Goal: Task Accomplishment & Management: Manage account settings

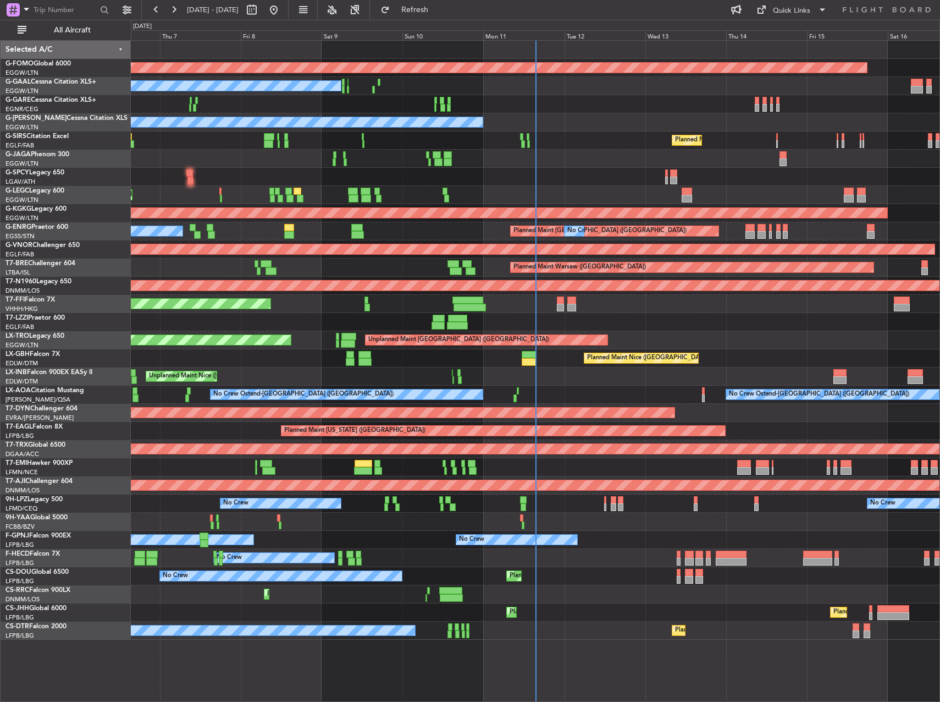
drag, startPoint x: 99, startPoint y: 31, endPoint x: 451, endPoint y: 131, distance: 366.0
click at [99, 31] on span "All Aircraft" at bounding box center [72, 30] width 87 height 8
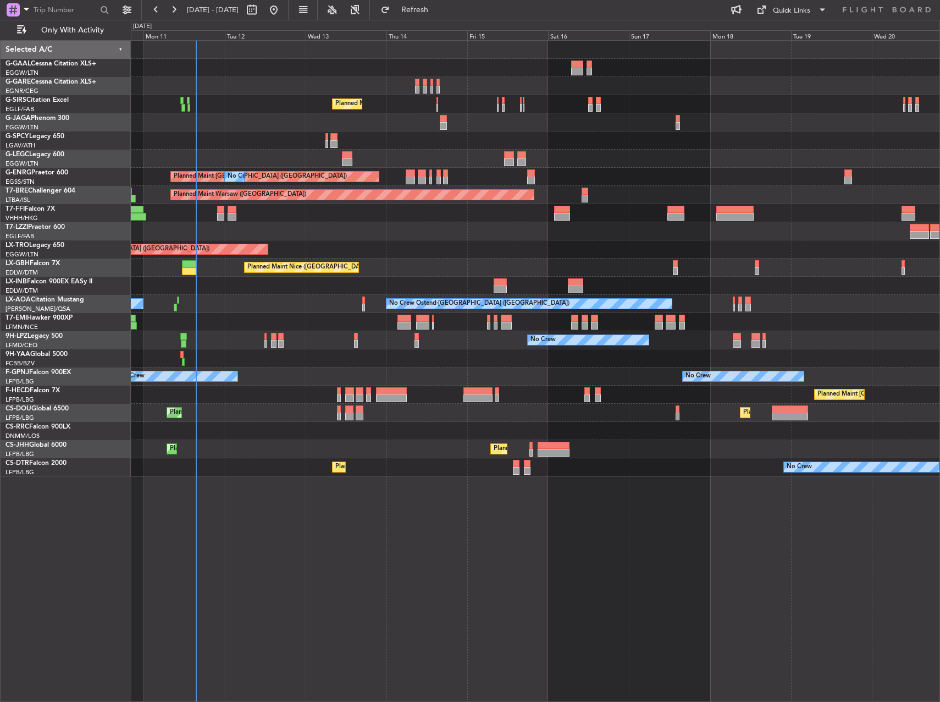
click at [290, 206] on div "No Crew Planned Maint London (Farnborough) A/C Unavailable London (Luton) Plann…" at bounding box center [535, 259] width 809 height 436
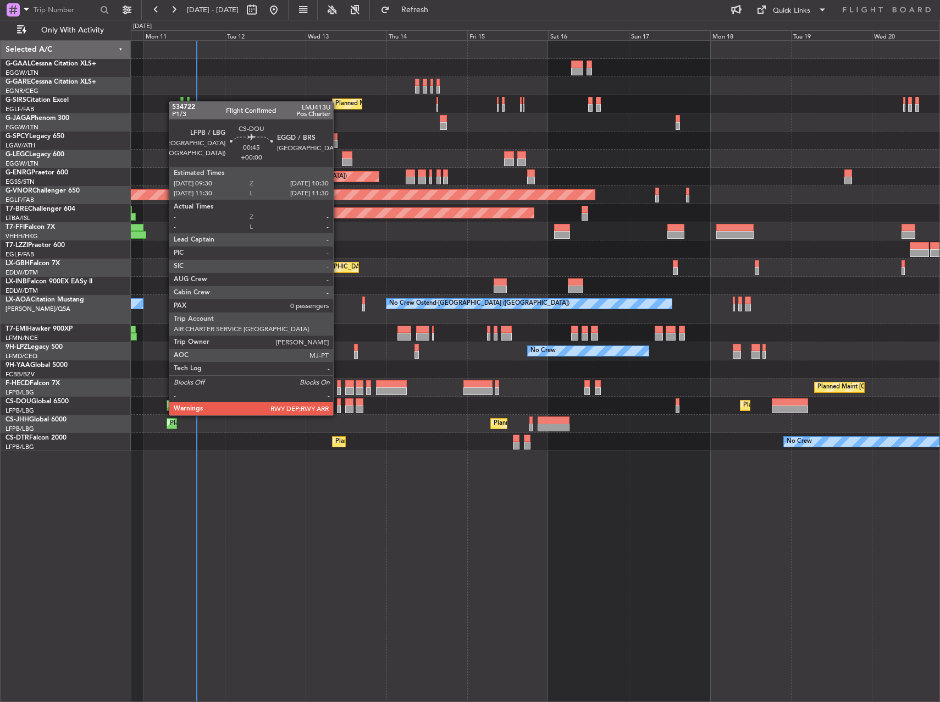
click at [340, 404] on div at bounding box center [339, 402] width 4 height 8
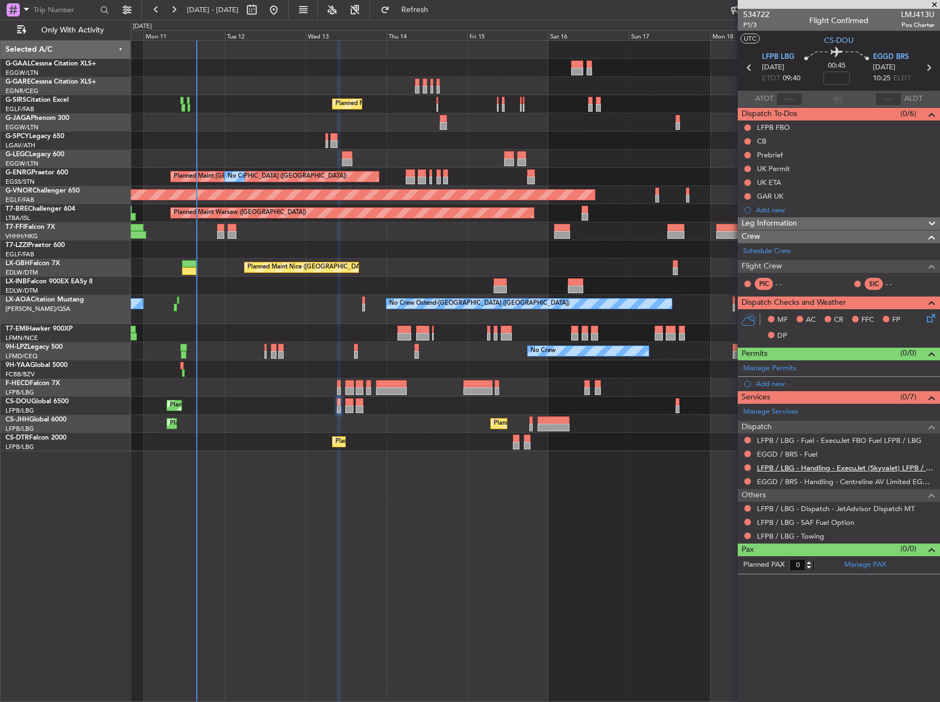
click at [814, 464] on link "LFPB / LBG - Handling - ExecuJet (Skyvalet) LFPB / LBG" at bounding box center [846, 467] width 178 height 9
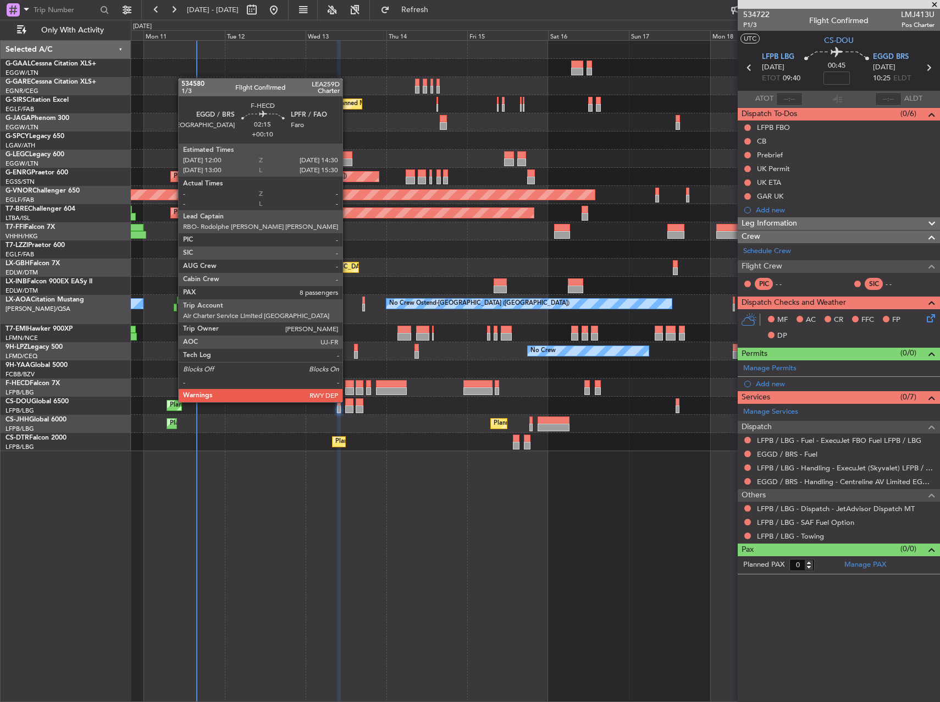
click at [348, 381] on div at bounding box center [349, 384] width 9 height 8
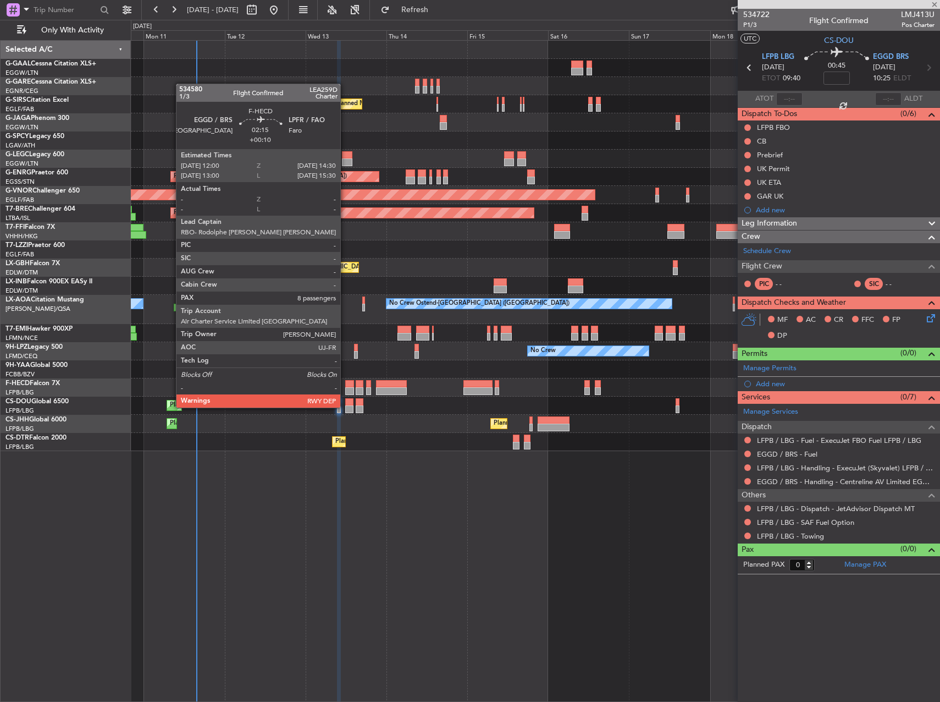
type input "+00:10"
type input "8"
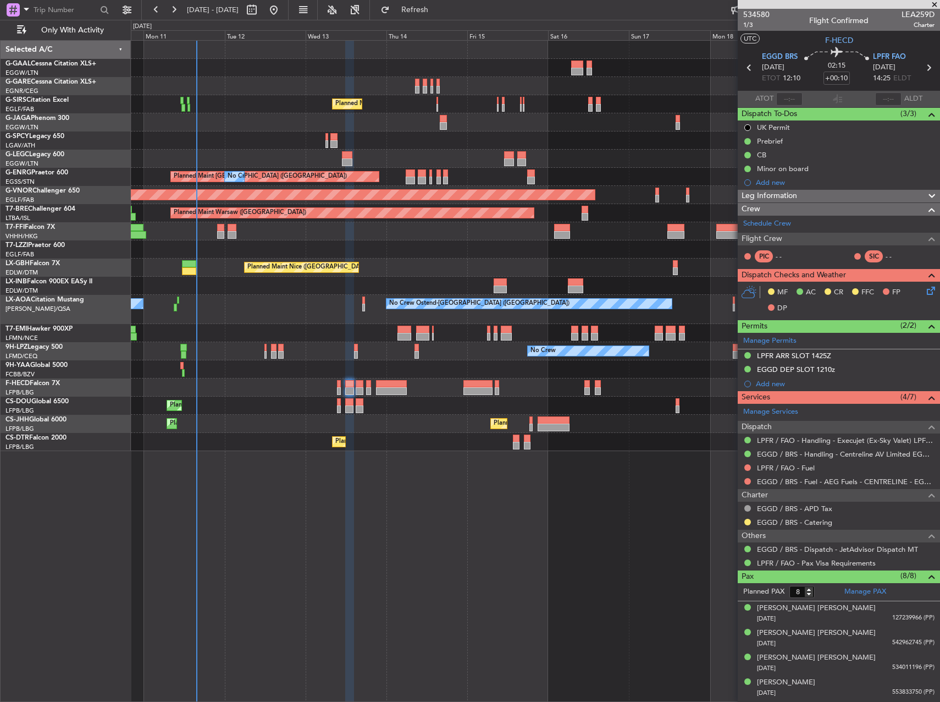
click at [354, 406] on div "Planned Maint London (Luton) Planned Maint Paris (Le Bourget) No Crew" at bounding box center [535, 405] width 809 height 18
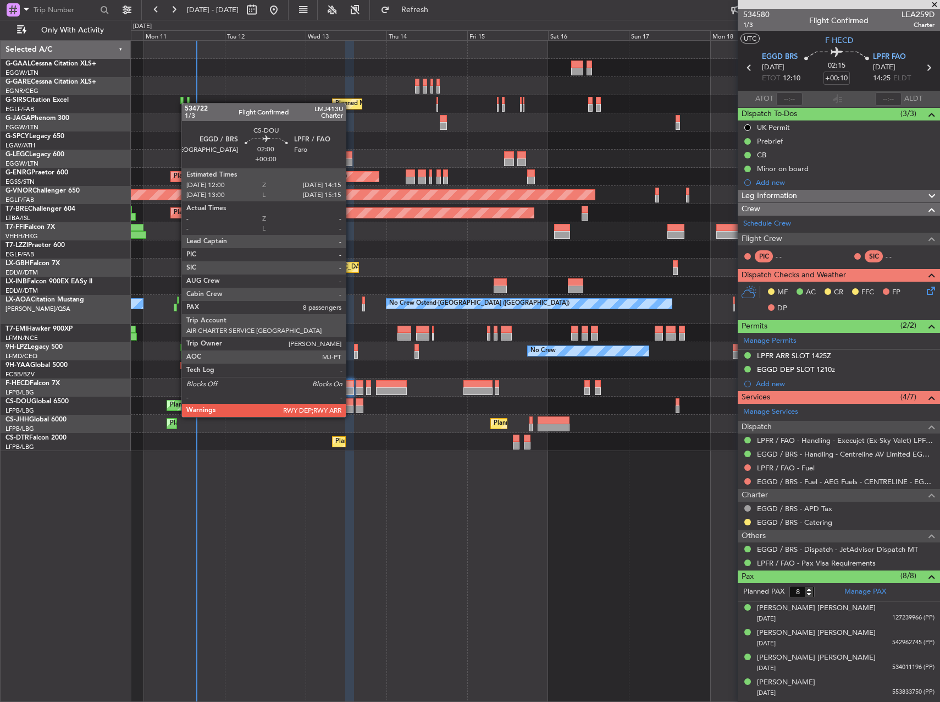
click at [351, 406] on div at bounding box center [349, 409] width 8 height 8
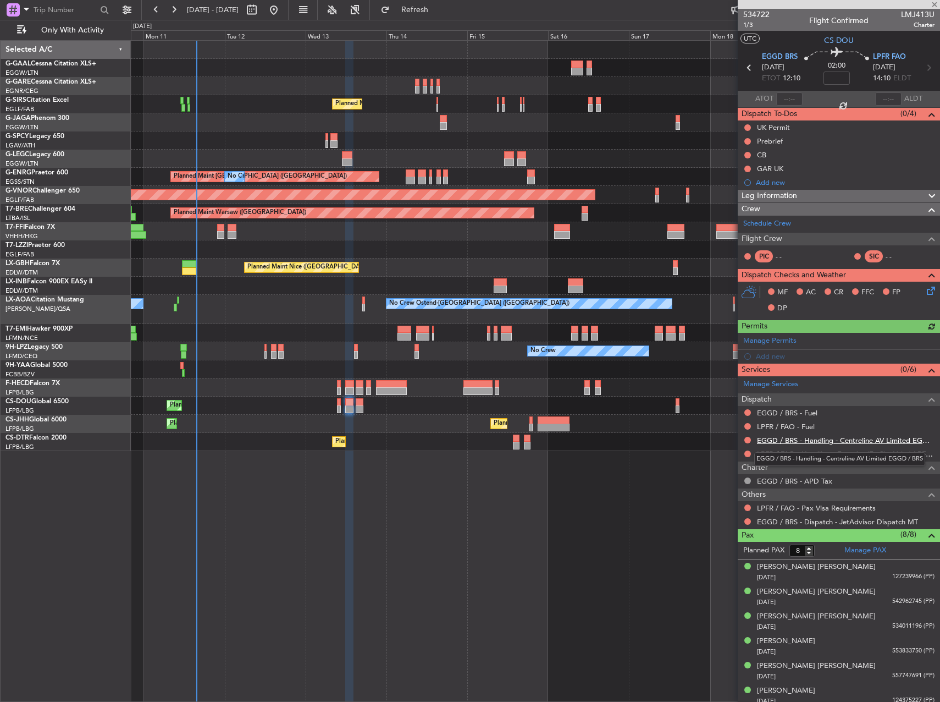
click at [826, 442] on link "EGGD / BRS - Handling - Centreline AV Limited EGGD / BRS" at bounding box center [846, 440] width 178 height 9
click at [442, 15] on button "Refresh" at bounding box center [409, 10] width 66 height 18
click at [834, 457] on link "LPFR / FAO - Handling - Execujet (Ex-Sky Valet) LPFR / FAO" at bounding box center [846, 453] width 178 height 9
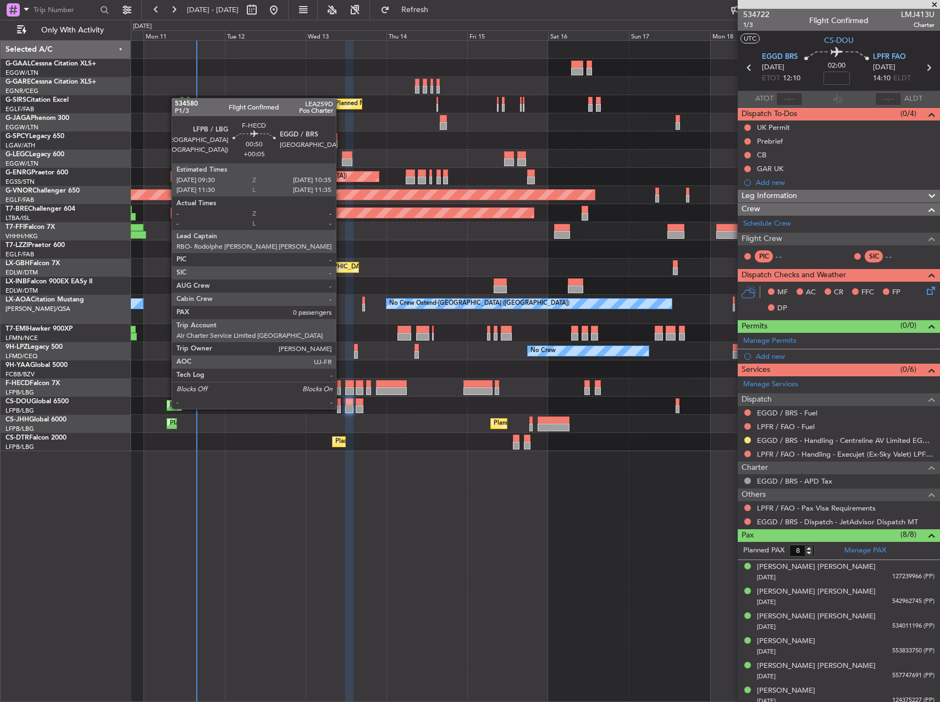
click at [341, 388] on div at bounding box center [339, 391] width 4 height 8
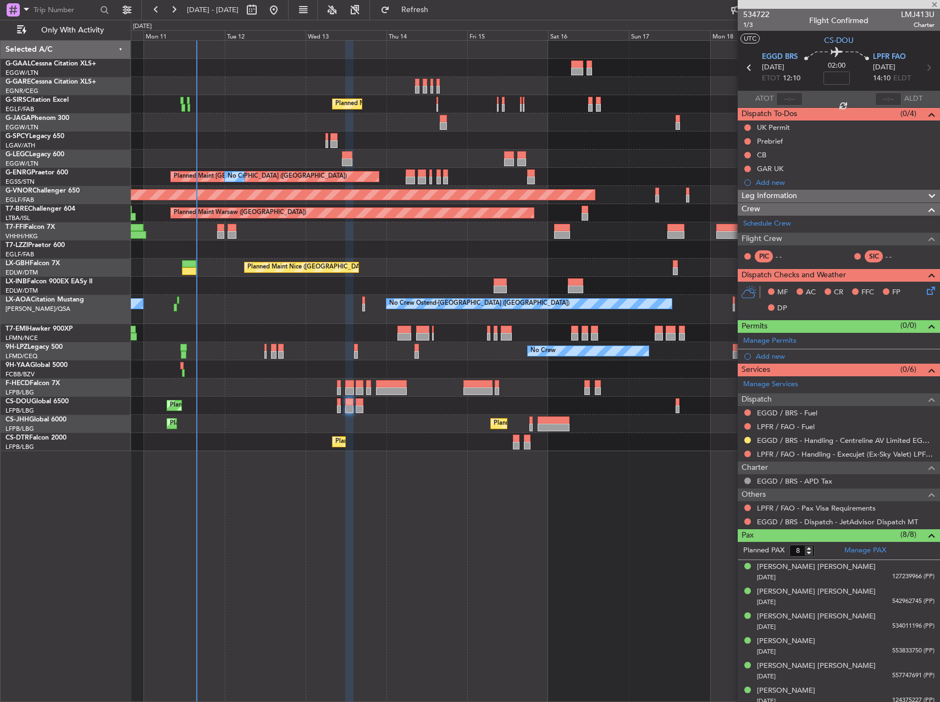
type input "+00:05"
type input "0"
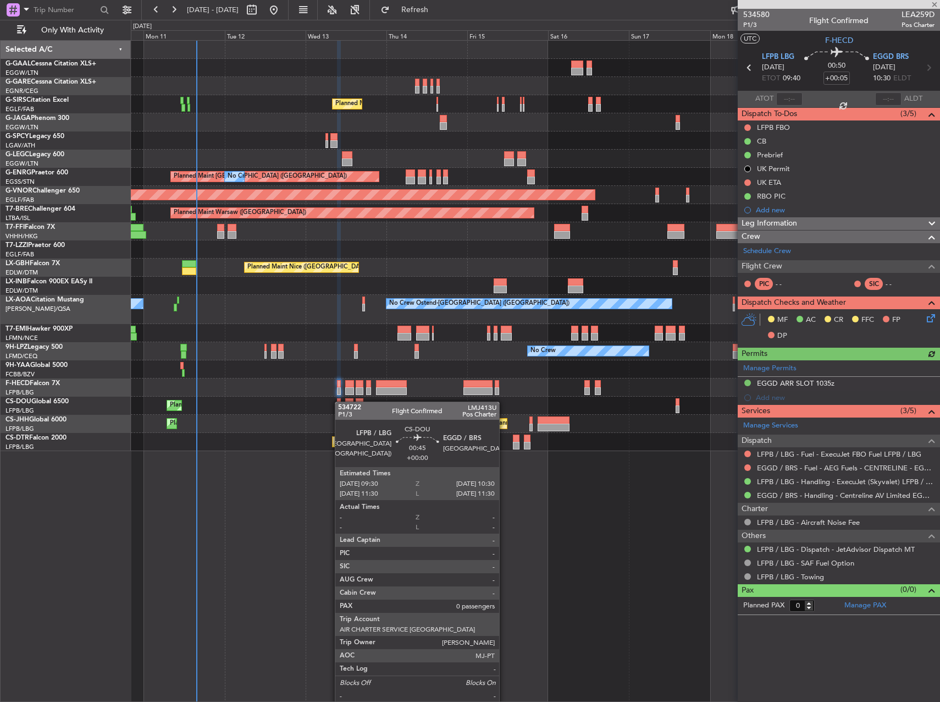
click at [340, 401] on div at bounding box center [339, 402] width 4 height 8
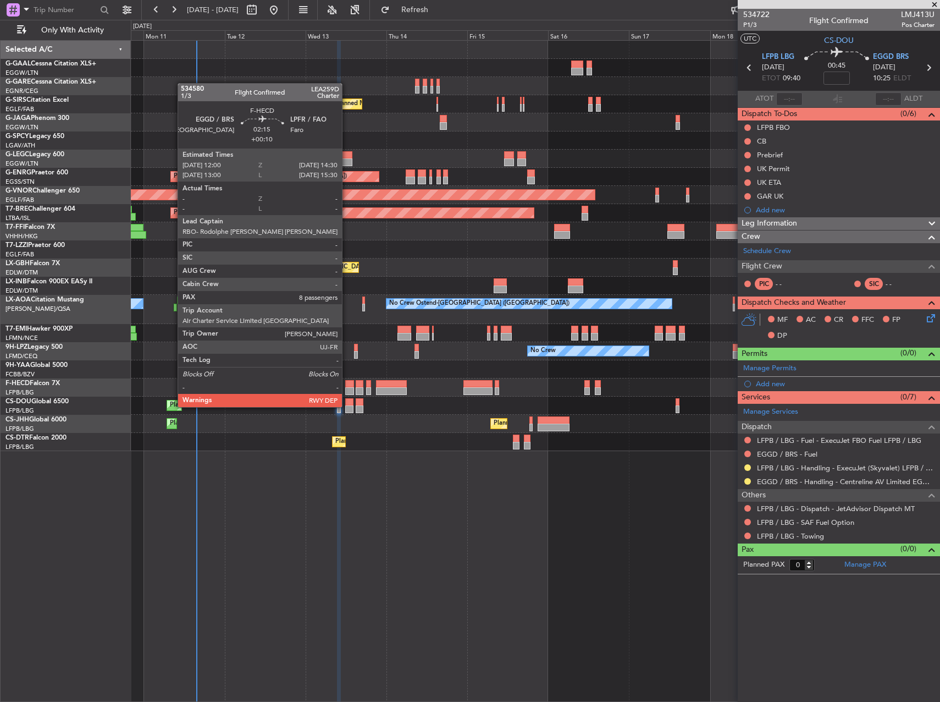
click at [347, 386] on div at bounding box center [349, 384] width 9 height 8
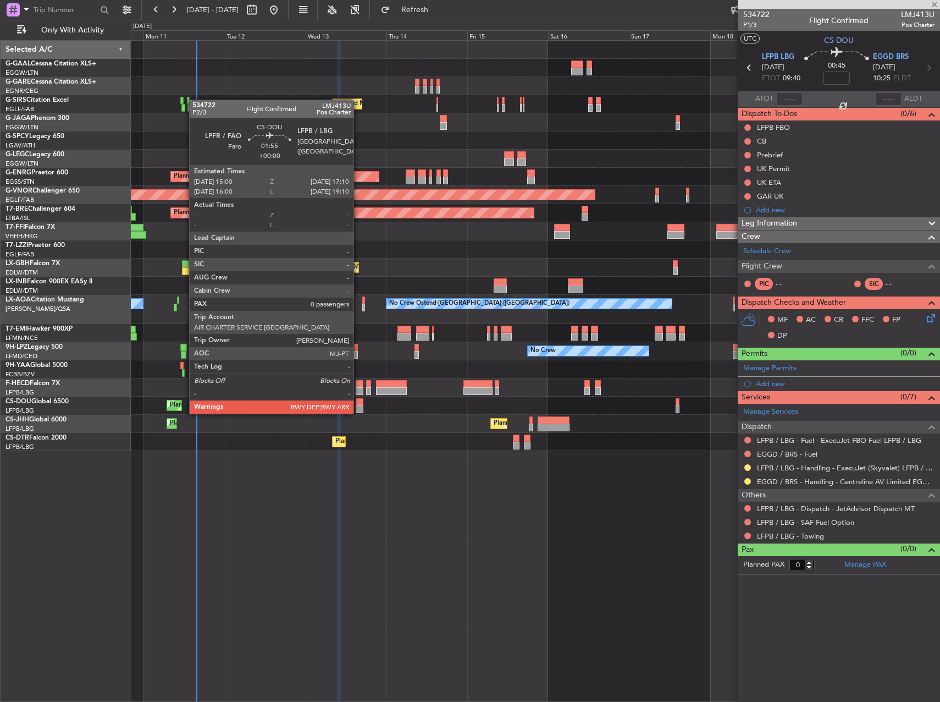
type input "+00:10"
type input "8"
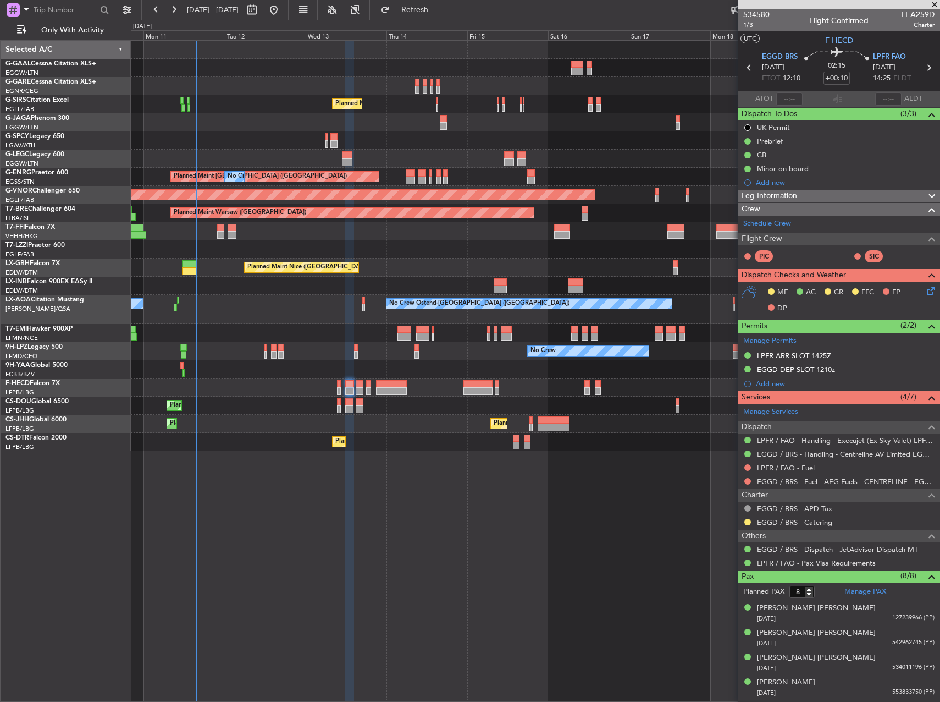
click at [353, 401] on div at bounding box center [349, 402] width 8 height 8
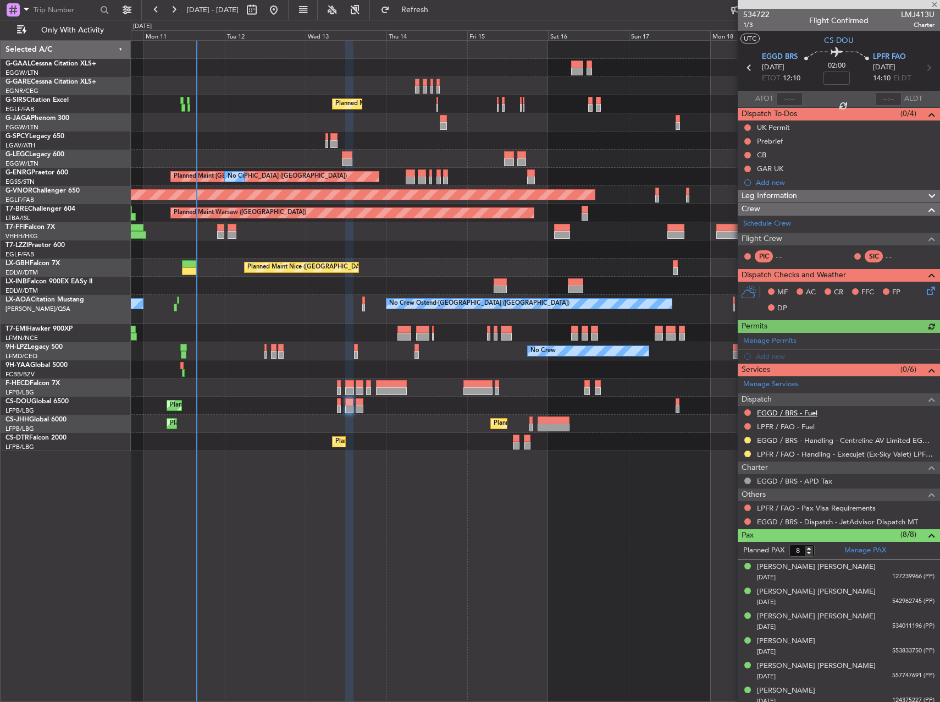
click at [783, 411] on link "EGGD / BRS - Fuel" at bounding box center [787, 412] width 60 height 9
click at [438, 10] on span "Refresh" at bounding box center [415, 10] width 46 height 8
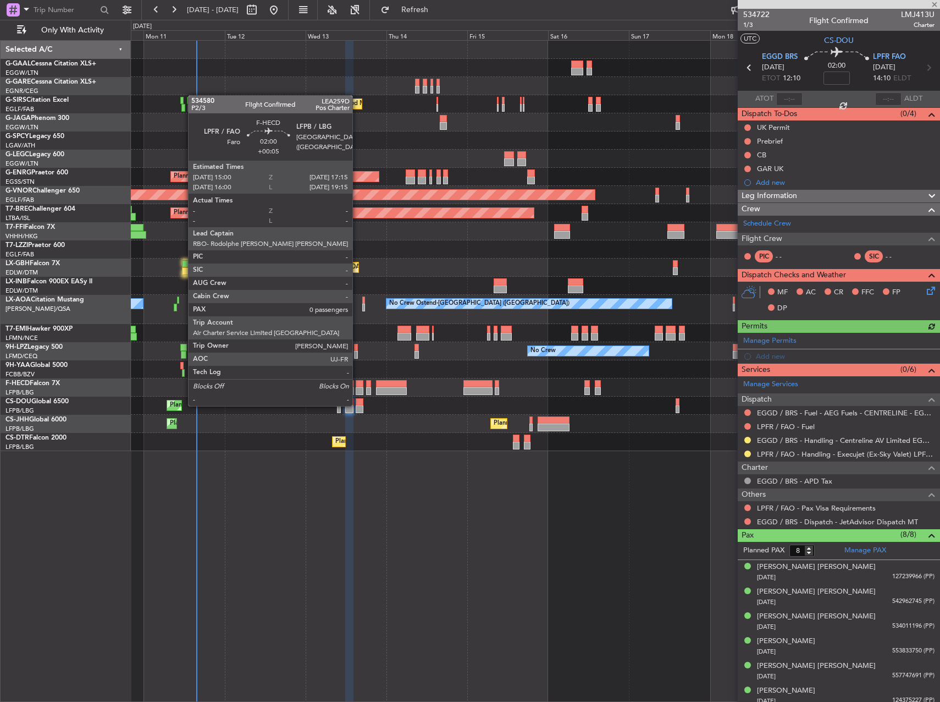
click at [357, 385] on div at bounding box center [360, 384] width 8 height 8
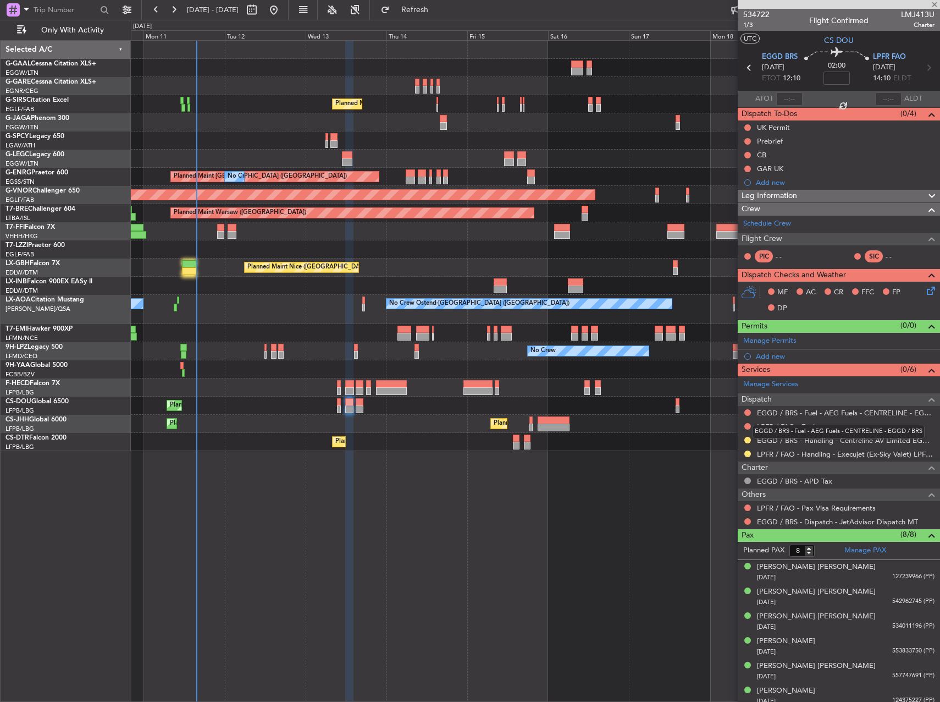
type input "+00:05"
type input "0"
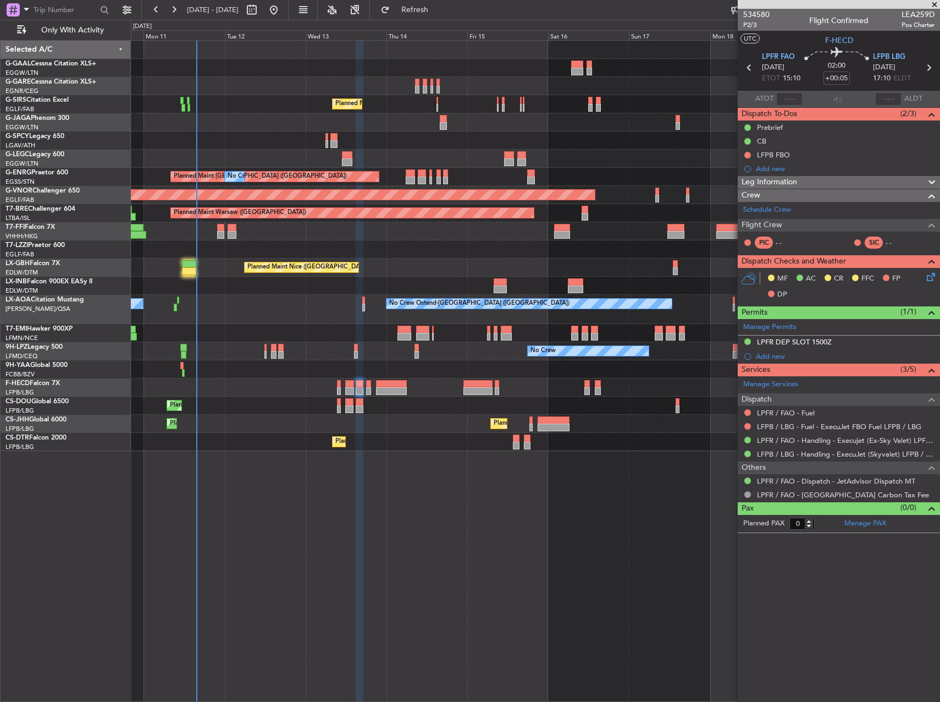
click at [338, 405] on div at bounding box center [339, 402] width 4 height 8
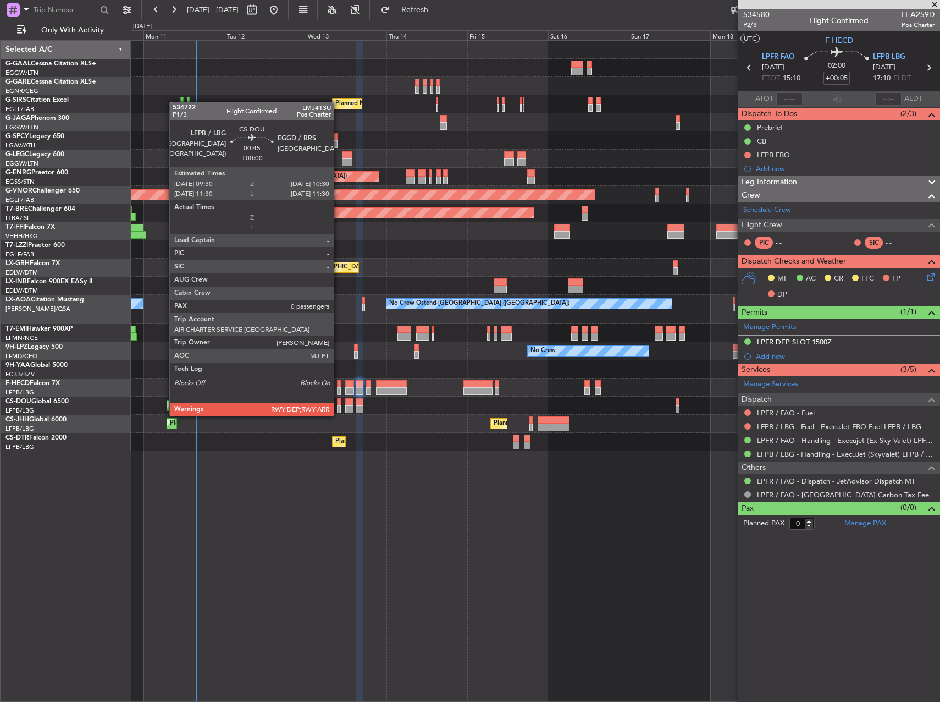
click at [339, 405] on div at bounding box center [339, 402] width 4 height 8
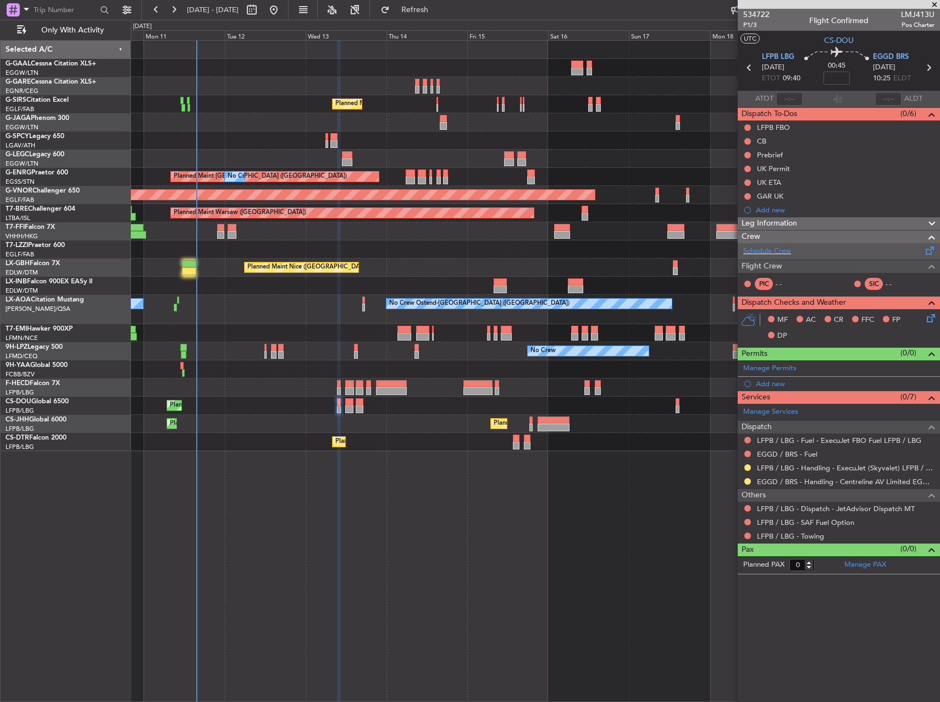
click at [792, 247] on div "Schedule Crew" at bounding box center [839, 251] width 202 height 16
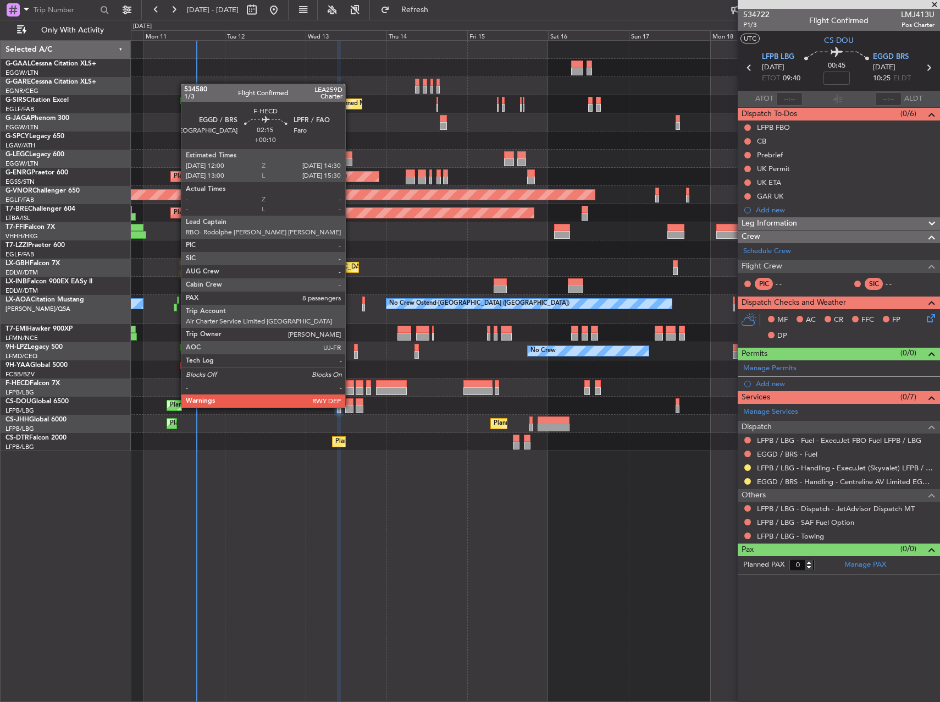
click at [350, 387] on div at bounding box center [349, 384] width 9 height 8
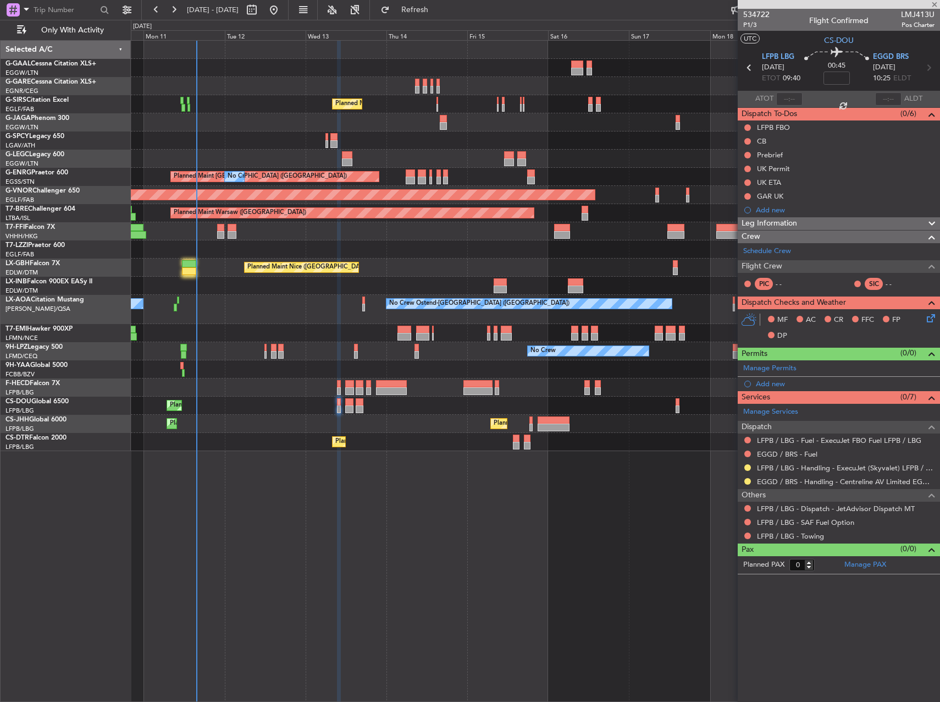
type input "+00:10"
type input "8"
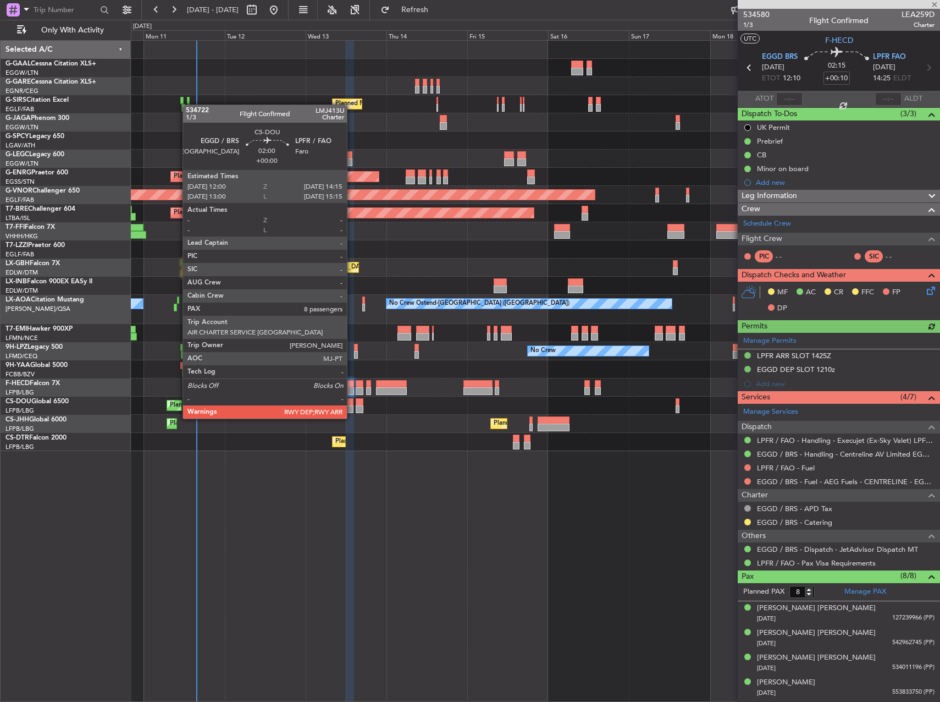
click at [351, 405] on div at bounding box center [349, 409] width 8 height 8
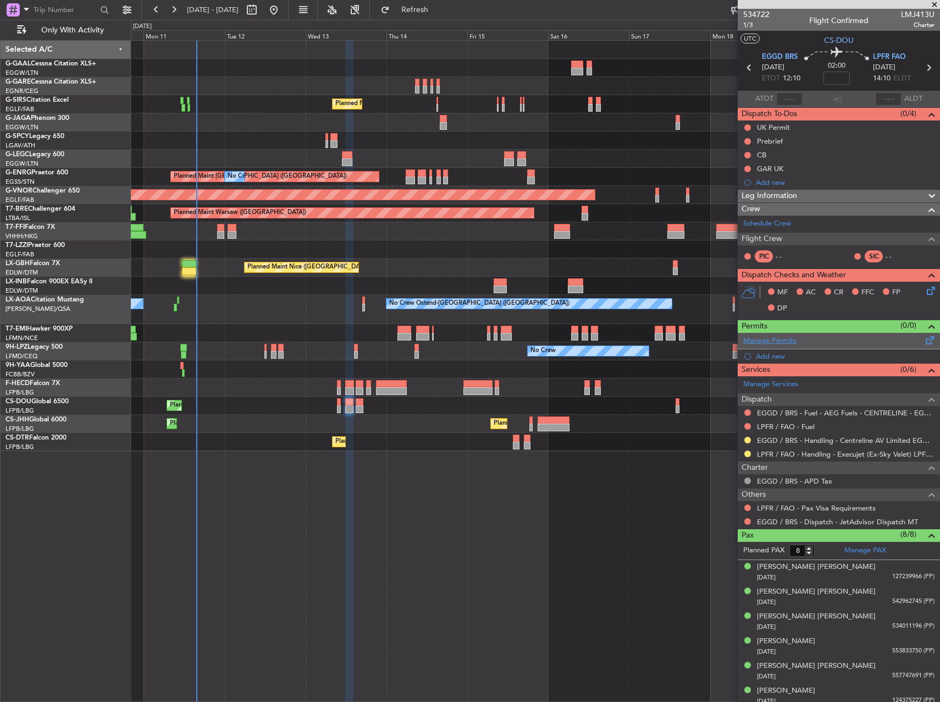
click at [791, 343] on link "Manage Permits" at bounding box center [769, 340] width 53 height 11
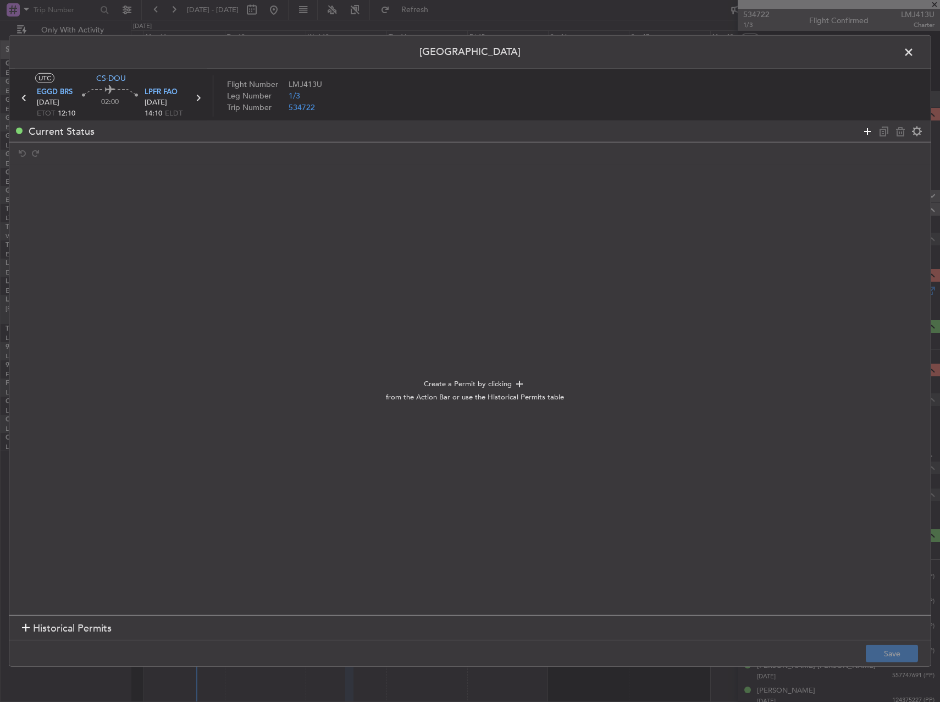
click at [862, 130] on icon at bounding box center [867, 130] width 13 height 13
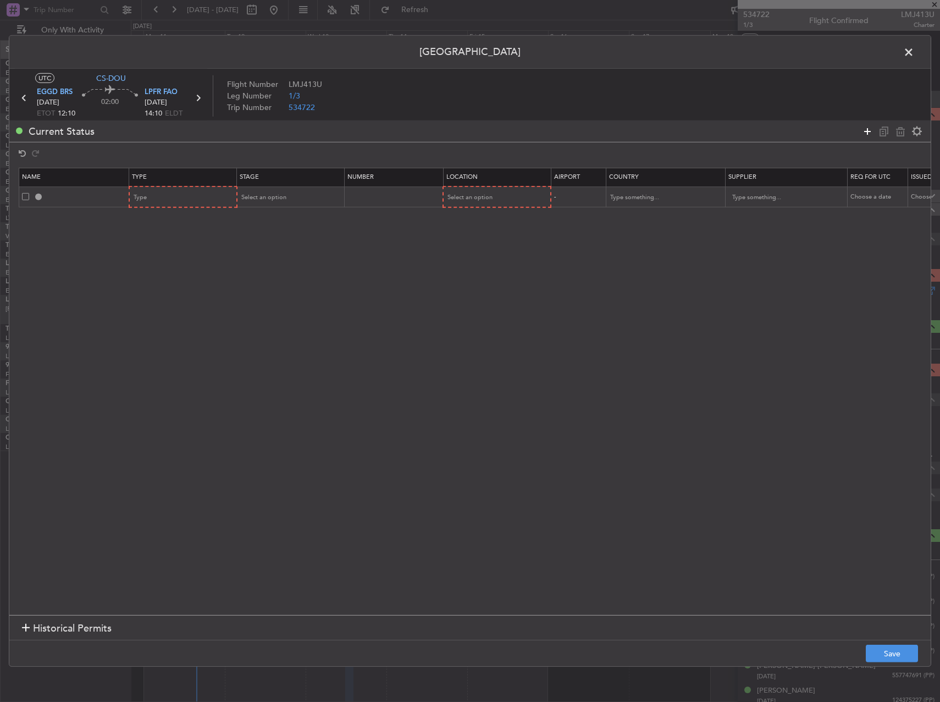
click at [862, 130] on icon at bounding box center [867, 130] width 13 height 13
click at [175, 197] on div "Type" at bounding box center [179, 197] width 91 height 16
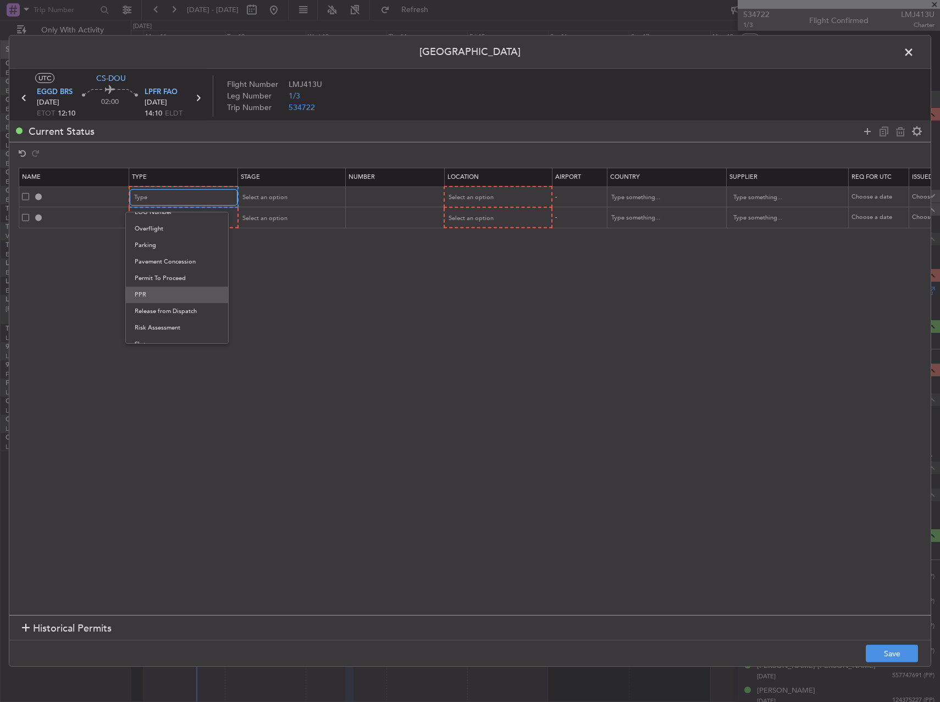
scroll to position [331, 0]
click at [170, 292] on span "Risk Assessment" at bounding box center [184, 285] width 98 height 16
click at [169, 189] on div "Risk Assessment" at bounding box center [179, 197] width 91 height 16
click at [157, 312] on span "TASP" at bounding box center [183, 318] width 98 height 16
click at [170, 198] on div "TASP" at bounding box center [179, 197] width 91 height 16
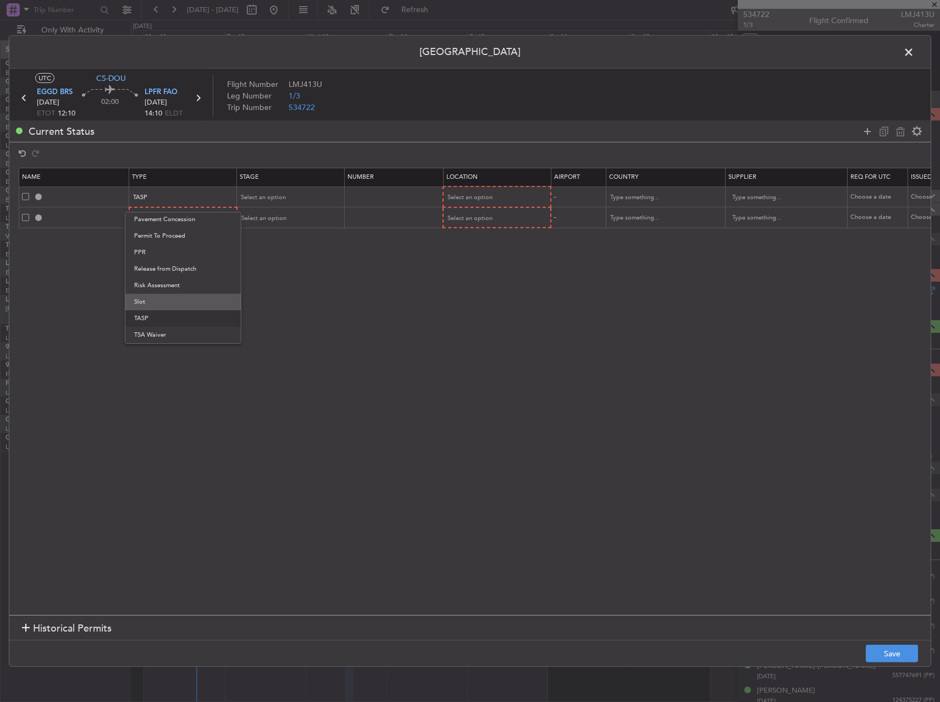
click at [159, 297] on span "Slot" at bounding box center [183, 302] width 98 height 16
click at [168, 226] on div "Type" at bounding box center [179, 218] width 91 height 16
click at [168, 315] on span "Slot" at bounding box center [184, 322] width 98 height 16
click at [288, 190] on div "Select an option" at bounding box center [286, 197] width 91 height 16
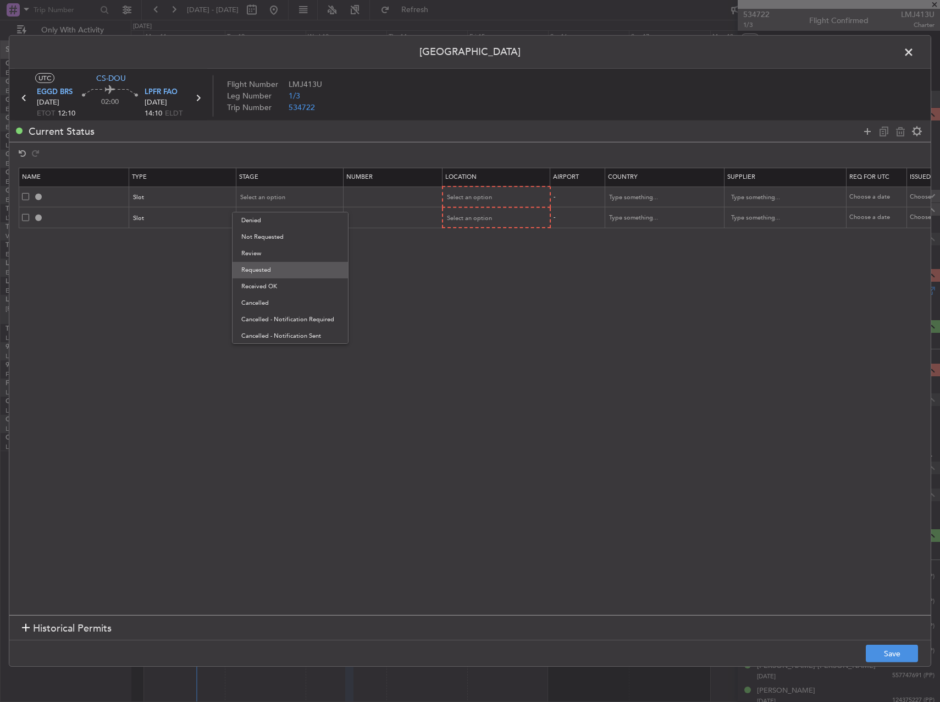
click at [280, 269] on span "Requested" at bounding box center [290, 270] width 98 height 16
click at [283, 213] on div "Select an option" at bounding box center [286, 218] width 91 height 16
drag, startPoint x: 273, startPoint y: 288, endPoint x: 506, endPoint y: 198, distance: 250.0
click at [275, 284] on span "Requested" at bounding box center [290, 290] width 98 height 16
click at [515, 196] on div "Select an option" at bounding box center [493, 197] width 91 height 16
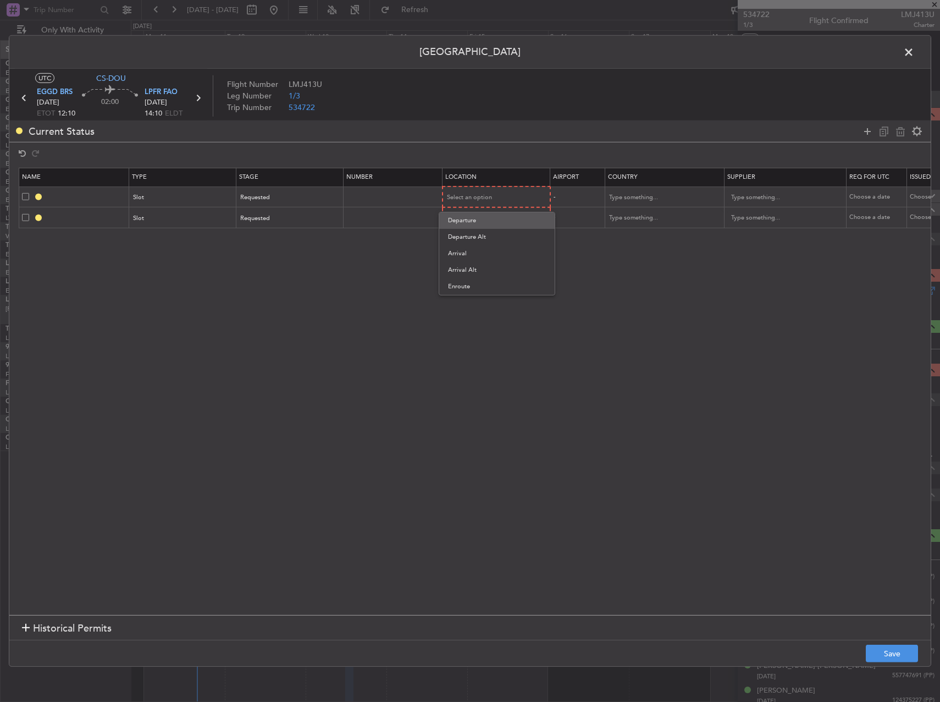
click at [500, 215] on span "Departure" at bounding box center [497, 220] width 98 height 16
click at [498, 212] on div "Select an option" at bounding box center [493, 218] width 91 height 16
click at [494, 266] on span "Arrival" at bounding box center [497, 274] width 98 height 16
click at [878, 643] on footer "Save" at bounding box center [470, 653] width 922 height 26
click at [895, 652] on button "Save" at bounding box center [892, 653] width 52 height 18
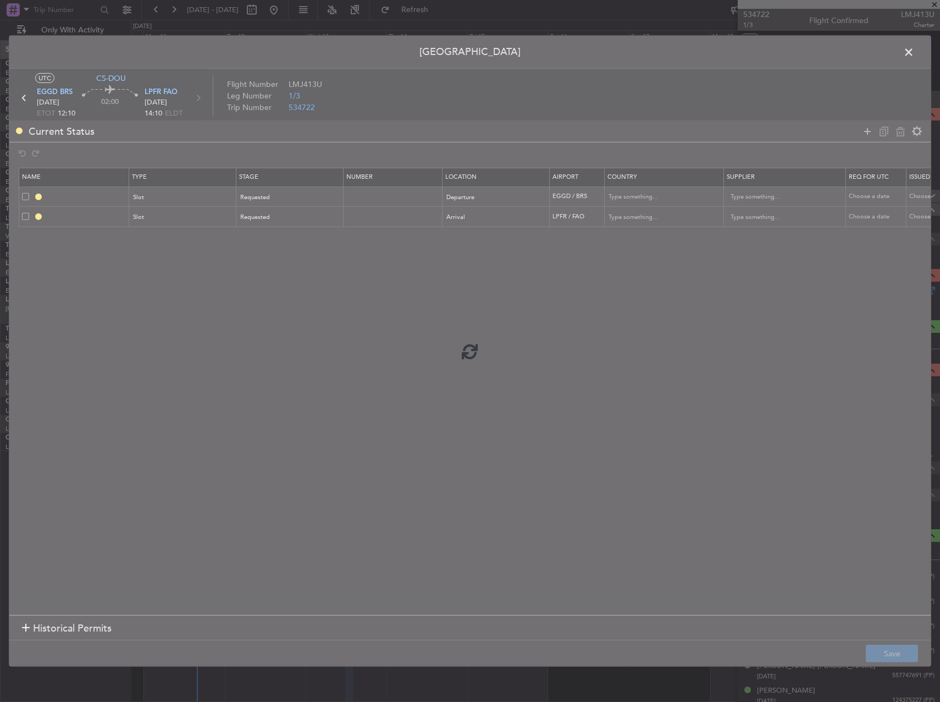
type input "EGGD DEP SLOT"
type input "[GEOGRAPHIC_DATA]"
type input "NNN"
type input "2"
type input "LPFR ARR SLOT"
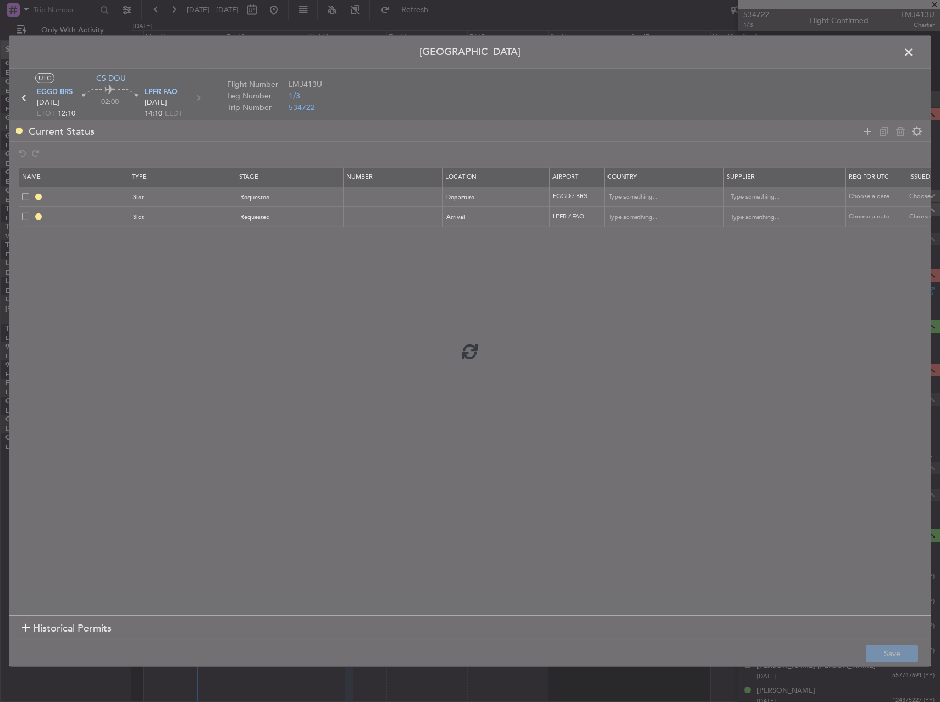
type input "[GEOGRAPHIC_DATA]"
type input "NNN"
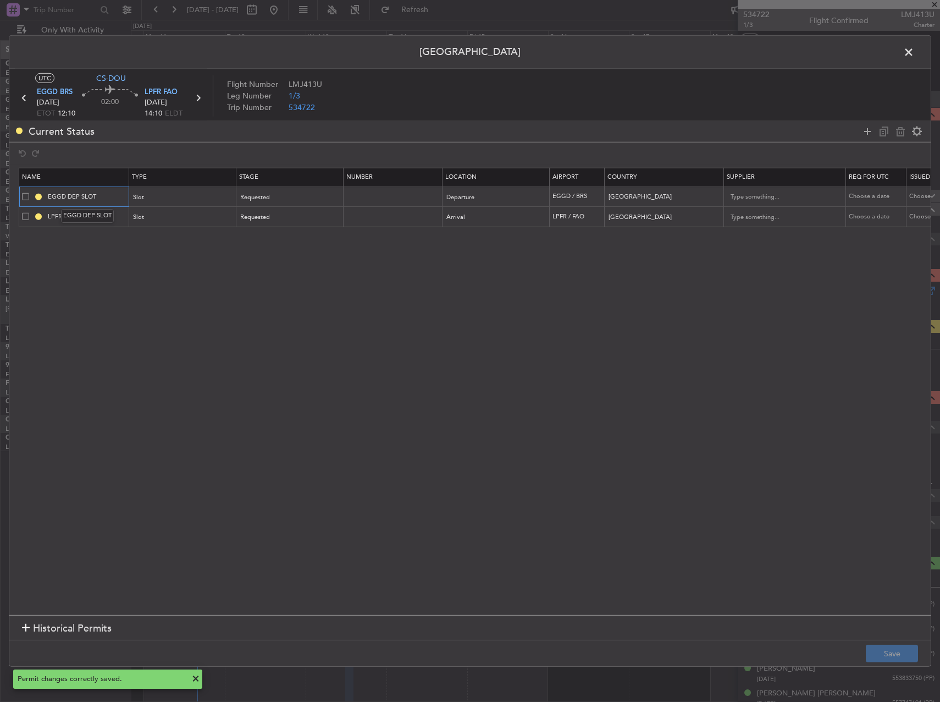
click at [112, 192] on input "EGGD DEP SLOT" at bounding box center [87, 196] width 82 height 9
type input "EGGD DEP SLOT 1200Z"
click at [112, 218] on input "LPFR ARR SLOT" at bounding box center [87, 216] width 82 height 9
type input "LPFR ARR SLOT 1410Z"
click at [886, 659] on button "Save" at bounding box center [892, 653] width 52 height 18
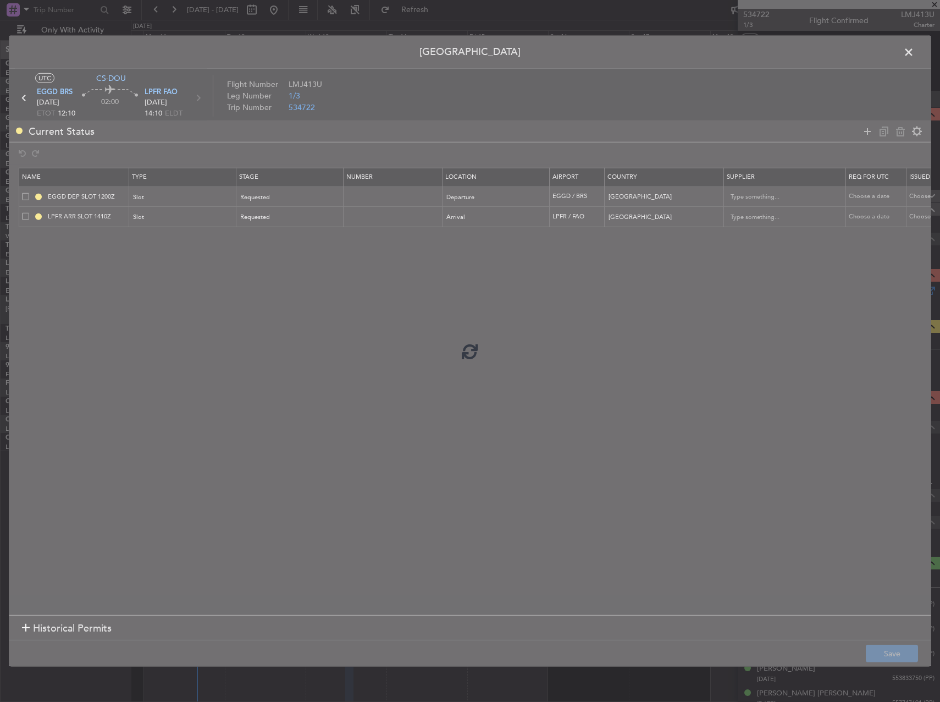
type input "EGGD DEP SLOT 1200Z"
type input "LPFR ARR SLOT 1410Z"
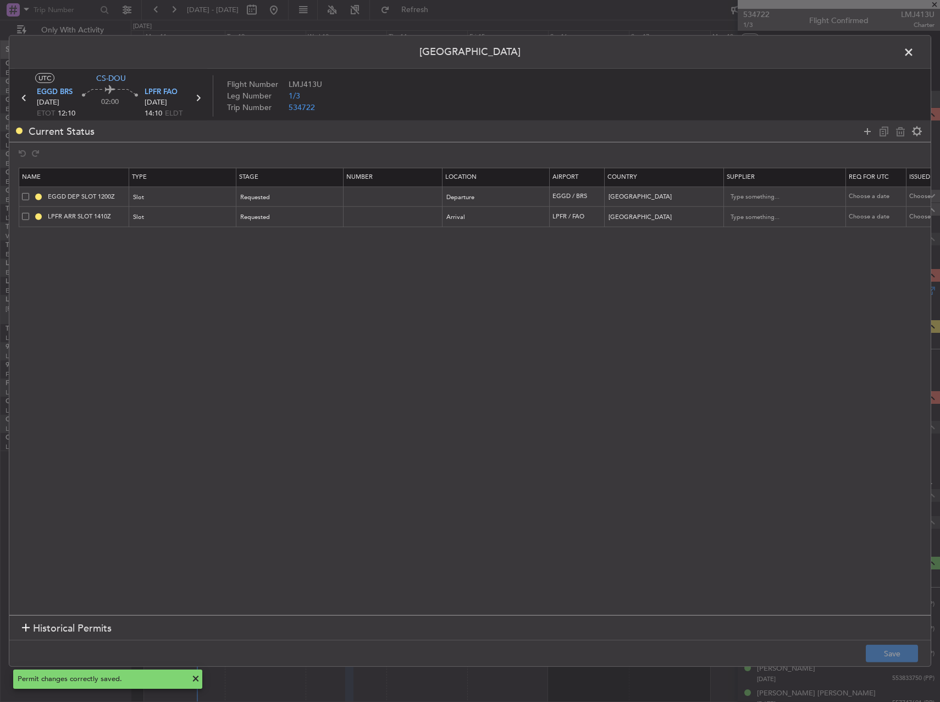
click at [914, 51] on span at bounding box center [914, 55] width 0 height 22
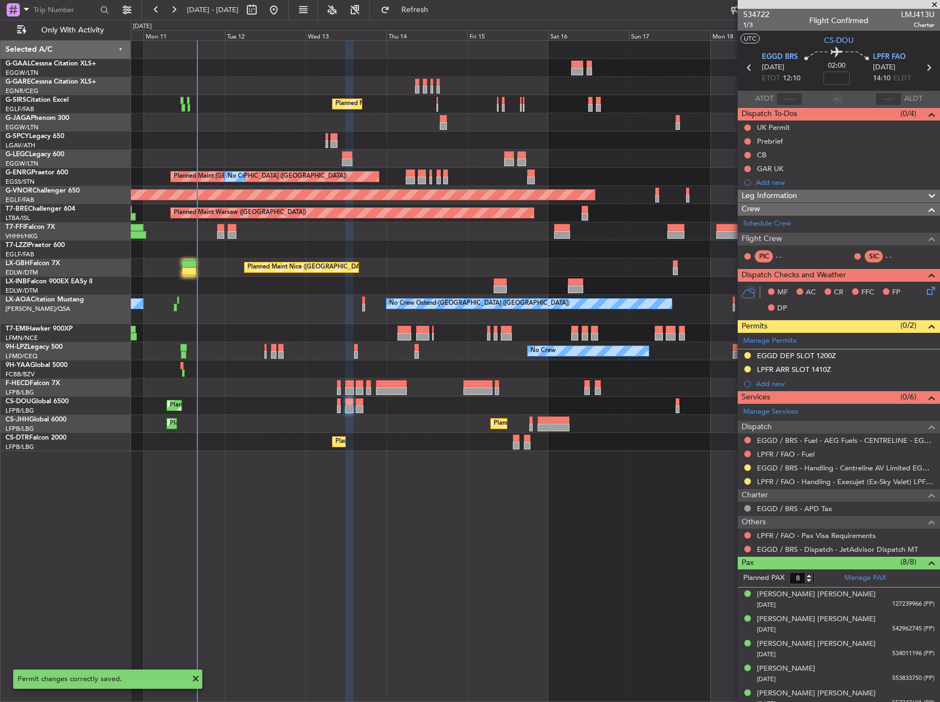
click at [356, 397] on div "Planned Maint London (Luton) Planned Maint Paris (Le Bourget) No Crew" at bounding box center [535, 405] width 809 height 18
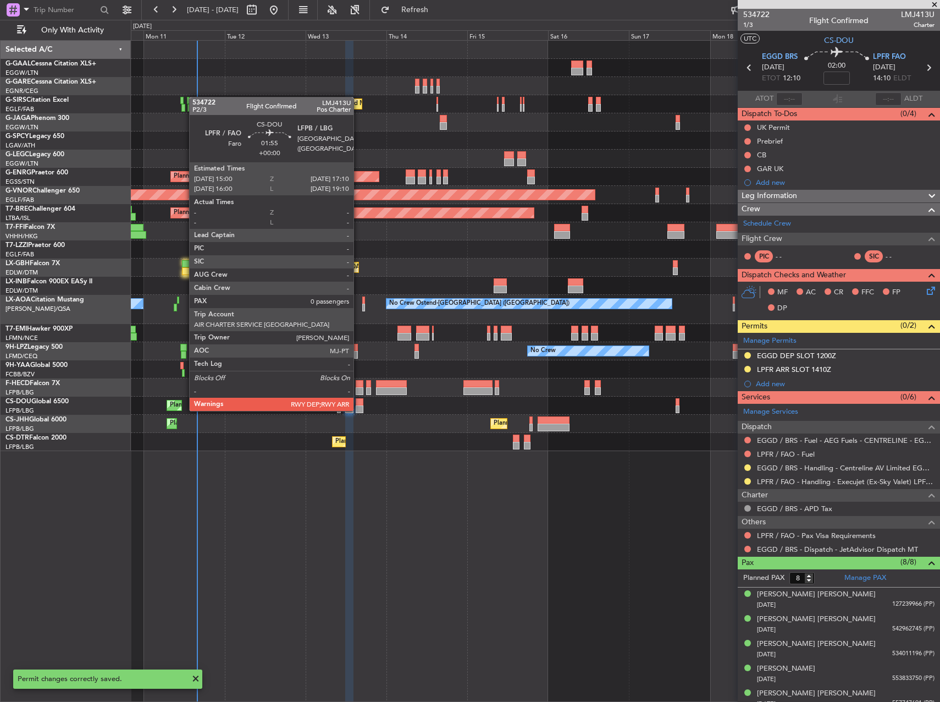
click at [359, 400] on div at bounding box center [360, 402] width 8 height 8
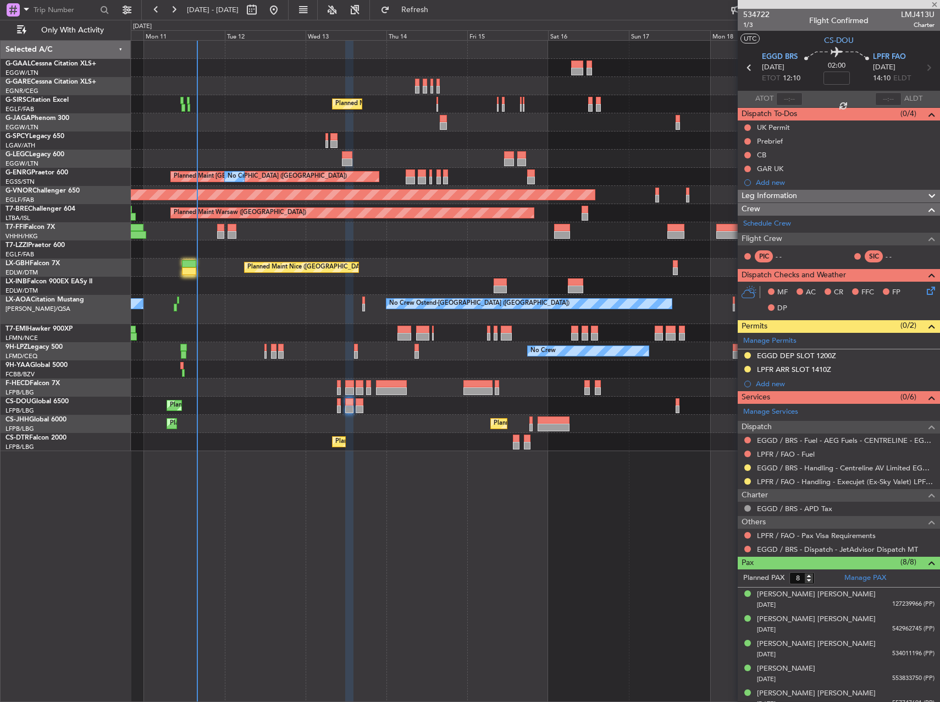
type input "0"
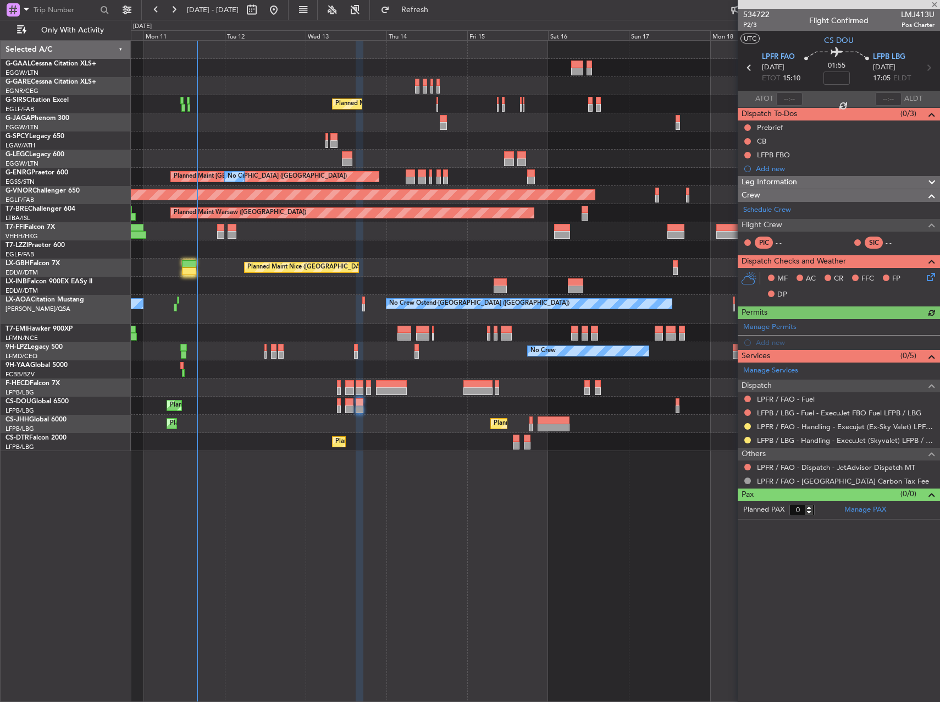
click at [777, 325] on div "Manage Permits Add new" at bounding box center [839, 334] width 202 height 31
click at [839, 324] on div "Manage Permits" at bounding box center [839, 327] width 202 height 16
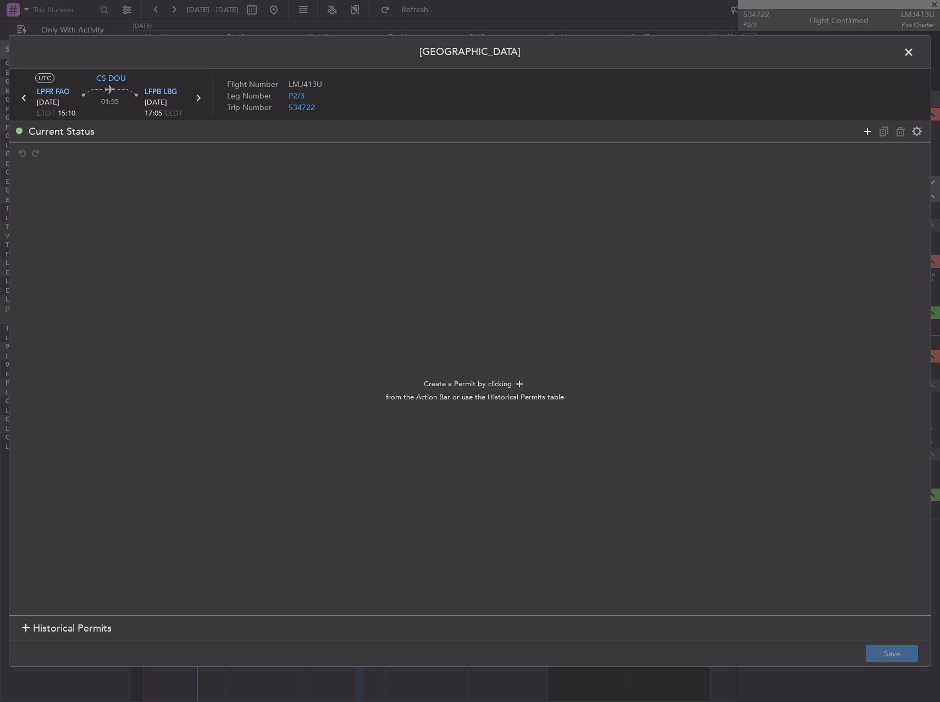
click at [865, 131] on icon at bounding box center [867, 130] width 13 height 13
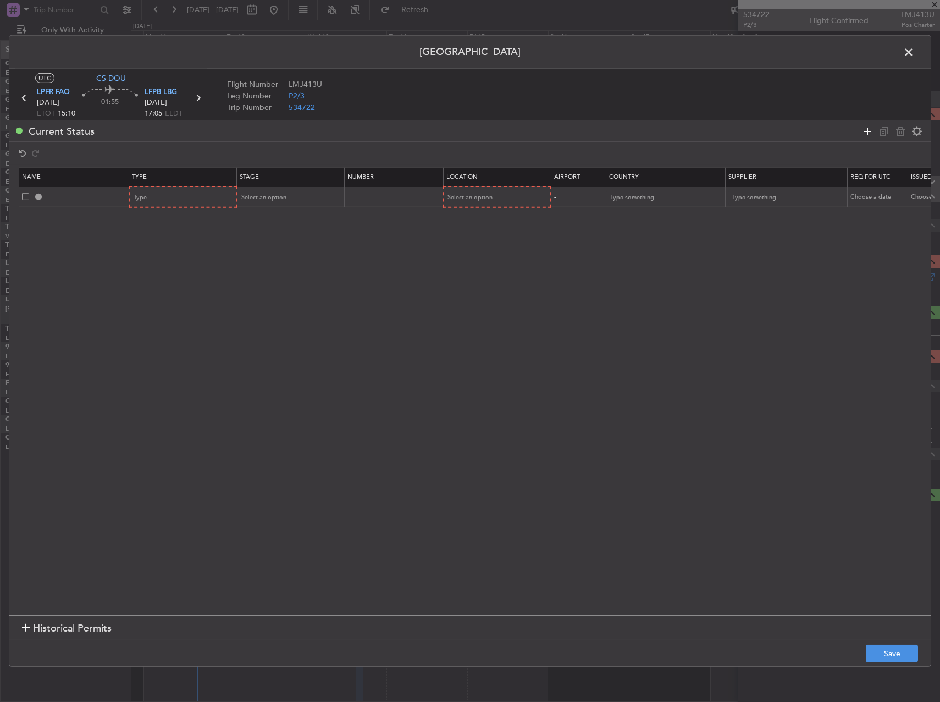
click at [865, 131] on icon at bounding box center [867, 130] width 13 height 13
click at [207, 191] on div "Type" at bounding box center [179, 197] width 91 height 16
drag, startPoint x: 180, startPoint y: 305, endPoint x: 190, endPoint y: 240, distance: 65.6
click at [180, 304] on span "Slot" at bounding box center [184, 302] width 98 height 16
click at [185, 221] on div "Type" at bounding box center [179, 218] width 91 height 16
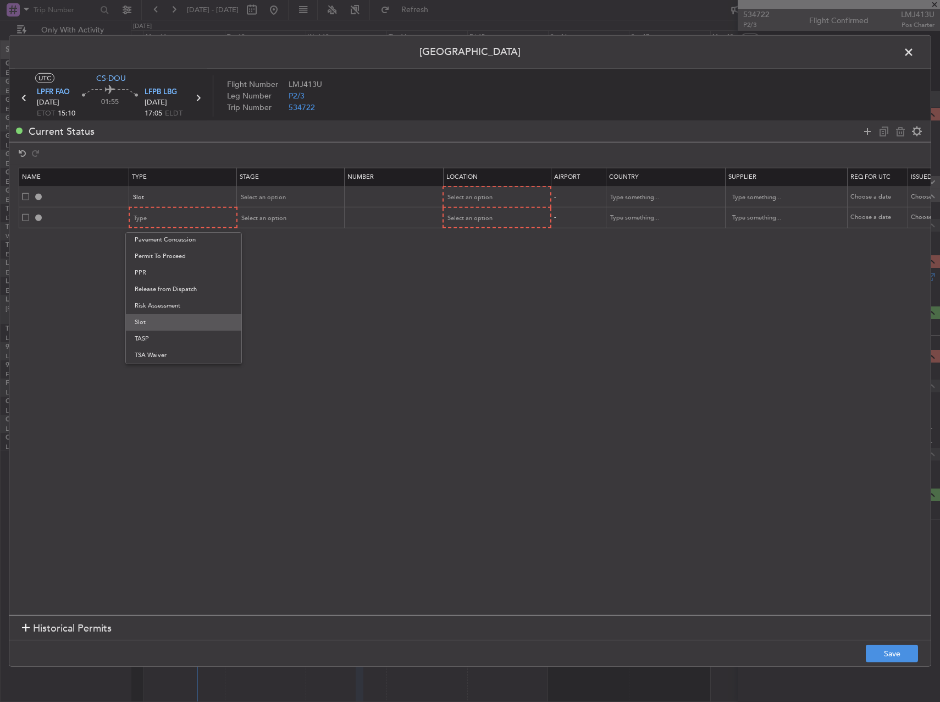
click at [183, 318] on span "Slot" at bounding box center [184, 322] width 98 height 16
click at [494, 193] on div "Select an option" at bounding box center [493, 197] width 91 height 16
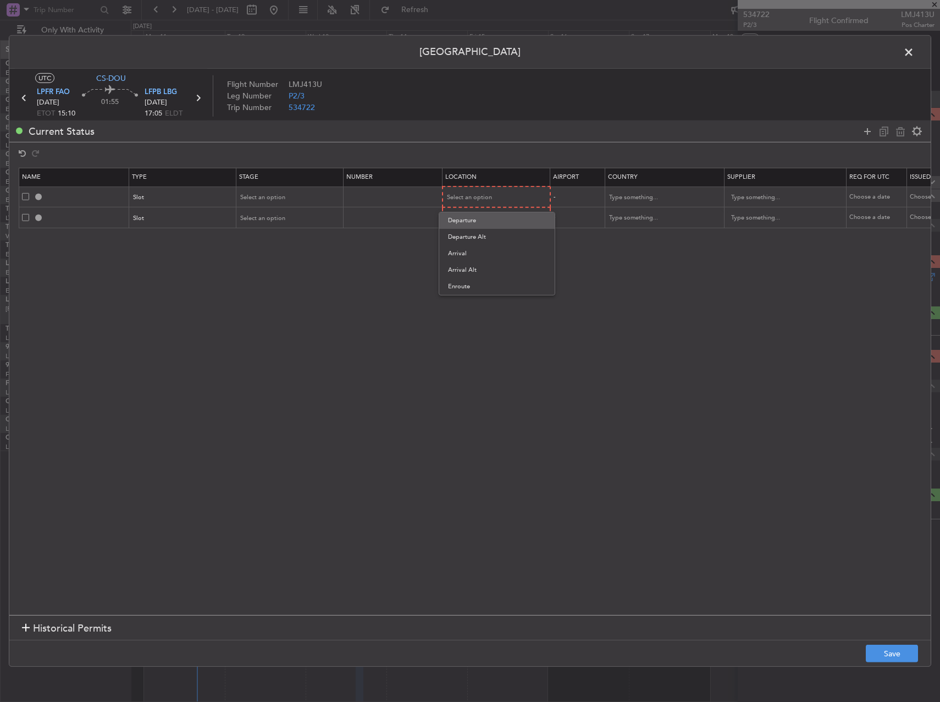
click at [486, 216] on span "Departure" at bounding box center [497, 220] width 98 height 16
click at [489, 227] on td "Select an option" at bounding box center [497, 217] width 108 height 21
click at [488, 222] on div "Select an option" at bounding box center [493, 218] width 91 height 16
click at [483, 268] on span "Arrival" at bounding box center [497, 274] width 98 height 16
click at [306, 190] on div "Select an option" at bounding box center [286, 197] width 91 height 16
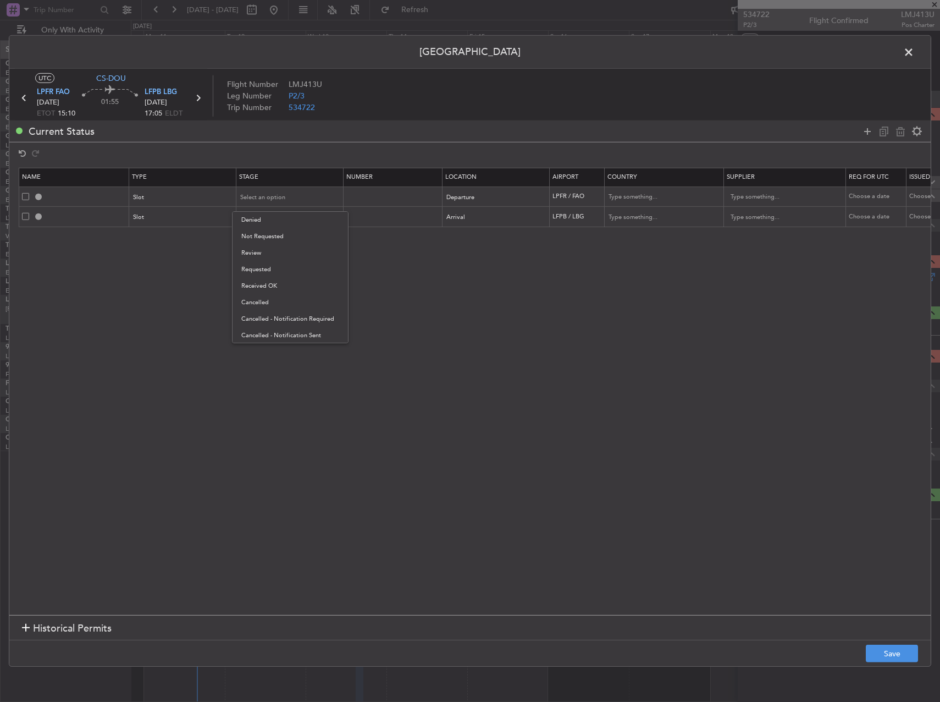
drag, startPoint x: 288, startPoint y: 274, endPoint x: 294, endPoint y: 228, distance: 47.1
click at [288, 272] on span "Requested" at bounding box center [290, 269] width 98 height 16
click at [291, 214] on div "Select an option" at bounding box center [286, 217] width 91 height 16
click at [282, 294] on span "Requested" at bounding box center [290, 290] width 98 height 16
click at [886, 659] on button "Save" at bounding box center [892, 653] width 52 height 18
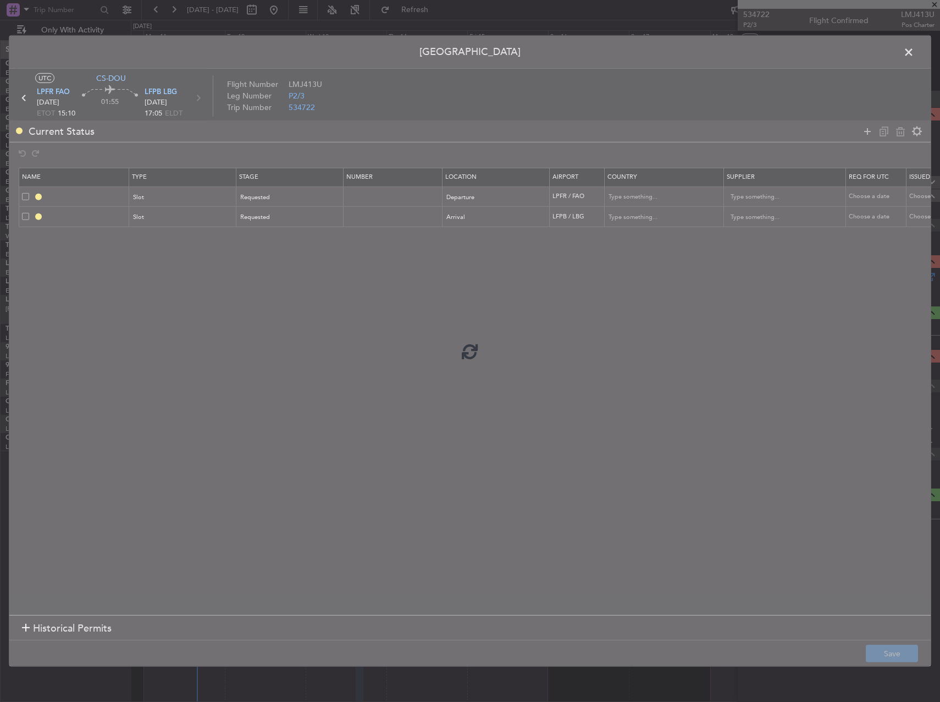
type input "LPFR DEP SLOT"
type input "[GEOGRAPHIC_DATA]"
type input "NNN"
type input "LFPB ARR SLOT"
type input "[GEOGRAPHIC_DATA]"
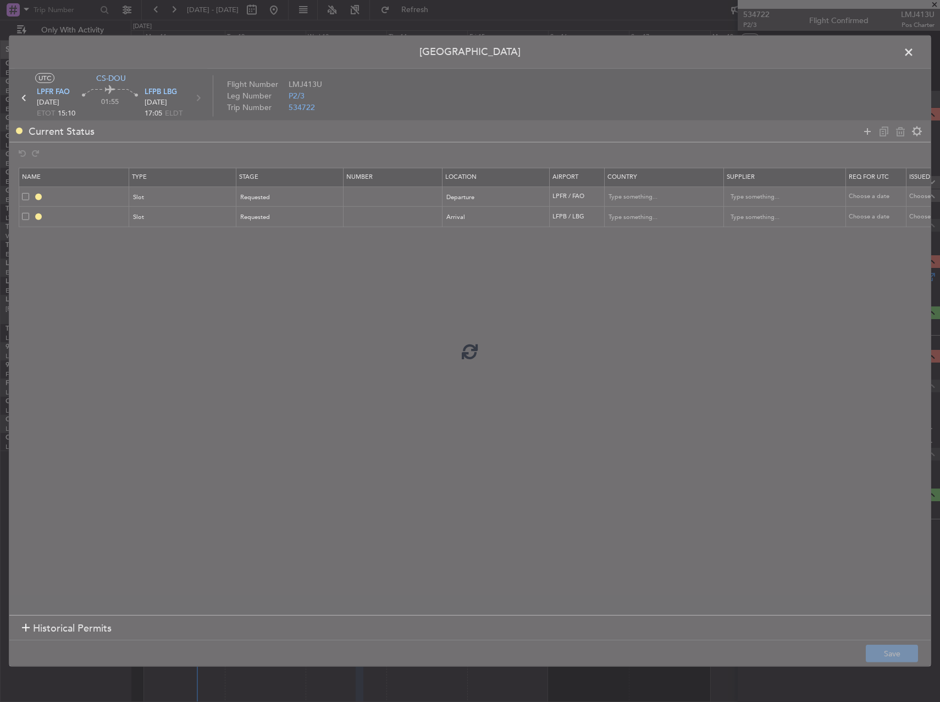
type input "NNN"
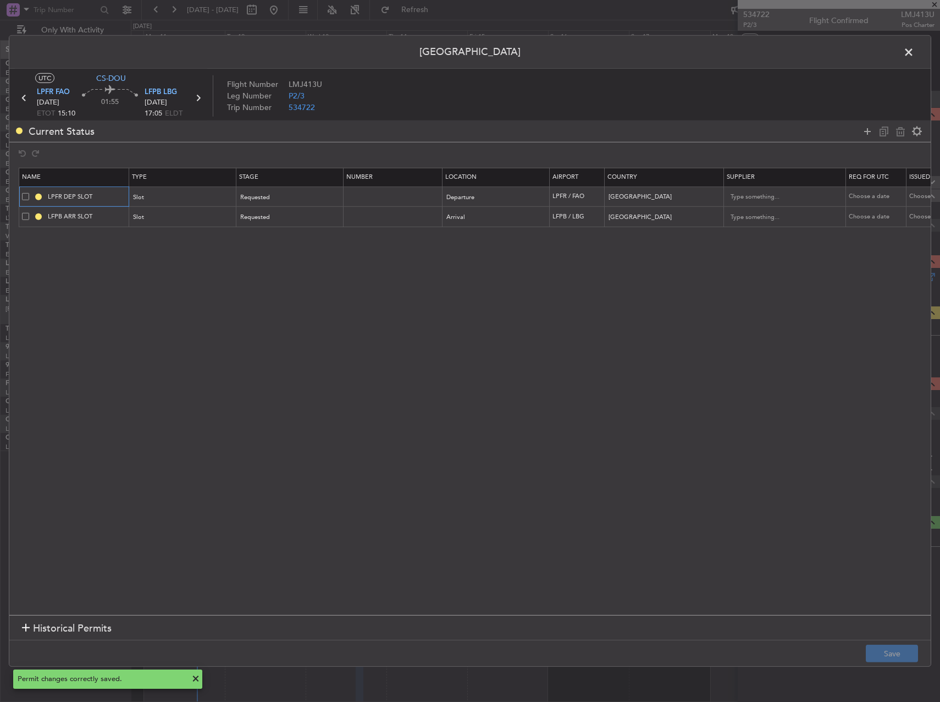
click at [114, 197] on input "LPFR DEP SLOT" at bounding box center [87, 196] width 82 height 9
type input "LPFR DEP SLOT 1500Z"
click at [119, 213] on div "LPFR DEP SLOT 1500Z" at bounding box center [87, 216] width 68 height 14
click at [110, 212] on input "LFPB ARR SLOT" at bounding box center [87, 216] width 82 height 9
type input "LFPB ARR SLOT 1705Z"
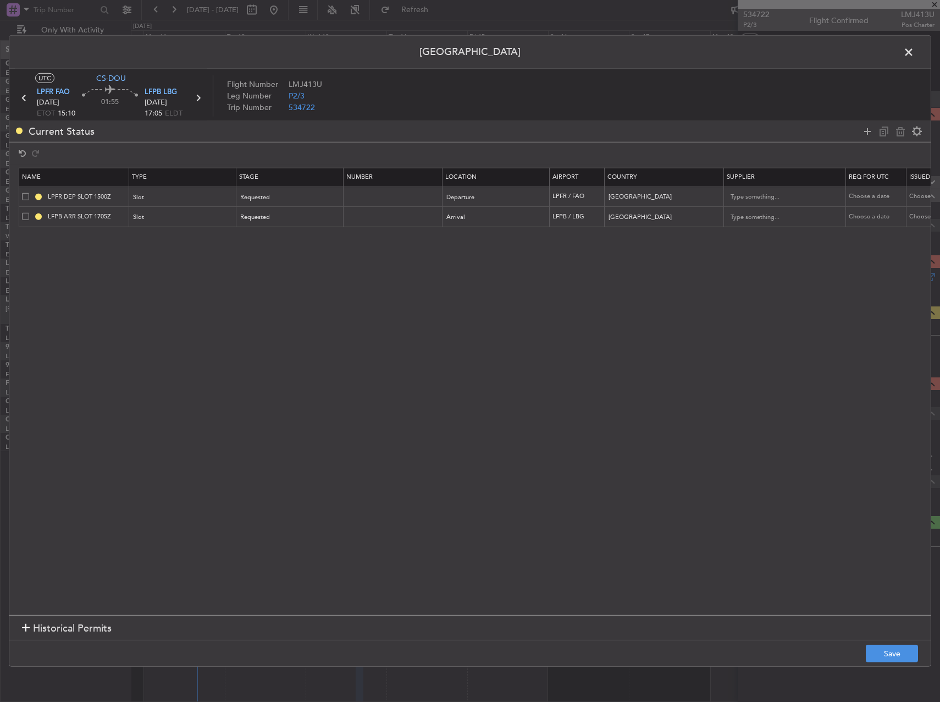
click at [907, 633] on section "Historical Permits" at bounding box center [470, 628] width 922 height 26
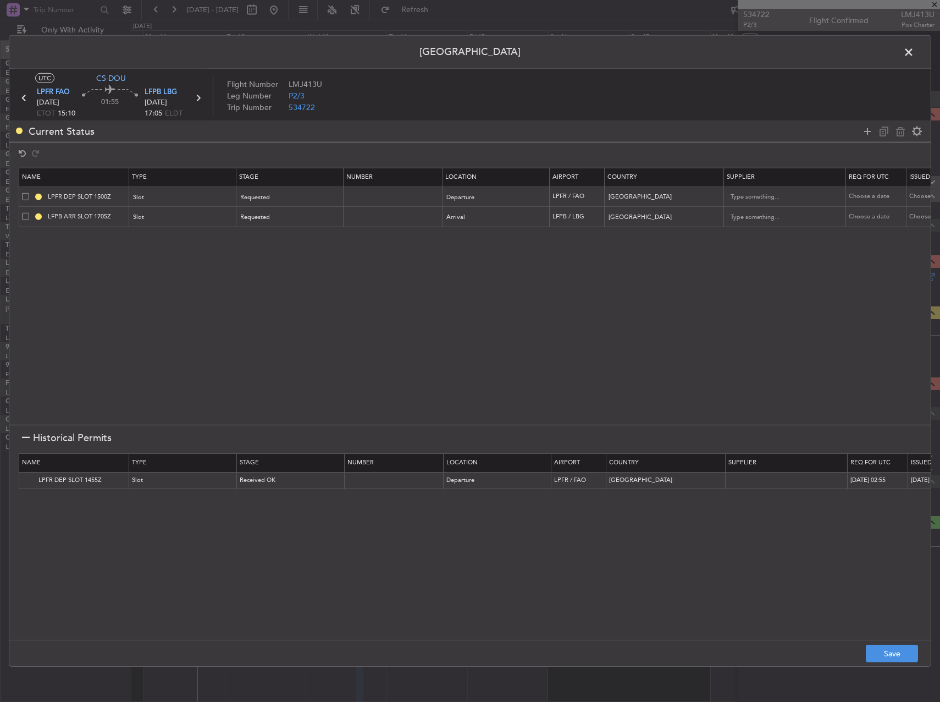
click at [905, 642] on footer "Save" at bounding box center [470, 653] width 922 height 26
click at [889, 660] on button "Save" at bounding box center [892, 653] width 52 height 18
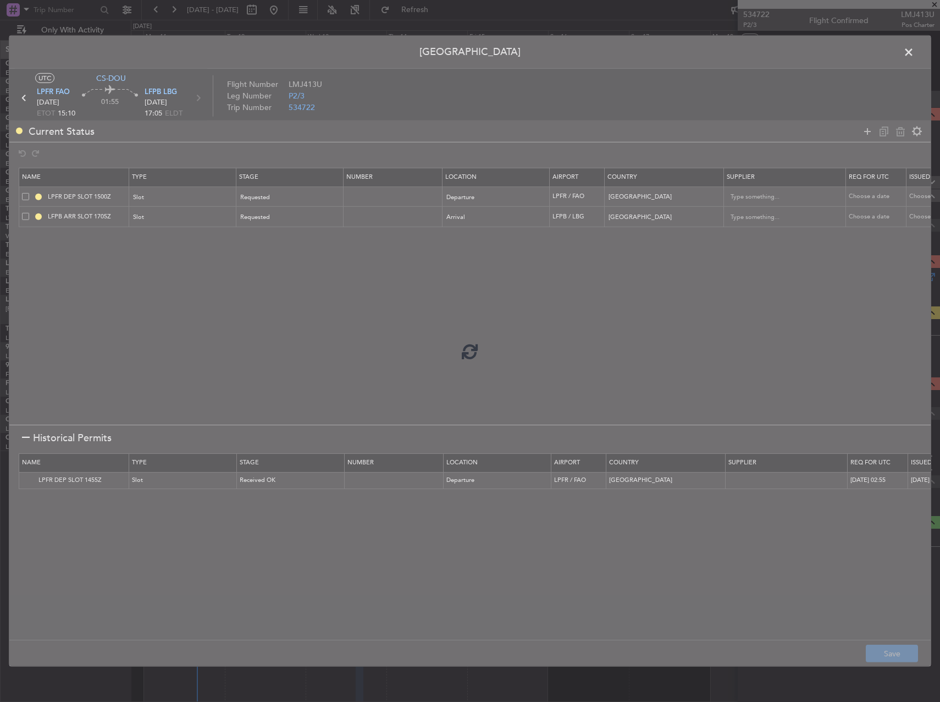
type input "LPFR DEP SLOT 1500Z"
type input "LFPB ARR SLOT 1705Z"
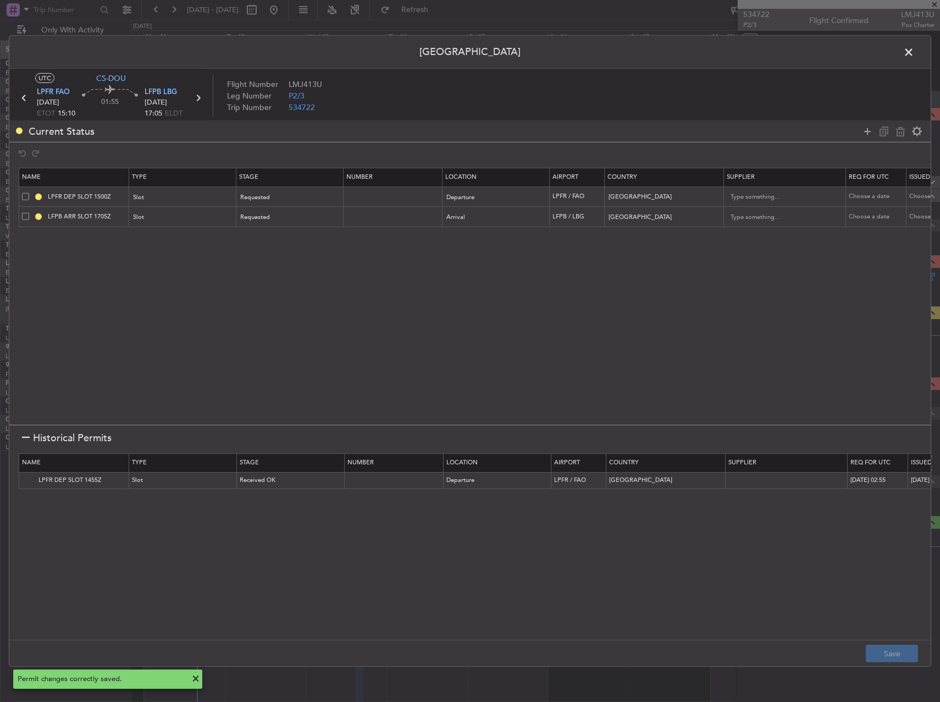
click at [914, 53] on span at bounding box center [914, 55] width 0 height 22
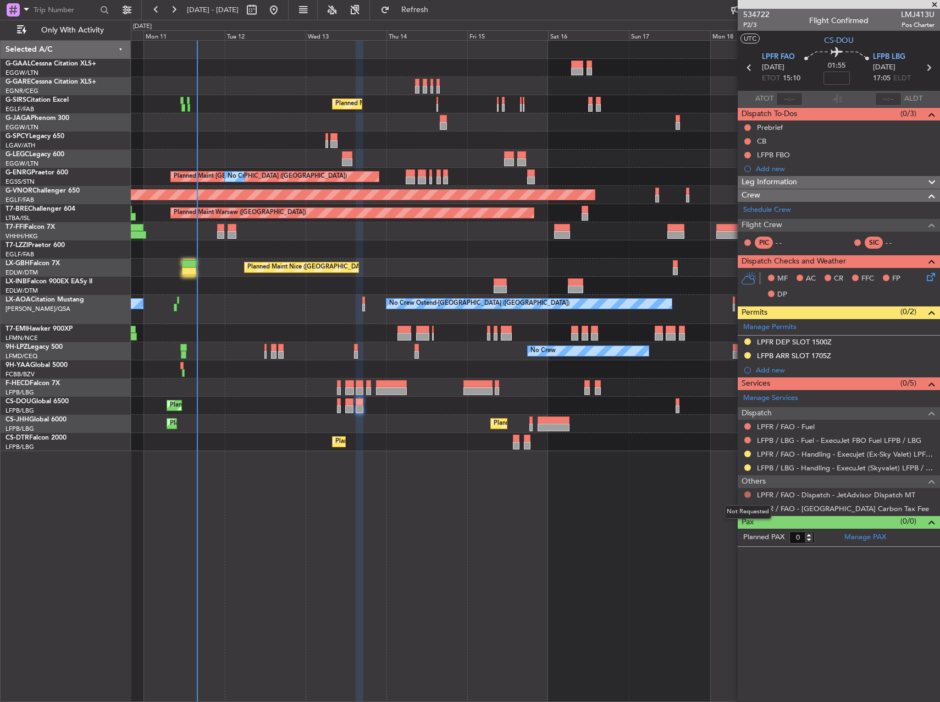
click at [747, 494] on button at bounding box center [748, 494] width 7 height 7
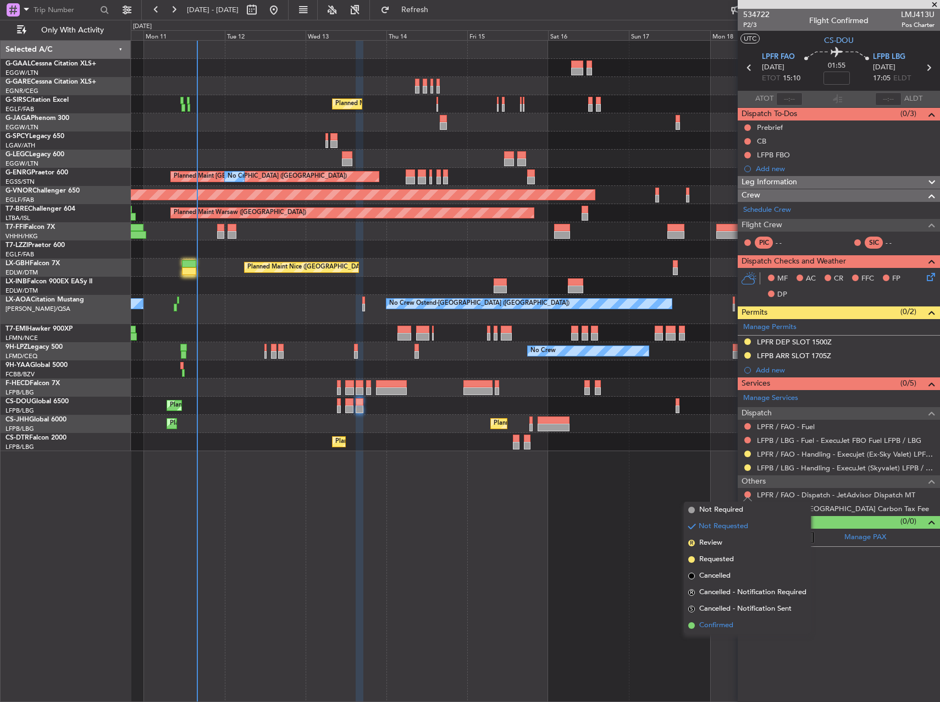
click at [707, 626] on span "Confirmed" at bounding box center [716, 625] width 34 height 11
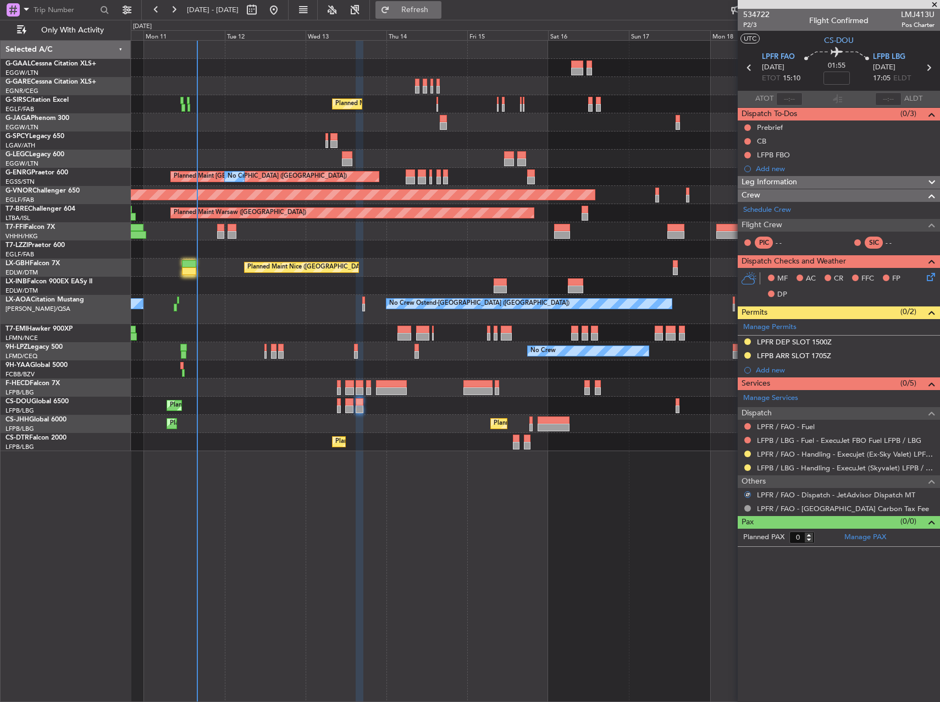
click at [425, 9] on button "Refresh" at bounding box center [409, 10] width 66 height 18
click at [936, 3] on div at bounding box center [839, 4] width 202 height 9
click at [933, 4] on span at bounding box center [934, 5] width 11 height 10
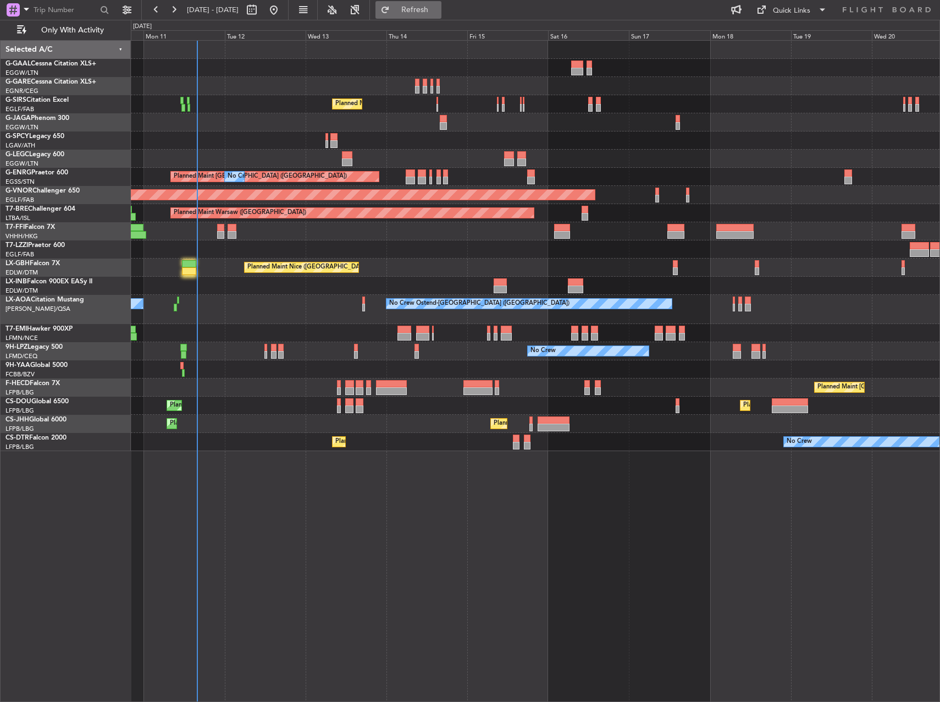
click at [412, 5] on button "Refresh" at bounding box center [409, 10] width 66 height 18
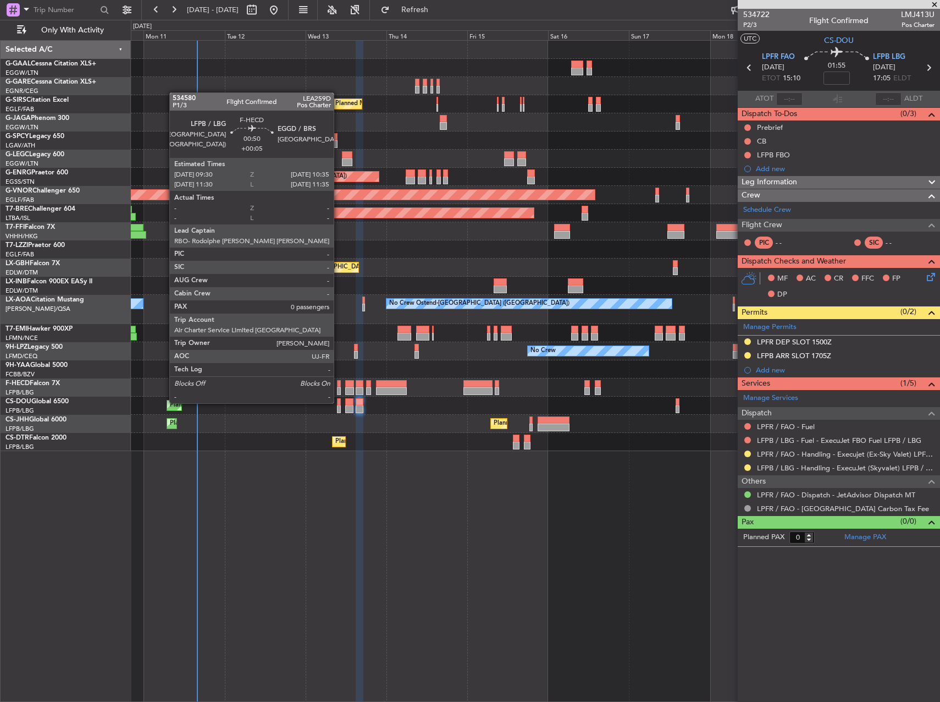
click at [339, 382] on div at bounding box center [339, 384] width 4 height 8
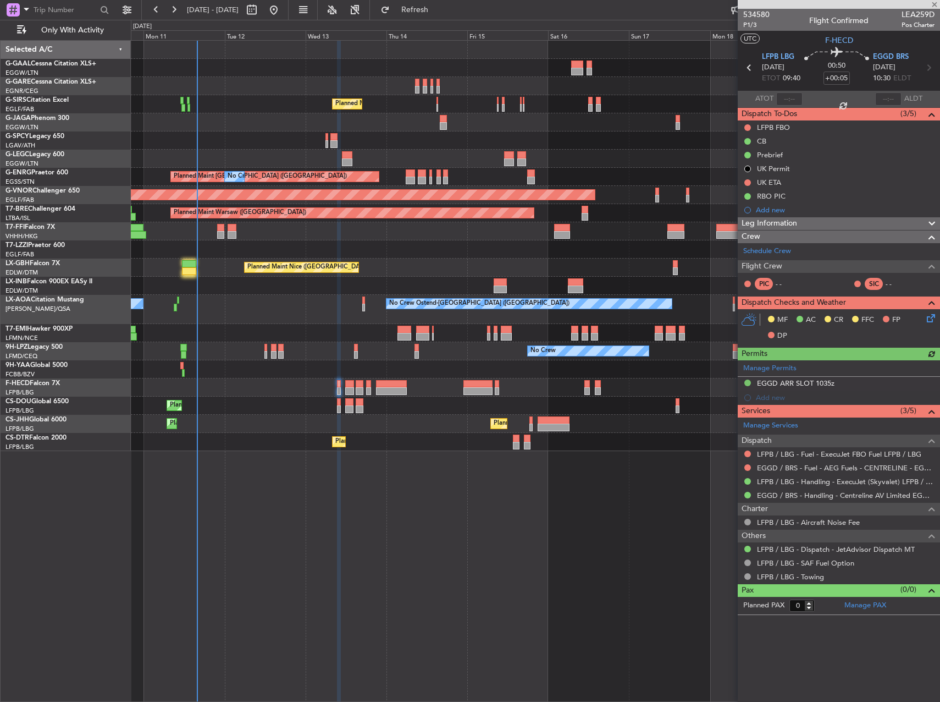
click at [784, 223] on span "Leg Information" at bounding box center [770, 223] width 56 height 13
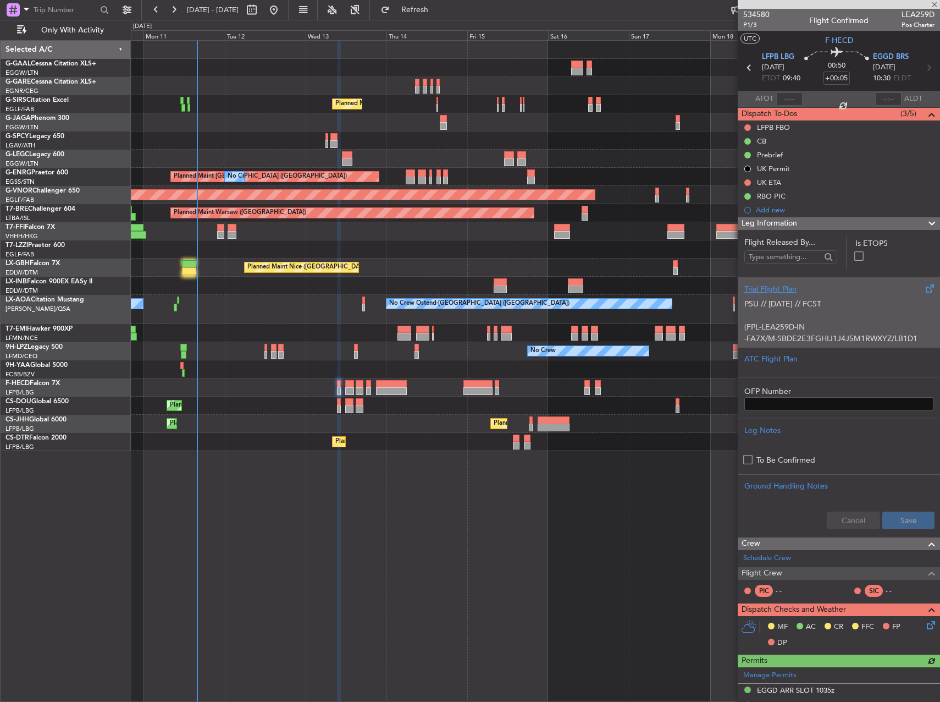
click at [797, 317] on p at bounding box center [839, 316] width 189 height 12
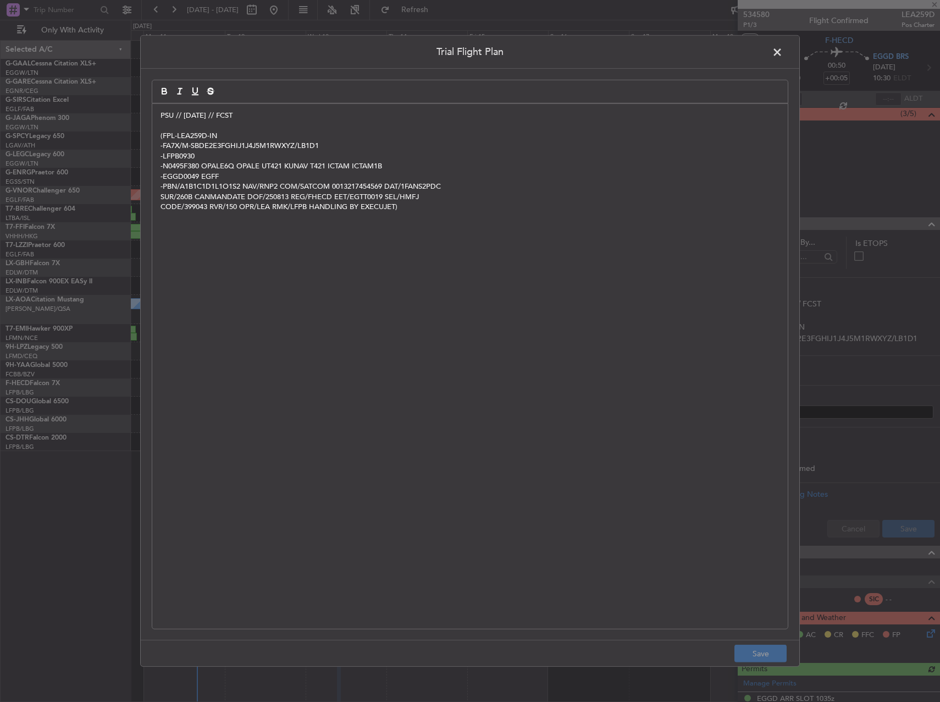
click at [714, 357] on div "PSU // 11AUG // FCST (FPL-LEA259D-IN -FA7X/M-SBDE2E3FGHIJ1J4J5M1RWXYZ/LB1D1 -LF…" at bounding box center [470, 366] width 636 height 525
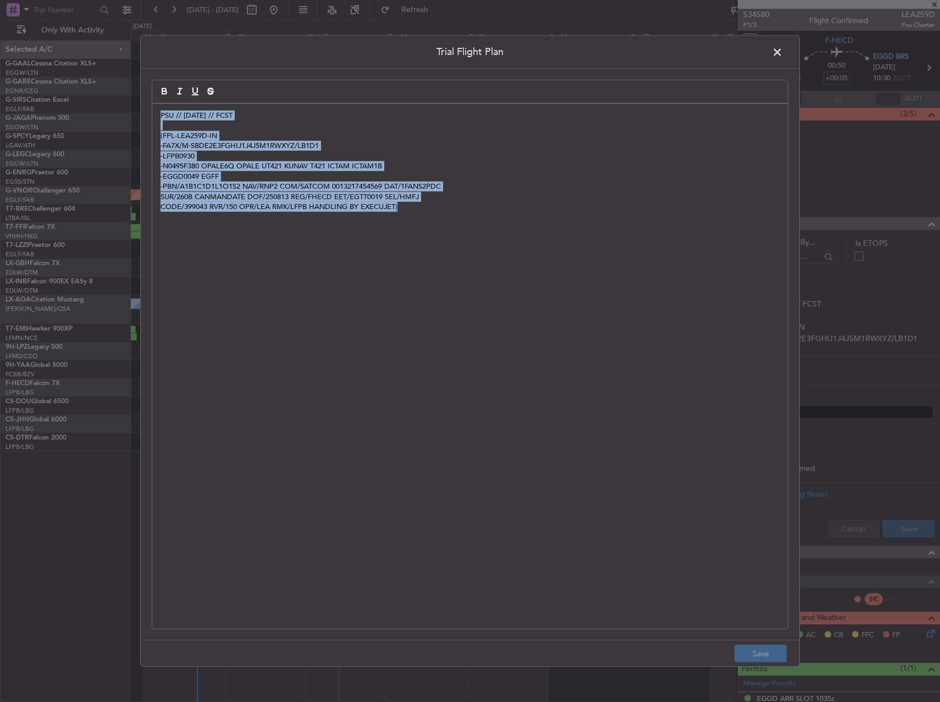
copy div "PSU // 11AUG // FCST (FPL-LEA259D-IN -FA7X/M-SBDE2E3FGHIJ1J4J5M1RWXYZ/LB1D1 -LF…"
drag, startPoint x: 781, startPoint y: 54, endPoint x: 725, endPoint y: 100, distance: 72.7
click at [783, 54] on span at bounding box center [783, 55] width 0 height 22
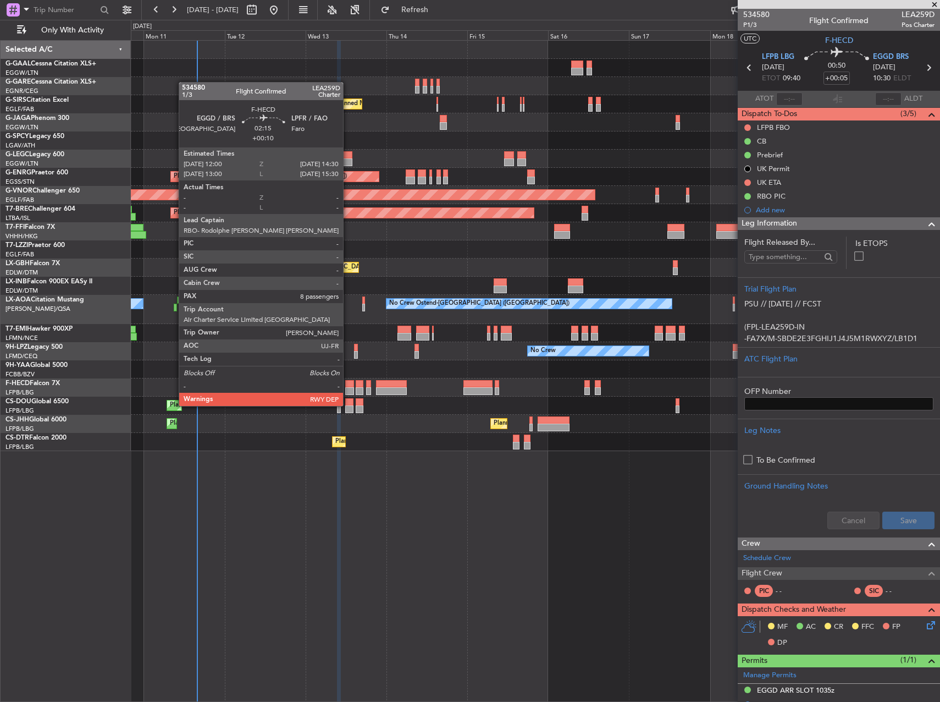
click at [348, 385] on div at bounding box center [349, 384] width 9 height 8
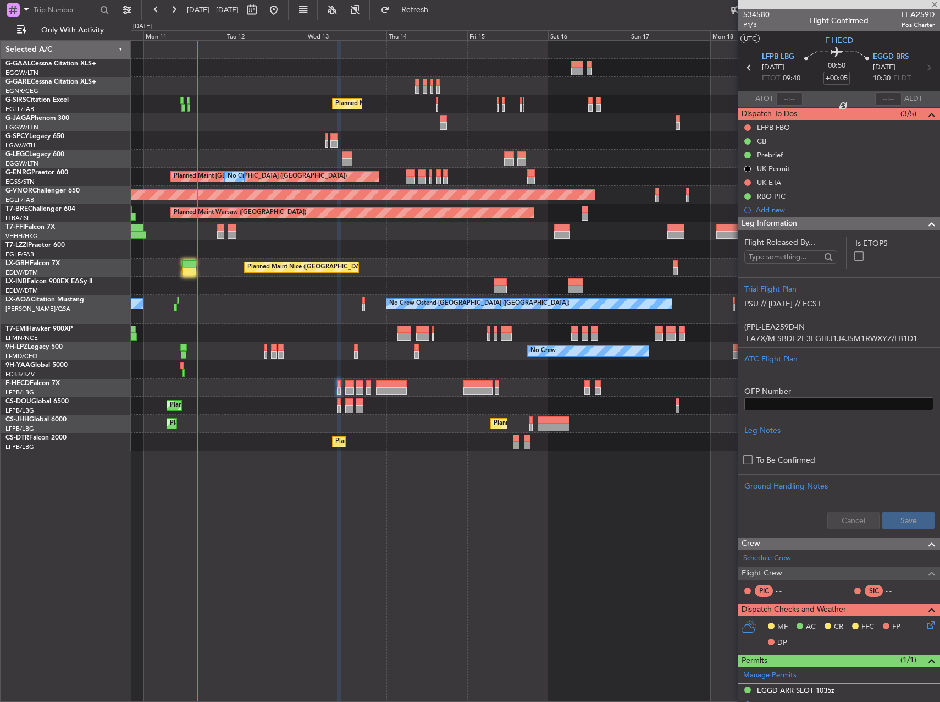
type input "+00:10"
type input "8"
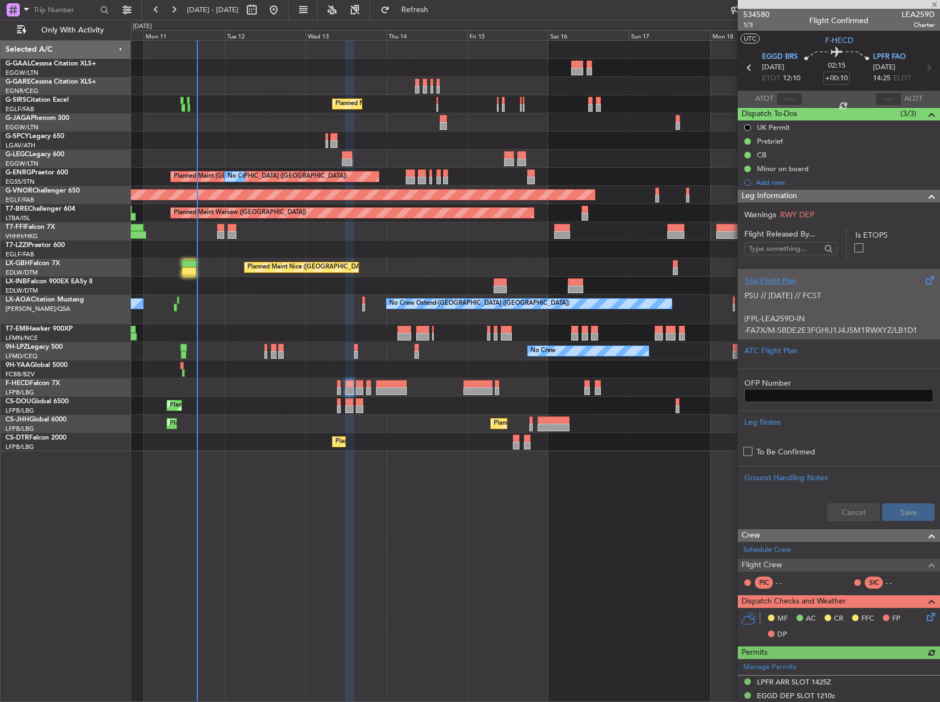
click at [777, 300] on p "PSU // 13AUG // FCST" at bounding box center [839, 296] width 189 height 12
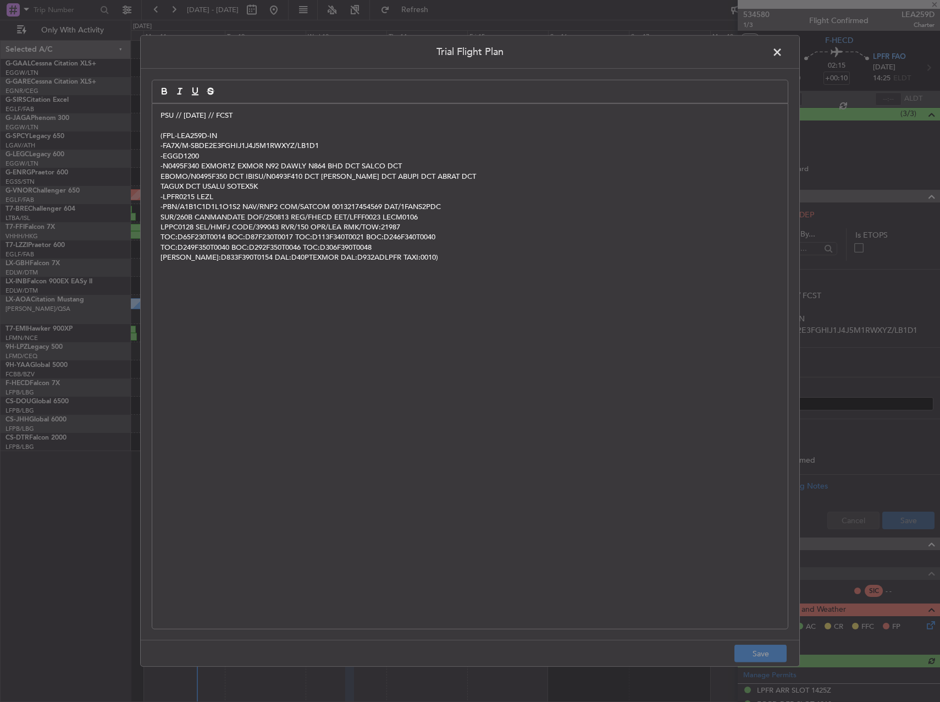
click at [410, 259] on p "TOD:D833F390T0154 DAL:D40PTEXMOR DAL:D932ADLPFR TAXI:0010)" at bounding box center [470, 257] width 619 height 10
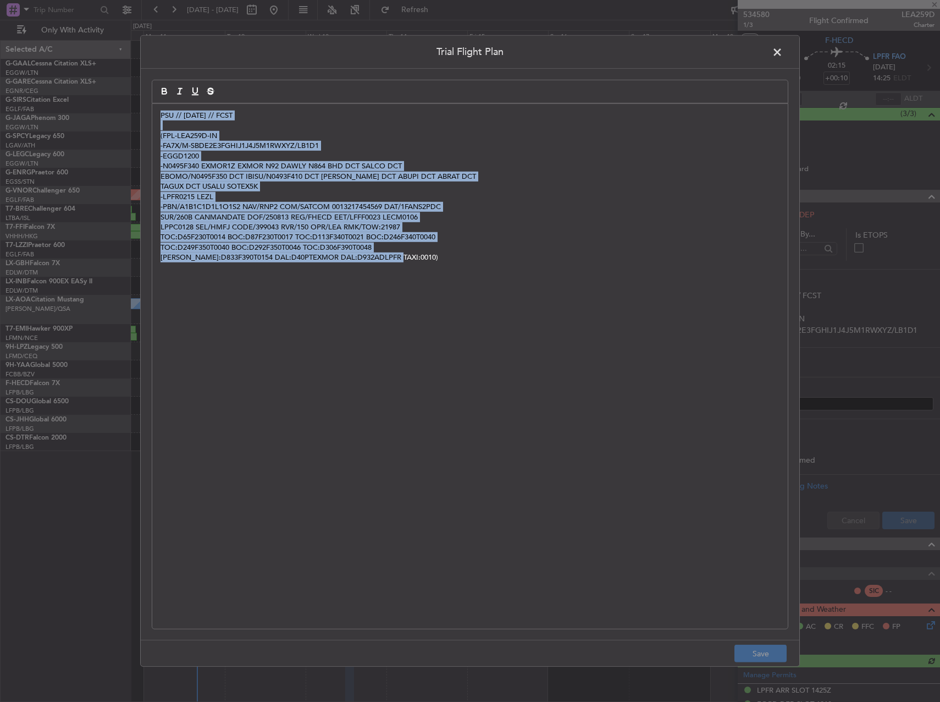
copy div "PSU // 13AUG // FCST (FPL-LEA259D-IN -FA7X/M-SBDE2E3FGHIJ1J4J5M1RWXYZ/LB1D1 -EG…"
click at [783, 47] on span at bounding box center [783, 55] width 0 height 22
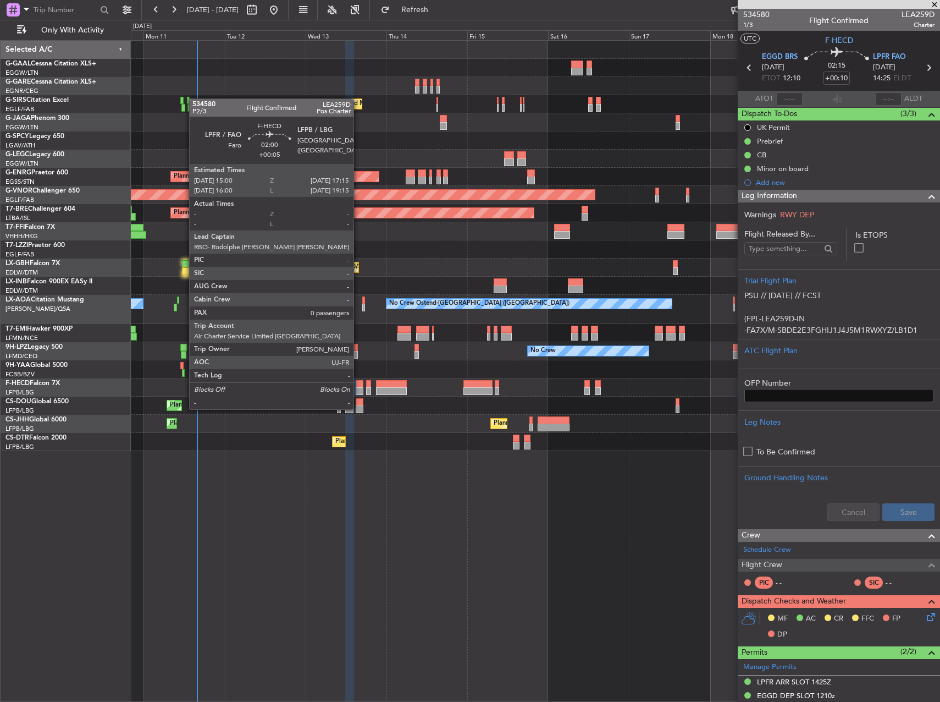
click at [359, 388] on div at bounding box center [360, 391] width 8 height 8
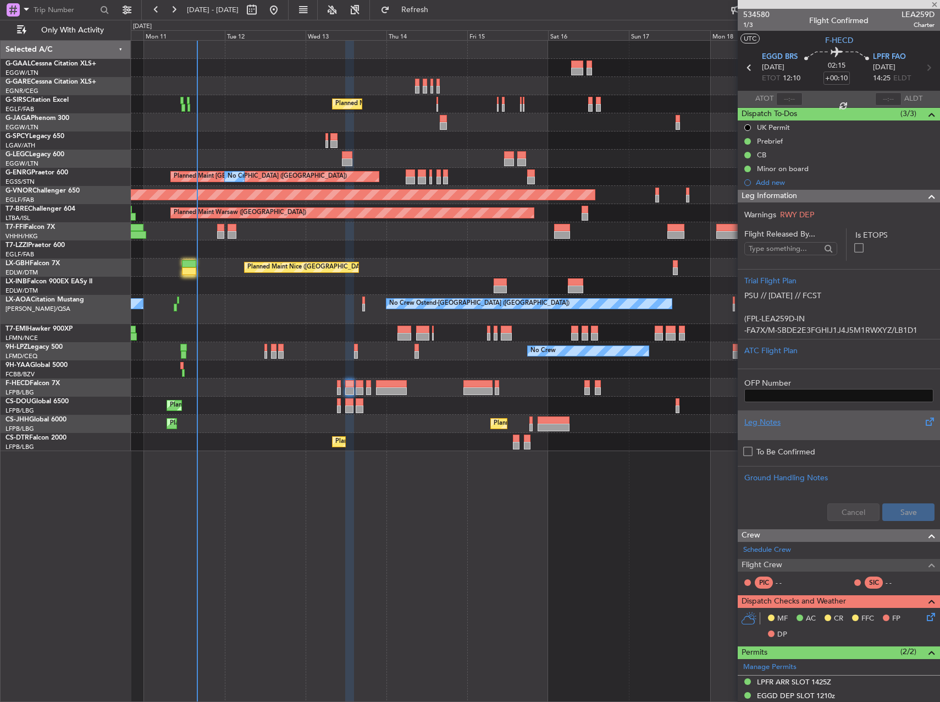
type input "+00:05"
type input "0"
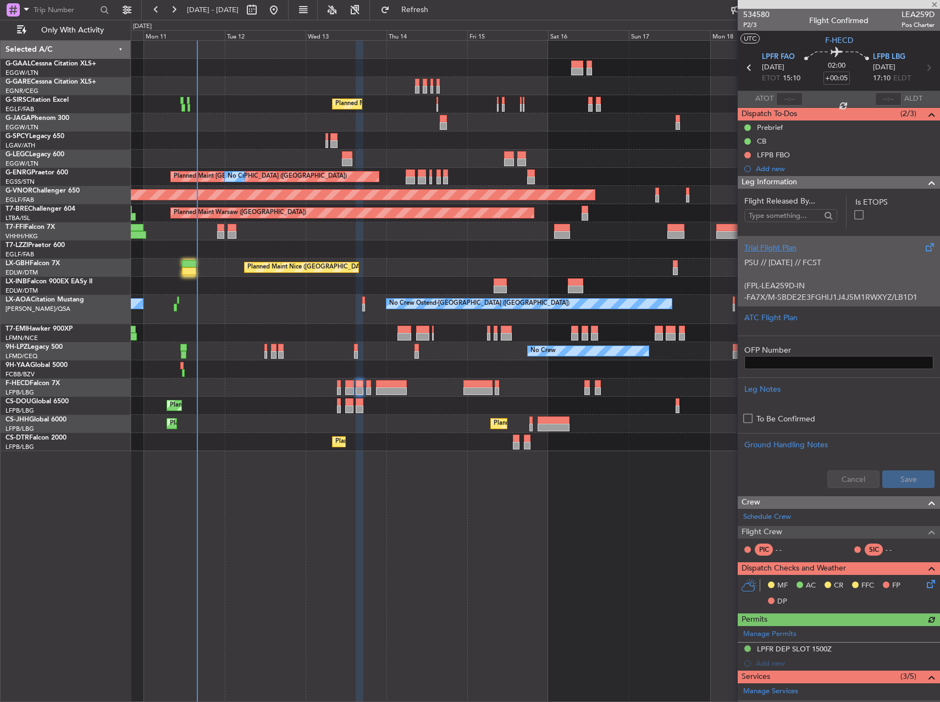
click at [790, 296] on p "-FA7X/M-SBDE2E3FGHIJ1J4J5M1RWXYZ/LB1D1" at bounding box center [839, 297] width 189 height 12
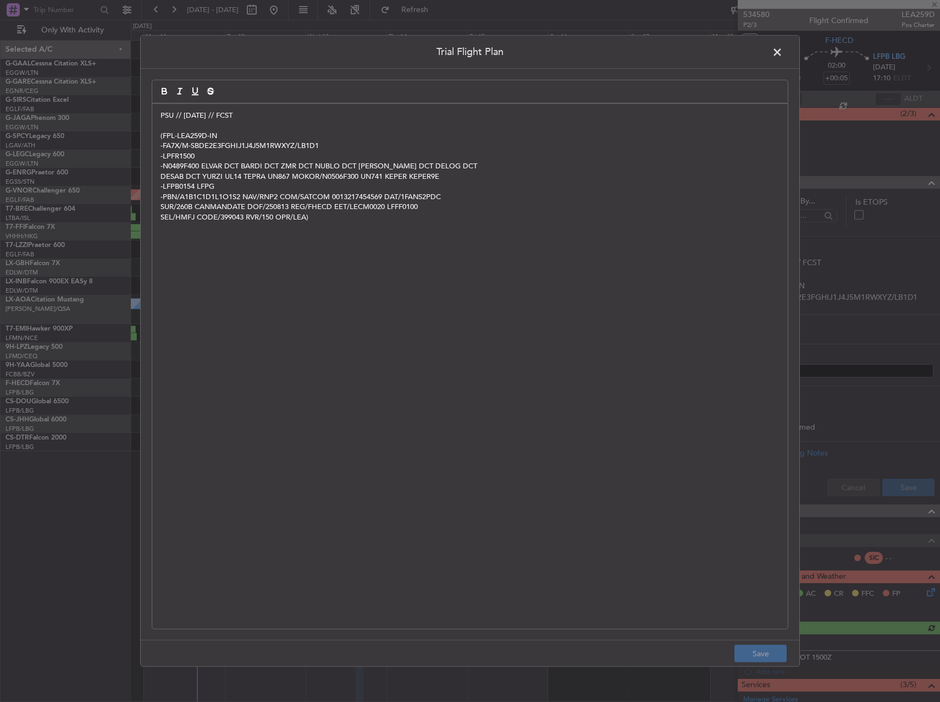
click at [374, 337] on div "PSU // 11AUG // FCST (FPL-LEA259D-IN -FA7X/M-SBDE2E3FGHIJ1J4J5M1RWXYZ/LB1D1 -LP…" at bounding box center [470, 366] width 636 height 525
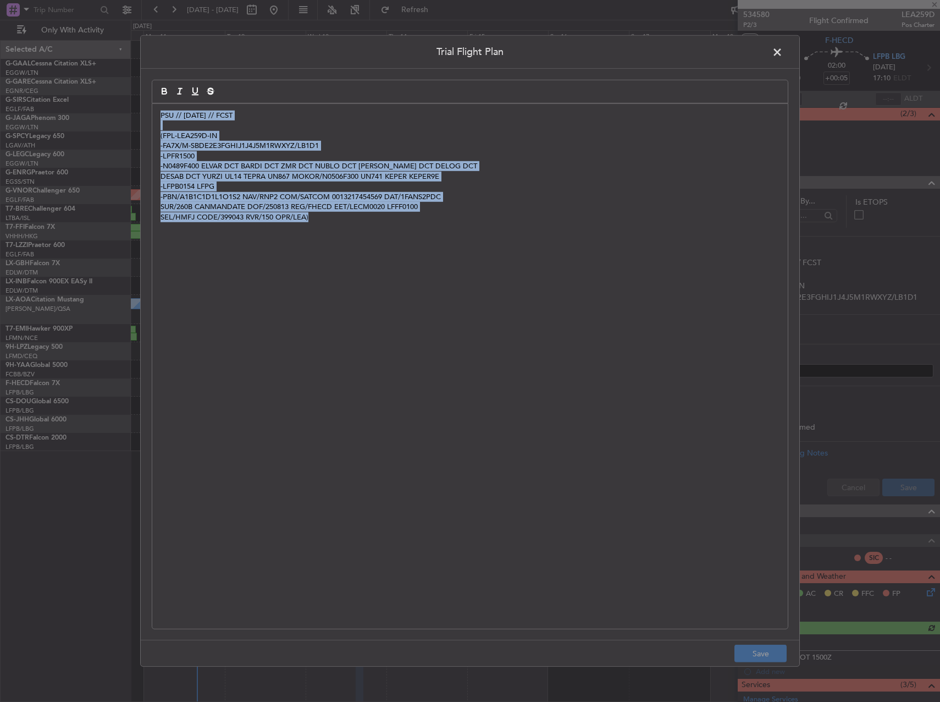
copy div "PSU // 11AUG // FCST (FPL-LEA259D-IN -FA7X/M-SBDE2E3FGHIJ1J4J5M1RWXYZ/LB1D1 -LP…"
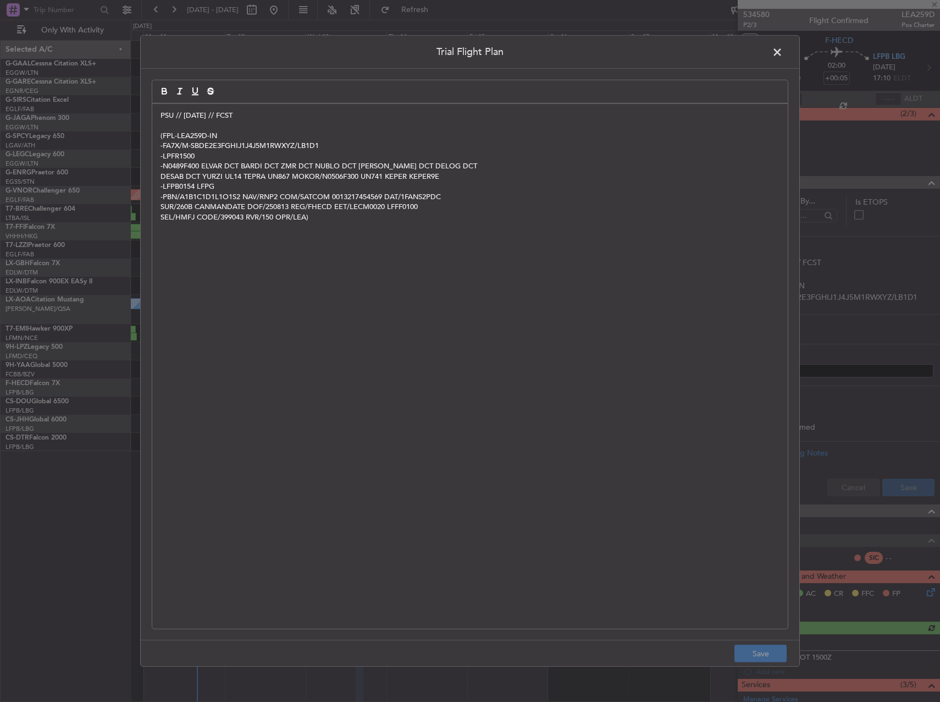
click at [763, 655] on footer "Save" at bounding box center [470, 653] width 659 height 26
click at [783, 55] on span at bounding box center [783, 55] width 0 height 22
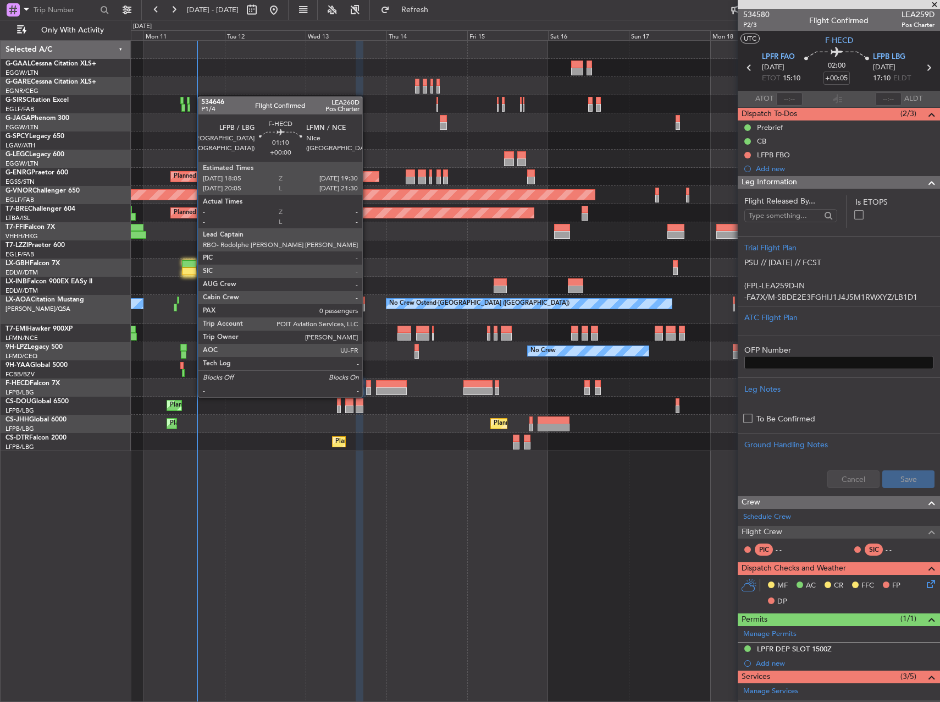
click at [368, 385] on div at bounding box center [368, 384] width 5 height 8
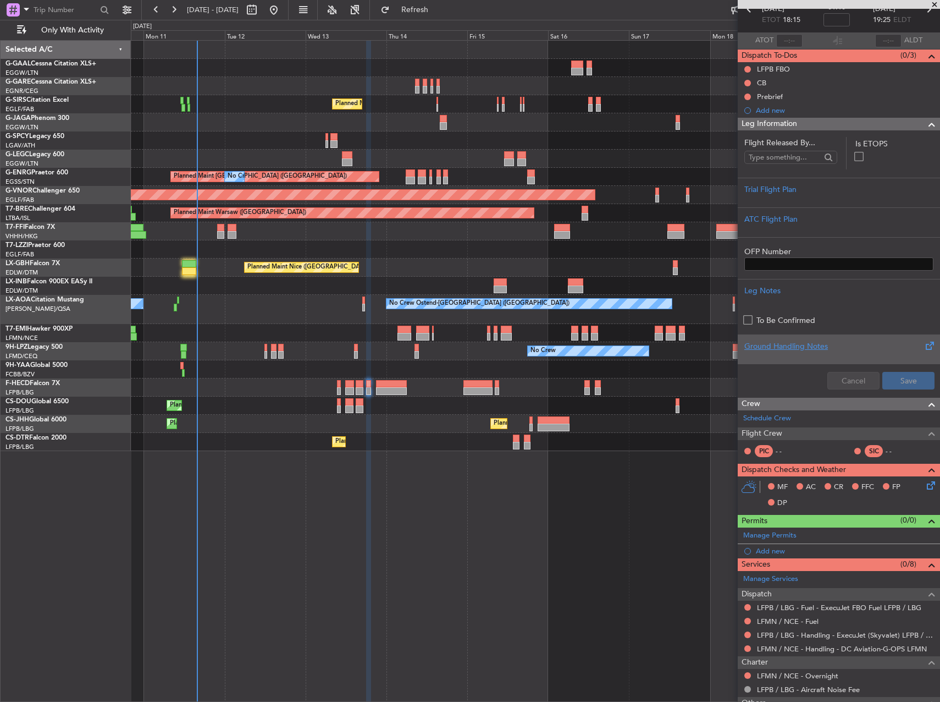
scroll to position [138, 0]
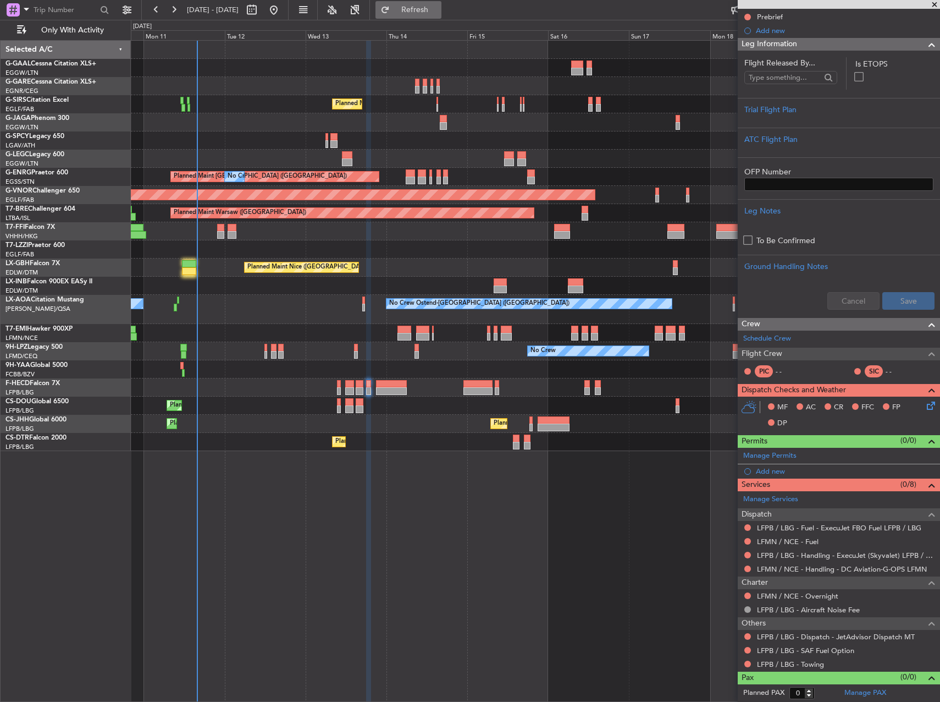
click at [438, 8] on span "Refresh" at bounding box center [415, 10] width 46 height 8
click at [790, 343] on div "Schedule Crew Flight Crew PIC - - SIC - -" at bounding box center [839, 356] width 202 height 53
click at [764, 338] on link "Schedule Crew" at bounding box center [767, 338] width 48 height 11
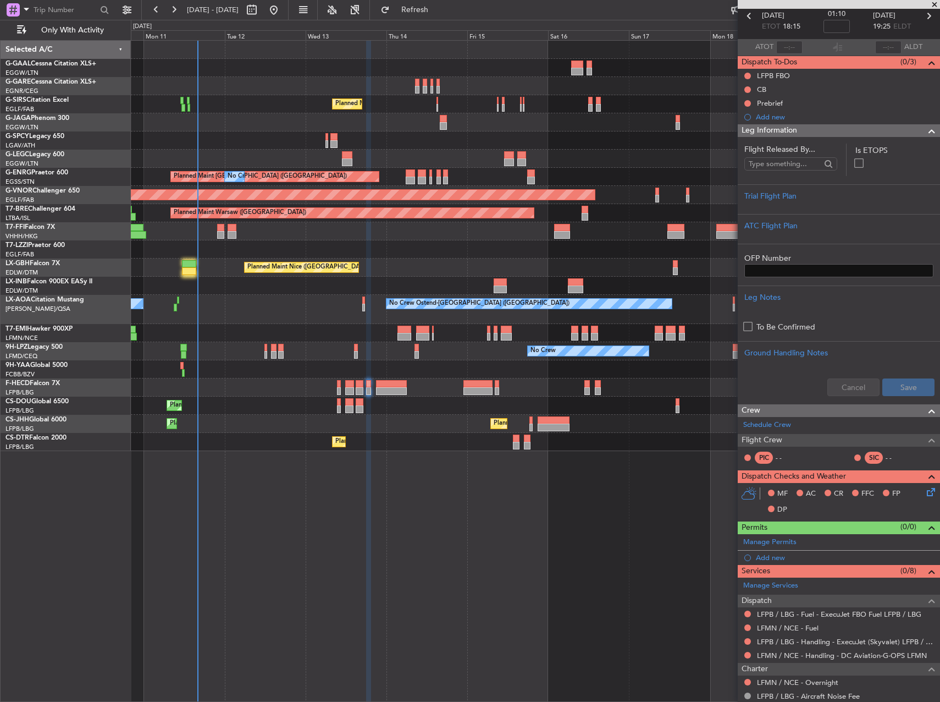
scroll to position [0, 0]
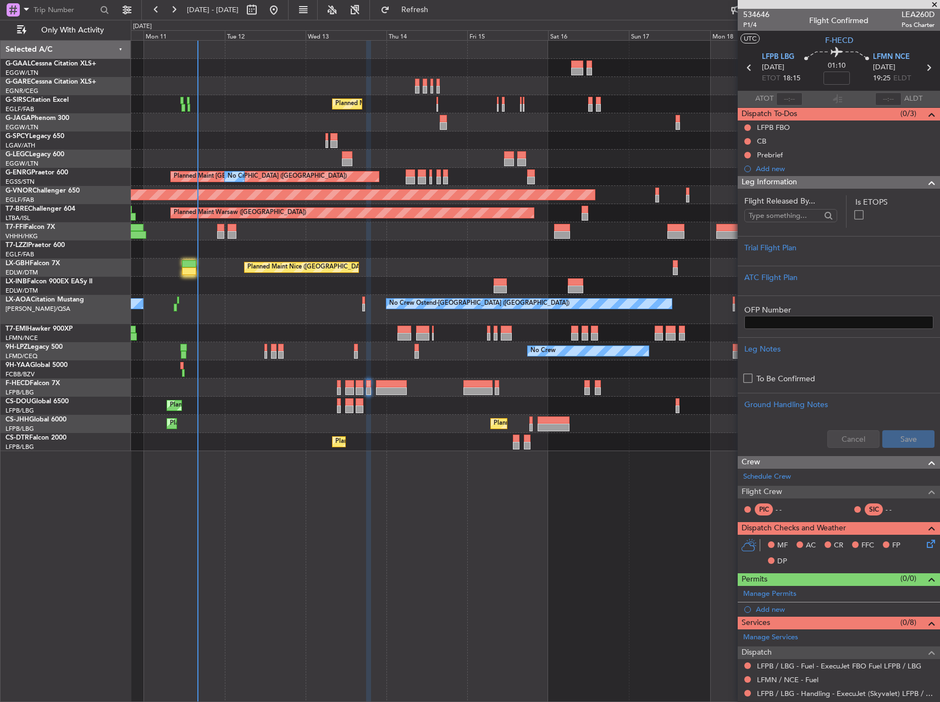
click at [919, 12] on span "LEA260D" at bounding box center [918, 15] width 33 height 12
copy span "LEA260D"
click at [812, 252] on div "Trial Flight Plan" at bounding box center [839, 248] width 189 height 12
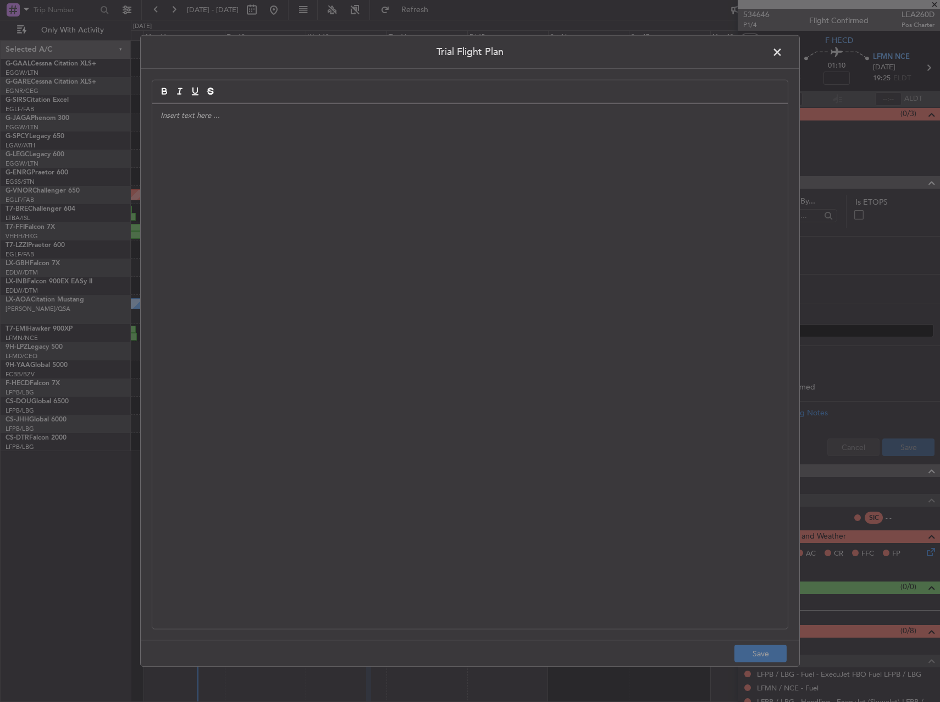
click at [531, 268] on div at bounding box center [470, 366] width 636 height 525
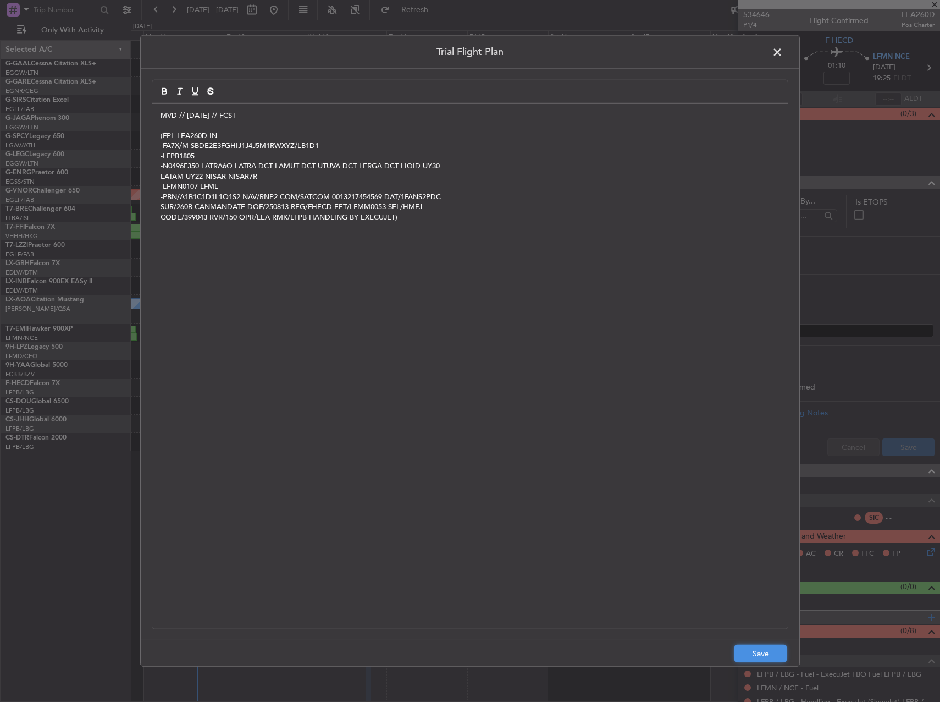
click at [767, 648] on button "Save" at bounding box center [761, 653] width 52 height 18
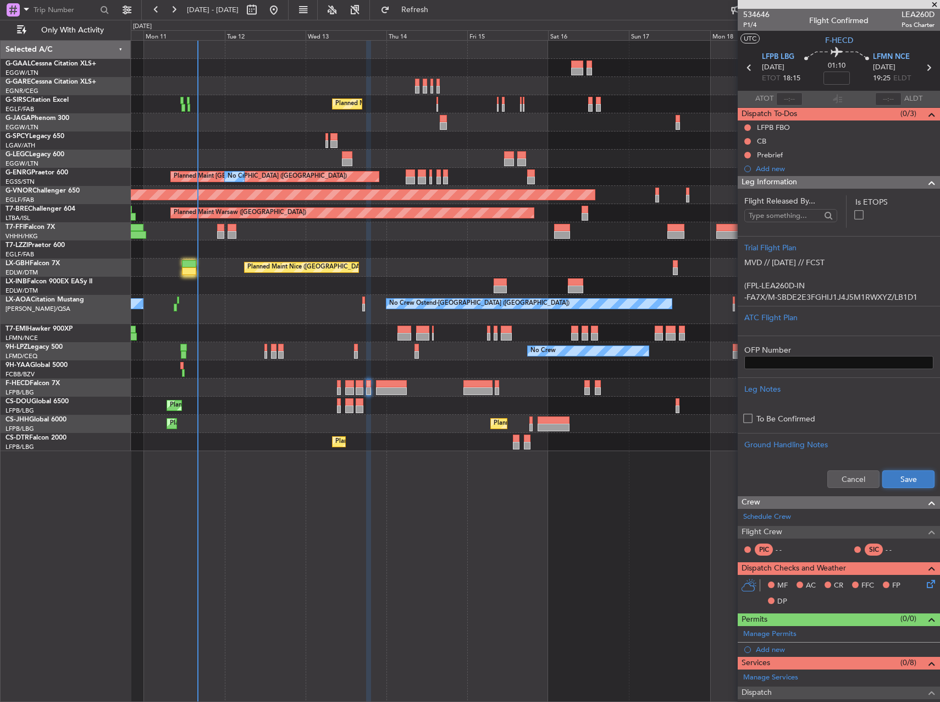
click at [903, 484] on button "Save" at bounding box center [909, 479] width 52 height 18
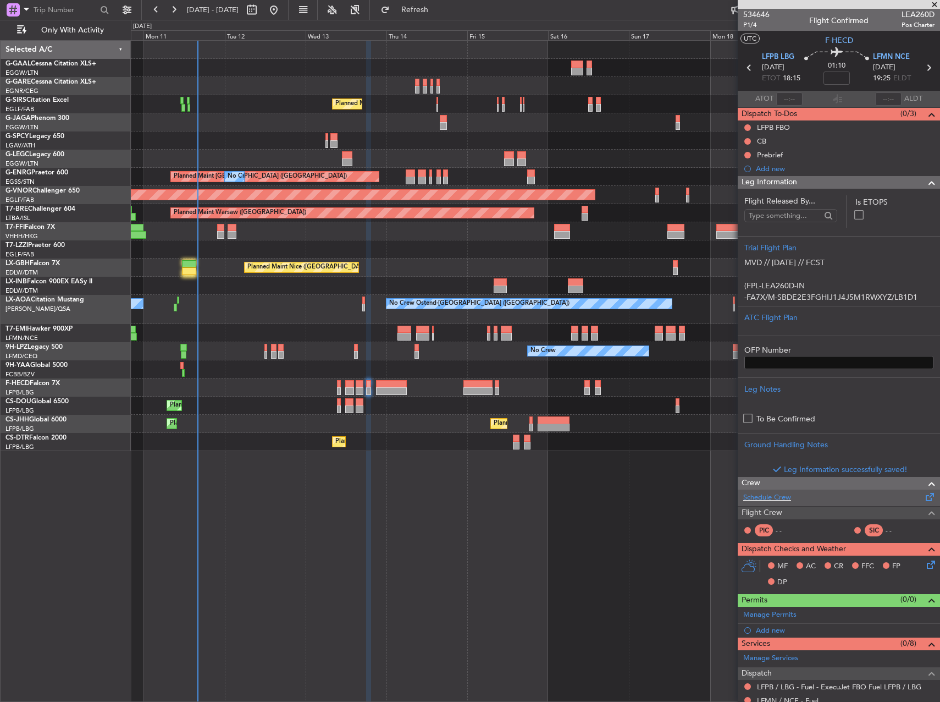
scroll to position [110, 0]
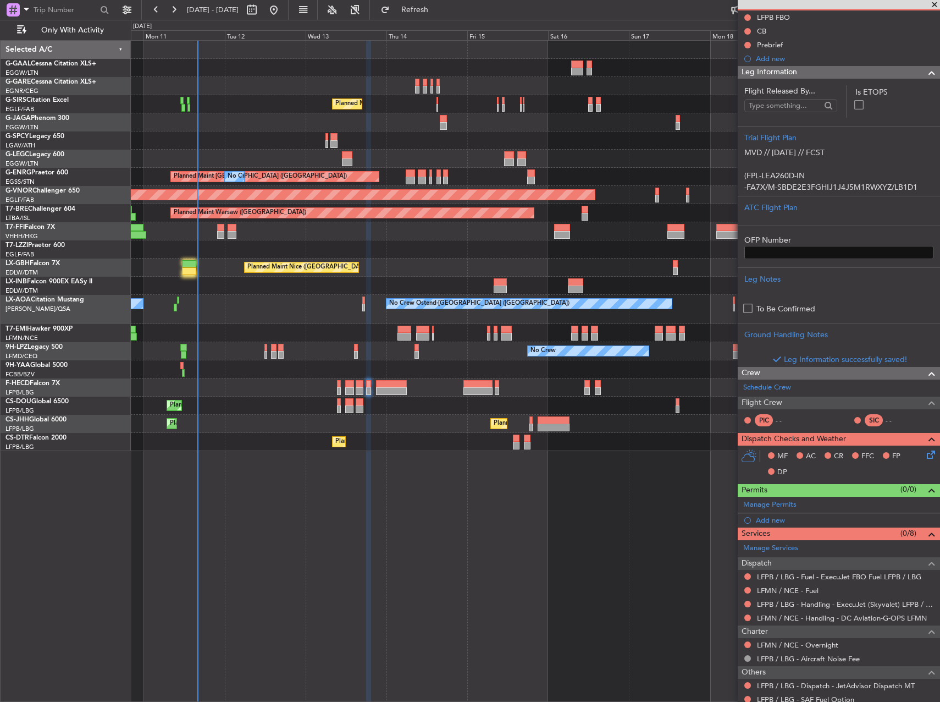
click at [925, 457] on icon at bounding box center [929, 452] width 9 height 9
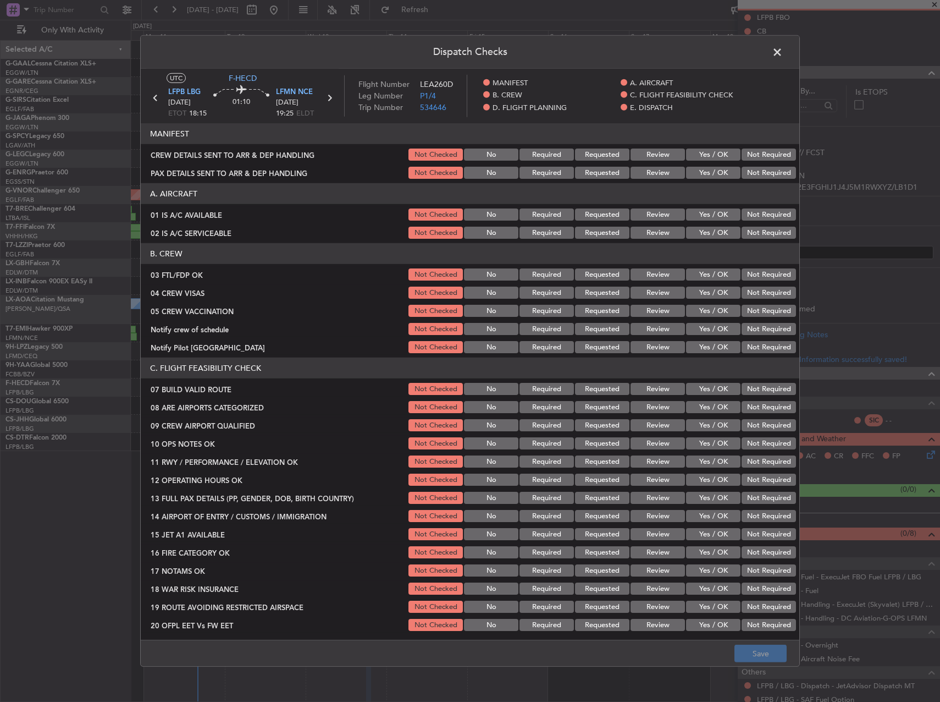
click at [696, 214] on button "Yes / OK" at bounding box center [713, 214] width 54 height 12
drag, startPoint x: 694, startPoint y: 233, endPoint x: 689, endPoint y: 274, distance: 41.5
click at [693, 233] on button "Yes / OK" at bounding box center [713, 233] width 54 height 12
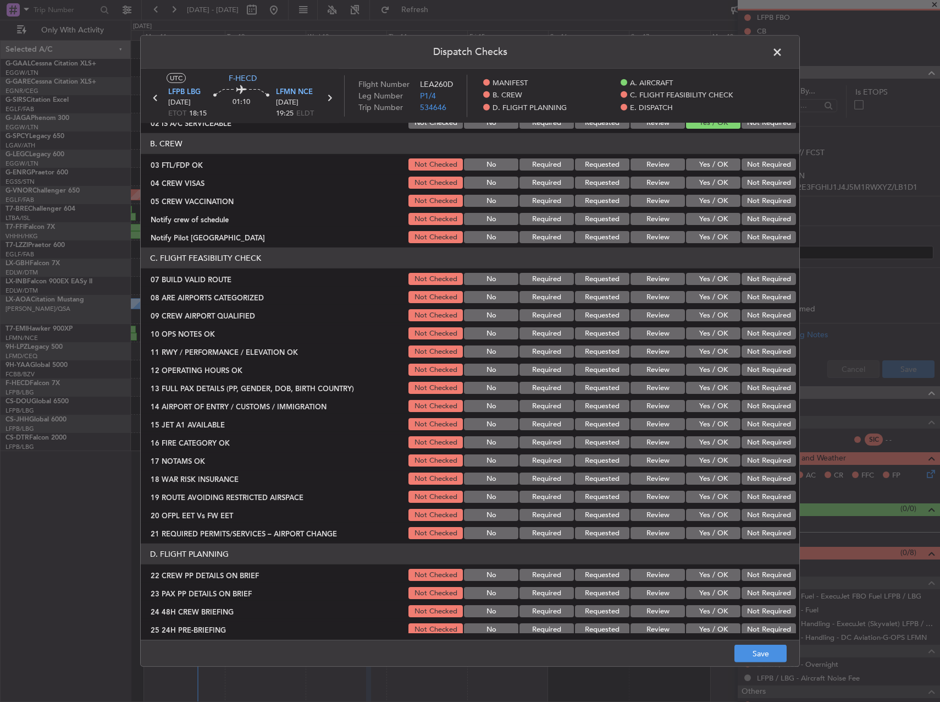
click at [698, 273] on button "Yes / OK" at bounding box center [713, 279] width 54 height 12
click at [702, 295] on button "Yes / OK" at bounding box center [713, 297] width 54 height 12
drag, startPoint x: 701, startPoint y: 319, endPoint x: 701, endPoint y: 333, distance: 14.3
click at [701, 320] on button "Yes / OK" at bounding box center [713, 315] width 54 height 12
click at [703, 329] on button "Yes / OK" at bounding box center [713, 333] width 54 height 12
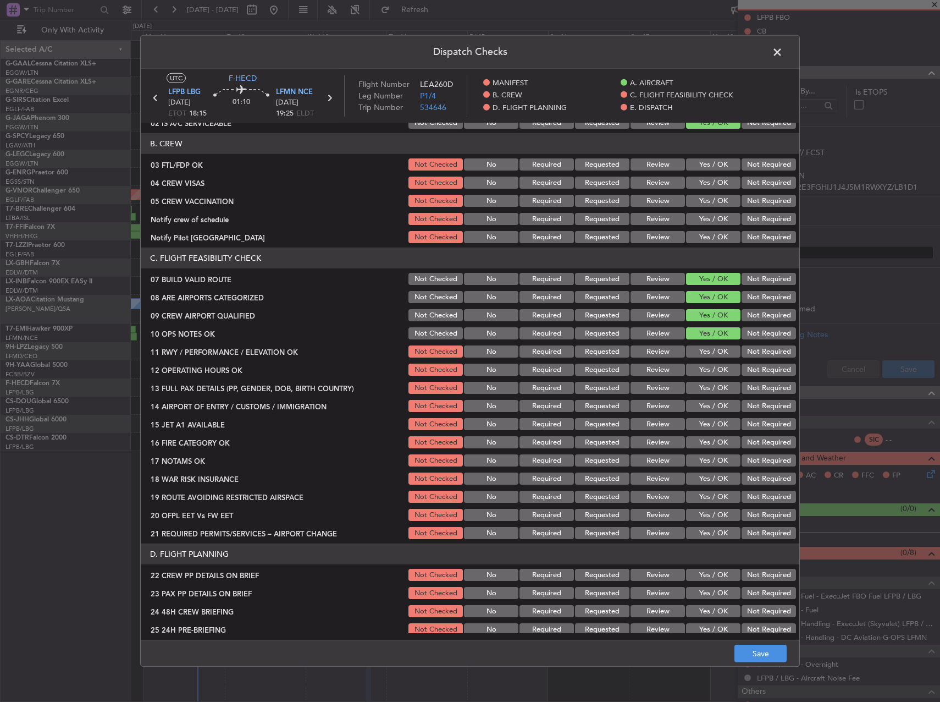
click at [704, 344] on div "Yes / OK" at bounding box center [713, 351] width 56 height 15
click at [710, 360] on section "C. FLIGHT FEASIBILITY CHECK 07 BUILD VALID ROUTE Not Checked No Required Reques…" at bounding box center [470, 393] width 659 height 293
click at [715, 359] on div "Yes / OK" at bounding box center [713, 351] width 56 height 15
click at [714, 353] on button "Yes / OK" at bounding box center [713, 351] width 54 height 12
click at [710, 370] on button "Yes / OK" at bounding box center [713, 369] width 54 height 12
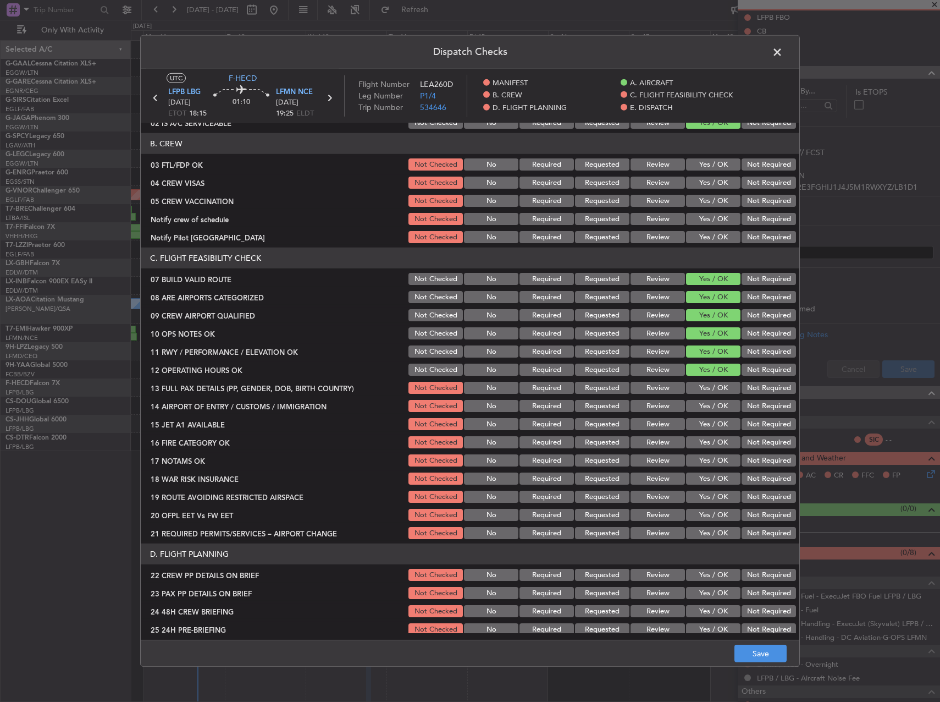
click at [700, 385] on button "Yes / OK" at bounding box center [713, 388] width 54 height 12
click at [701, 406] on button "Yes / OK" at bounding box center [713, 406] width 54 height 12
click at [699, 421] on button "Yes / OK" at bounding box center [713, 424] width 54 height 12
click at [696, 442] on button "Yes / OK" at bounding box center [713, 442] width 54 height 12
click at [694, 462] on button "Yes / OK" at bounding box center [713, 460] width 54 height 12
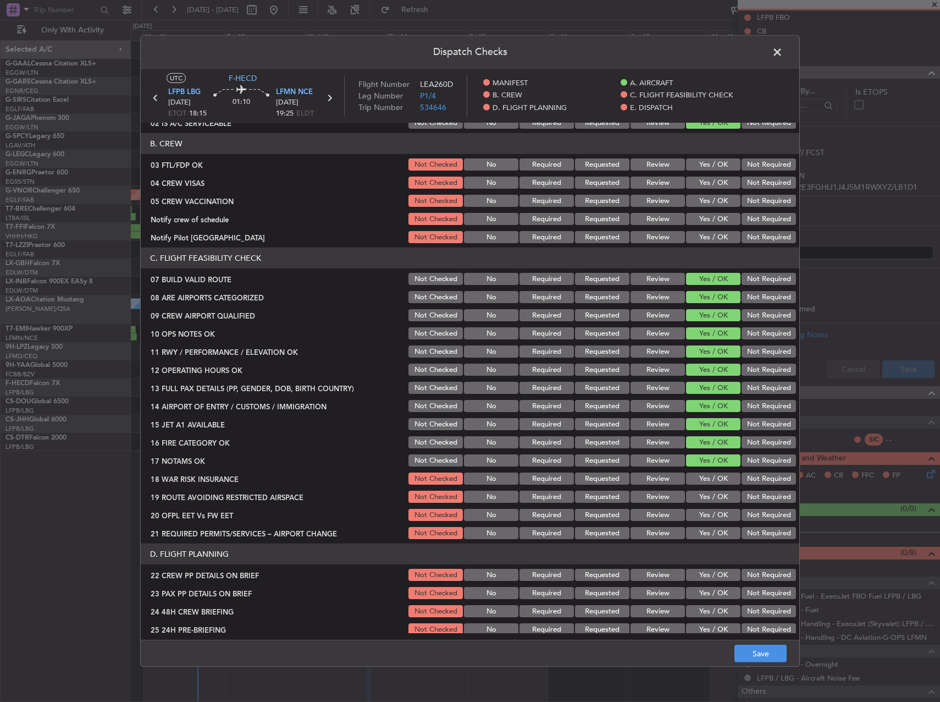
drag, startPoint x: 745, startPoint y: 477, endPoint x: 738, endPoint y: 479, distance: 7.5
click at [742, 478] on button "Not Required" at bounding box center [769, 478] width 54 height 12
click at [704, 498] on button "Yes / OK" at bounding box center [713, 496] width 54 height 12
drag, startPoint x: 703, startPoint y: 516, endPoint x: 702, endPoint y: 522, distance: 6.1
click at [703, 517] on button "Yes / OK" at bounding box center [713, 515] width 54 height 12
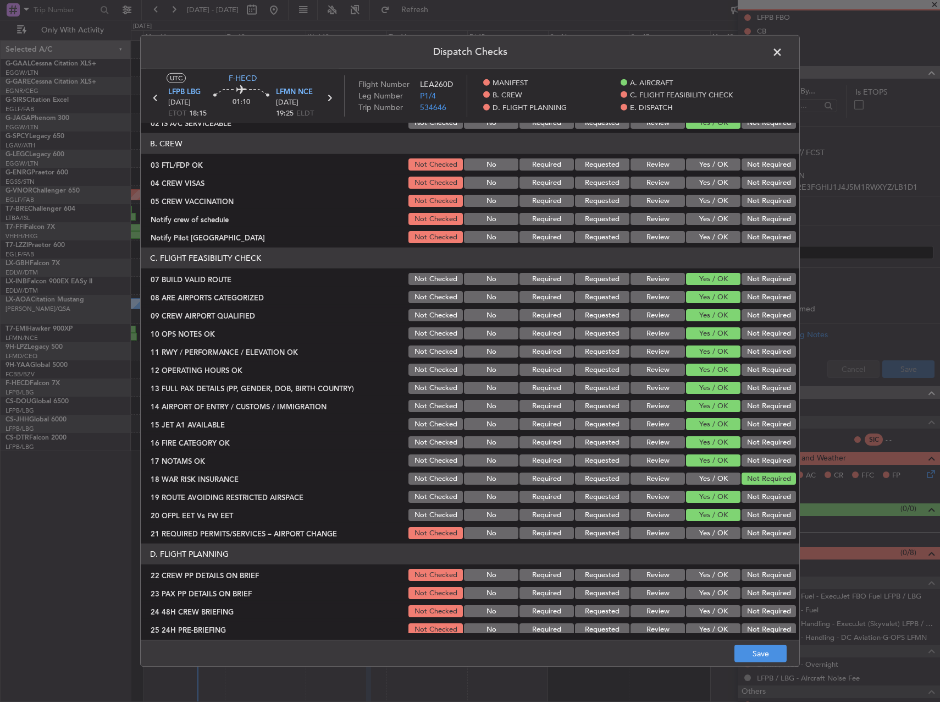
click at [698, 536] on button "Yes / OK" at bounding box center [713, 533] width 54 height 12
click at [746, 652] on button "Save" at bounding box center [761, 653] width 52 height 18
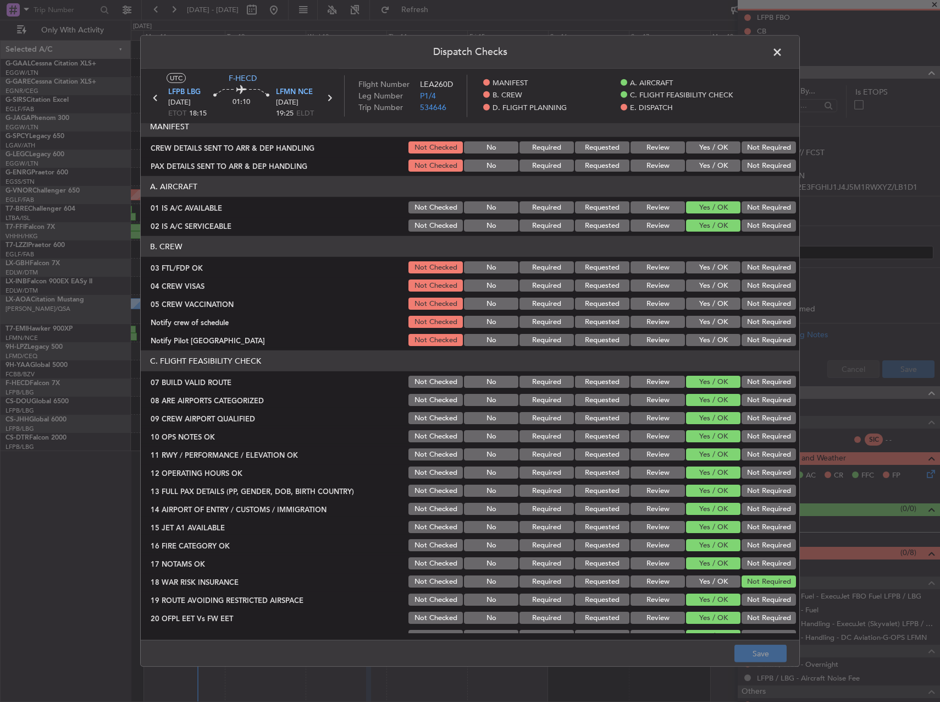
scroll to position [0, 0]
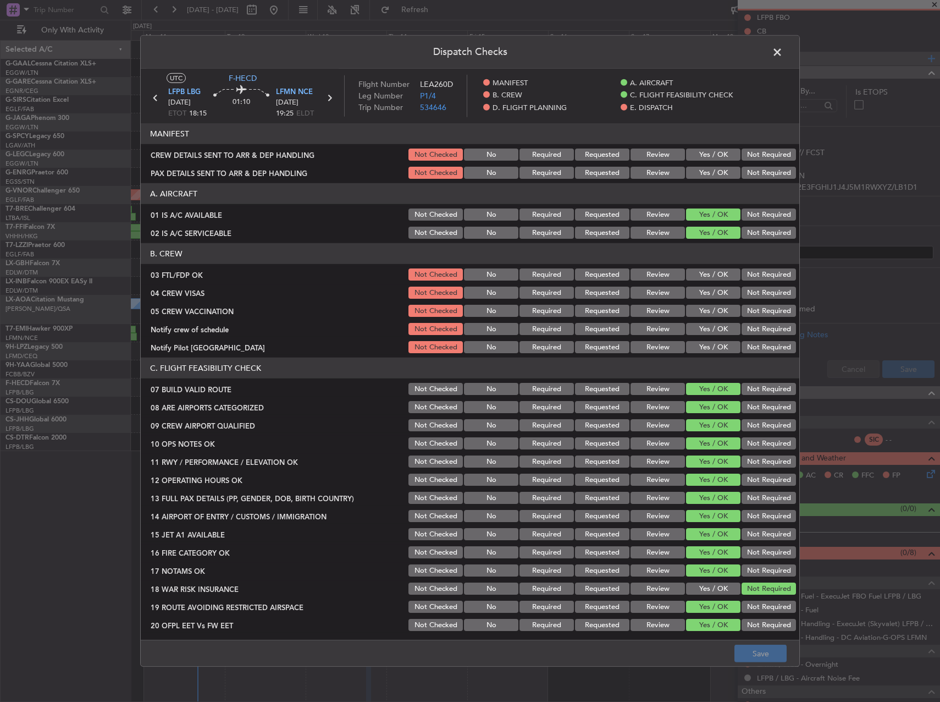
drag, startPoint x: 775, startPoint y: 57, endPoint x: 794, endPoint y: 51, distance: 20.0
click at [783, 55] on span at bounding box center [783, 55] width 0 height 22
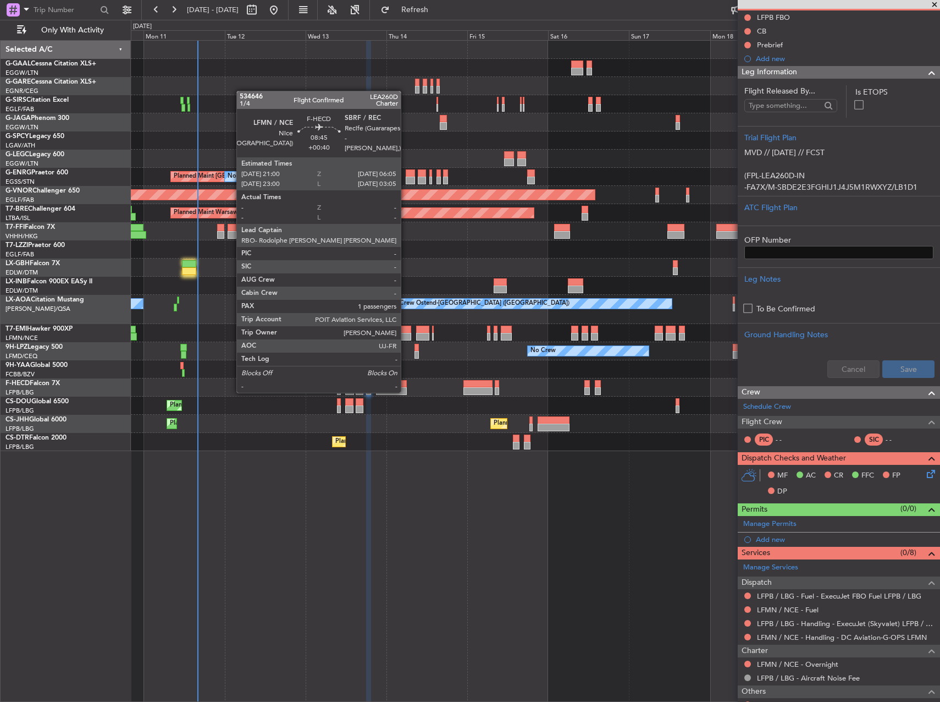
click at [402, 390] on div at bounding box center [391, 391] width 31 height 8
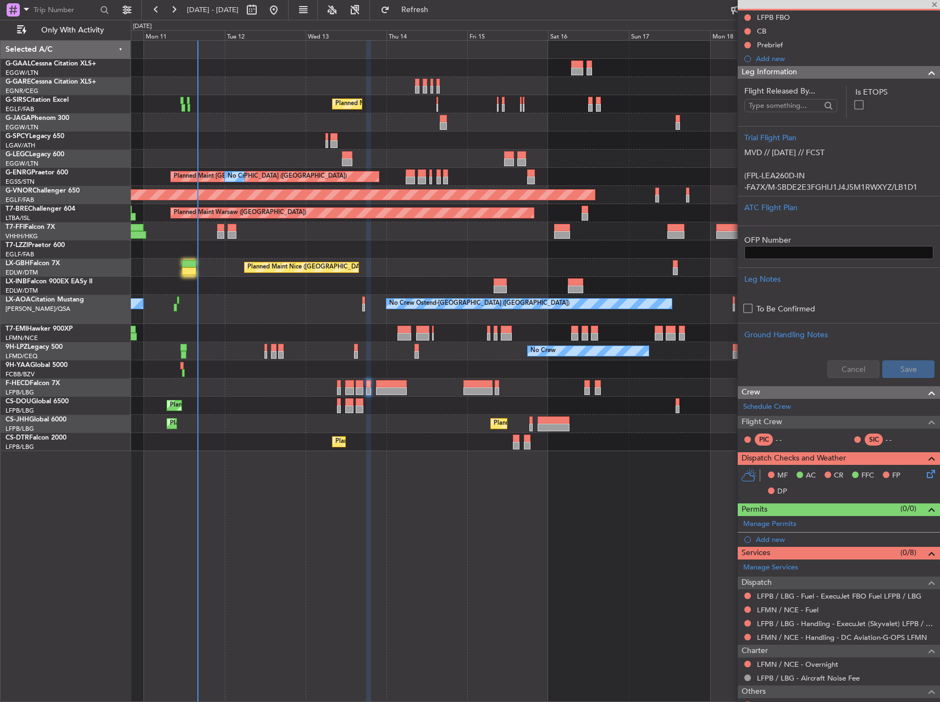
type input "+00:40"
type input "1"
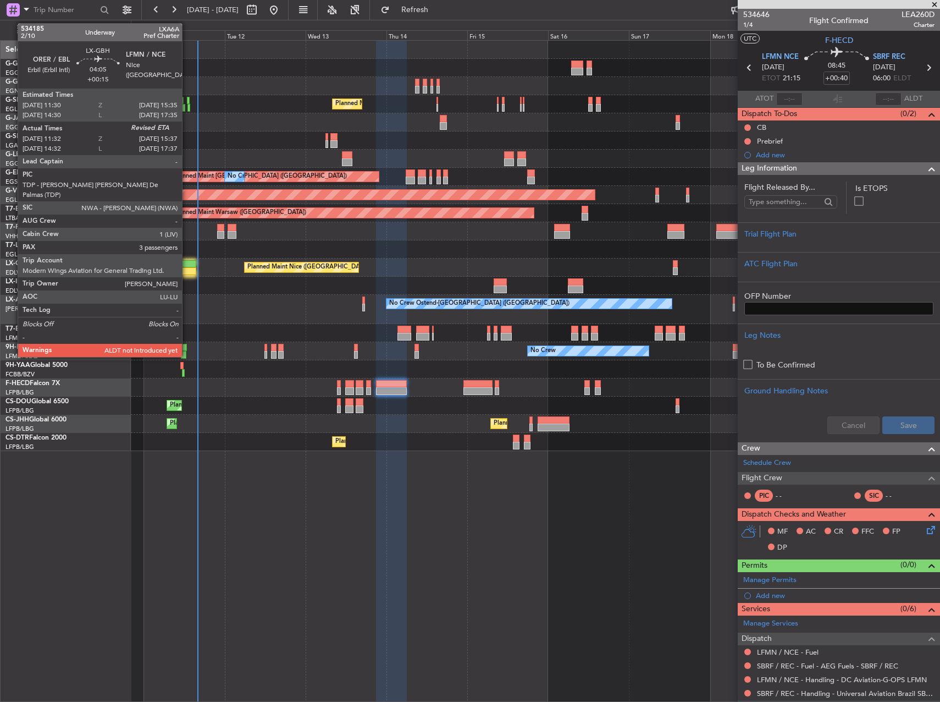
click at [188, 264] on div at bounding box center [189, 264] width 14 height 8
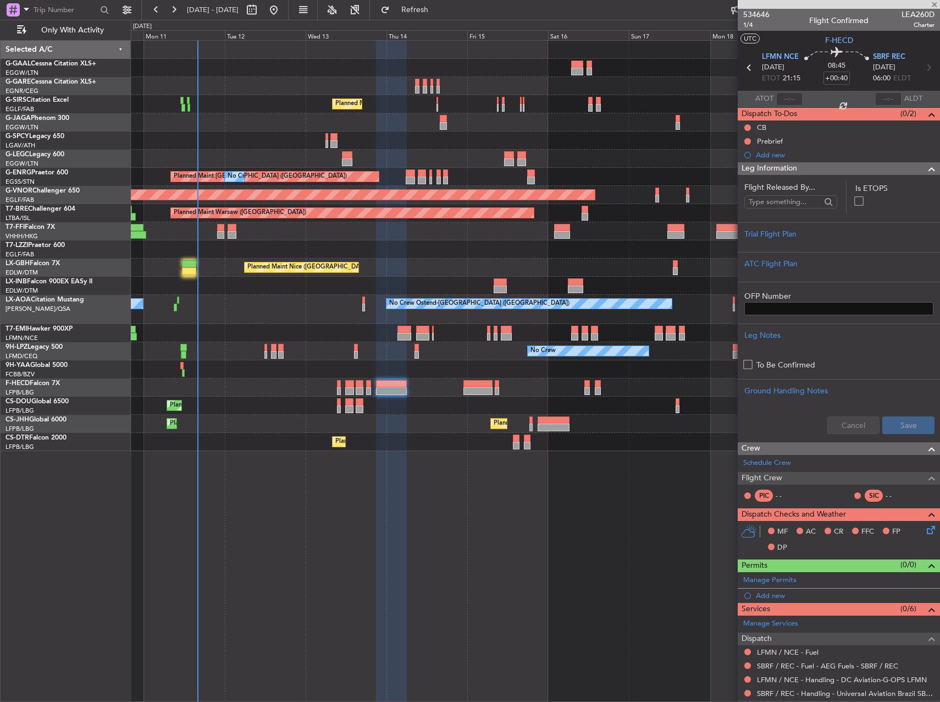
type input "+00:15"
type input "11:32"
type input "3"
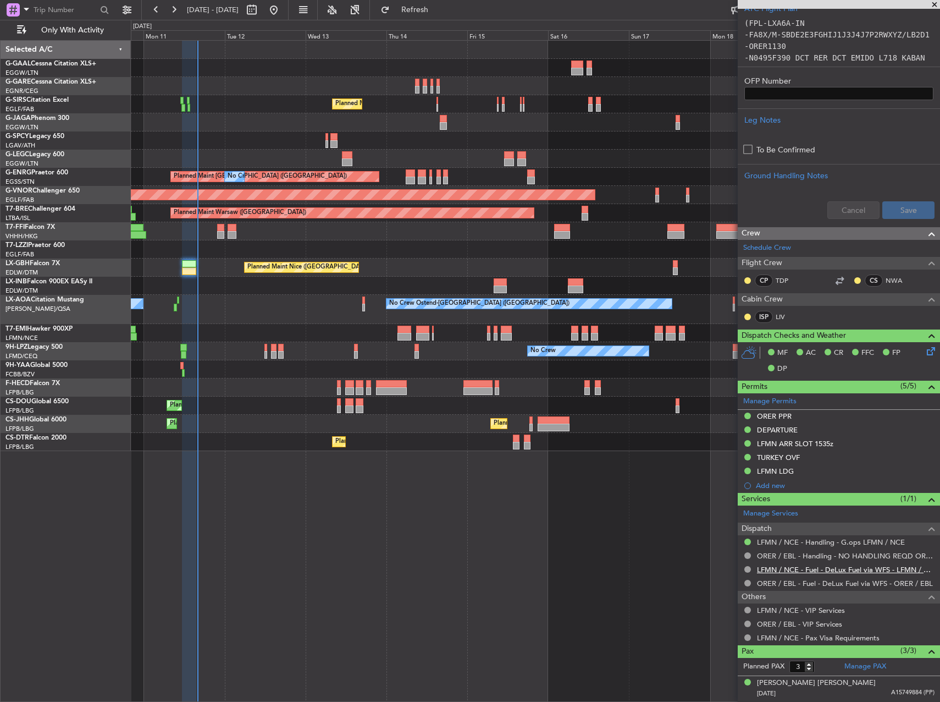
scroll to position [440, 0]
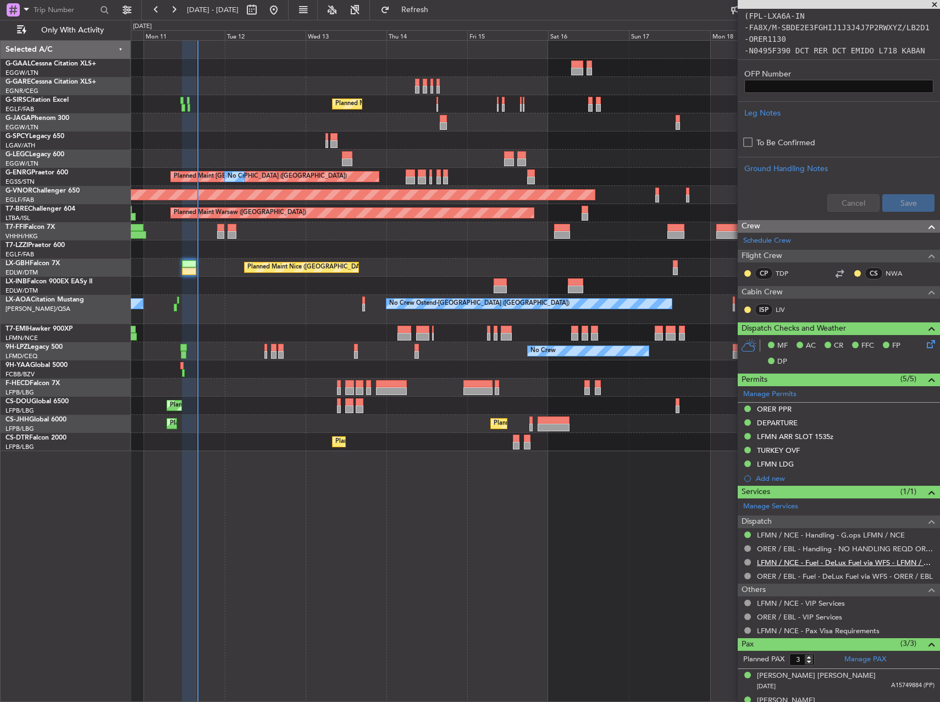
click at [851, 560] on link "LFMN / NCE - Fuel - DeLux Fuel via WFS - LFMN / NCE" at bounding box center [846, 562] width 178 height 9
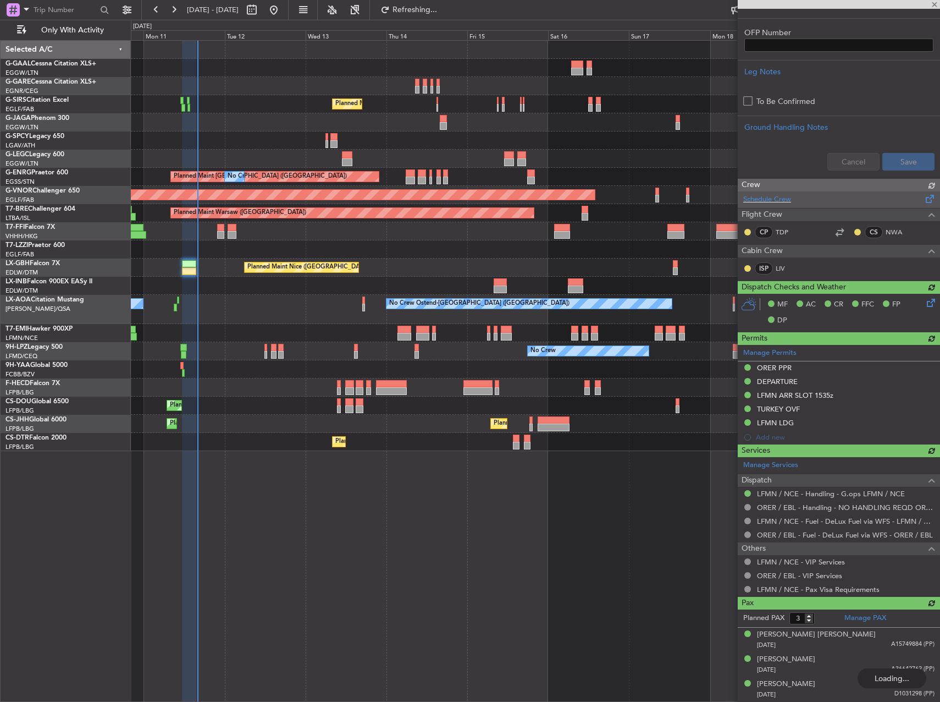
type input "15:53"
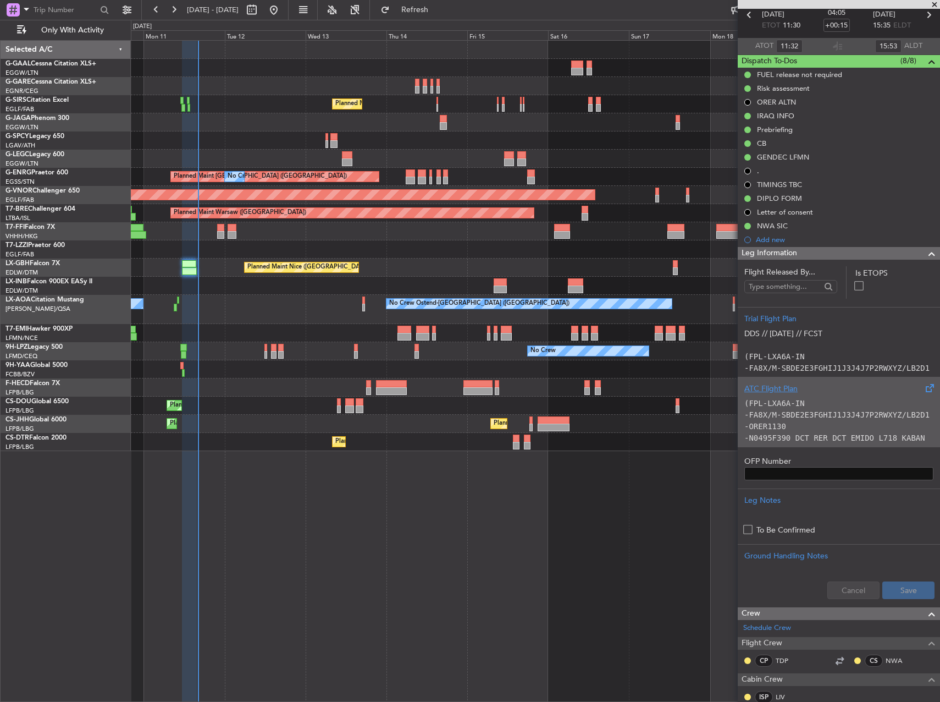
scroll to position [0, 0]
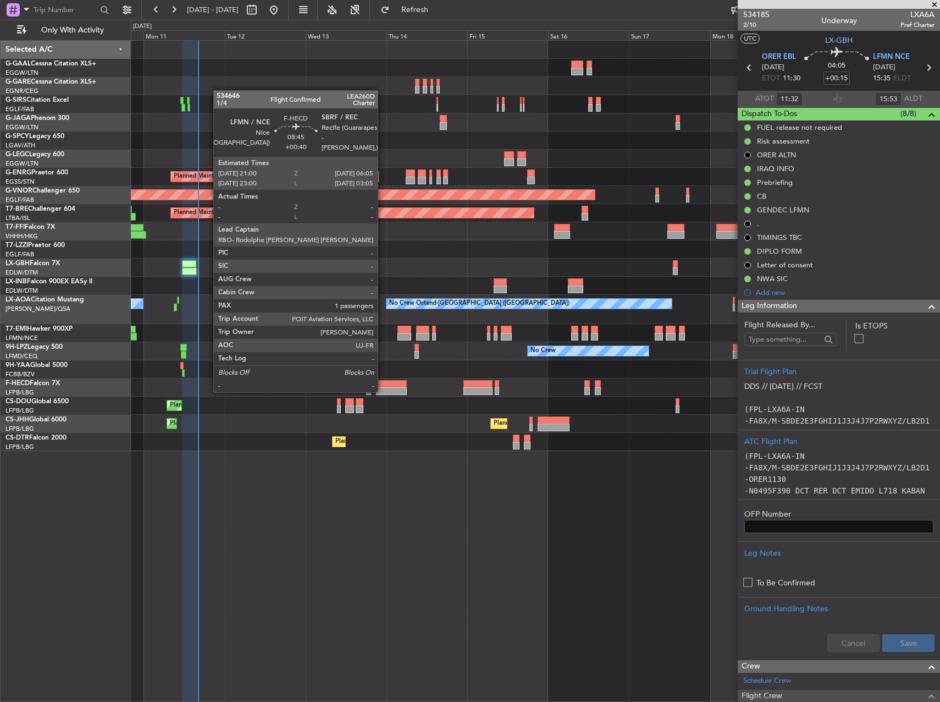
click at [383, 391] on div at bounding box center [391, 391] width 31 height 8
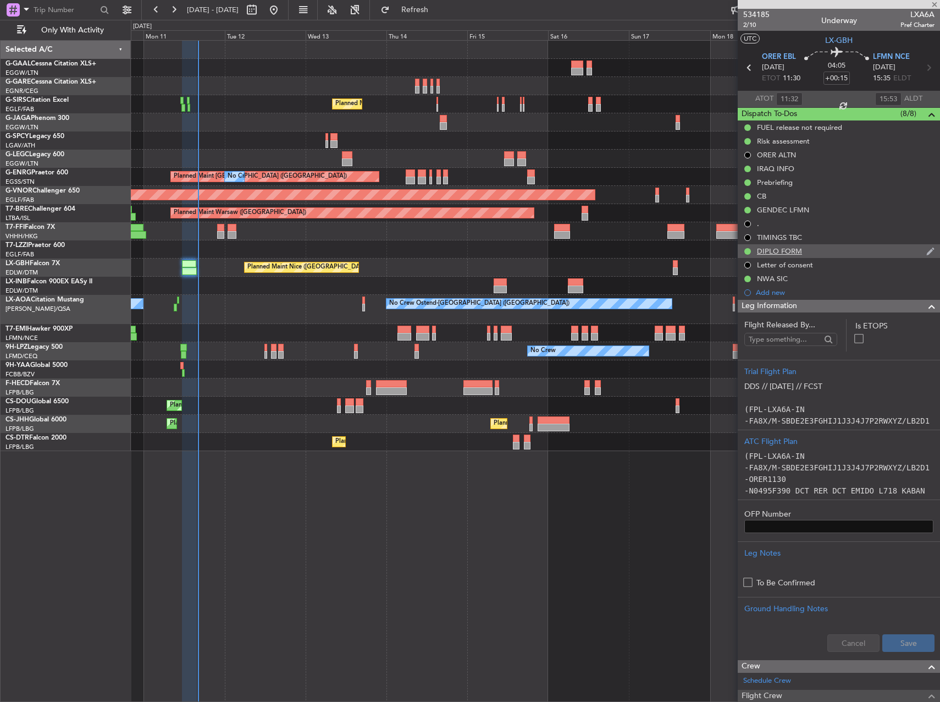
type input "+00:40"
type input "1"
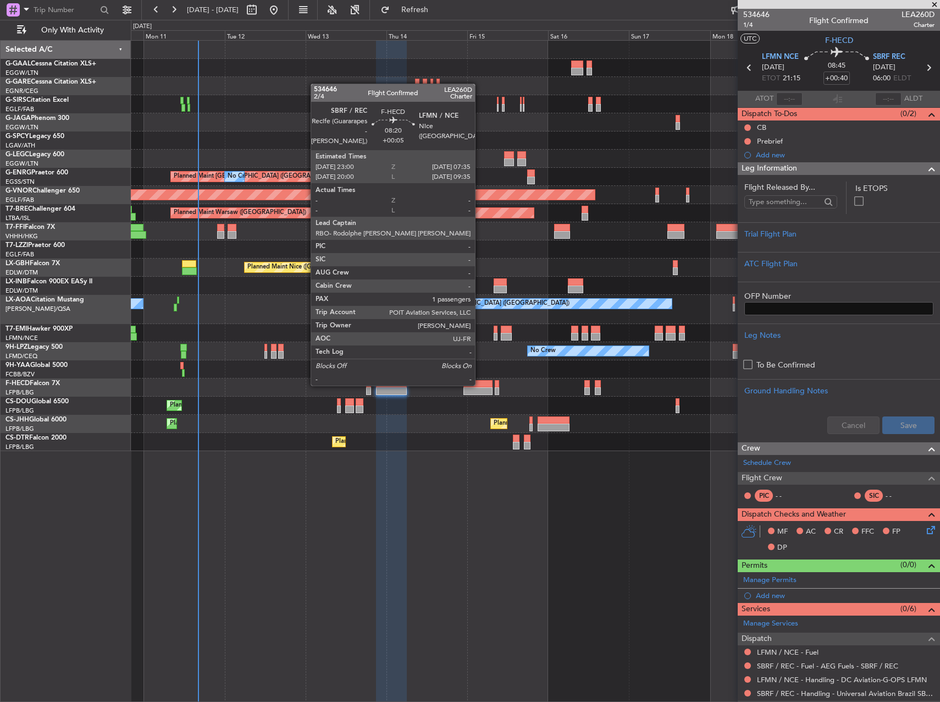
click at [480, 384] on div at bounding box center [478, 384] width 29 height 8
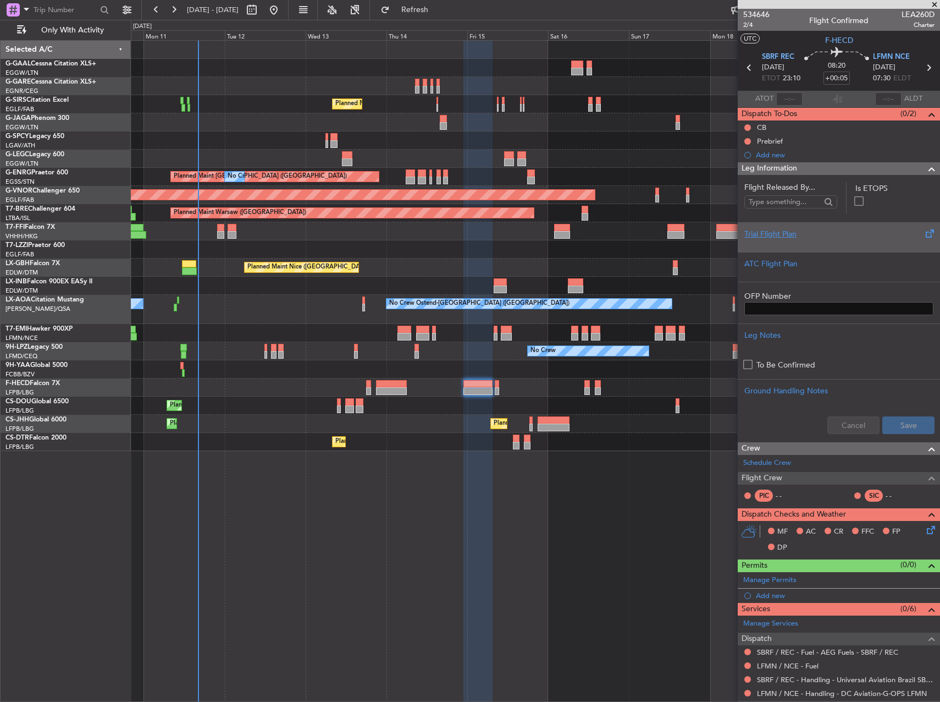
click at [806, 233] on div "Trial Flight Plan" at bounding box center [839, 234] width 189 height 12
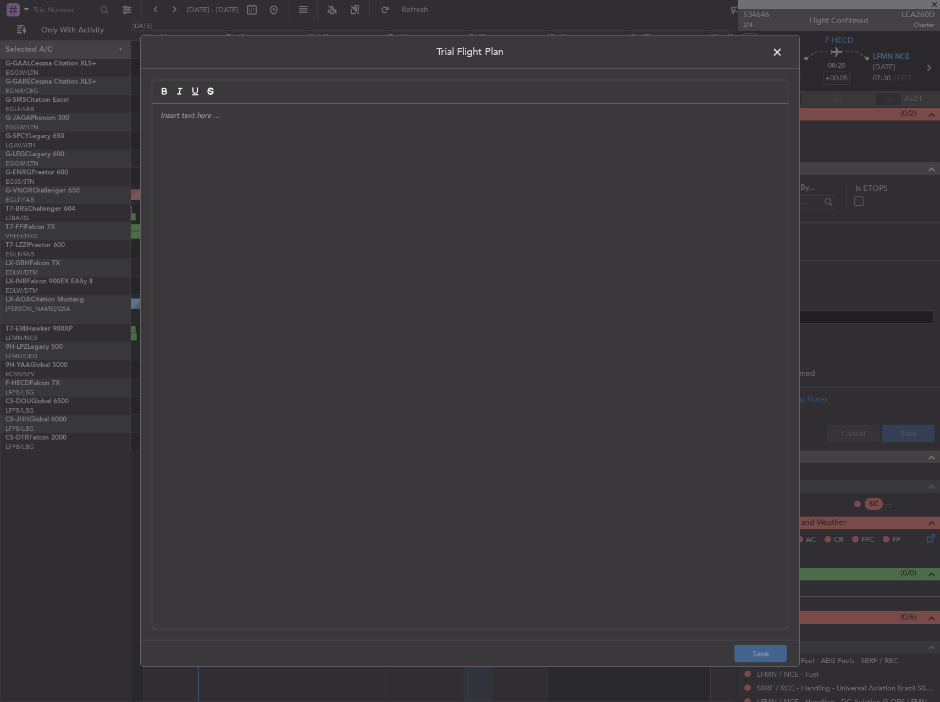
click at [547, 279] on div at bounding box center [470, 366] width 636 height 525
drag, startPoint x: 780, startPoint y: 50, endPoint x: 762, endPoint y: 55, distance: 18.3
click at [783, 49] on span at bounding box center [783, 55] width 0 height 22
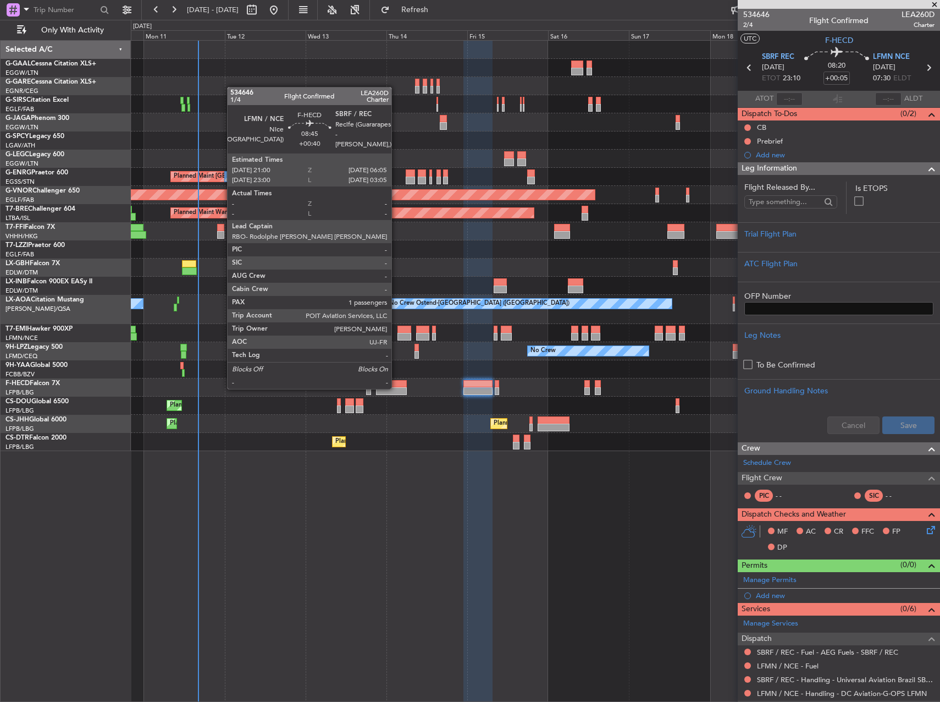
click at [396, 388] on div at bounding box center [391, 391] width 31 height 8
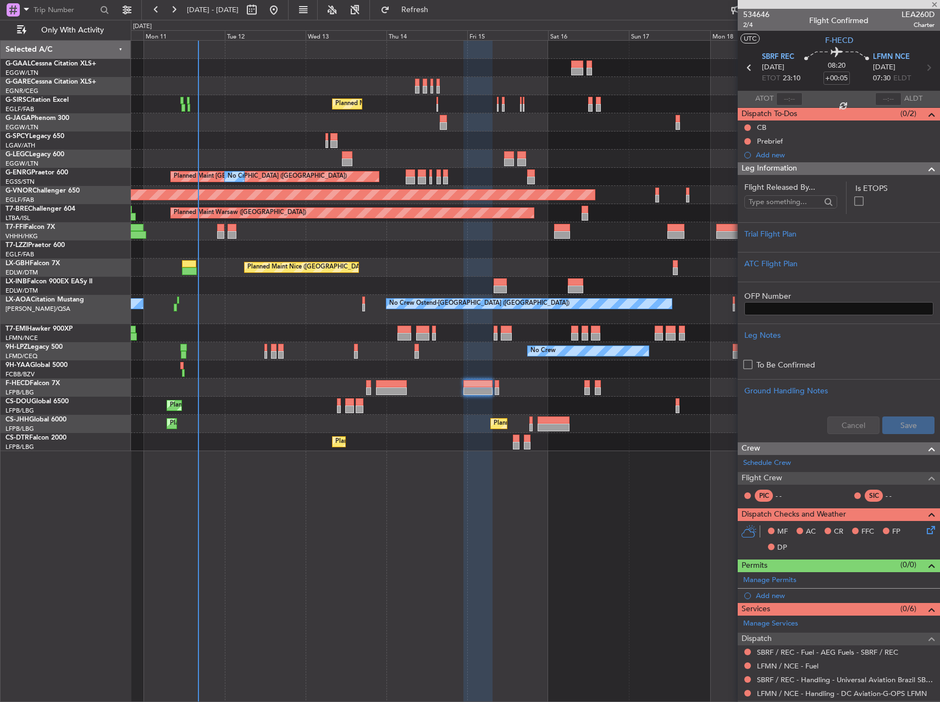
type input "+00:40"
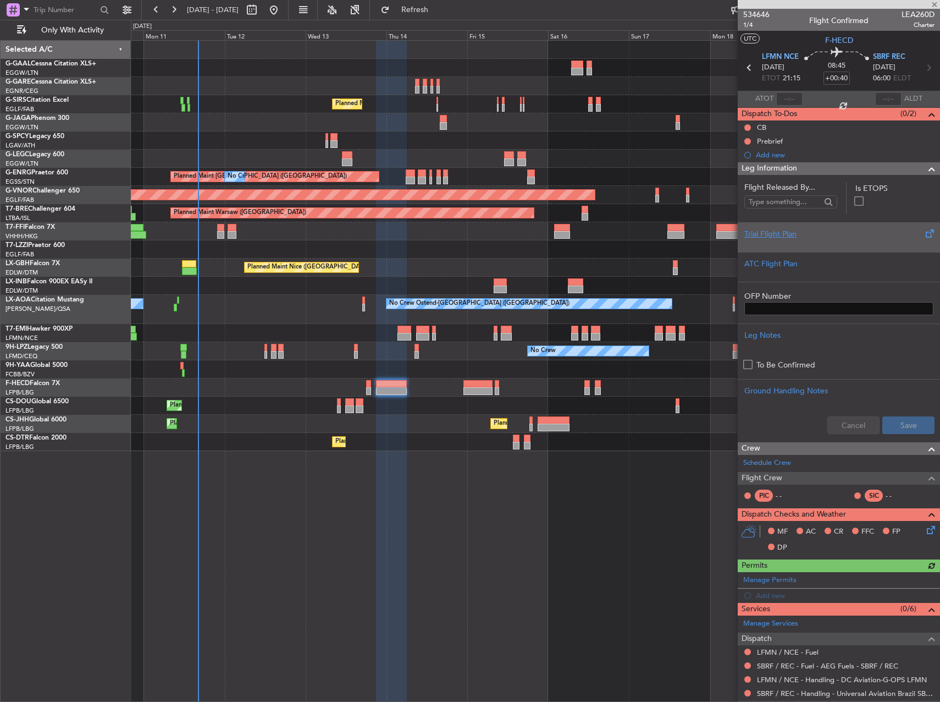
click at [792, 238] on div "Trial Flight Plan" at bounding box center [839, 234] width 189 height 12
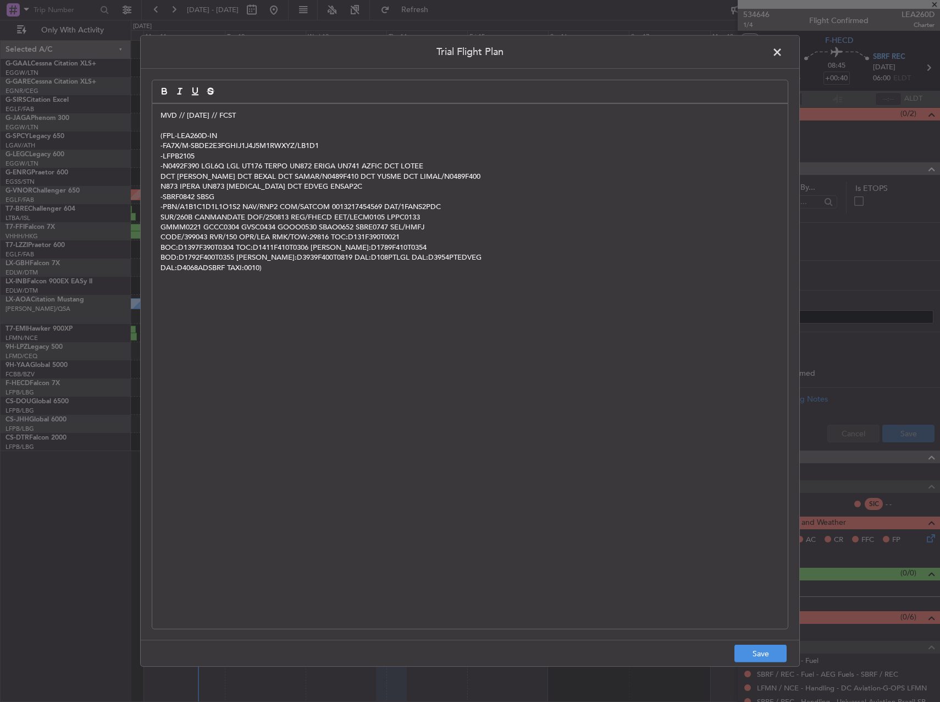
click at [749, 664] on footer "Save" at bounding box center [470, 653] width 659 height 26
click at [764, 660] on button "Save" at bounding box center [761, 653] width 52 height 18
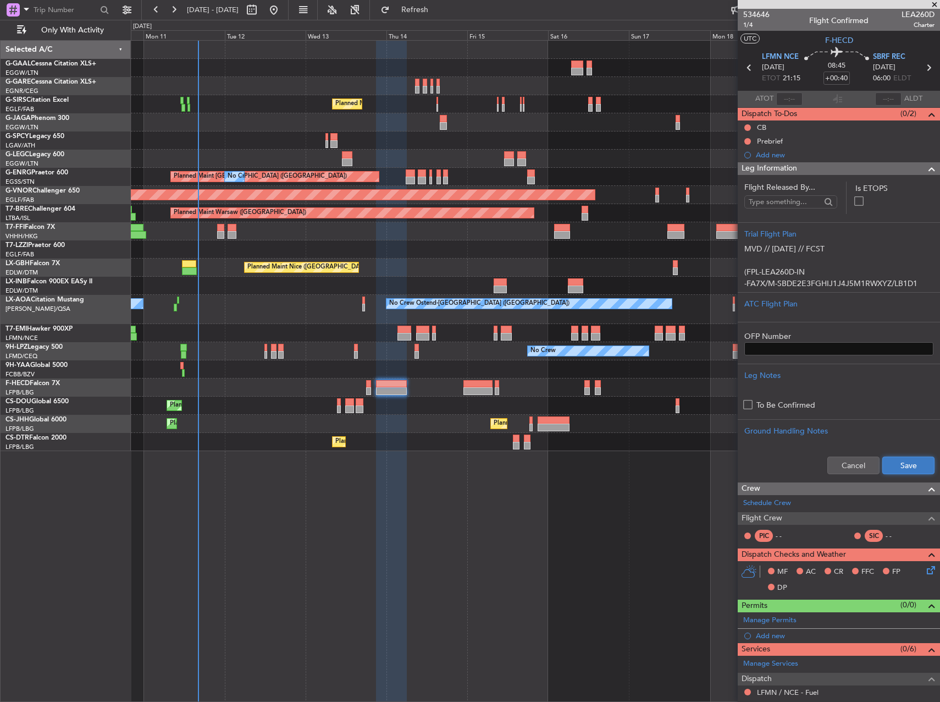
click at [897, 457] on button "Save" at bounding box center [909, 465] width 52 height 18
click at [896, 465] on div "Cancel Save" at bounding box center [839, 465] width 202 height 33
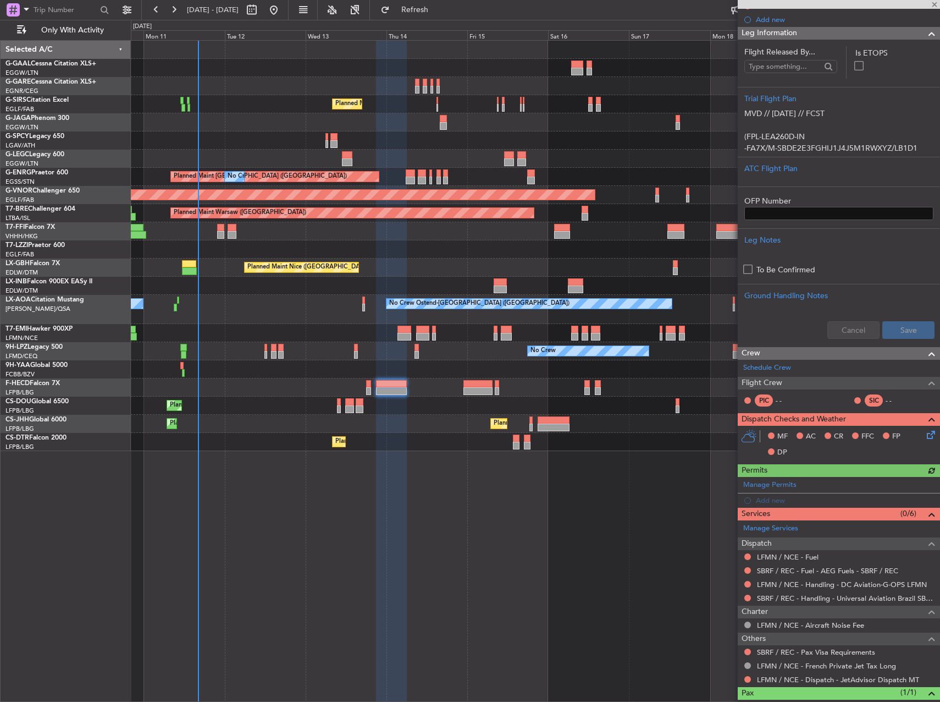
scroll to position [156, 0]
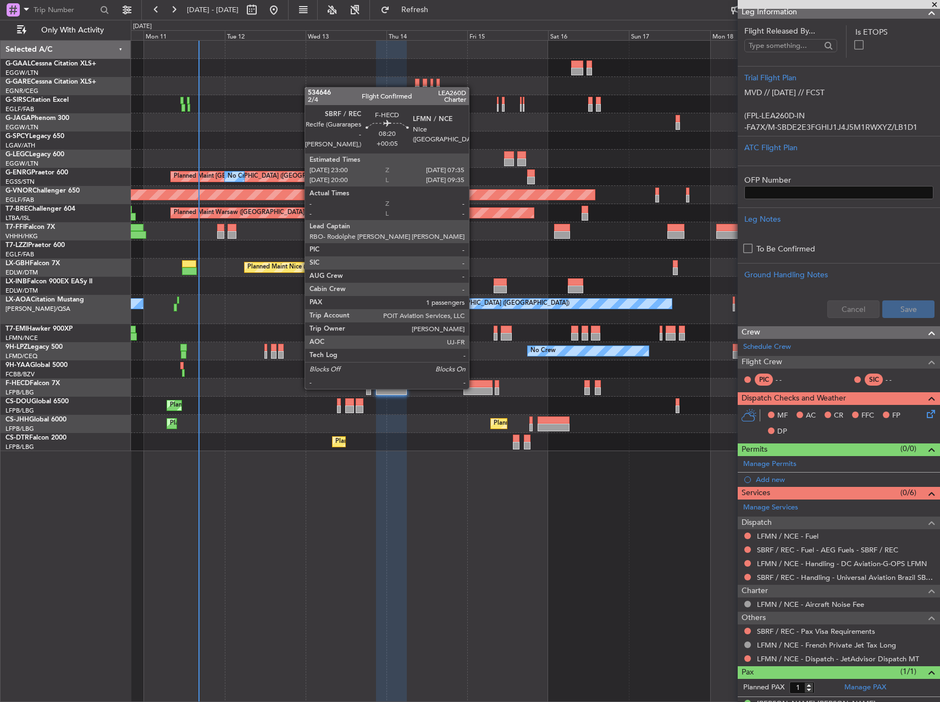
click at [474, 388] on div at bounding box center [478, 391] width 29 height 8
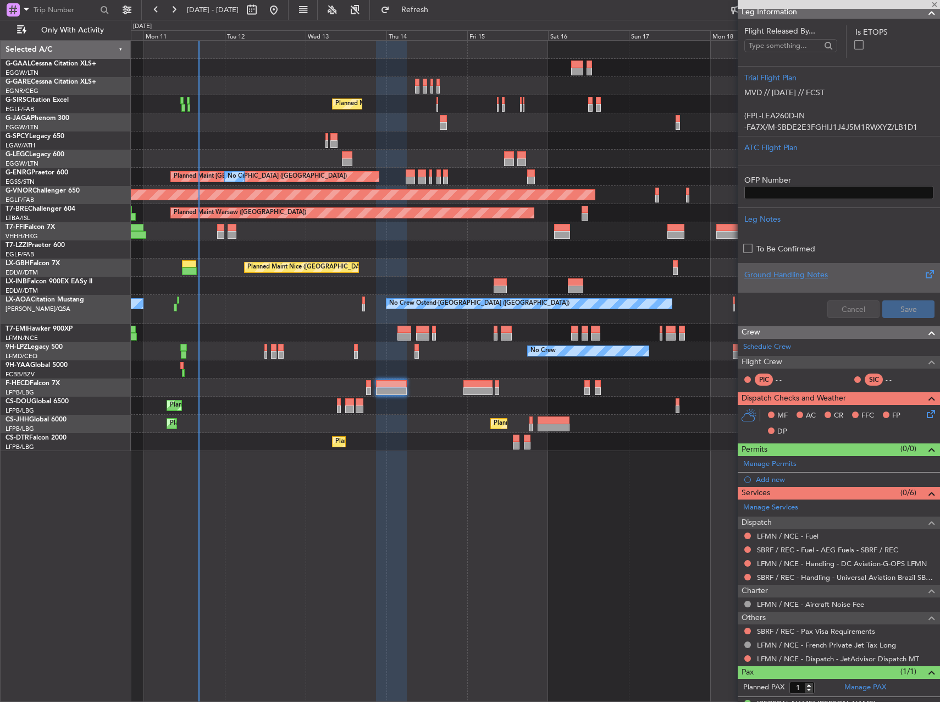
scroll to position [0, 0]
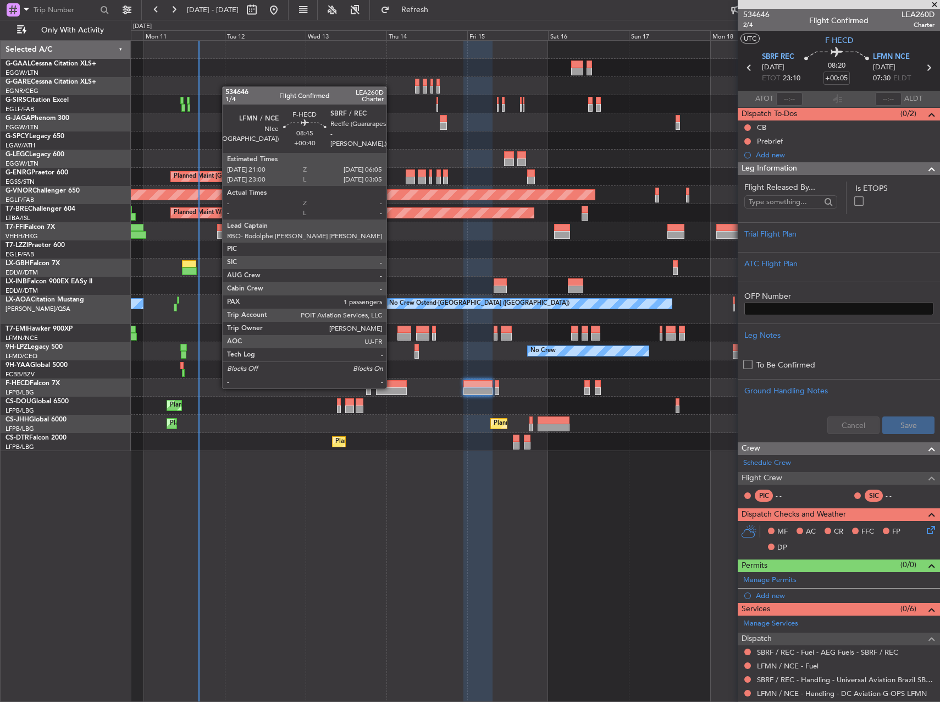
click at [392, 387] on div at bounding box center [391, 391] width 31 height 8
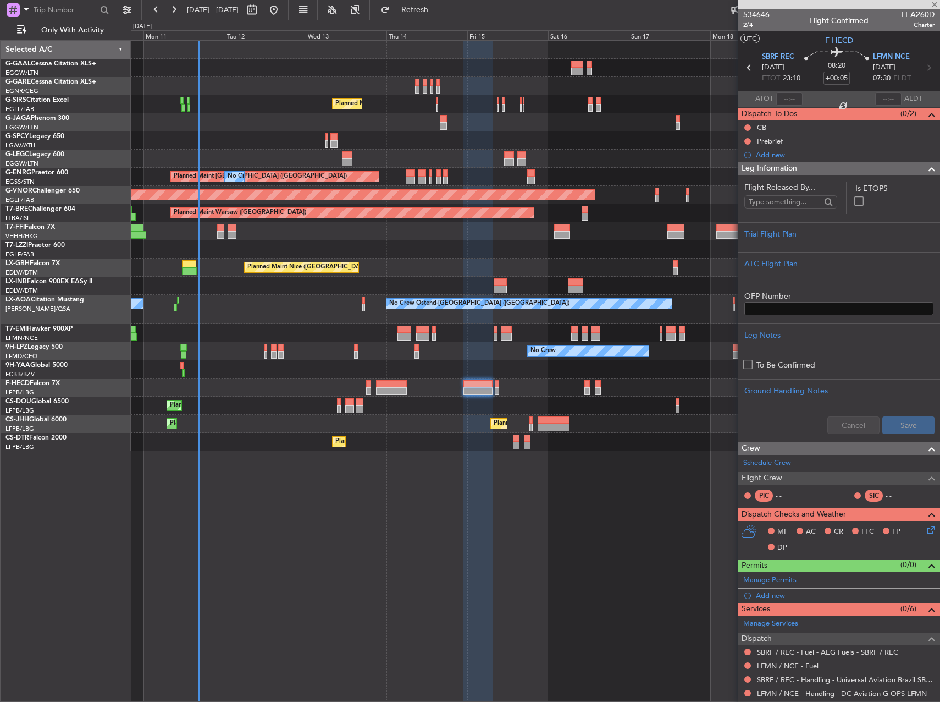
type input "+00:40"
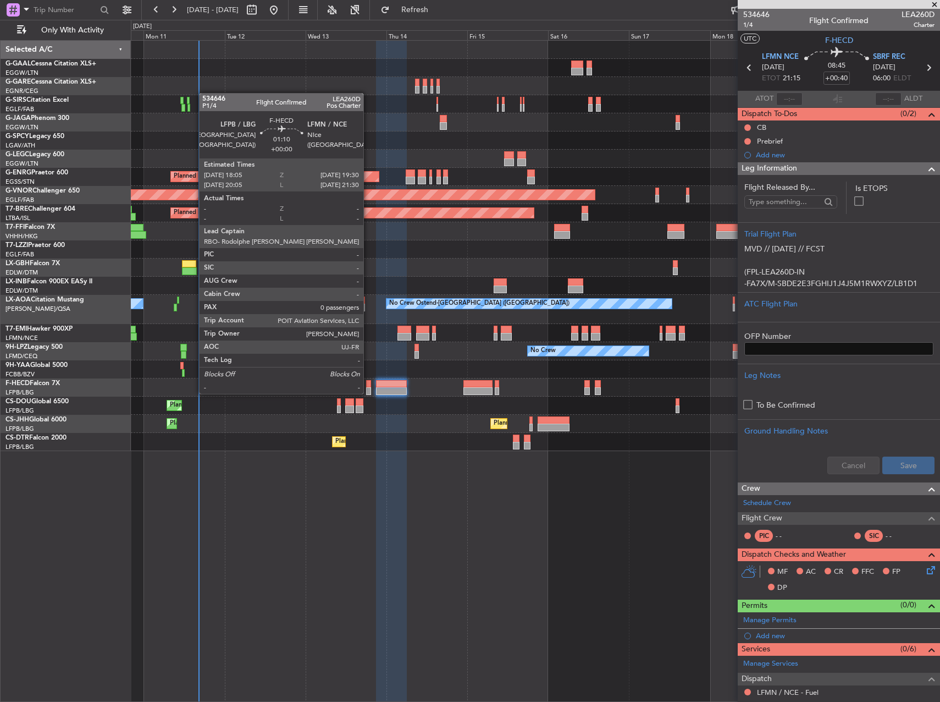
click at [368, 383] on div at bounding box center [368, 384] width 5 height 8
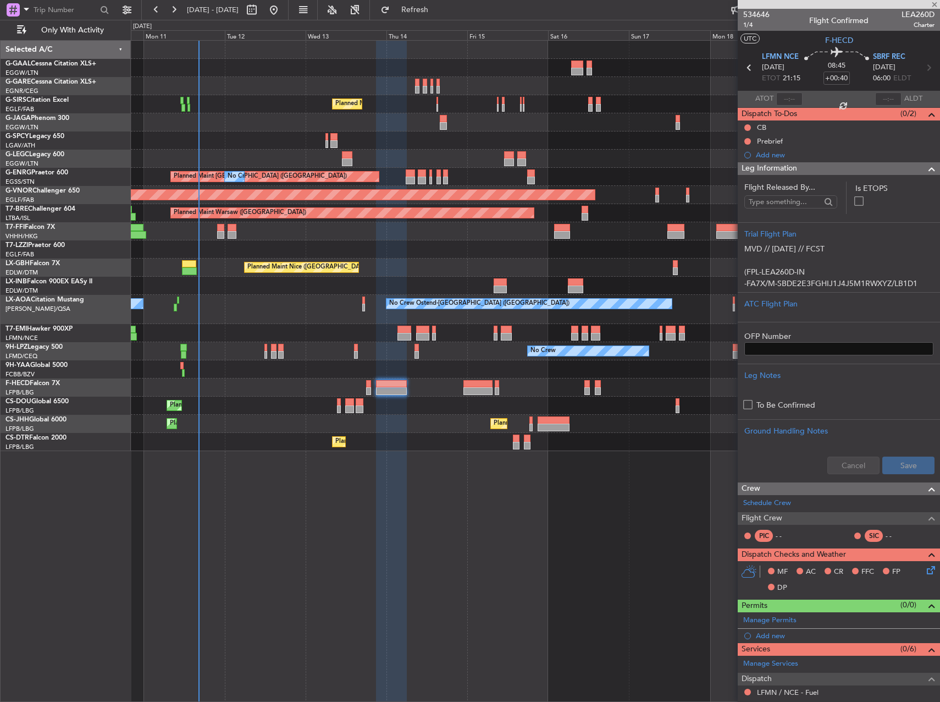
type input "0"
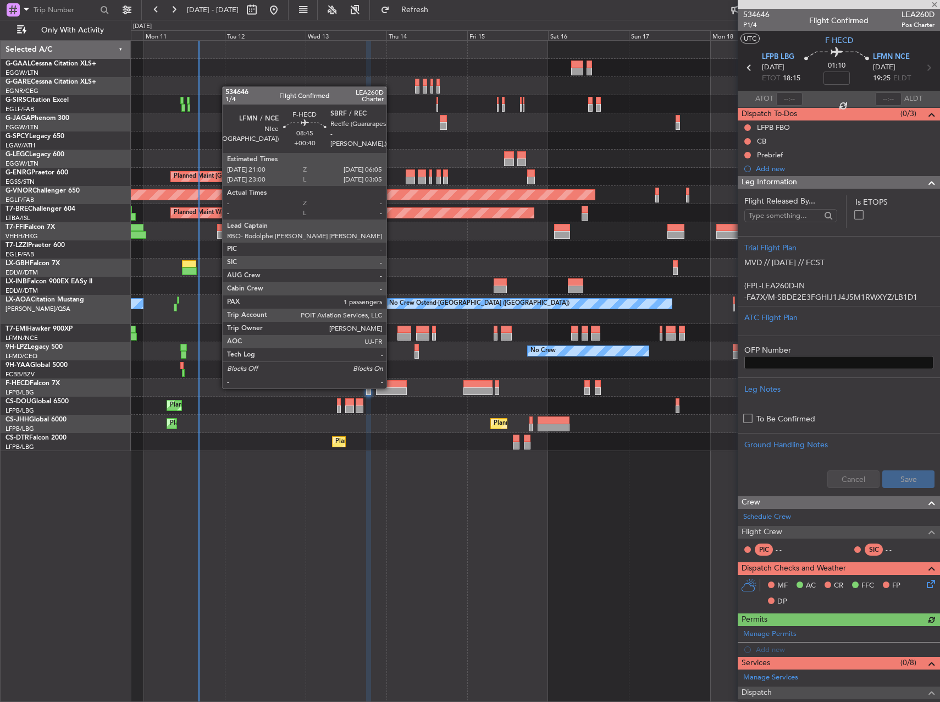
click at [392, 387] on div at bounding box center [391, 391] width 31 height 8
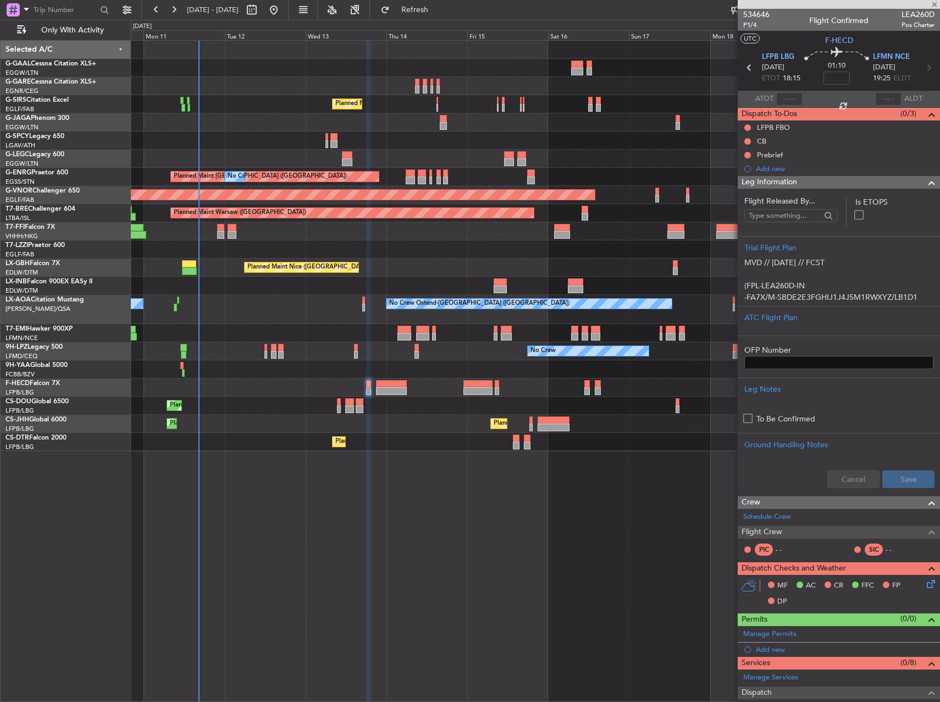
type input "+00:40"
type input "1"
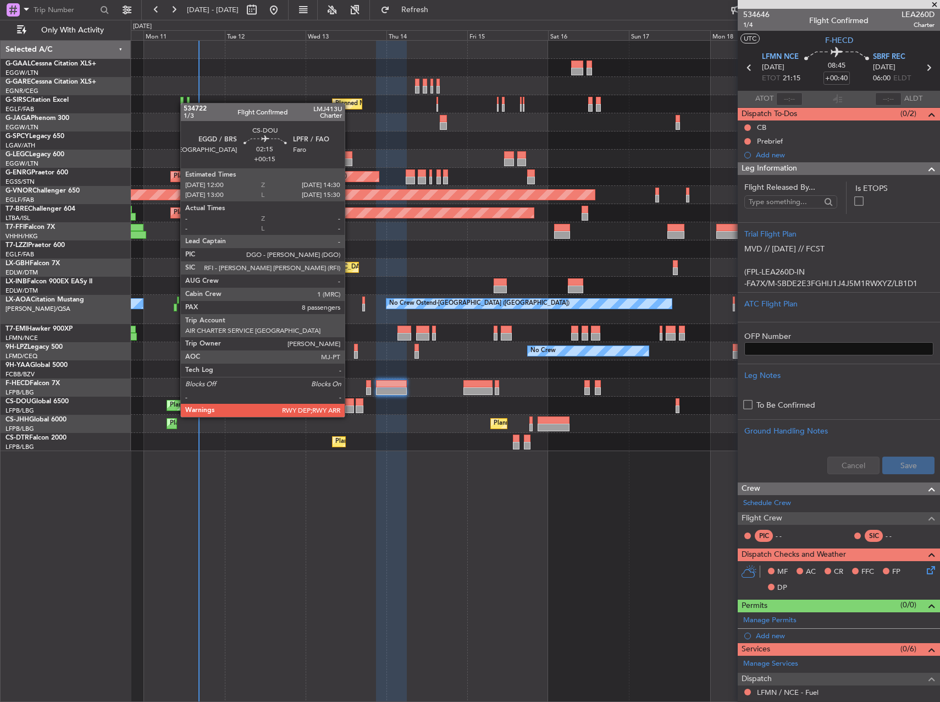
click at [350, 406] on div at bounding box center [349, 409] width 9 height 8
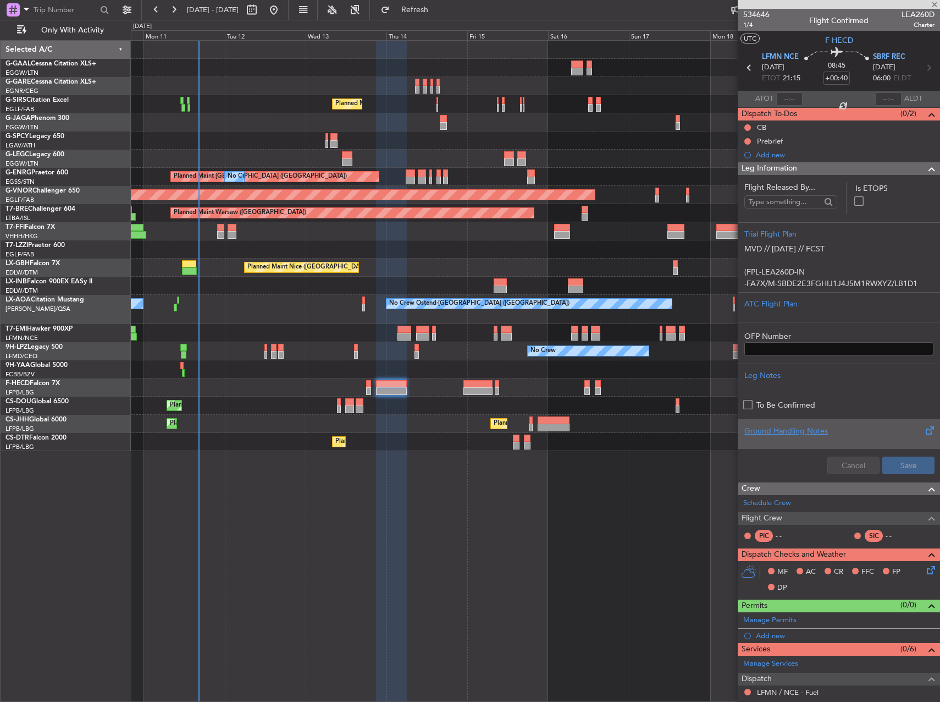
type input "+00:15"
type input "8"
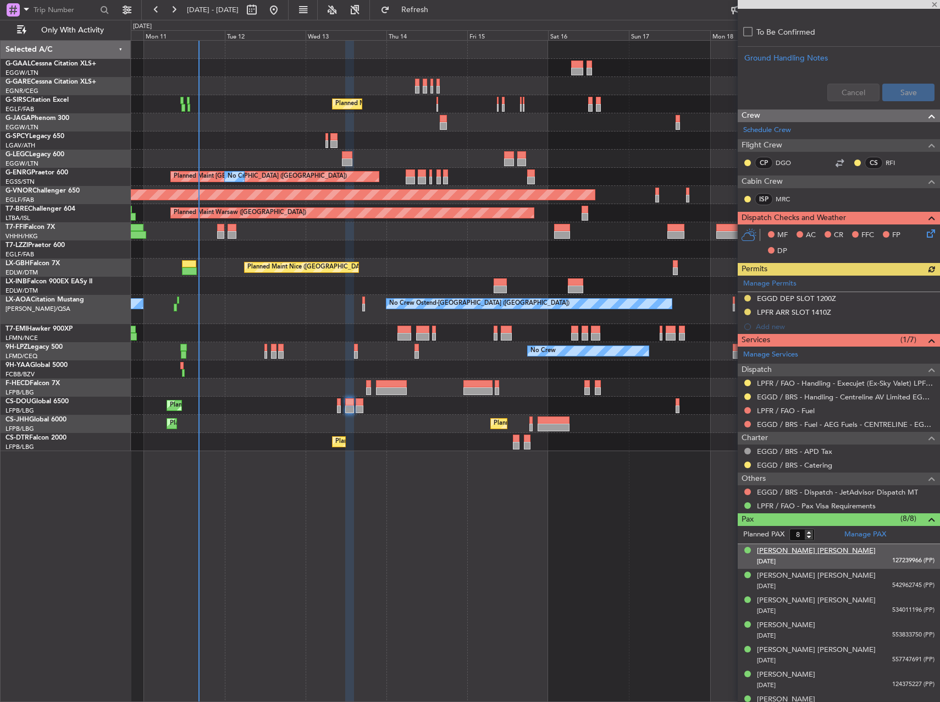
scroll to position [440, 0]
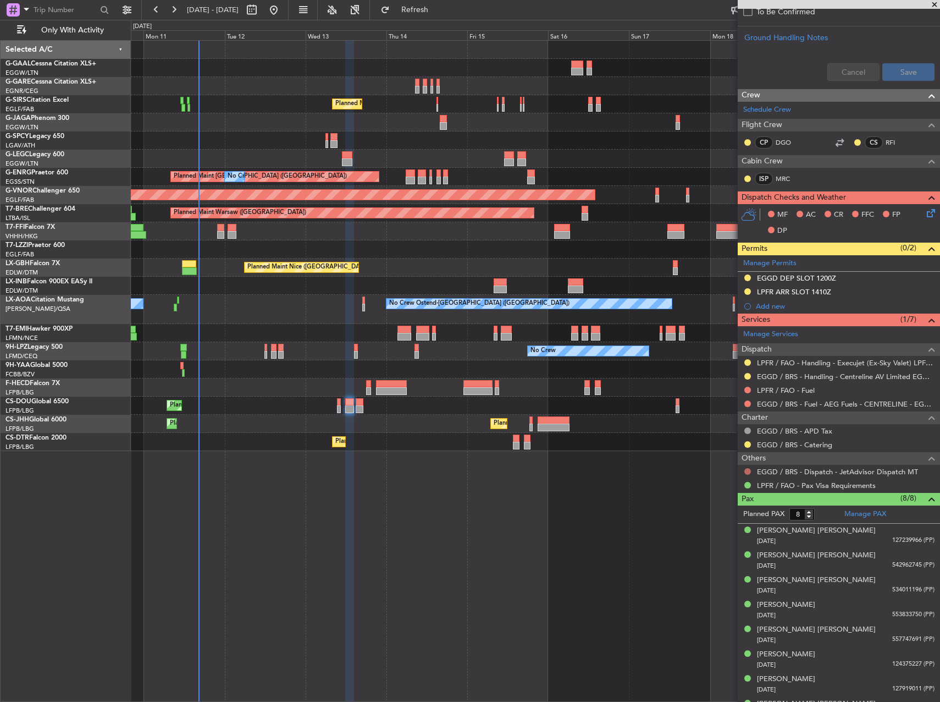
click at [749, 470] on button at bounding box center [748, 471] width 7 height 7
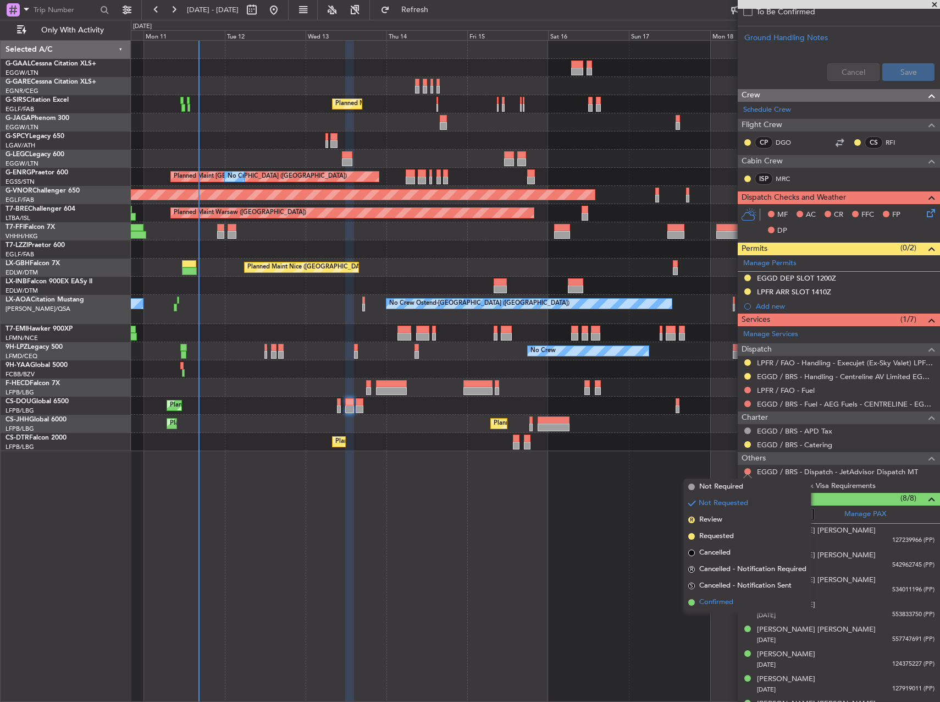
click at [704, 597] on span "Confirmed" at bounding box center [716, 602] width 34 height 11
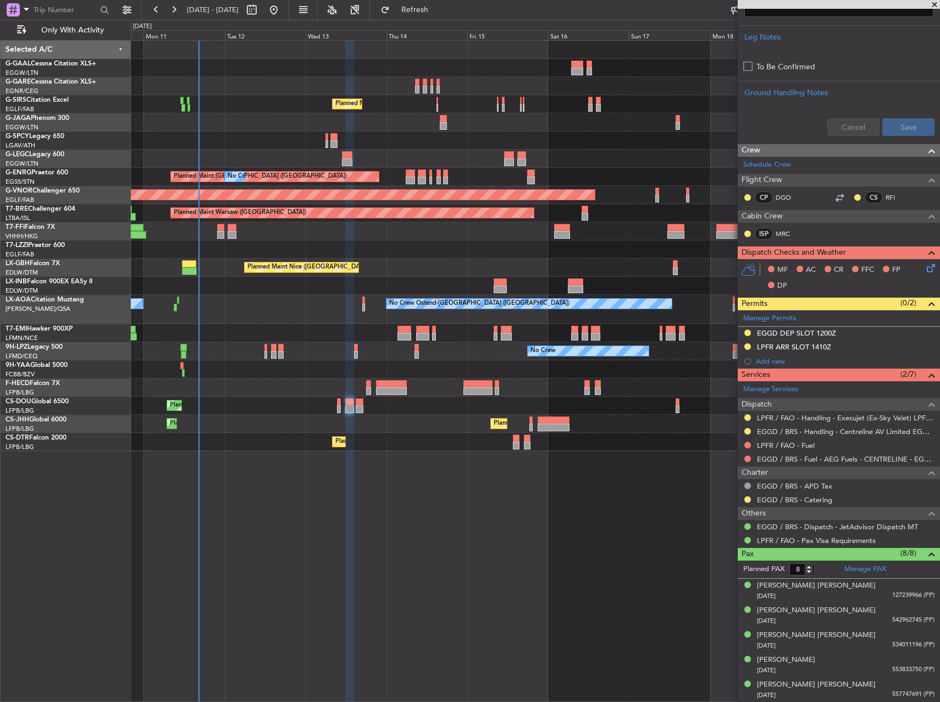
scroll to position [459, 0]
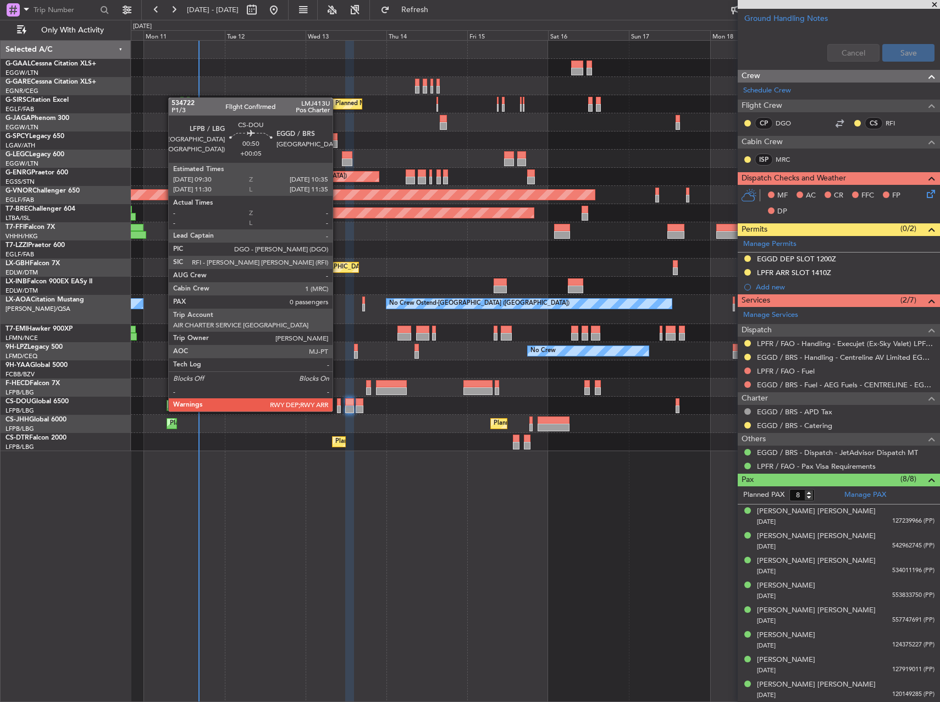
click at [338, 400] on div at bounding box center [339, 402] width 4 height 8
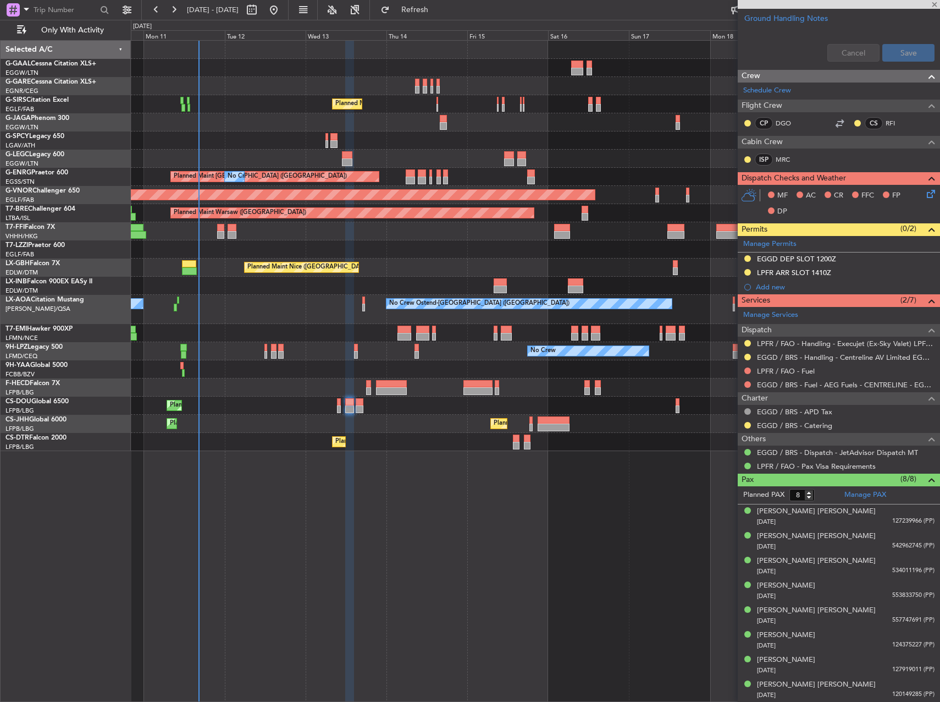
type input "+00:05"
type input "0"
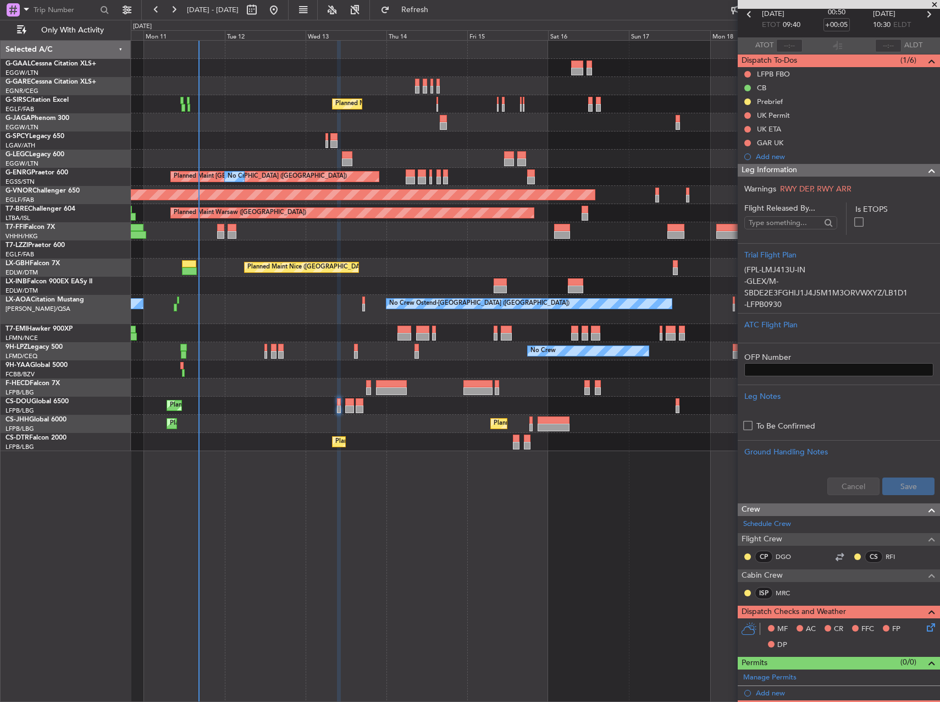
scroll to position [234, 0]
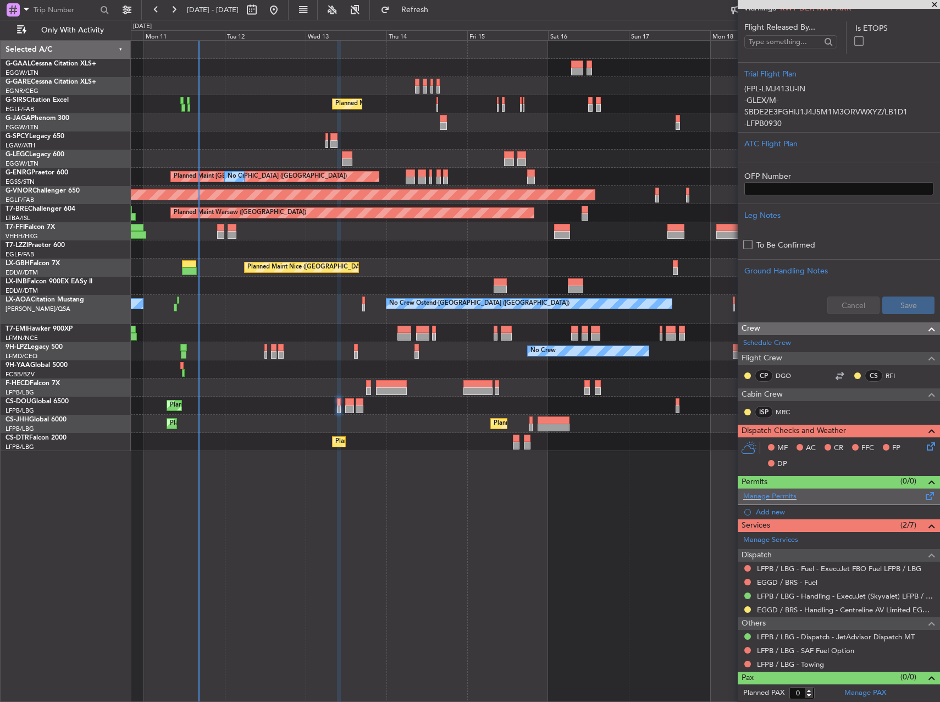
click at [857, 498] on div "Manage Permits" at bounding box center [839, 496] width 202 height 16
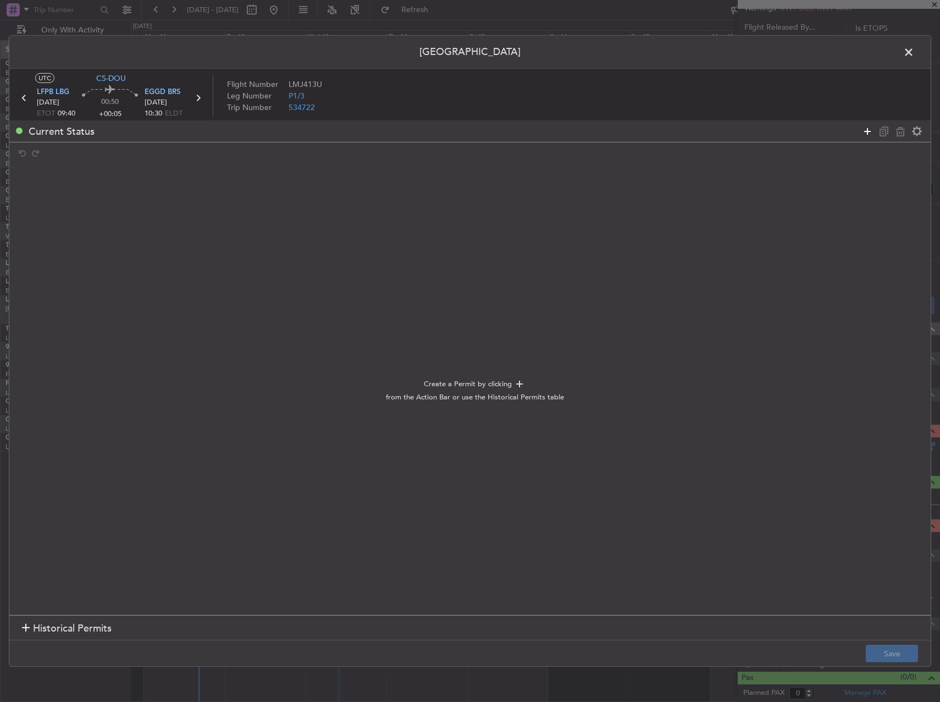
click at [862, 125] on icon at bounding box center [867, 130] width 13 height 13
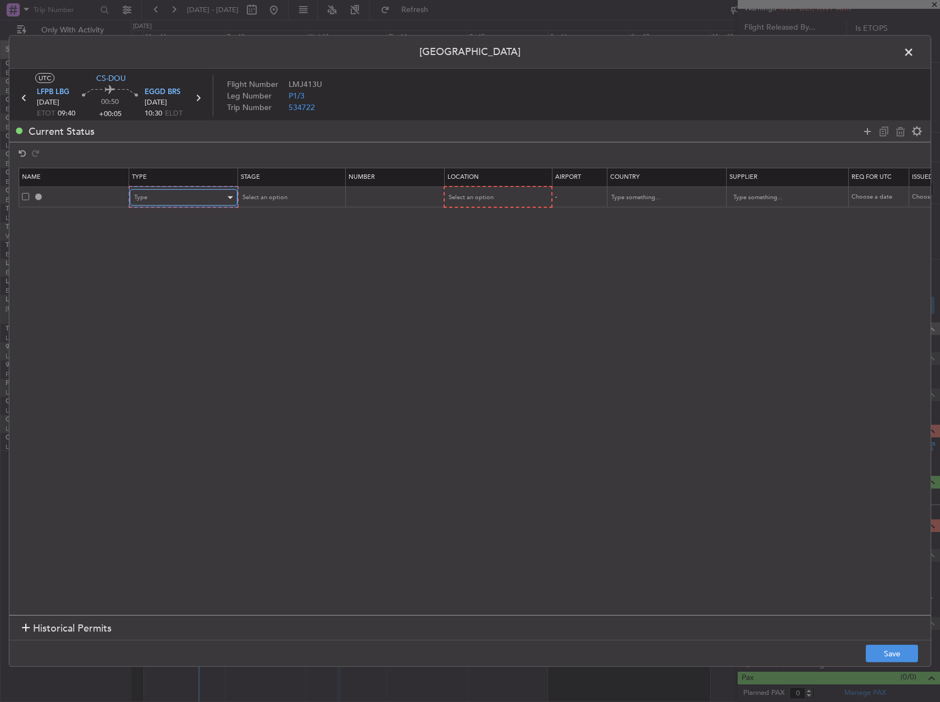
click at [166, 202] on div "Type" at bounding box center [179, 197] width 91 height 16
click at [178, 300] on span "Slot" at bounding box center [184, 302] width 98 height 16
click at [289, 186] on th "Stage" at bounding box center [289, 177] width 107 height 19
click at [281, 201] on span "Select an option" at bounding box center [263, 197] width 45 height 8
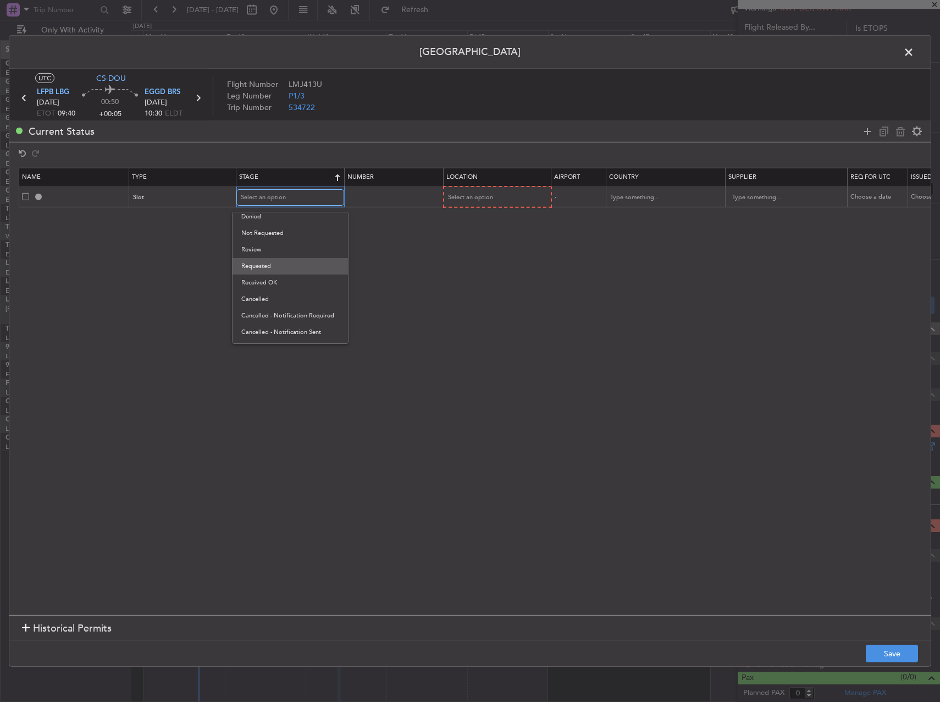
scroll to position [0, 0]
drag, startPoint x: 283, startPoint y: 264, endPoint x: 301, endPoint y: 254, distance: 21.2
click at [284, 264] on span "Requested" at bounding box center [290, 270] width 98 height 16
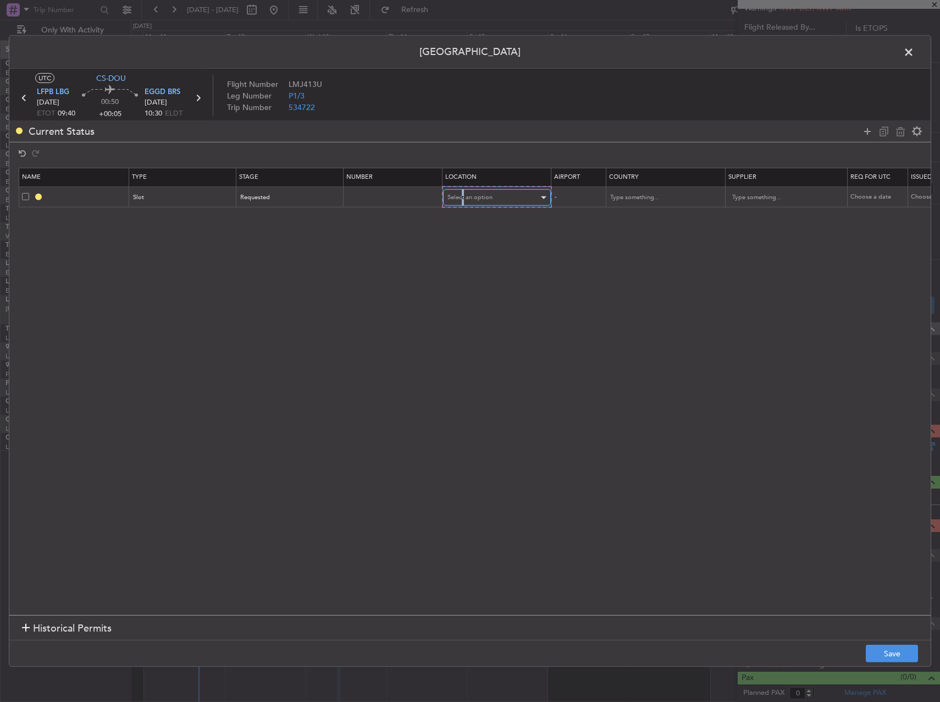
click at [463, 200] on span "Select an option" at bounding box center [470, 197] width 45 height 8
click at [479, 257] on span "Arrival" at bounding box center [497, 253] width 98 height 16
click at [880, 654] on button "Save" at bounding box center [892, 653] width 52 height 18
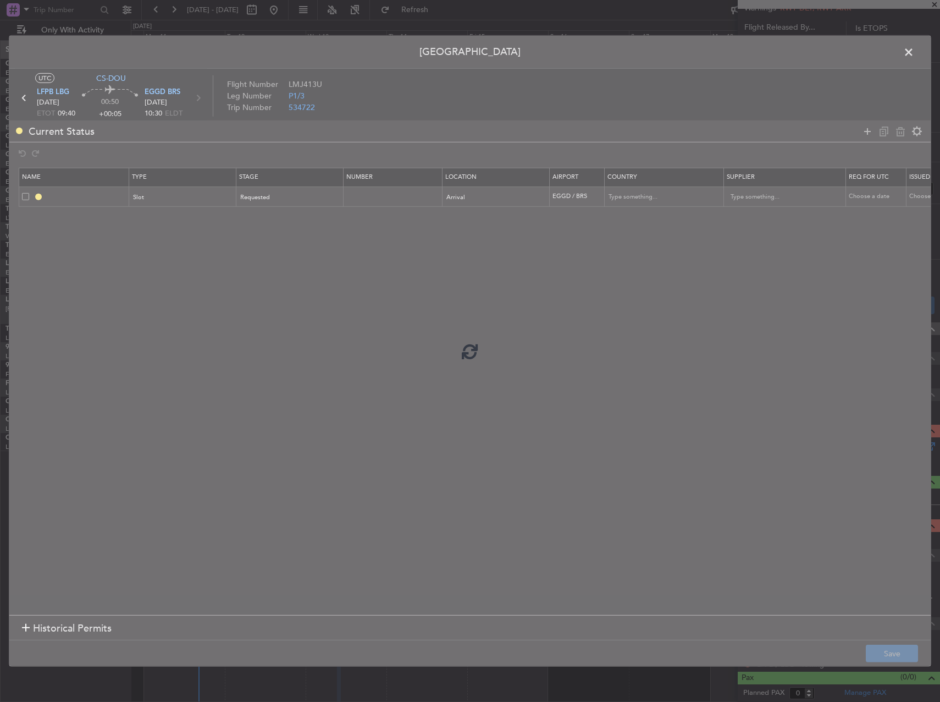
type input "EGGD ARR SLOT"
type input "[GEOGRAPHIC_DATA]"
type input "NNN"
type input "2"
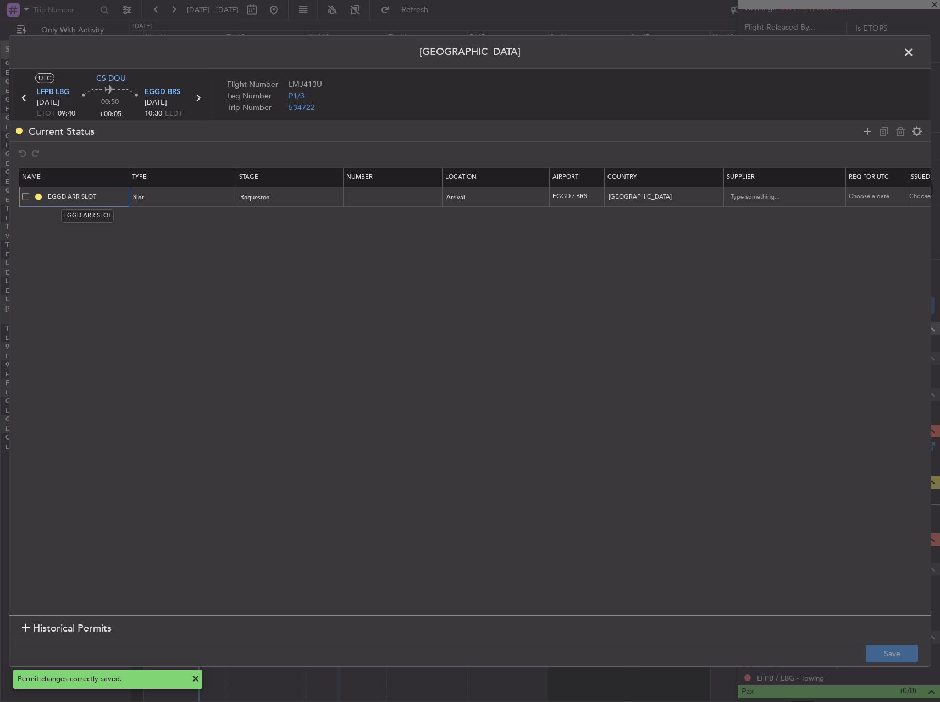
click at [114, 193] on input "EGGD ARR SLOT" at bounding box center [87, 196] width 82 height 9
click at [899, 641] on footer "Save" at bounding box center [470, 653] width 922 height 26
click at [898, 642] on footer "Save" at bounding box center [470, 653] width 922 height 26
click at [894, 647] on button "Save" at bounding box center [892, 653] width 52 height 18
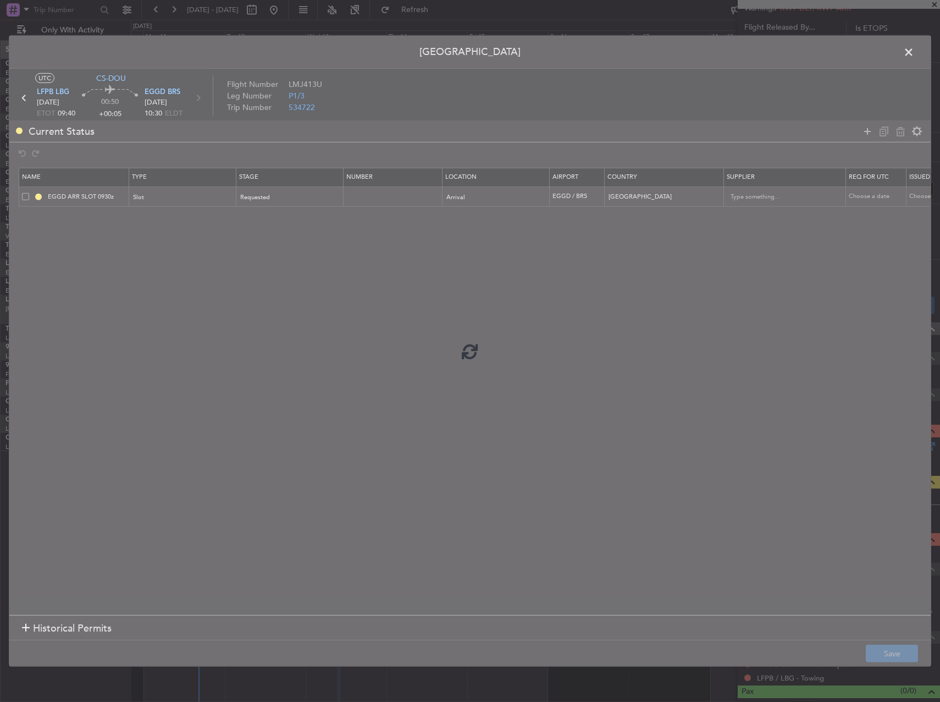
type input "EGGD ARR SLOT 0930z"
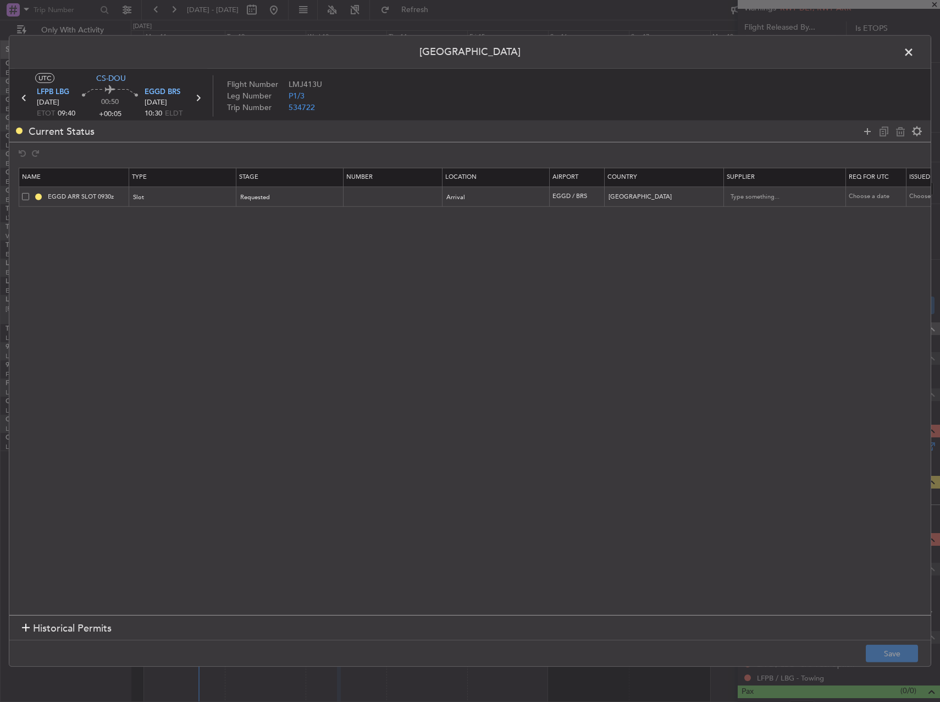
click at [914, 55] on span at bounding box center [914, 55] width 0 height 22
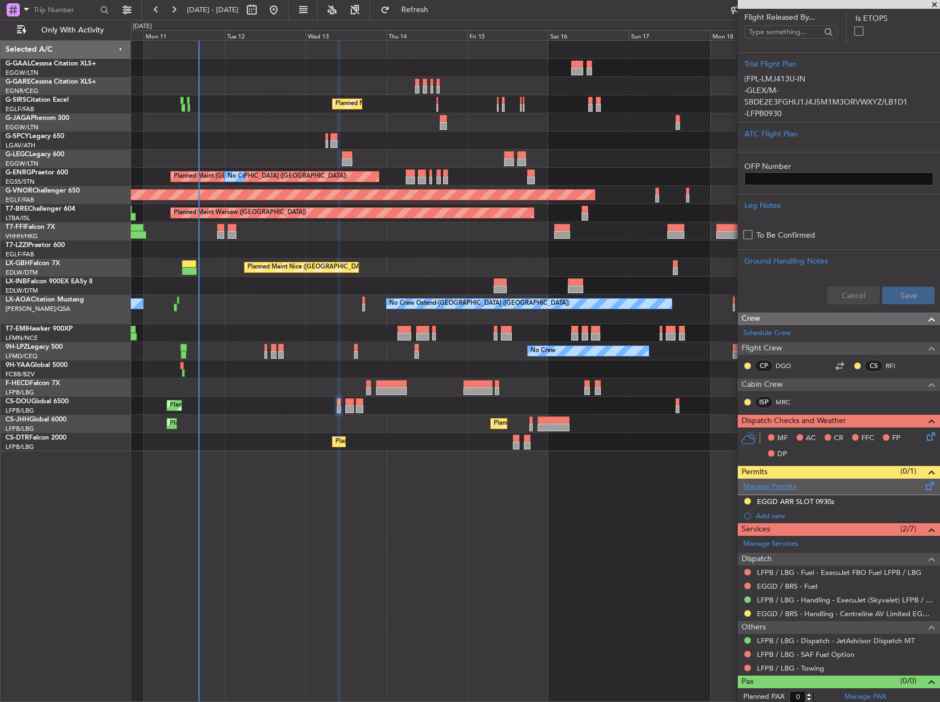
scroll to position [248, 0]
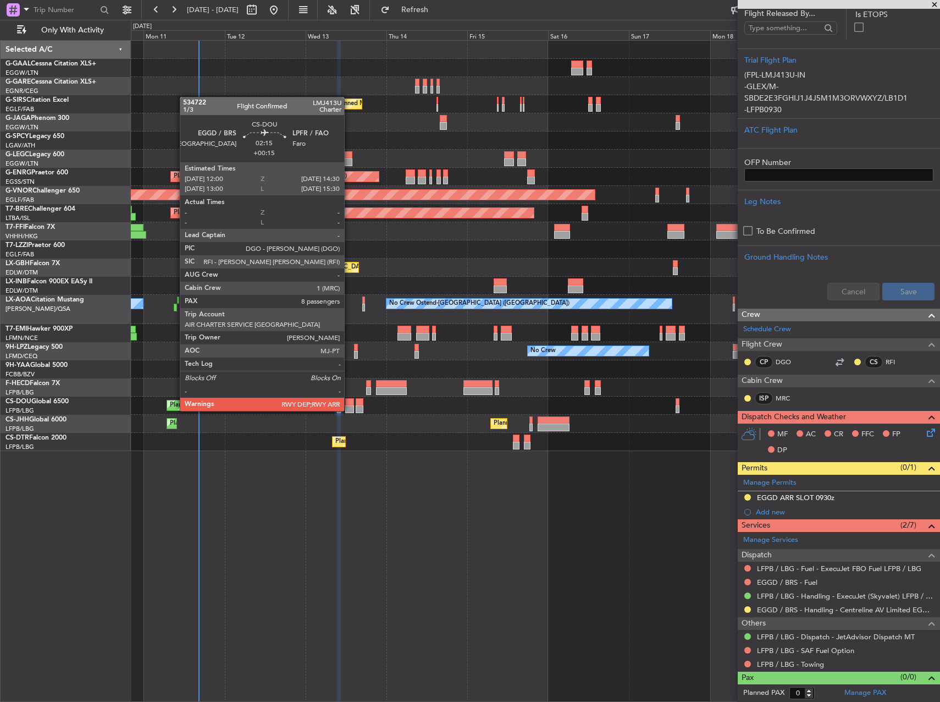
click at [349, 400] on div at bounding box center [349, 402] width 9 height 8
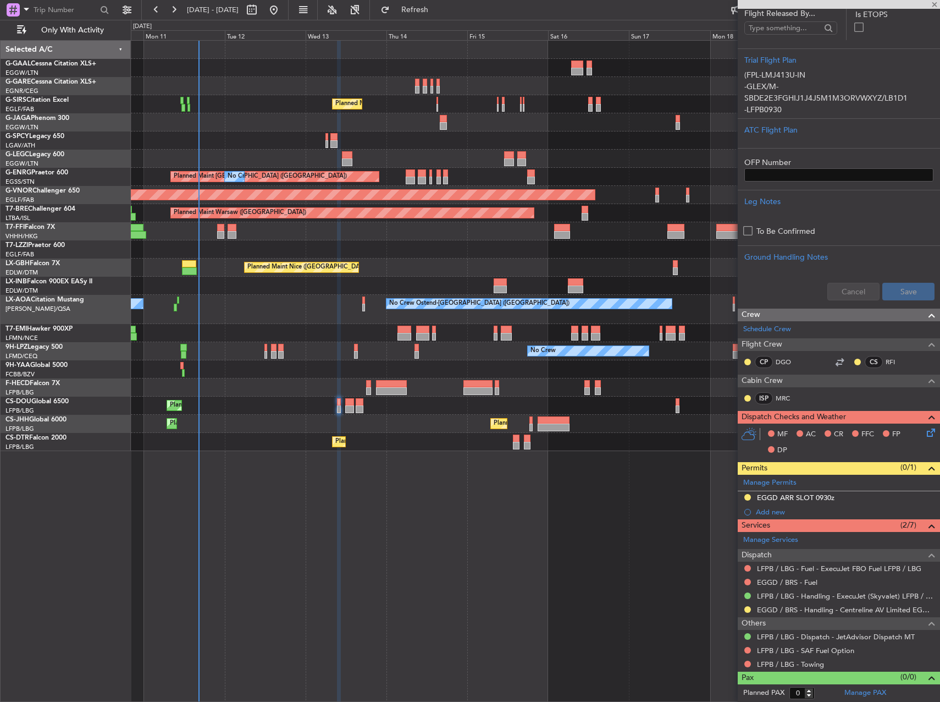
type input "+00:15"
type input "8"
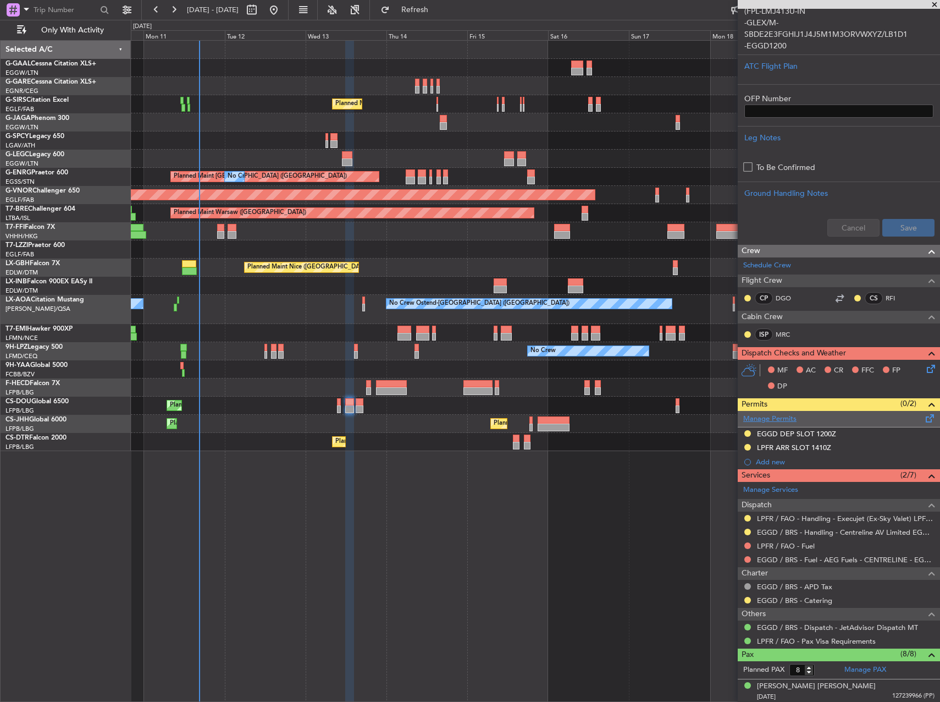
scroll to position [330, 0]
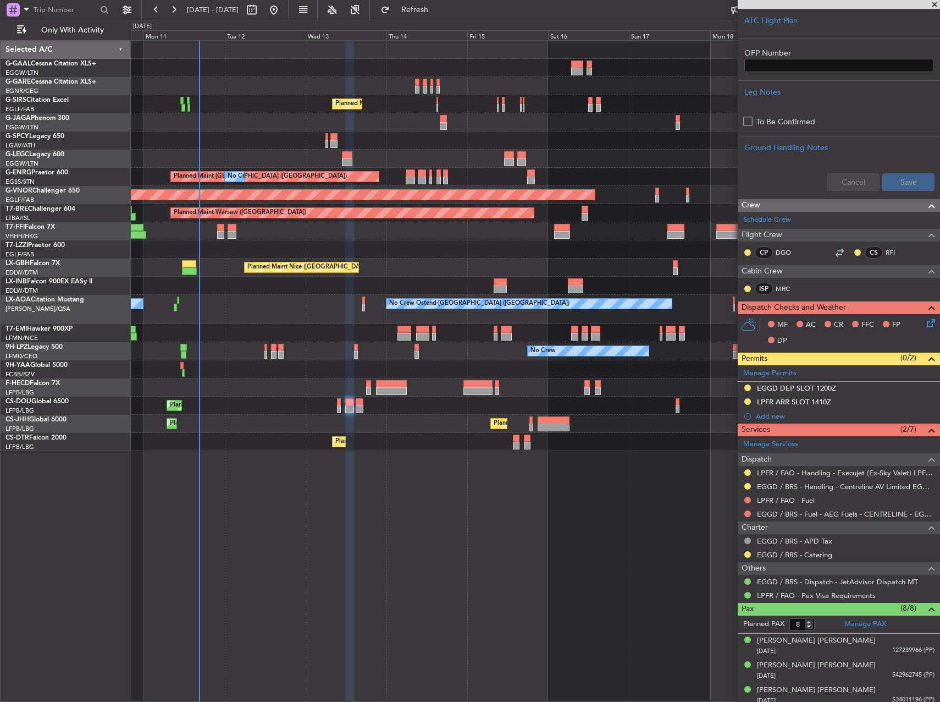
drag, startPoint x: 439, startPoint y: 4, endPoint x: 438, endPoint y: 66, distance: 61.6
click at [438, 6] on span "Refresh" at bounding box center [415, 10] width 46 height 8
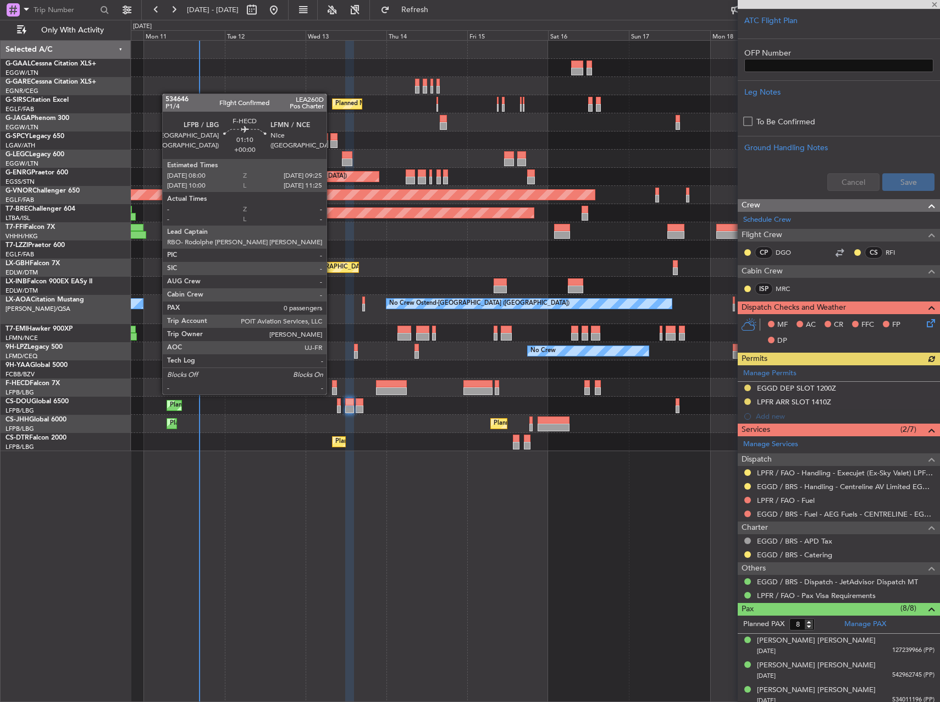
click at [332, 383] on div at bounding box center [334, 384] width 5 height 8
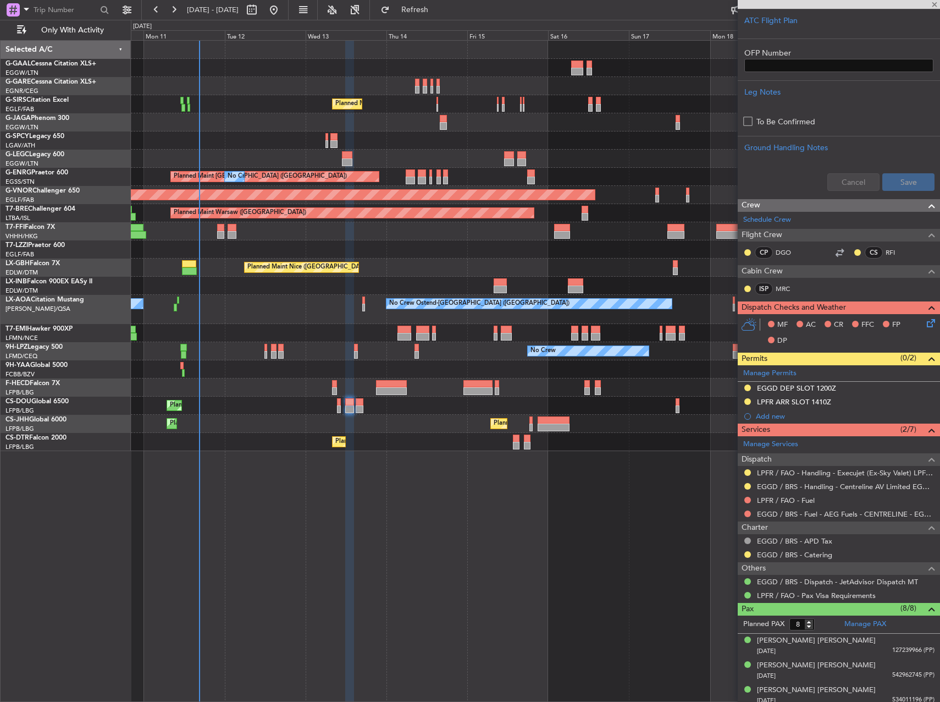
type input "0"
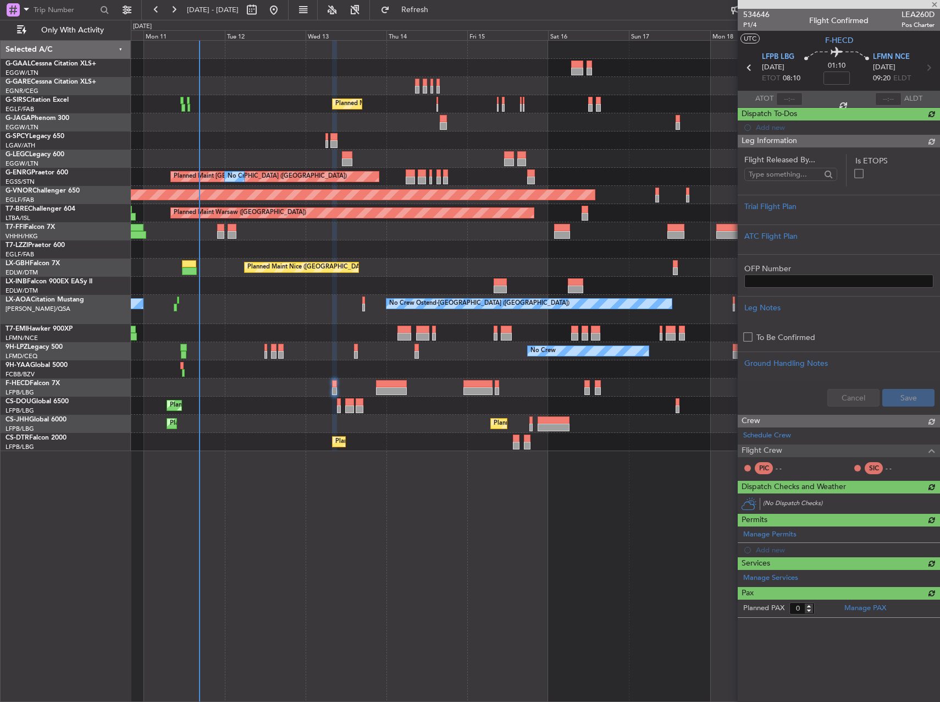
scroll to position [0, 0]
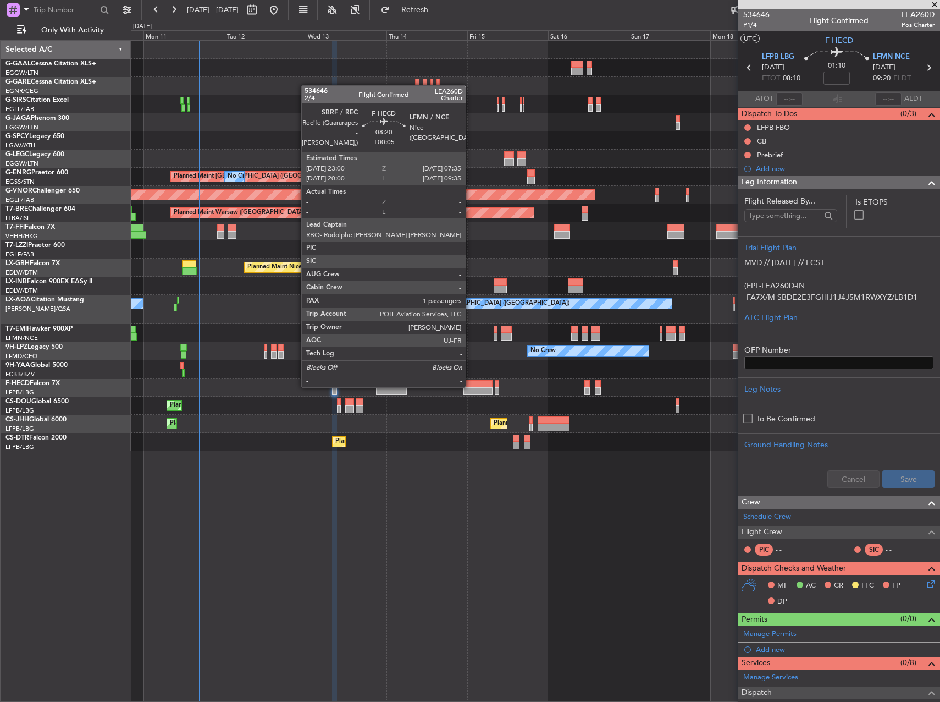
click at [471, 386] on div at bounding box center [478, 384] width 29 height 8
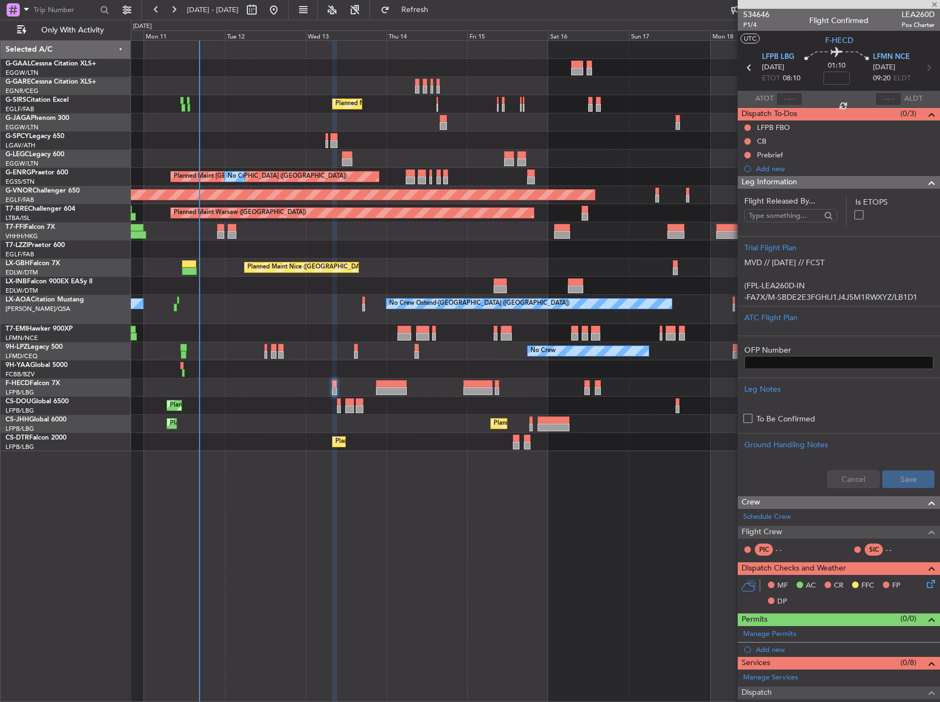
type input "+00:05"
type input "1"
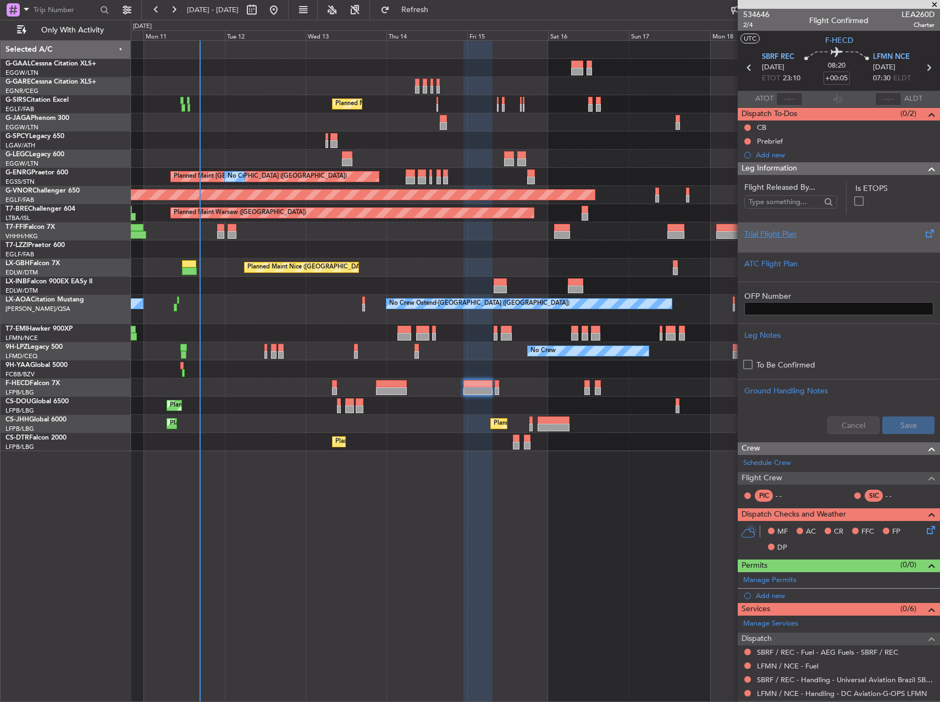
click at [780, 240] on div at bounding box center [839, 243] width 189 height 7
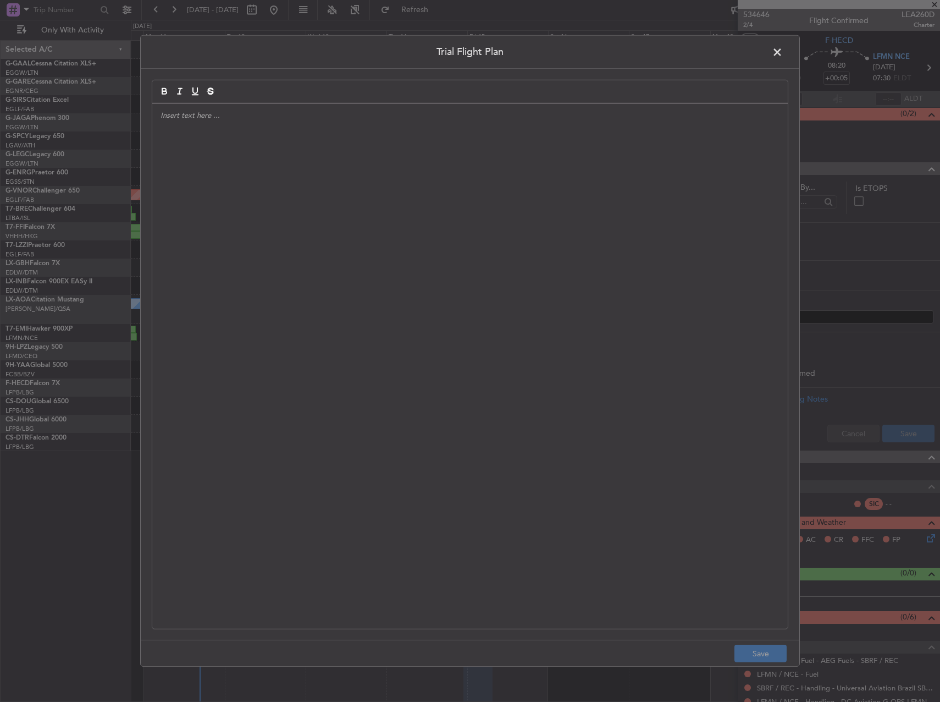
click at [316, 191] on div at bounding box center [470, 366] width 636 height 525
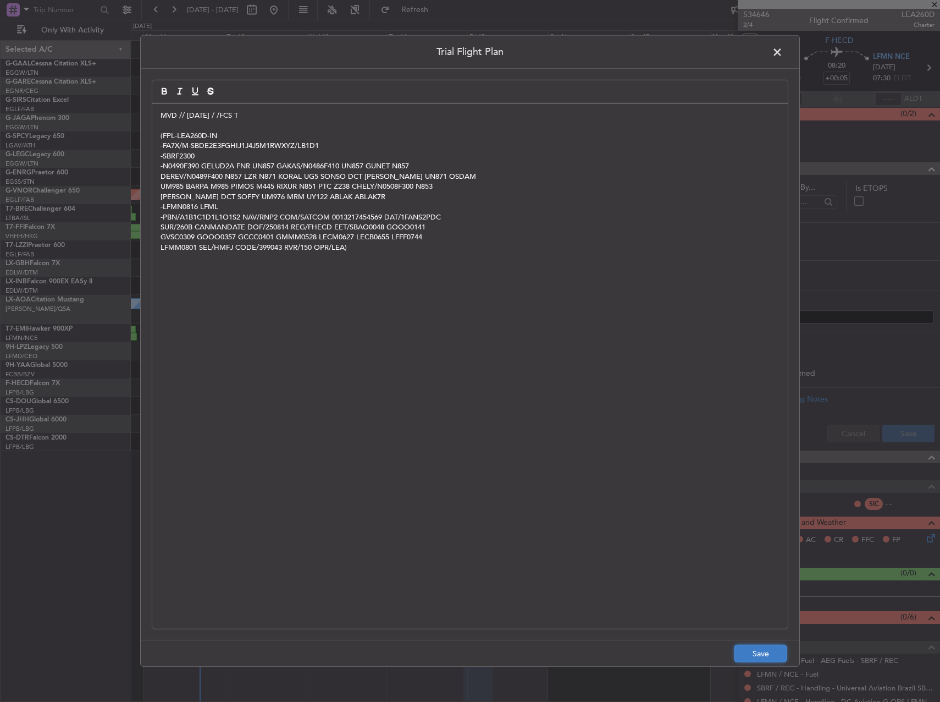
click at [759, 653] on button "Save" at bounding box center [761, 653] width 52 height 18
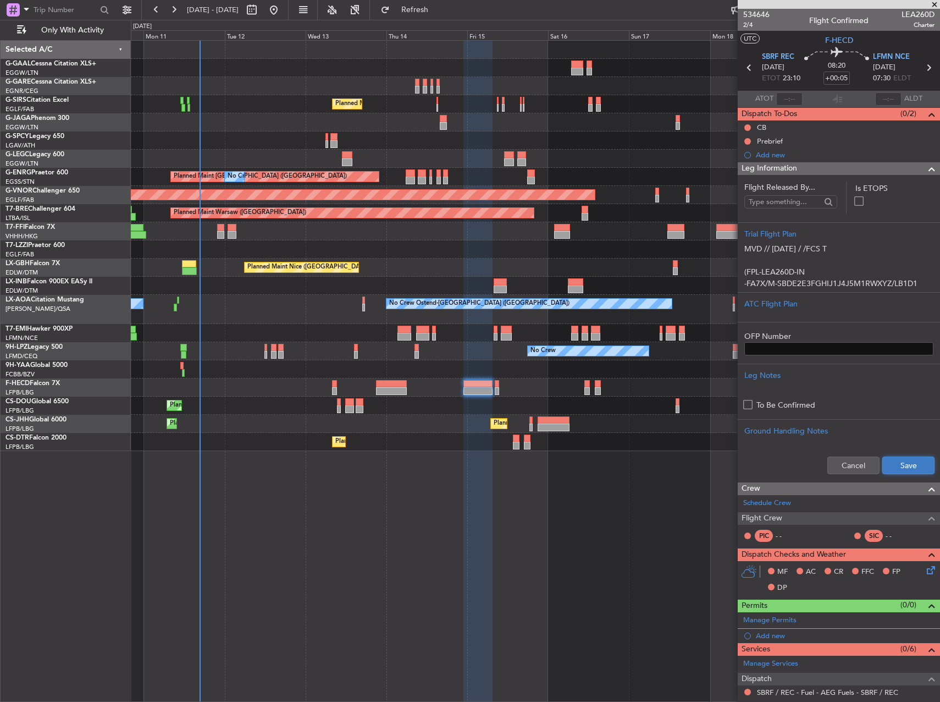
click at [891, 468] on button "Save" at bounding box center [909, 465] width 52 height 18
drag, startPoint x: 776, startPoint y: 505, endPoint x: 785, endPoint y: 518, distance: 16.2
click at [776, 505] on link "Schedule Crew" at bounding box center [767, 503] width 48 height 11
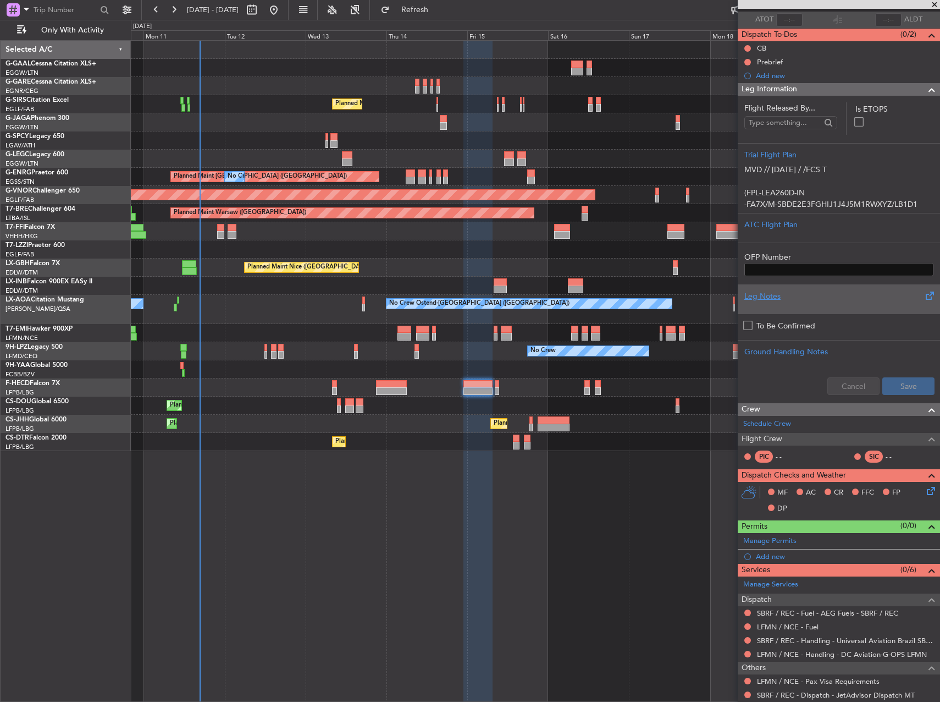
scroll to position [135, 0]
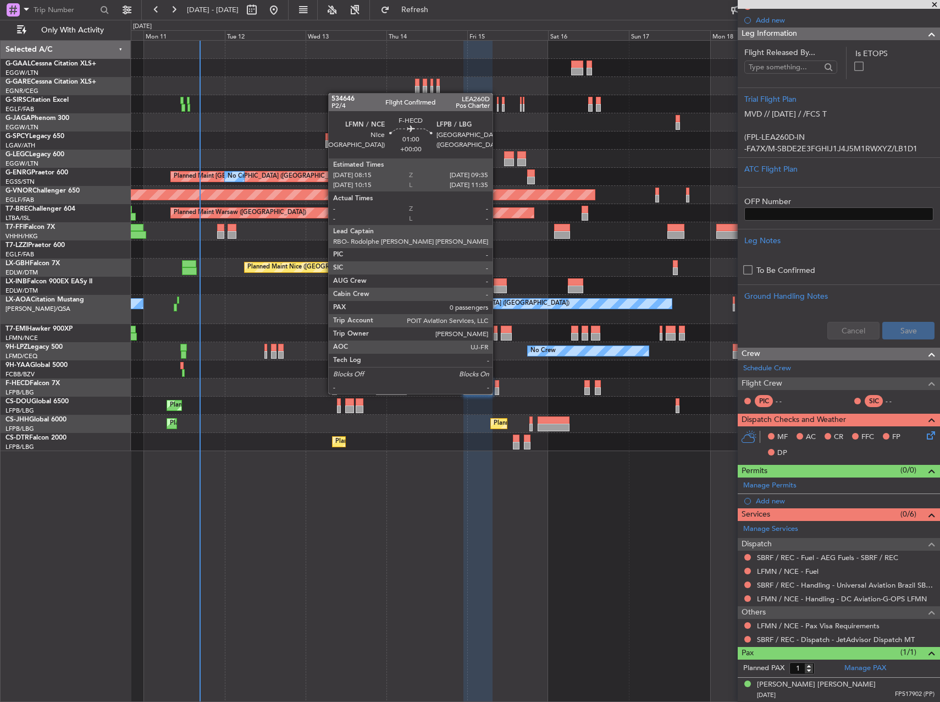
click at [498, 383] on div at bounding box center [497, 384] width 5 height 8
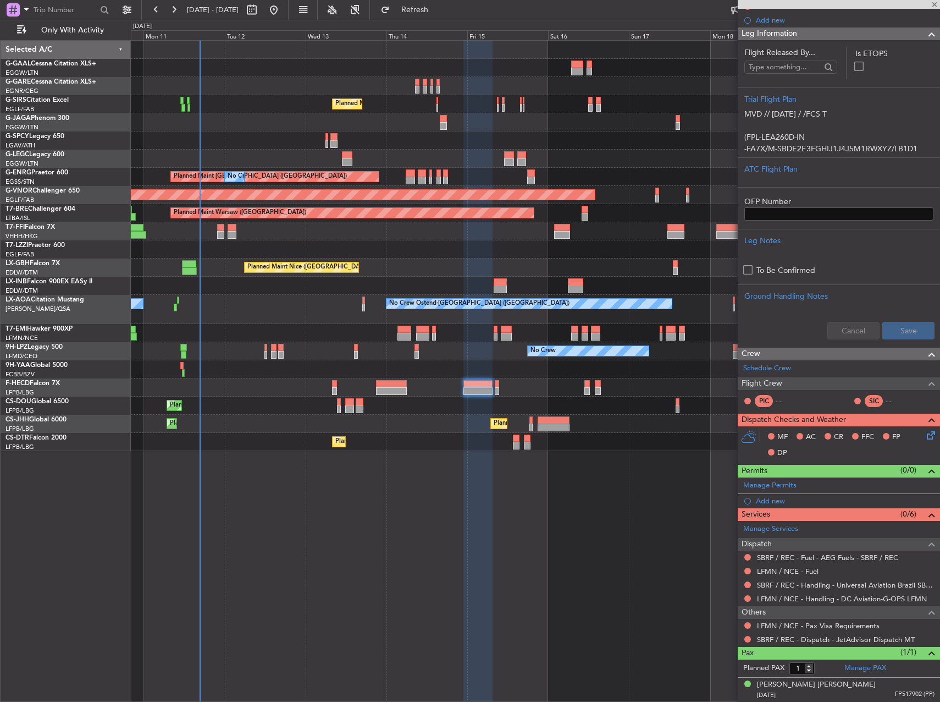
type input "0"
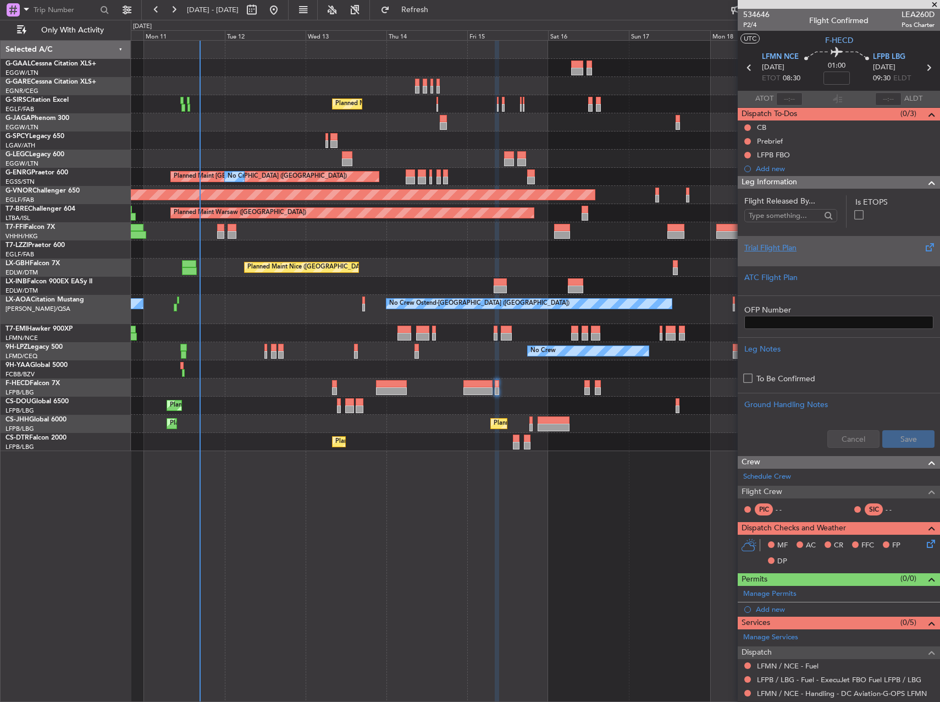
click at [778, 249] on div "Trial Flight Plan" at bounding box center [839, 248] width 189 height 12
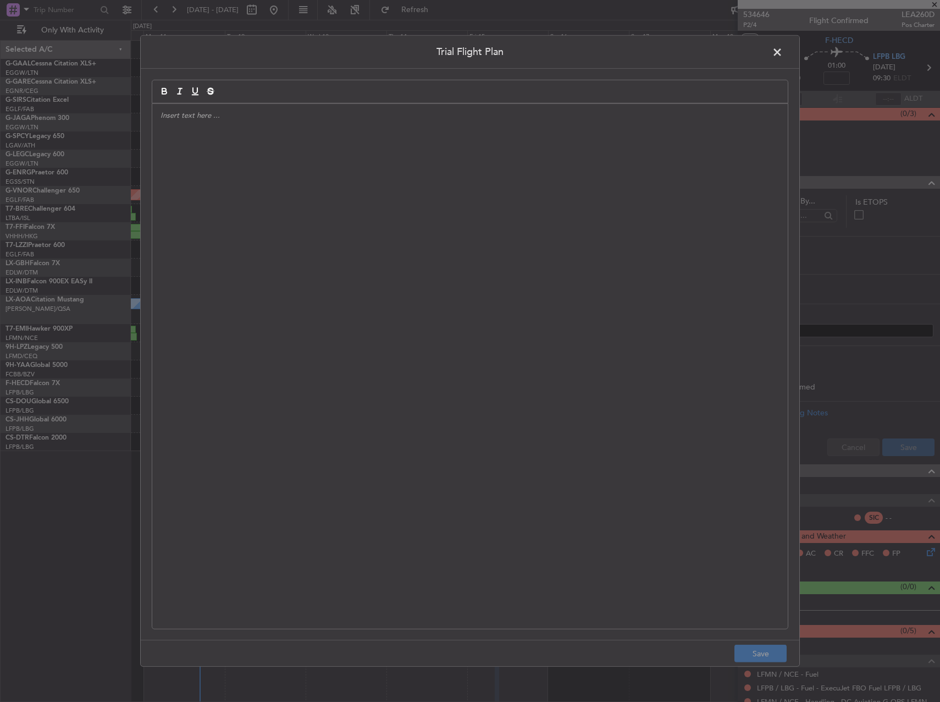
click at [426, 218] on div at bounding box center [470, 366] width 636 height 525
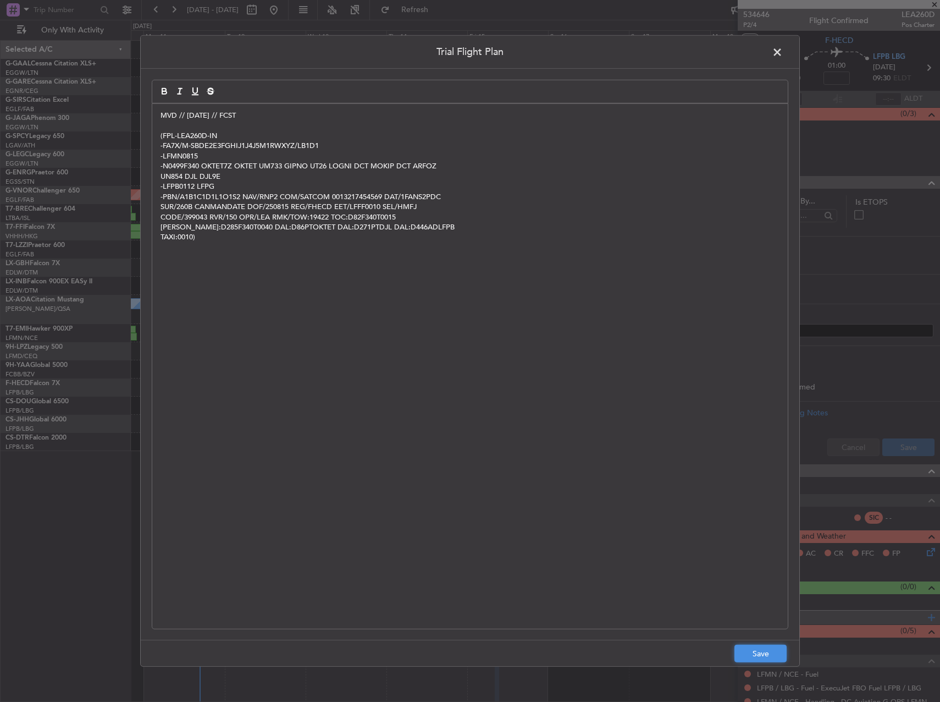
click at [759, 656] on button "Save" at bounding box center [761, 653] width 52 height 18
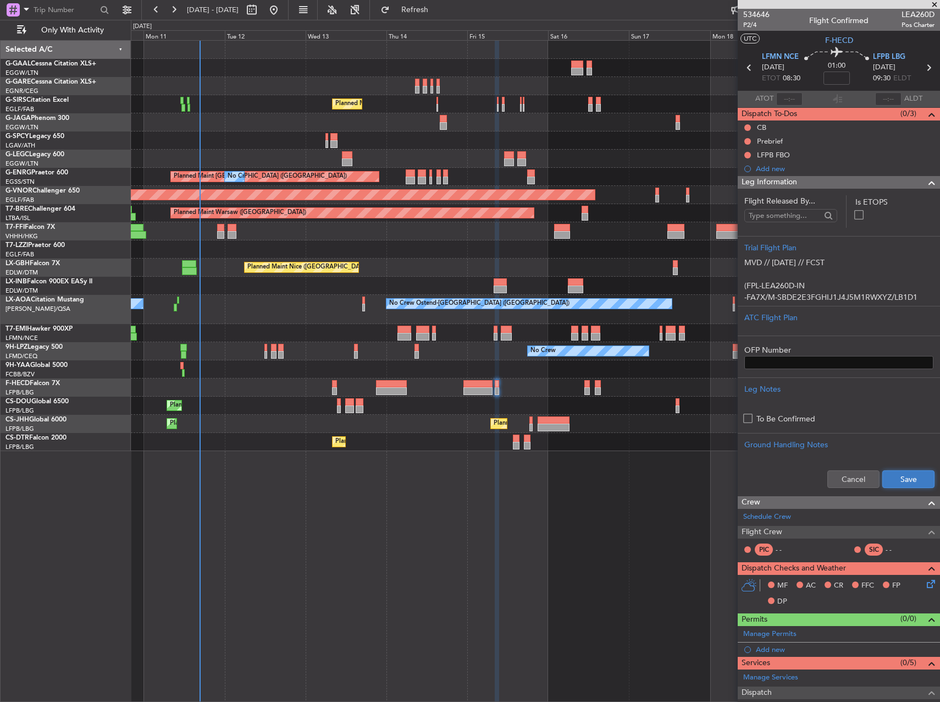
click at [905, 478] on button "Save" at bounding box center [909, 479] width 52 height 18
click at [830, 76] on mat-tooltip-component "Flight Time" at bounding box center [834, 85] width 51 height 29
click at [833, 76] on mat-tooltip-component "Flight Time" at bounding box center [834, 85] width 51 height 29
click at [837, 80] on input at bounding box center [837, 77] width 26 height 13
type input "+00:15"
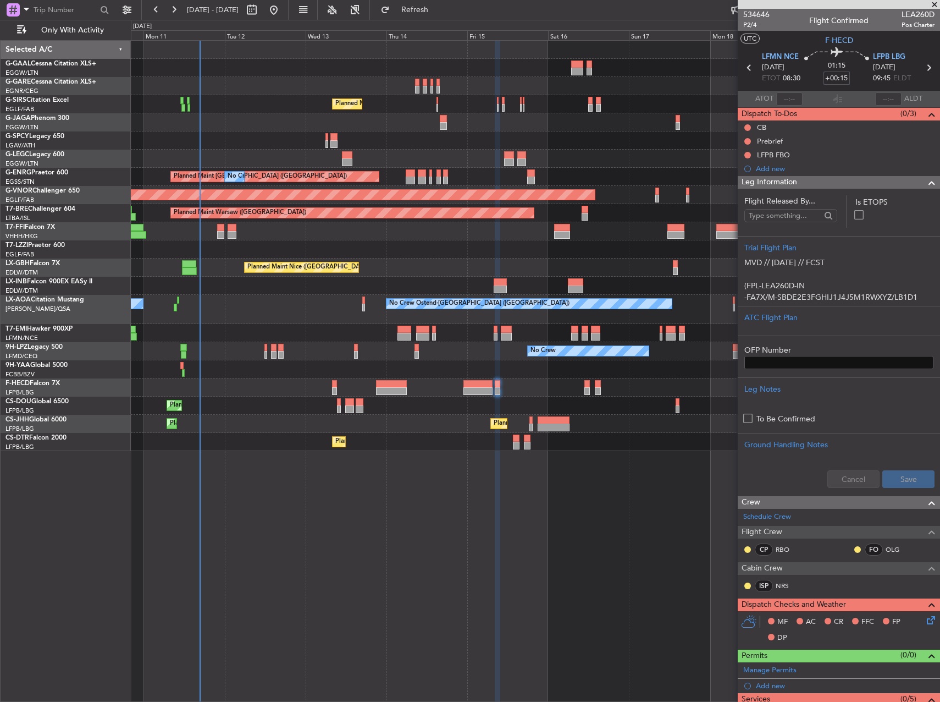
scroll to position [173, 0]
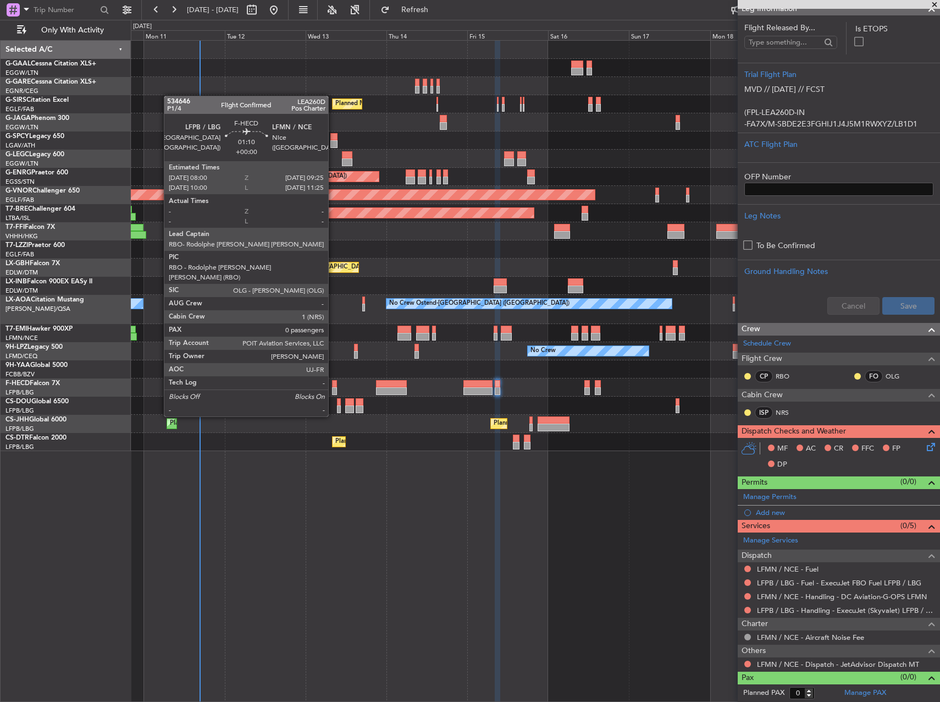
click at [333, 385] on div at bounding box center [334, 384] width 5 height 8
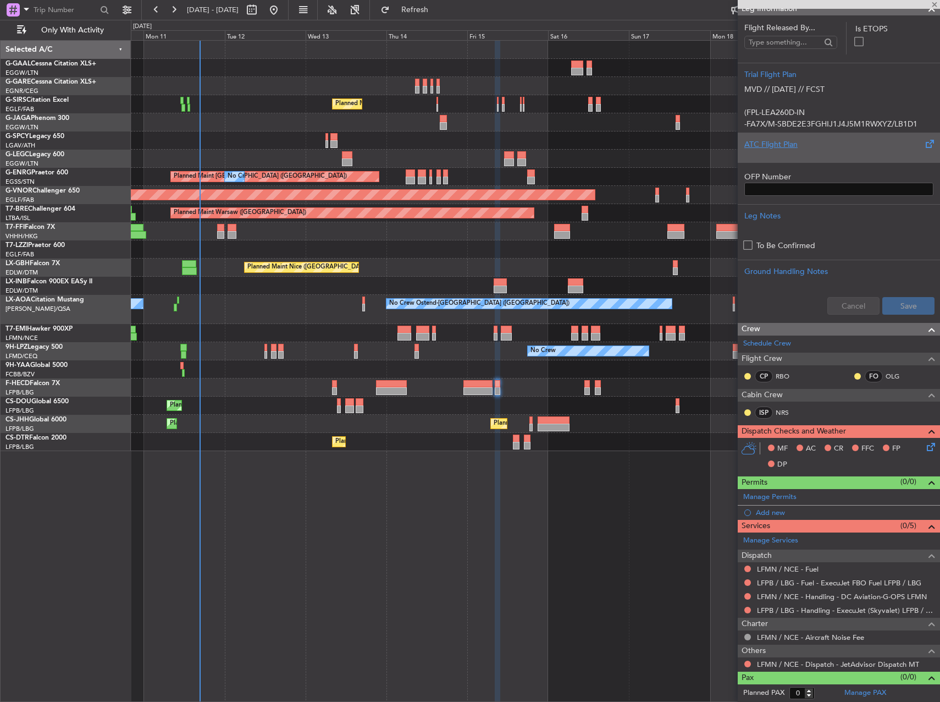
scroll to position [0, 0]
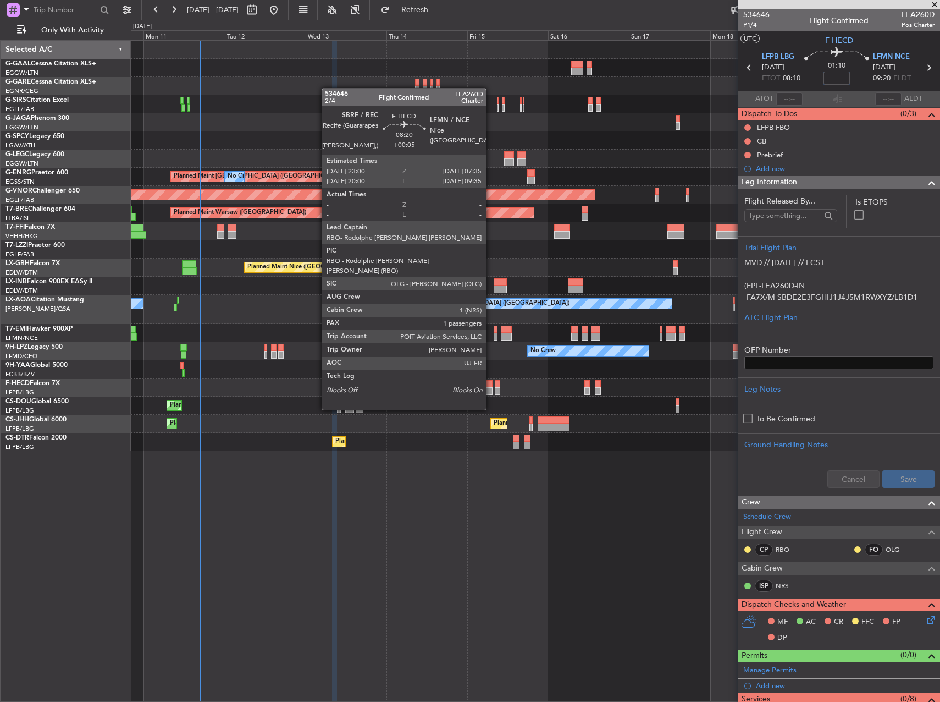
click at [491, 389] on div at bounding box center [478, 391] width 29 height 8
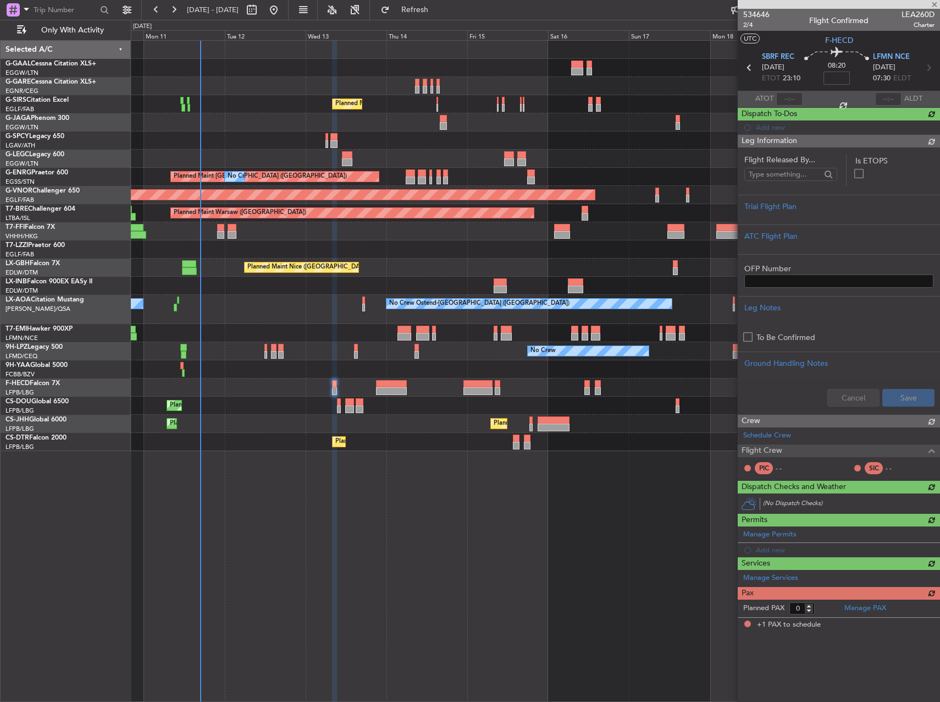
type input "+00:05"
type input "1"
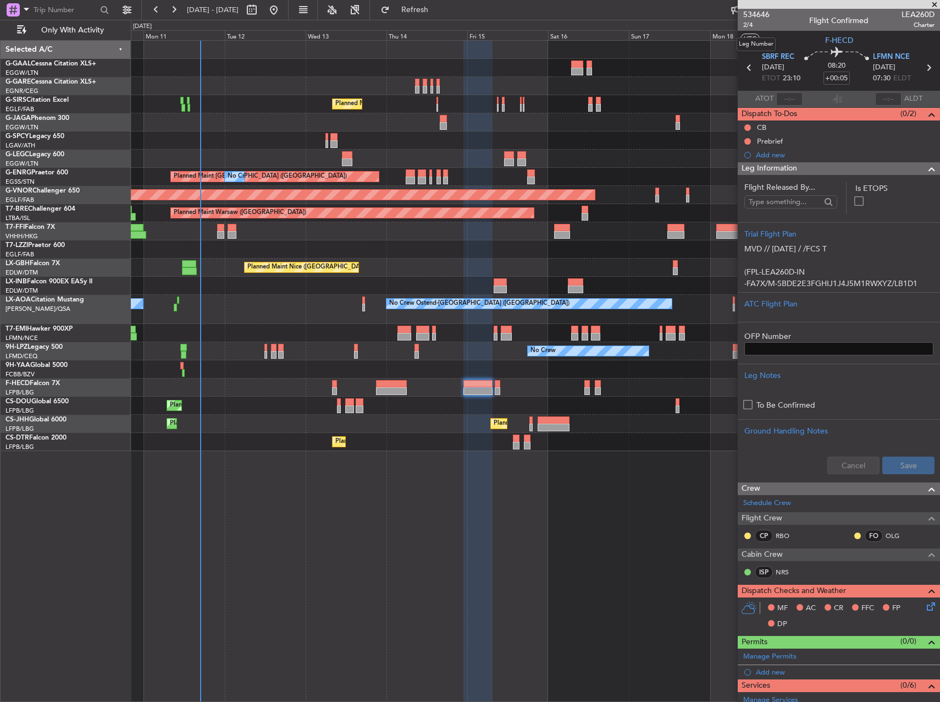
drag, startPoint x: 751, startPoint y: 30, endPoint x: 769, endPoint y: 70, distance: 44.6
click at [751, 30] on mat-tooltip-component "Leg Number" at bounding box center [756, 44] width 54 height 29
click at [751, 27] on span "2/4" at bounding box center [756, 24] width 26 height 9
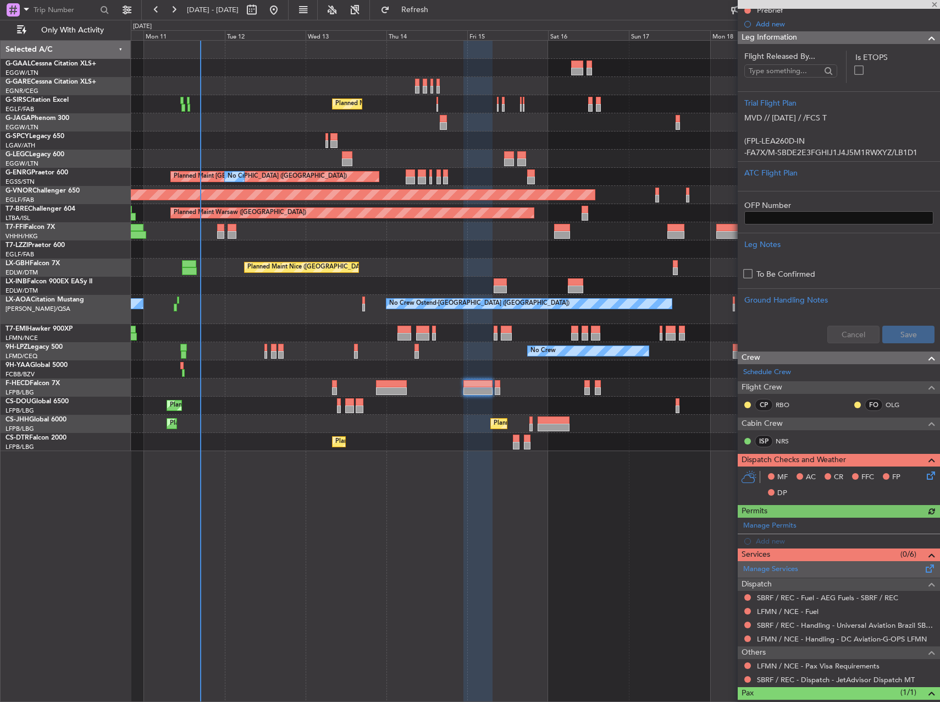
scroll to position [171, 0]
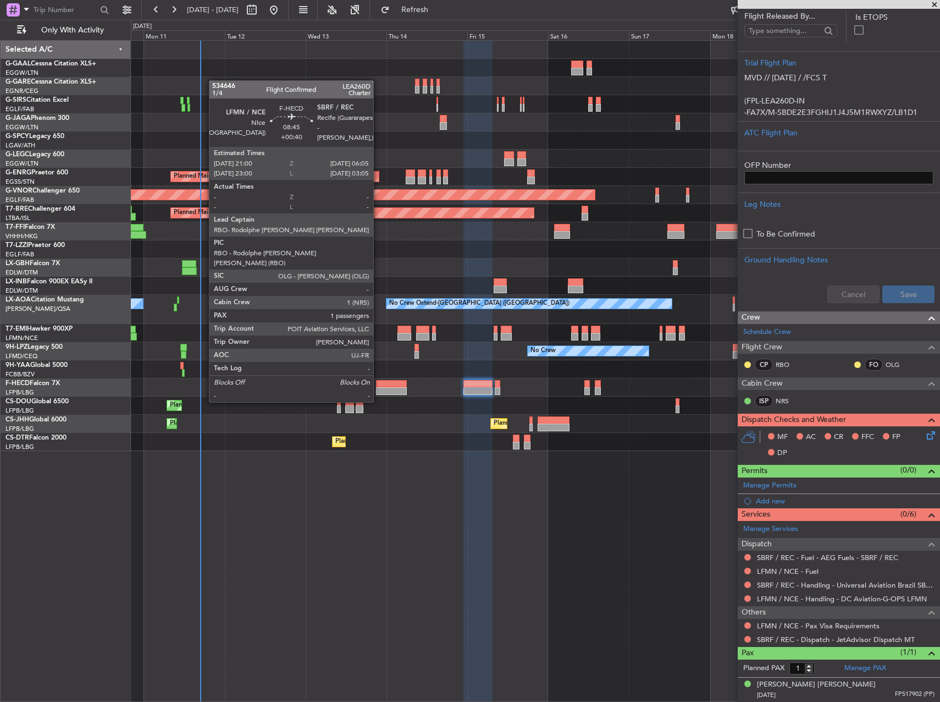
click at [385, 383] on div at bounding box center [391, 384] width 31 height 8
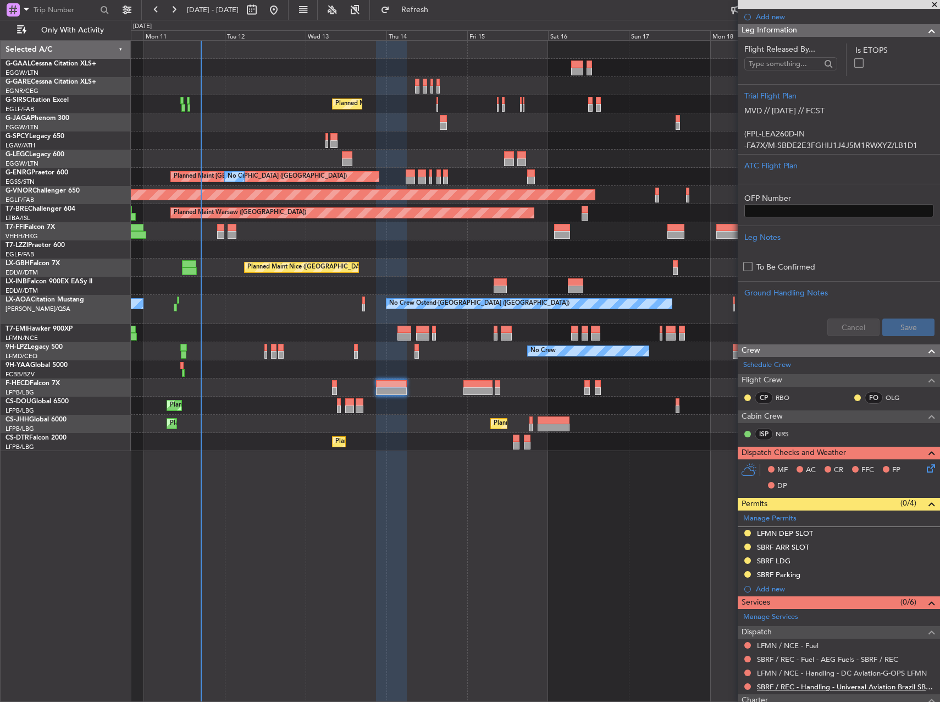
scroll to position [267, 0]
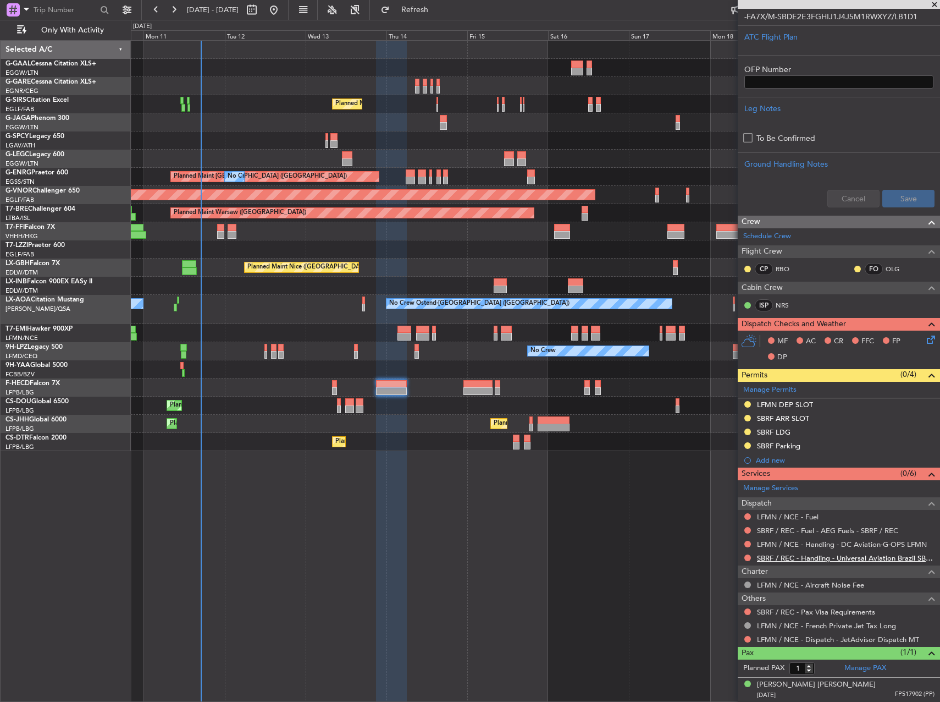
click at [840, 552] on div "SBRF / REC - Handling - Universal Aviation Brazil SBRF / REC" at bounding box center [839, 558] width 202 height 14
click at [840, 556] on link "SBRF / REC - Handling - Universal Aviation Brazil SBRF / REC" at bounding box center [846, 557] width 178 height 9
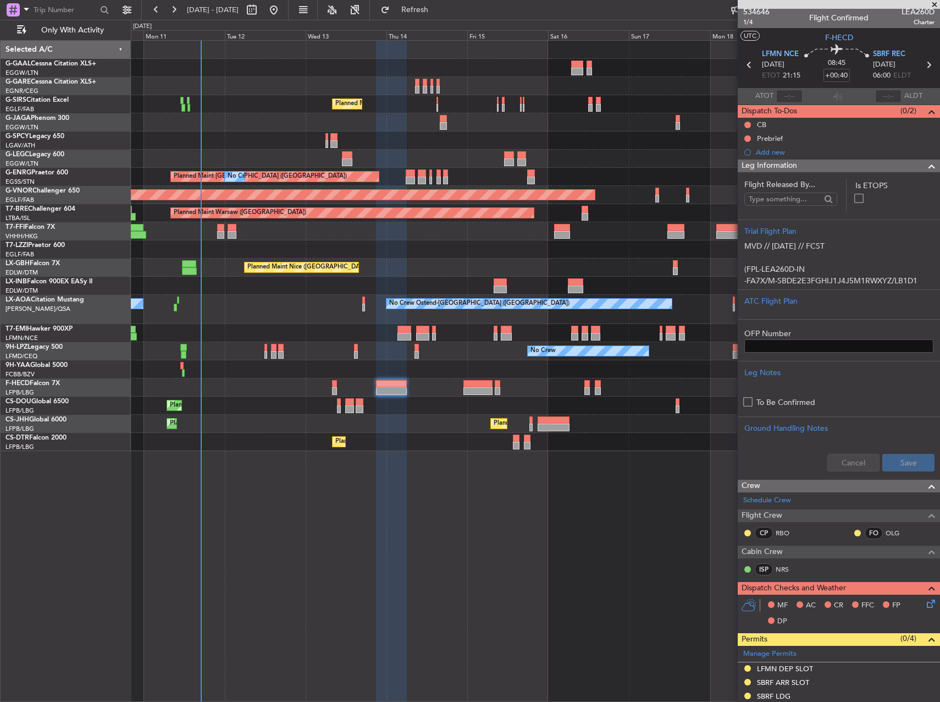
scroll to position [0, 0]
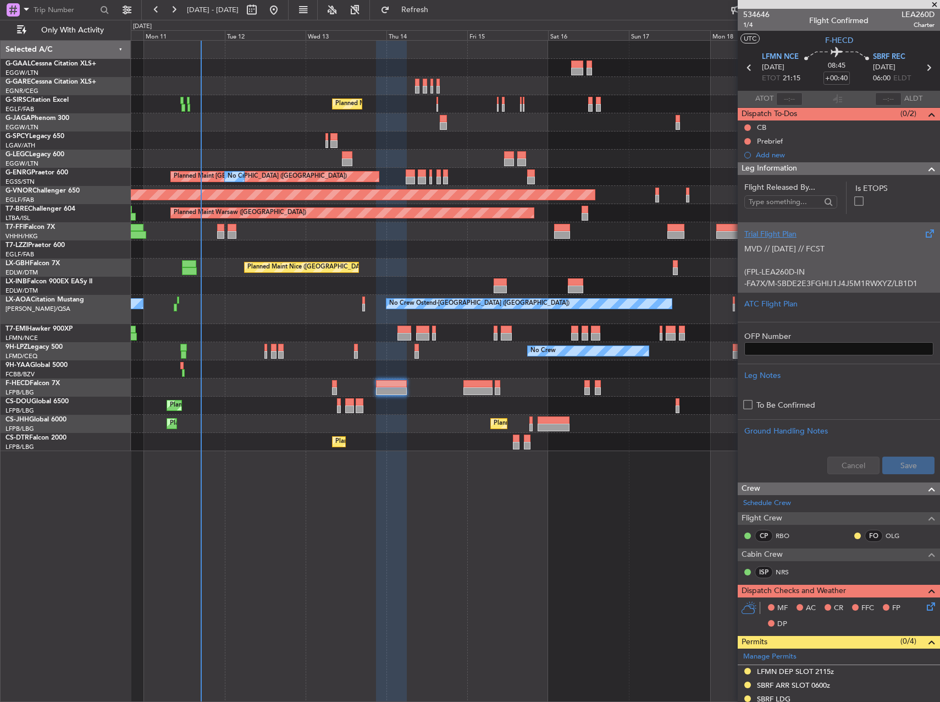
click at [816, 268] on p "(FPL-LEA260D-IN" at bounding box center [839, 272] width 189 height 12
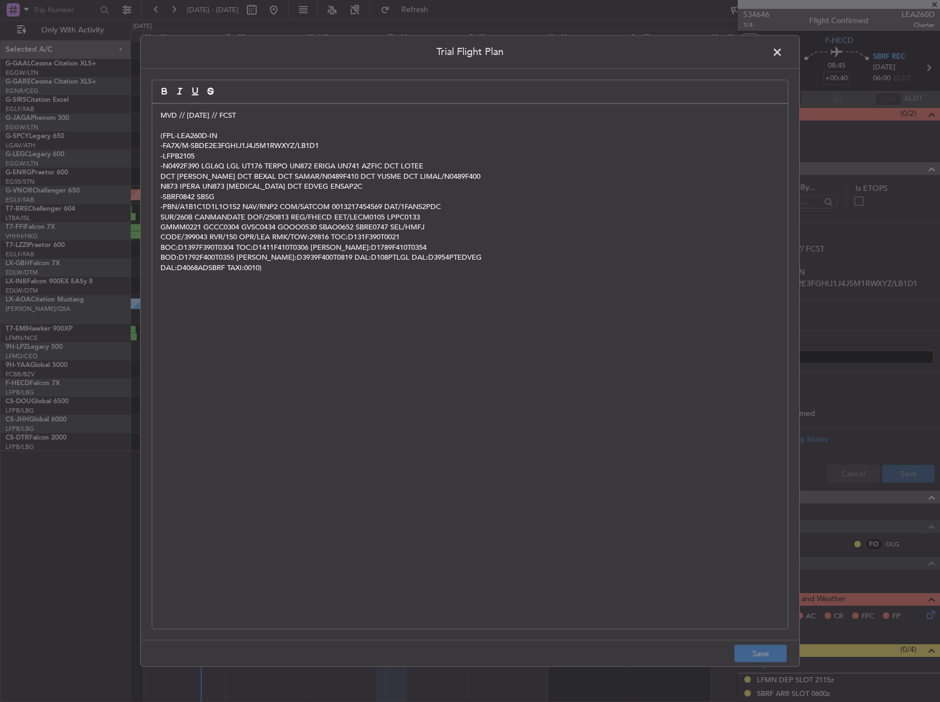
click at [783, 53] on span at bounding box center [783, 55] width 0 height 22
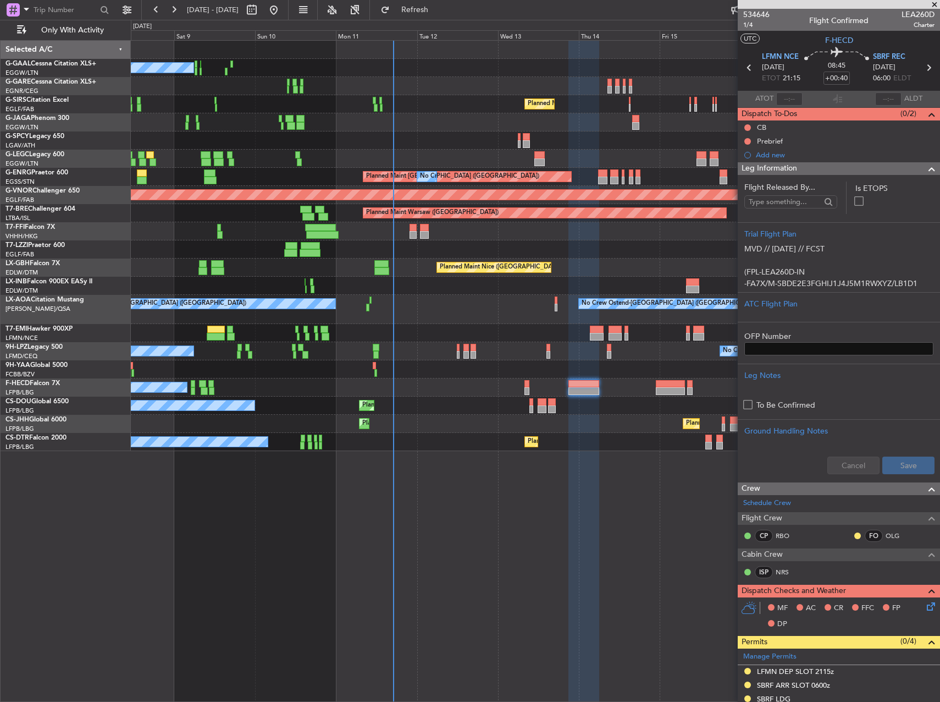
click at [405, 387] on div "No Crew Planned Maint [GEOGRAPHIC_DATA] ([GEOGRAPHIC_DATA])" at bounding box center [535, 387] width 809 height 18
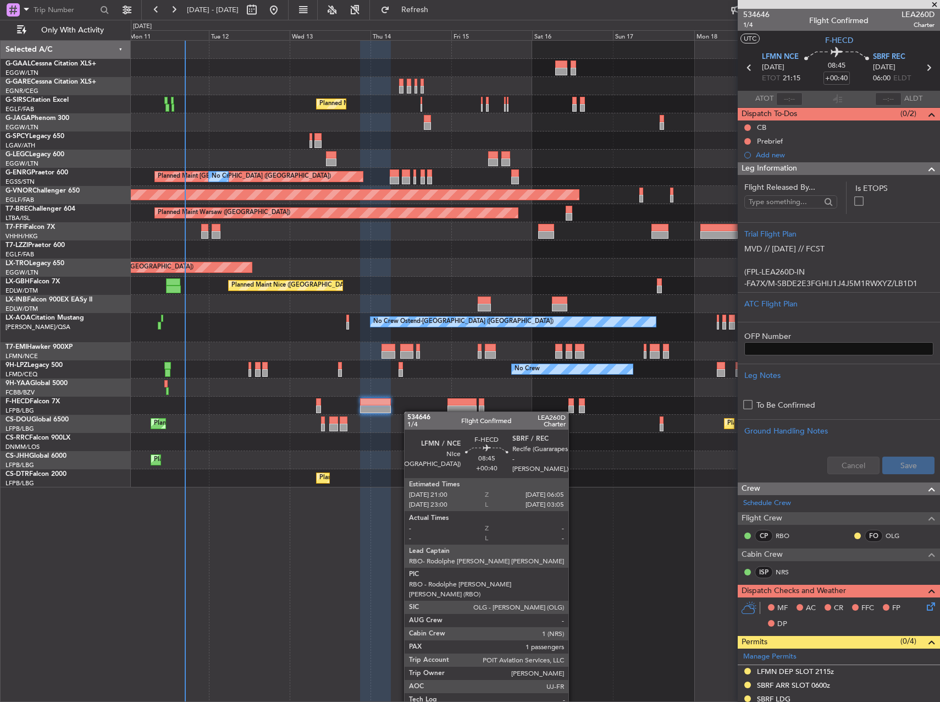
click at [390, 411] on div "No Crew Planned Maint [GEOGRAPHIC_DATA] ([GEOGRAPHIC_DATA]) A/C Unavailable [GE…" at bounding box center [535, 264] width 809 height 447
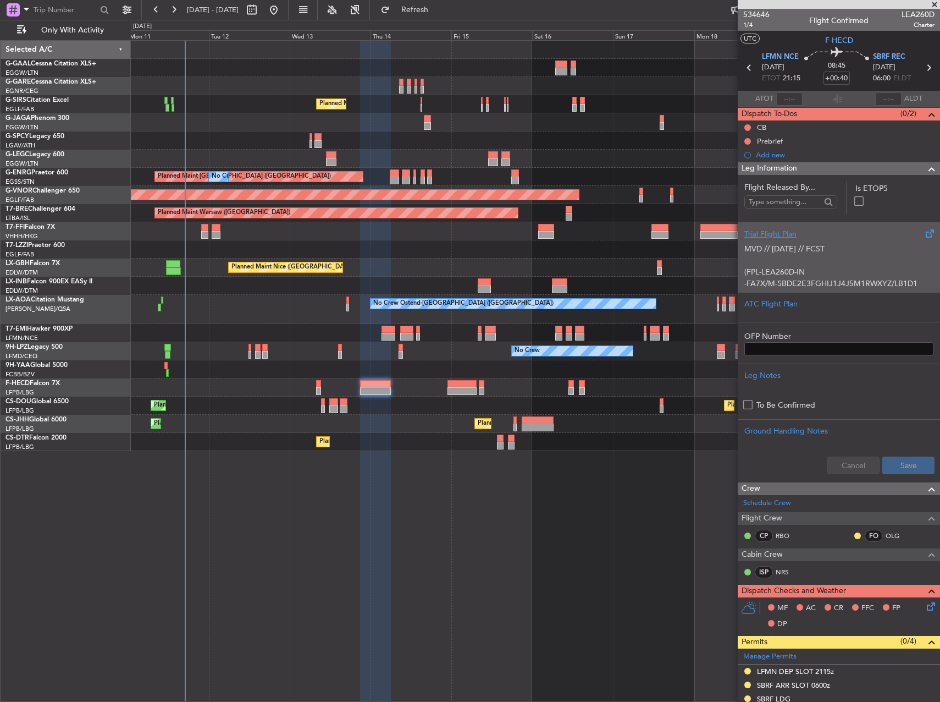
click at [781, 263] on p at bounding box center [839, 261] width 189 height 12
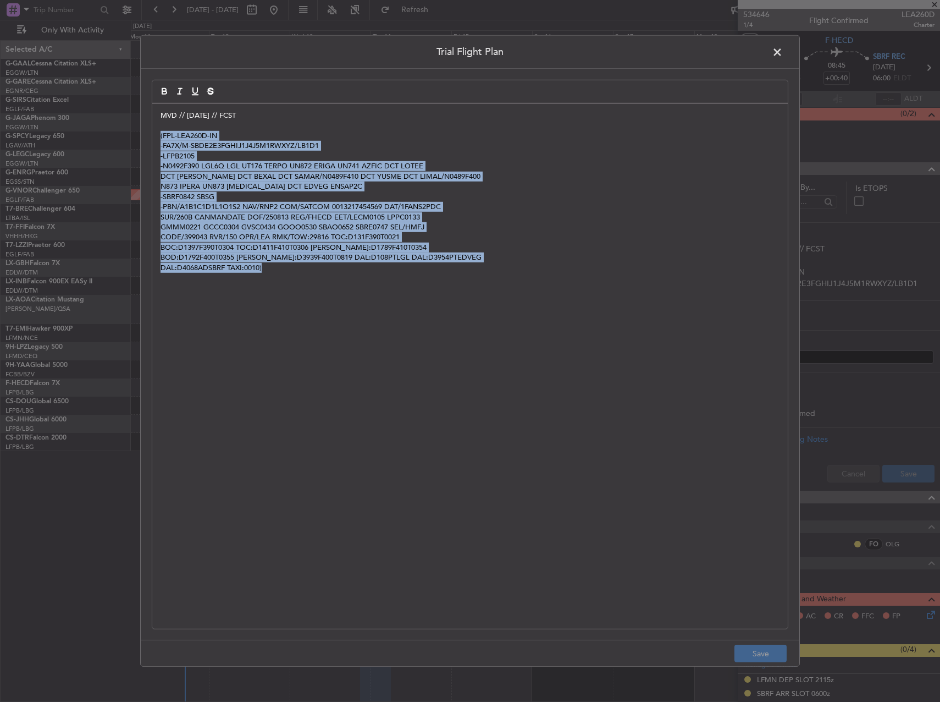
drag, startPoint x: 425, startPoint y: 319, endPoint x: 147, endPoint y: 135, distance: 333.2
click at [147, 135] on div "Trial Flight Plan MVD // [DATE] // FCST (FPL-LEA260D-IN -FA7X/M-SBDE2E3FGHIJ1J4…" at bounding box center [470, 350] width 660 height 631
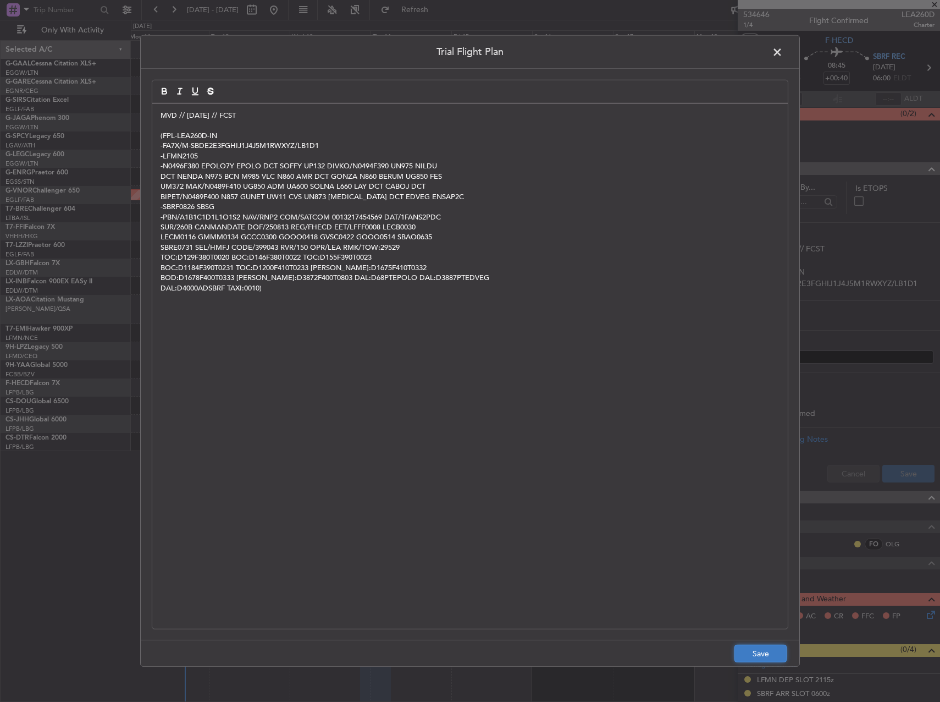
click at [758, 653] on button "Save" at bounding box center [761, 653] width 52 height 18
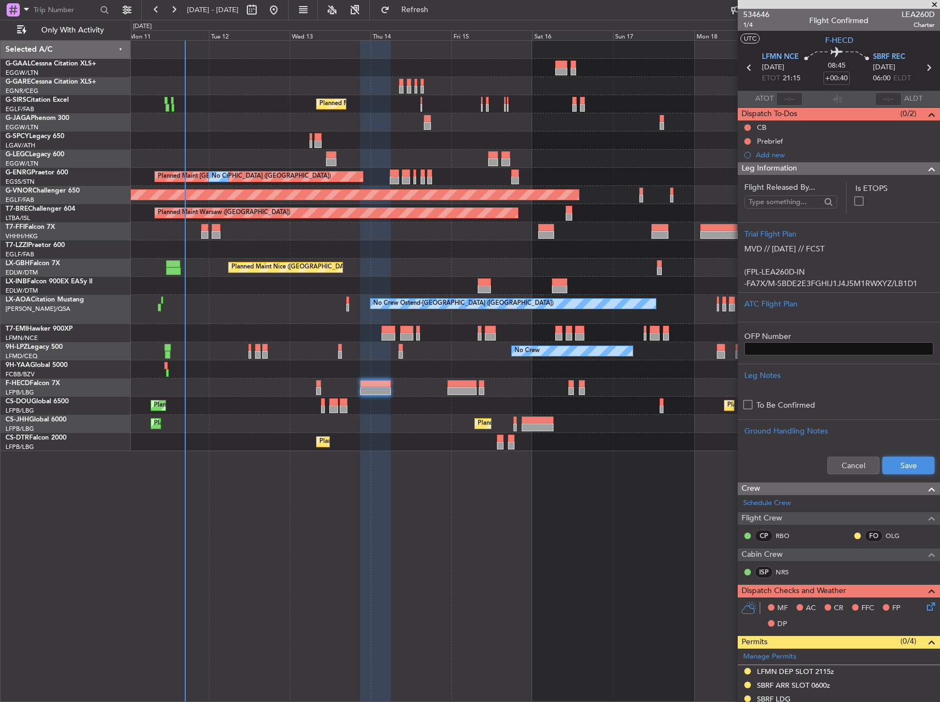
drag, startPoint x: 894, startPoint y: 468, endPoint x: 934, endPoint y: 459, distance: 40.6
click at [899, 467] on button "Save" at bounding box center [909, 465] width 52 height 18
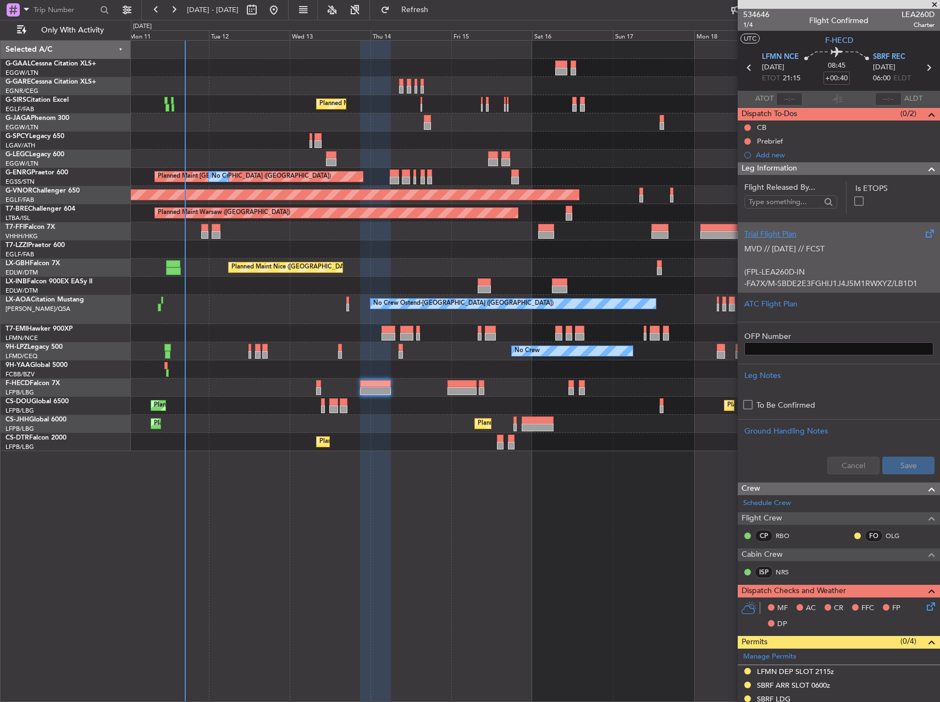
click at [819, 274] on p "(FPL-LEA260D-IN" at bounding box center [839, 272] width 189 height 12
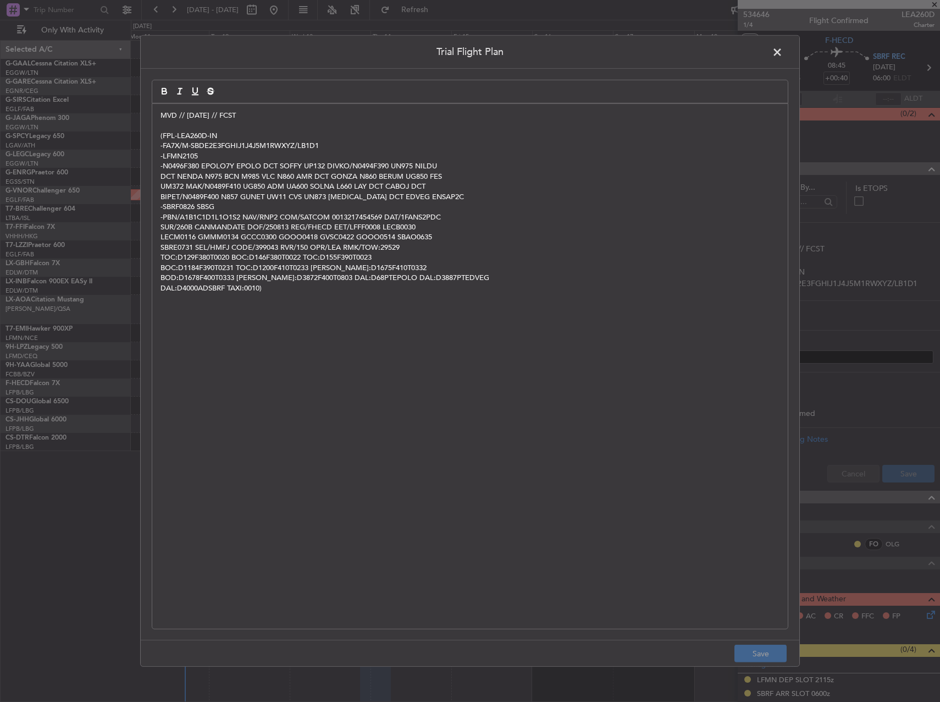
click at [783, 53] on span at bounding box center [783, 55] width 0 height 22
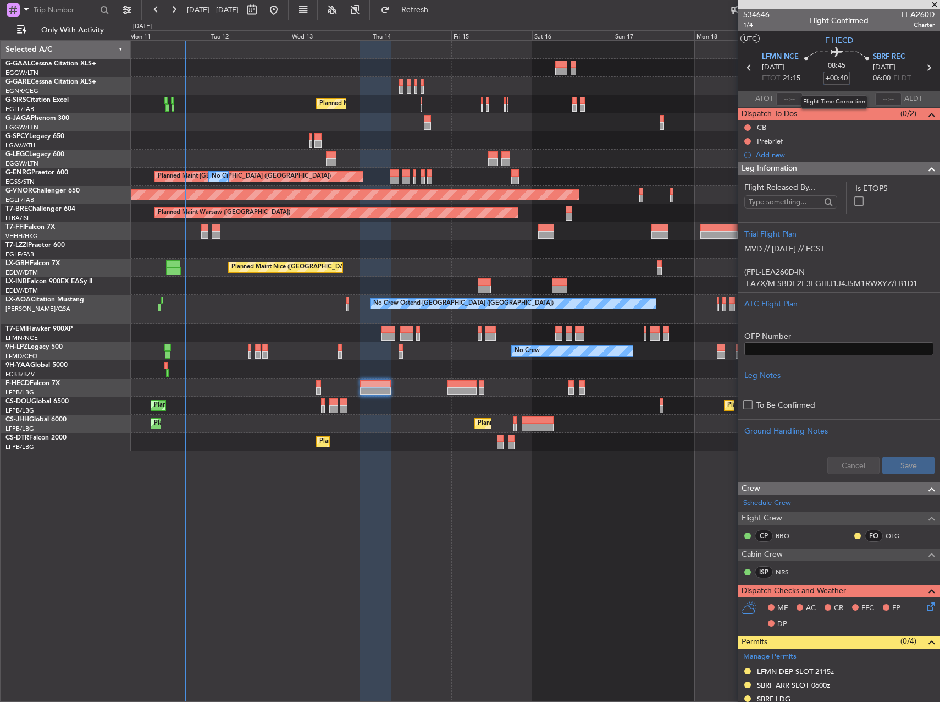
click at [840, 76] on input "+00:40" at bounding box center [837, 77] width 26 height 13
click at [842, 79] on input "+00:40" at bounding box center [837, 77] width 26 height 13
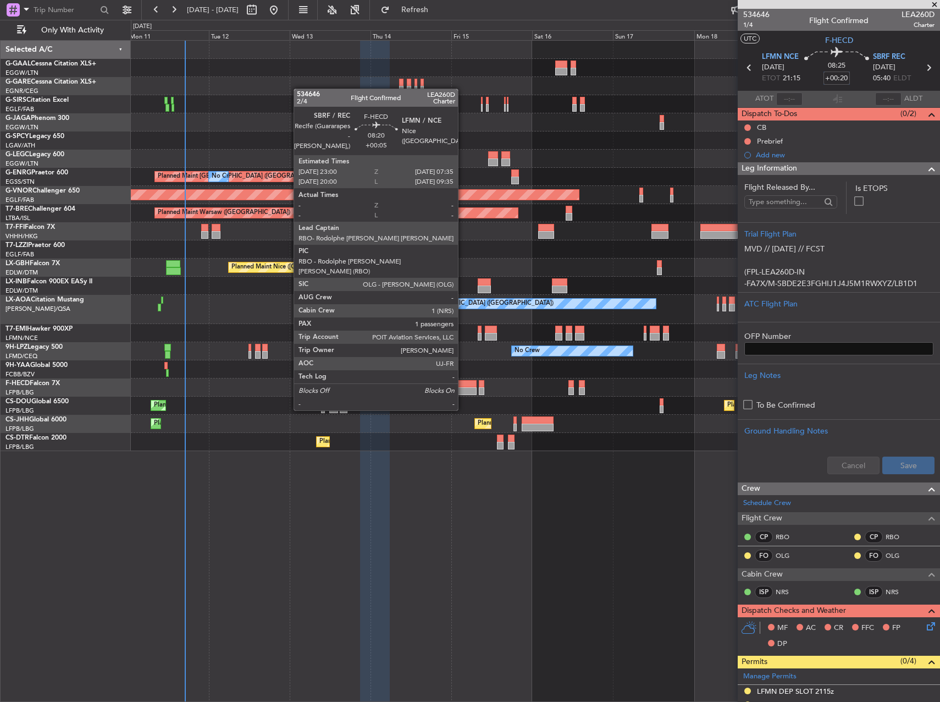
click at [463, 389] on div at bounding box center [462, 391] width 29 height 8
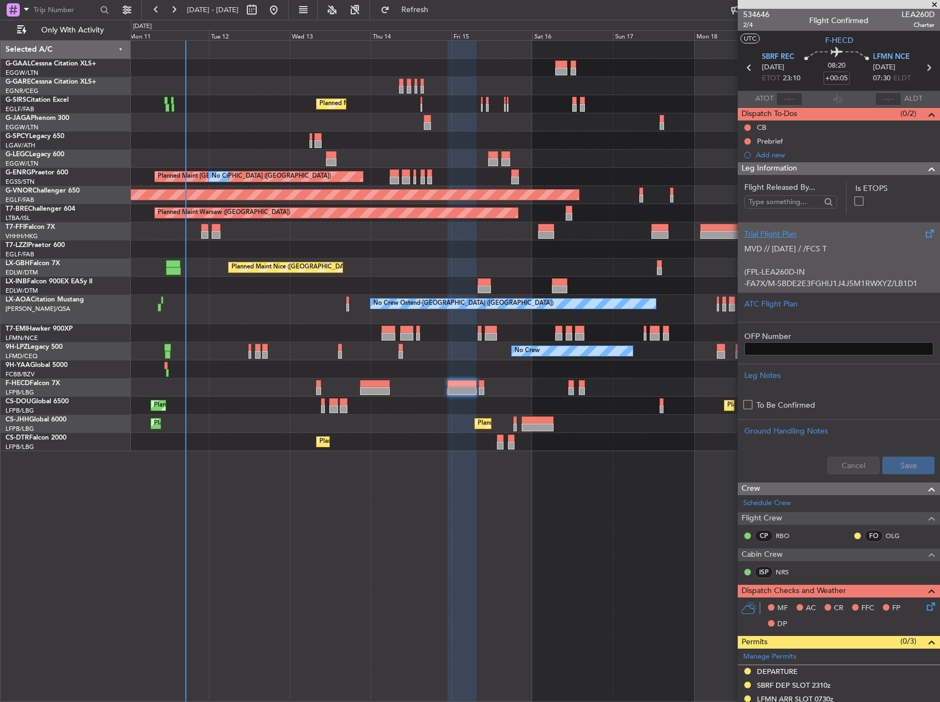
click at [802, 254] on p "MVD // [DATE] / /FCS T" at bounding box center [839, 249] width 189 height 12
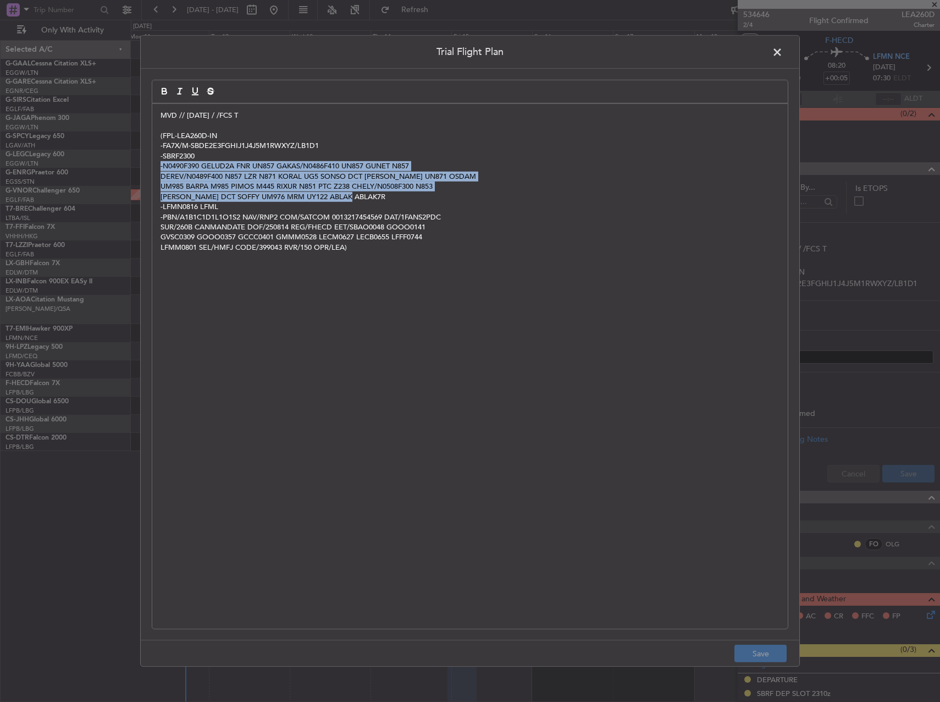
copy div "-N0490F390 GELUD2A FNR UN857 GAKAS/N0486F410 UN857 GUNET N857 DEREV/N0489F400 N…"
drag, startPoint x: 161, startPoint y: 165, endPoint x: 511, endPoint y: 194, distance: 351.5
click at [511, 194] on div "MVD // [DATE] / /FCS T (FPL-LEA260D-IN -FA7X/M-SBDE2E3FGHIJ1J4J5M1RWXYZ/LB1D1 -…" at bounding box center [470, 366] width 636 height 525
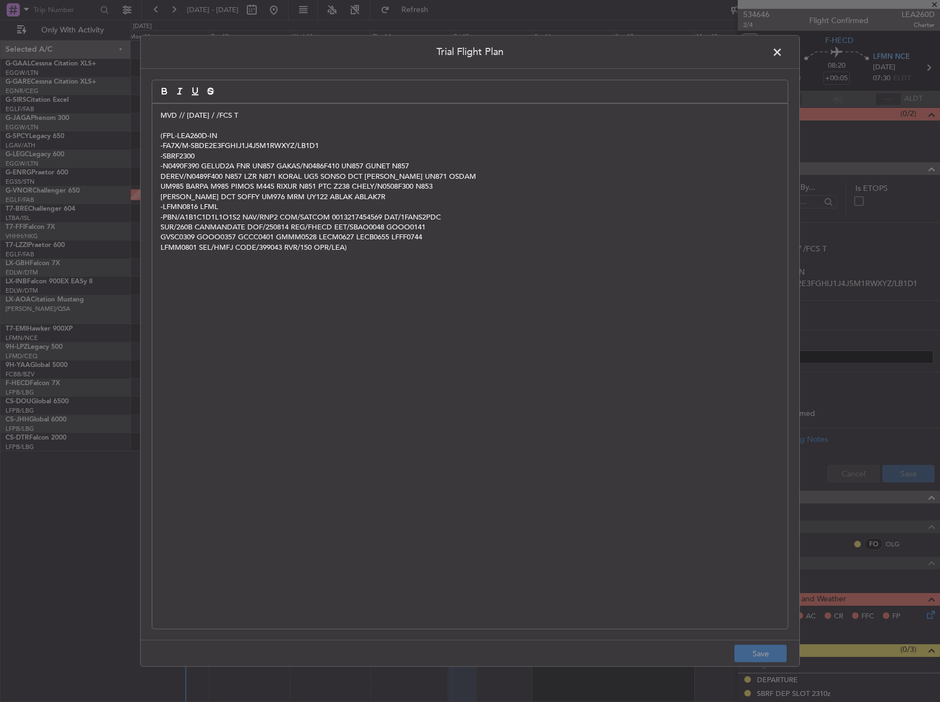
click at [783, 49] on span at bounding box center [783, 55] width 0 height 22
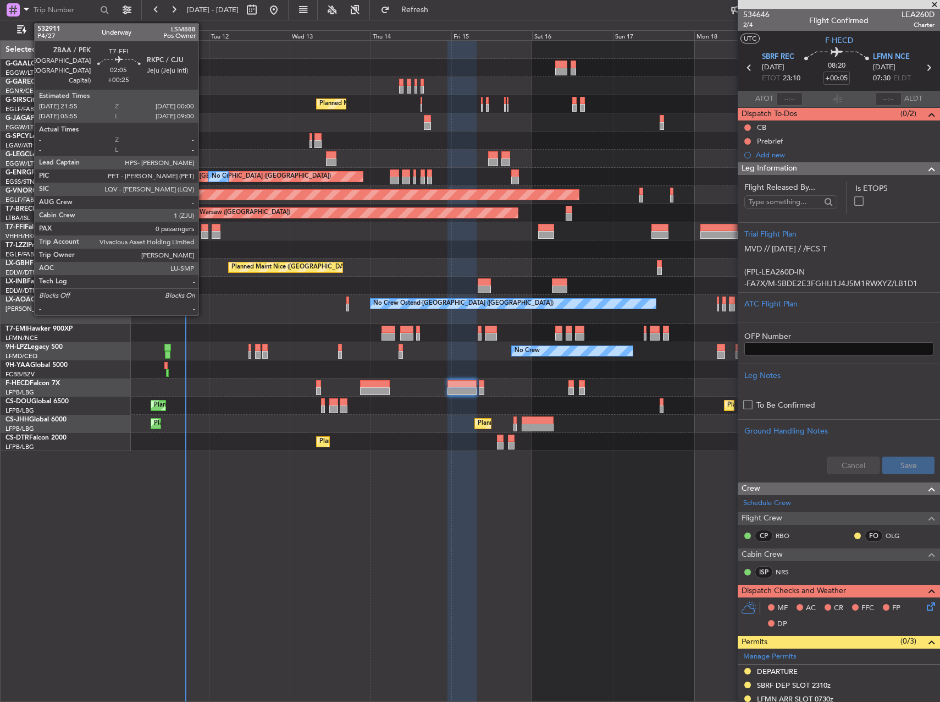
click at [203, 224] on div at bounding box center [204, 228] width 7 height 8
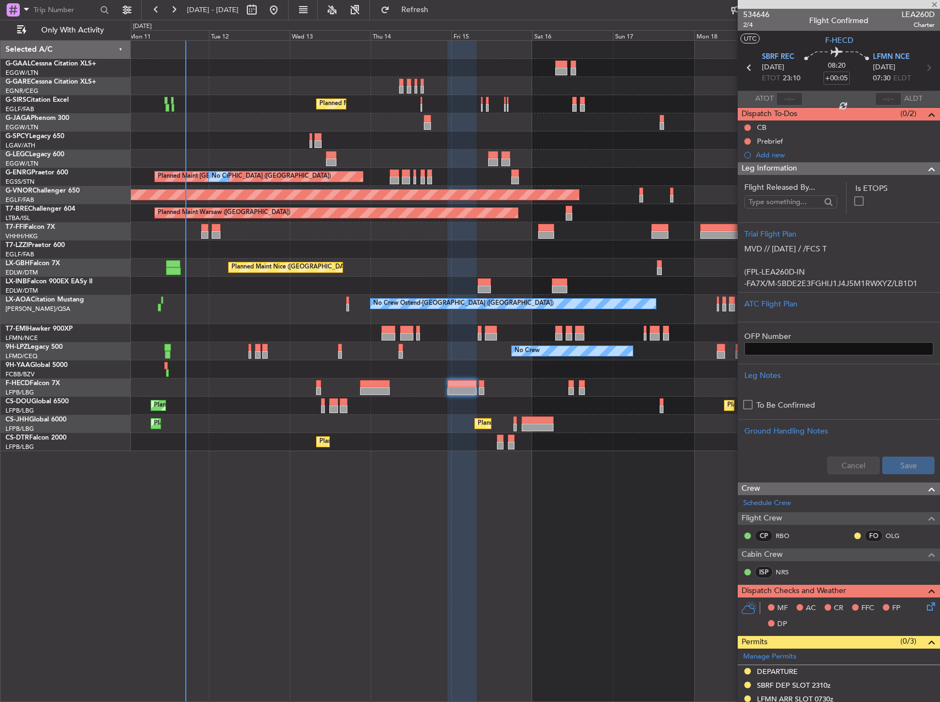
type input "+00:25"
type input "0"
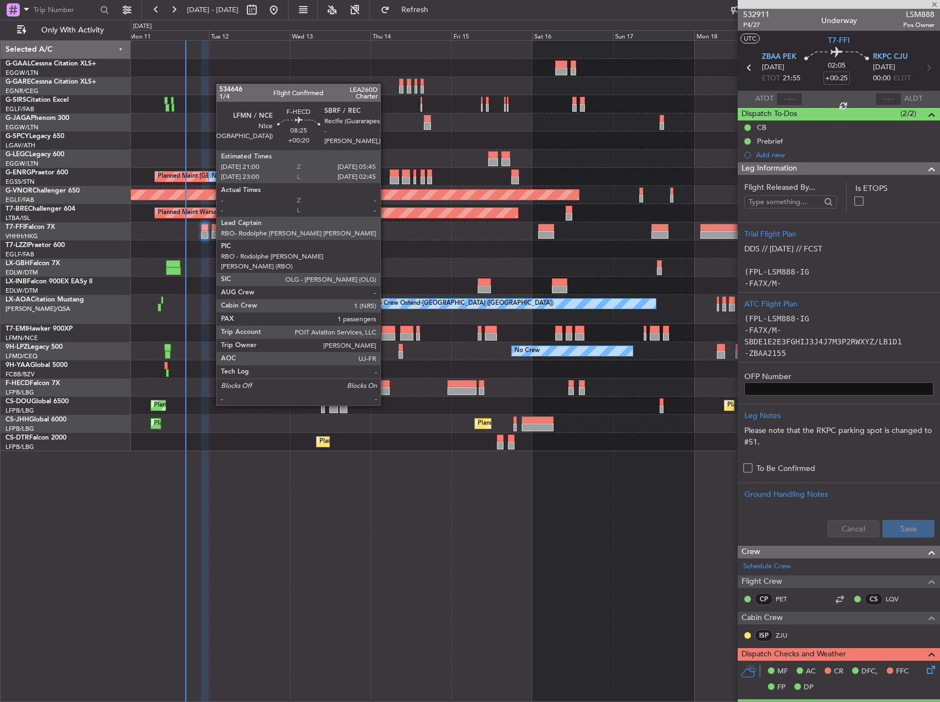
click at [385, 384] on div at bounding box center [375, 384] width 30 height 8
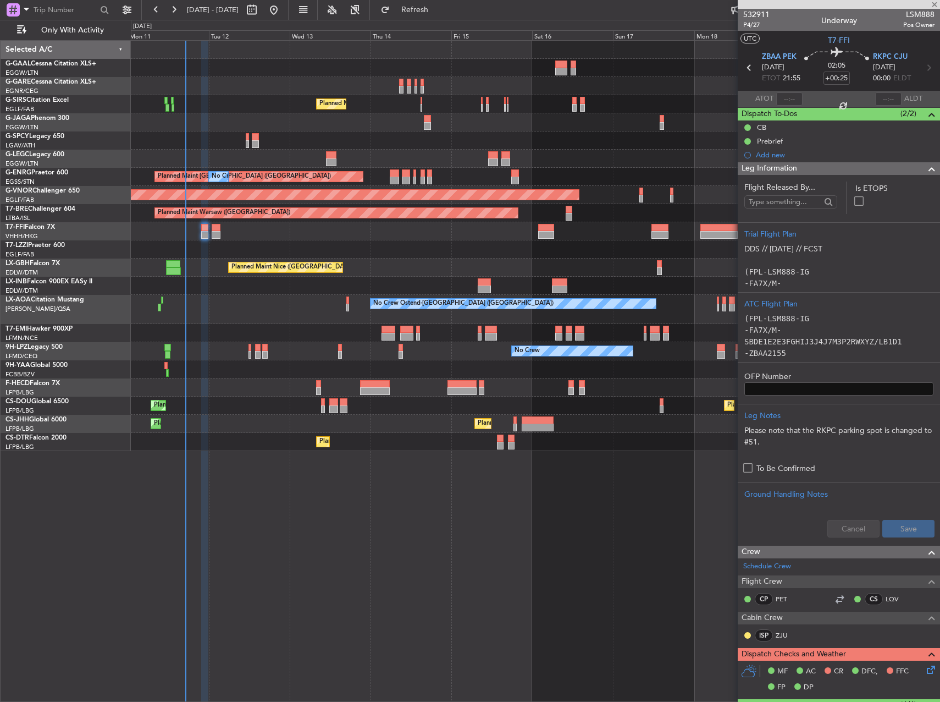
type input "+00:20"
type input "1"
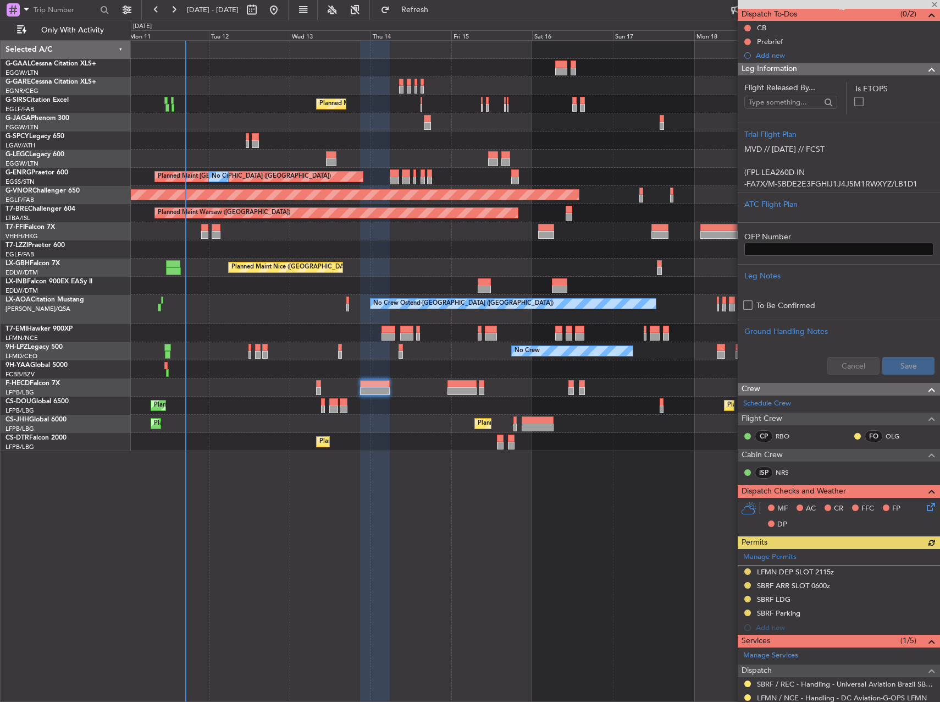
scroll to position [165, 0]
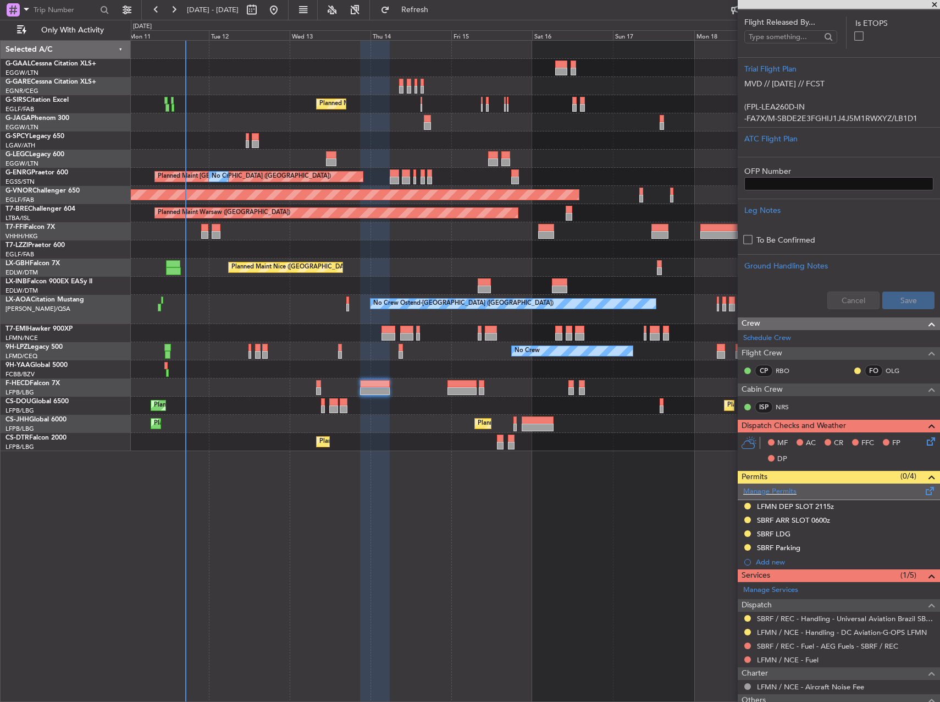
click at [771, 483] on div "Manage Permits" at bounding box center [839, 491] width 202 height 16
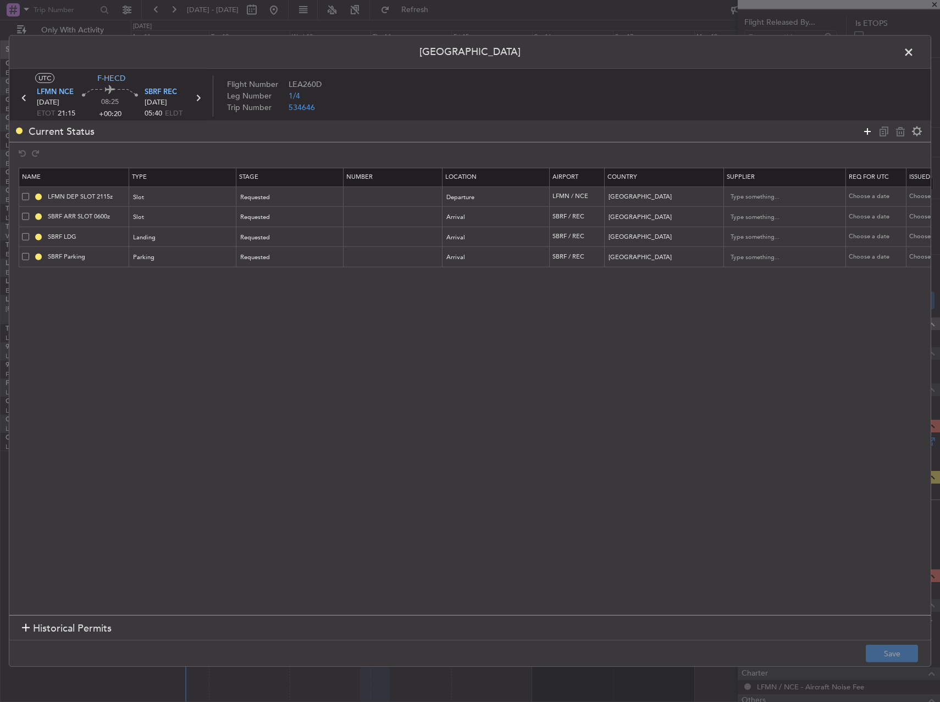
click at [872, 130] on icon at bounding box center [867, 130] width 13 height 13
click at [198, 285] on div "Type" at bounding box center [179, 278] width 91 height 16
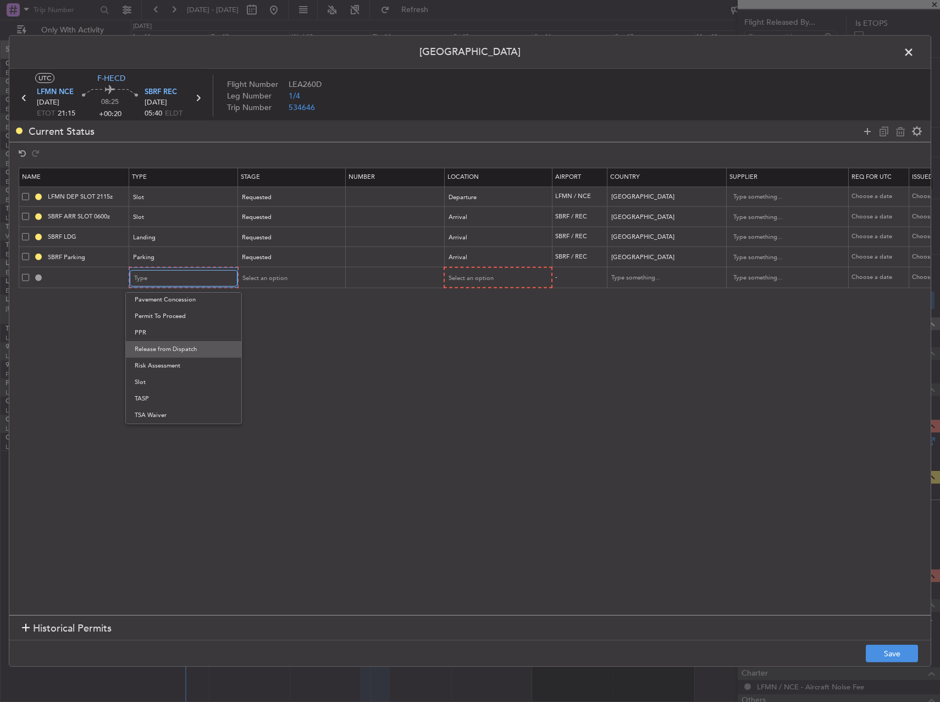
scroll to position [276, 0]
click at [168, 324] on span "Overflight" at bounding box center [184, 321] width 98 height 16
click at [275, 274] on span "Select an option" at bounding box center [263, 278] width 45 height 8
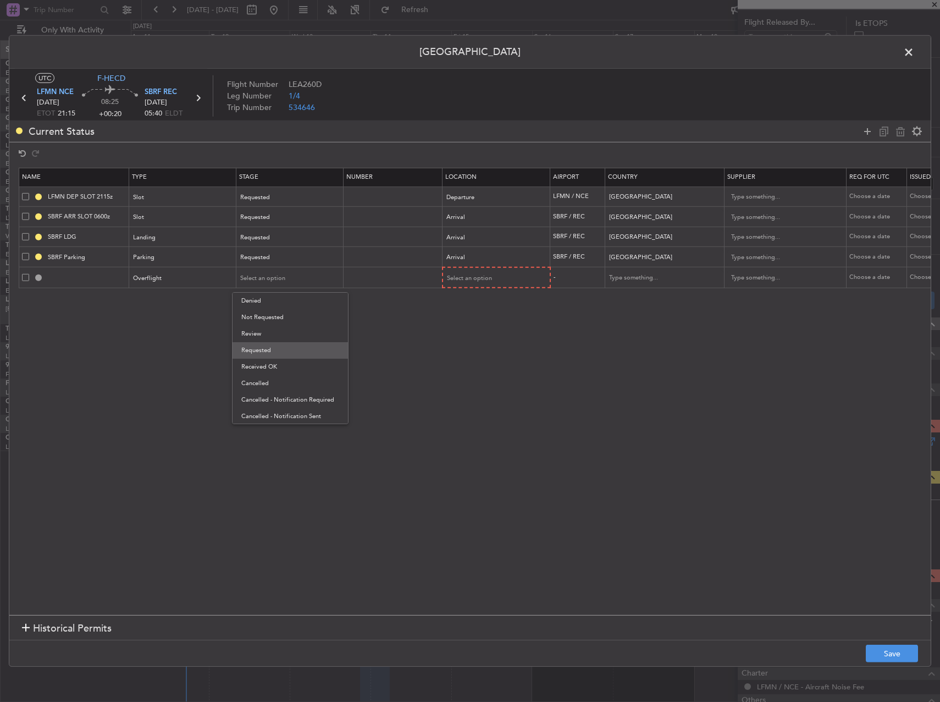
click at [284, 354] on span "Requested" at bounding box center [290, 350] width 98 height 16
click at [469, 277] on span "Select an option" at bounding box center [470, 278] width 45 height 8
drag, startPoint x: 476, startPoint y: 367, endPoint x: 482, endPoint y: 363, distance: 7.0
click at [478, 366] on span "Enroute" at bounding box center [497, 367] width 98 height 16
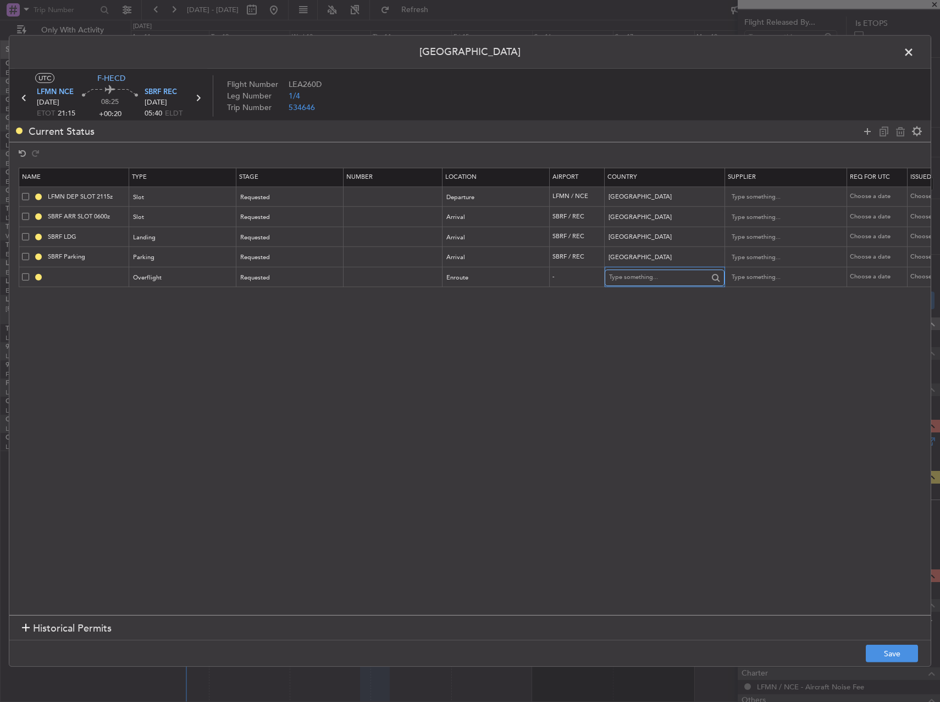
click at [636, 279] on input "text" at bounding box center [658, 277] width 99 height 16
click at [646, 303] on span "[GEOGRAPHIC_DATA]" at bounding box center [665, 295] width 102 height 16
type input "[GEOGRAPHIC_DATA]"
click at [883, 638] on section "Historical Permits" at bounding box center [470, 628] width 922 height 26
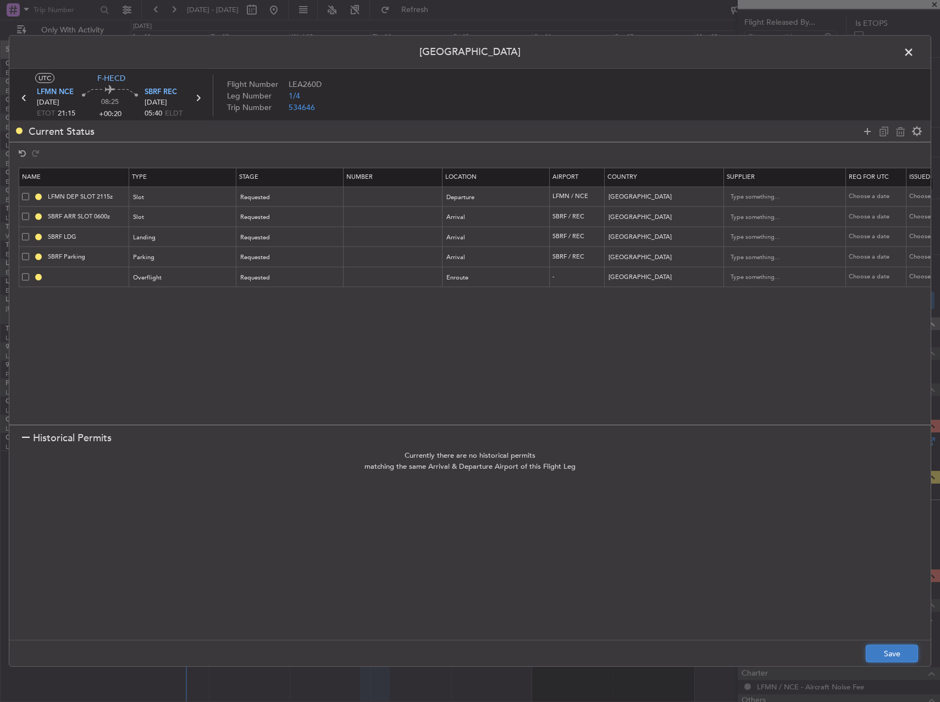
click at [885, 649] on button "Save" at bounding box center [892, 653] width 52 height 18
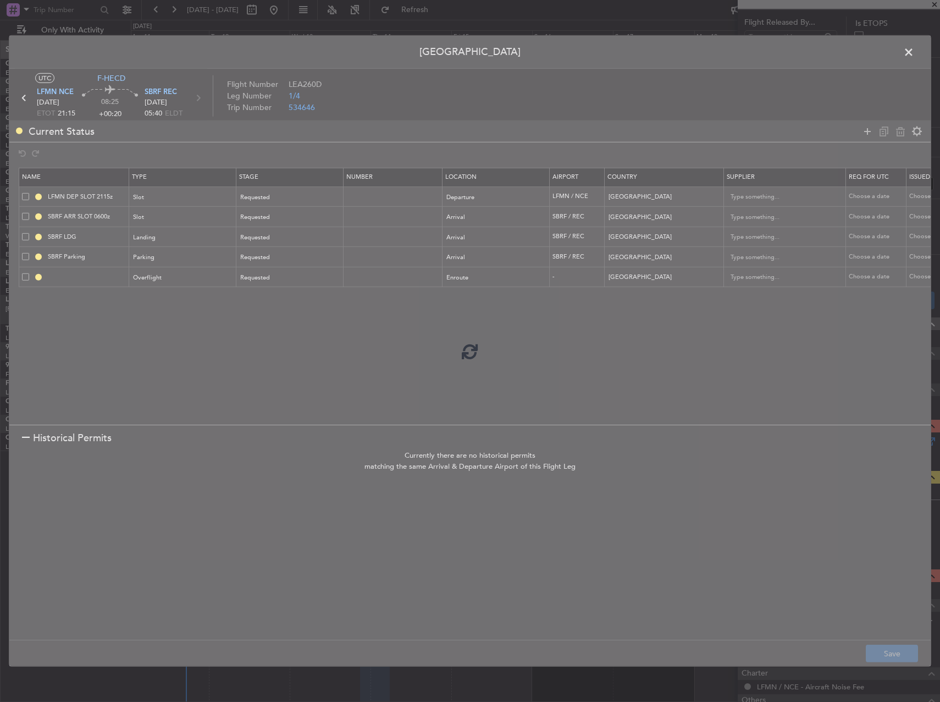
type input "MOROCCO OVF"
type input "NNN"
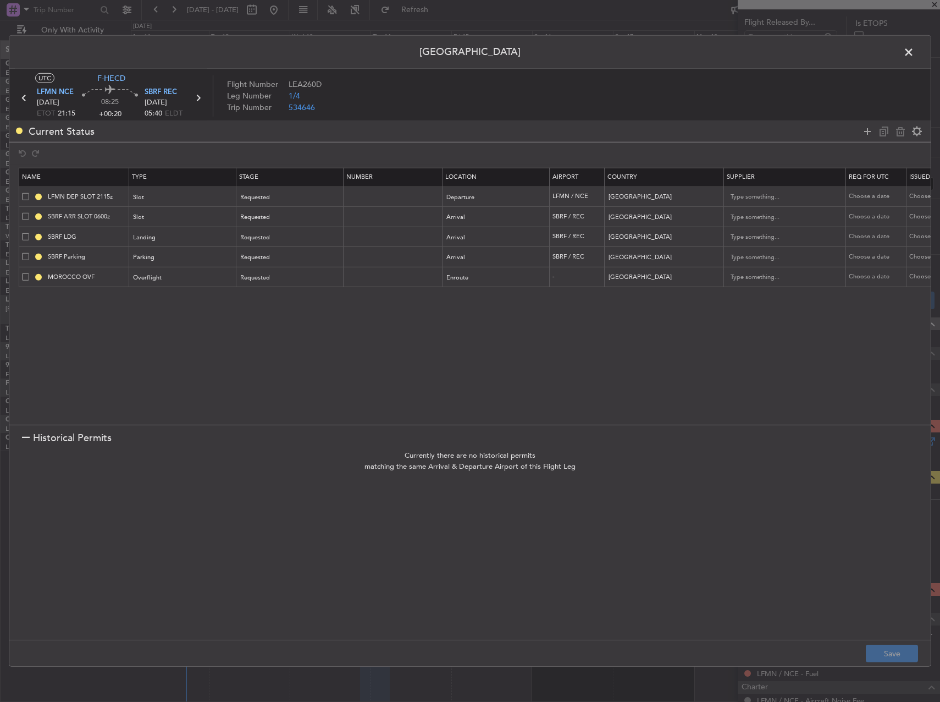
click at [914, 56] on span at bounding box center [914, 55] width 0 height 22
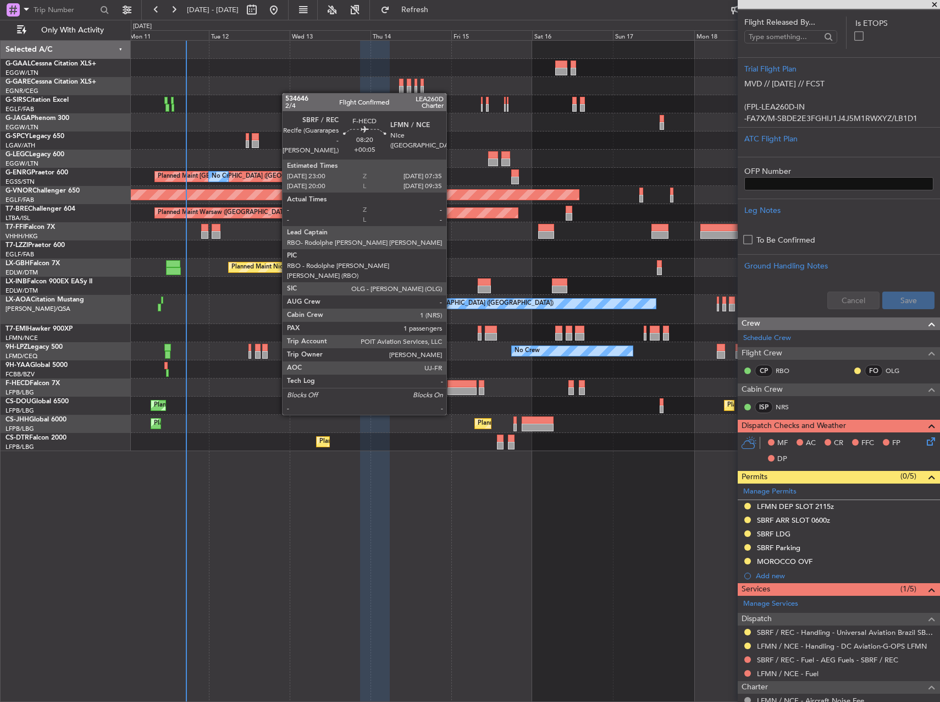
click at [451, 394] on div at bounding box center [462, 391] width 29 height 8
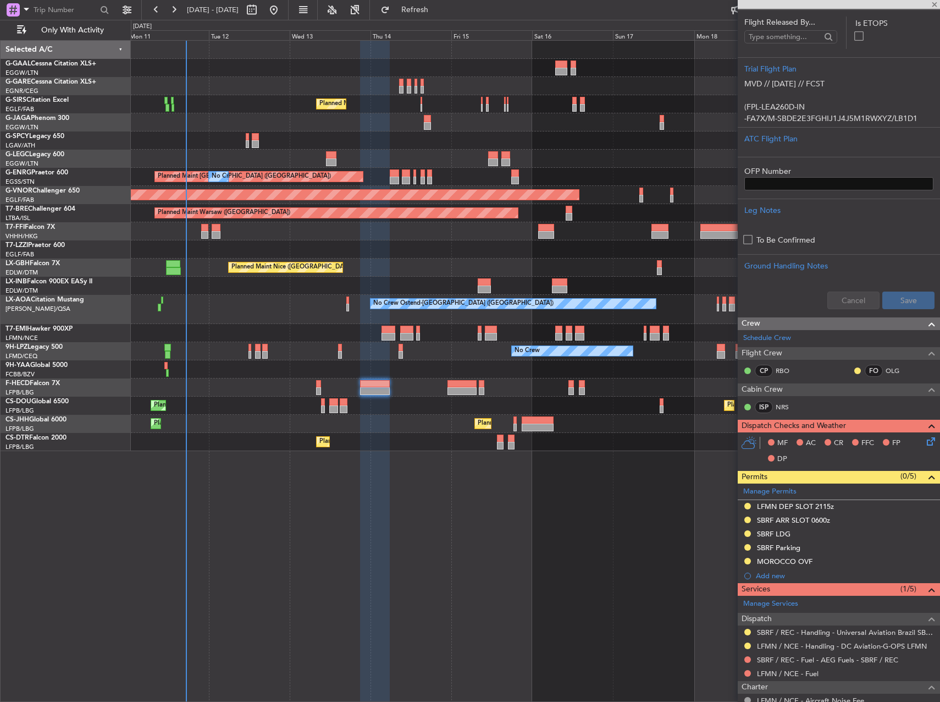
type input "+00:05"
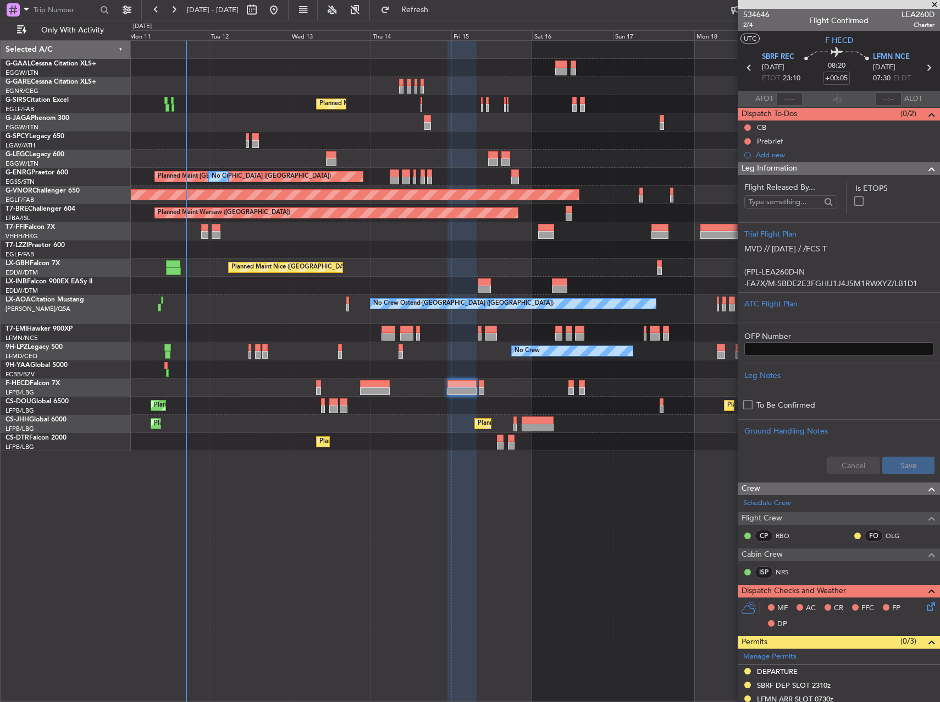
scroll to position [212, 0]
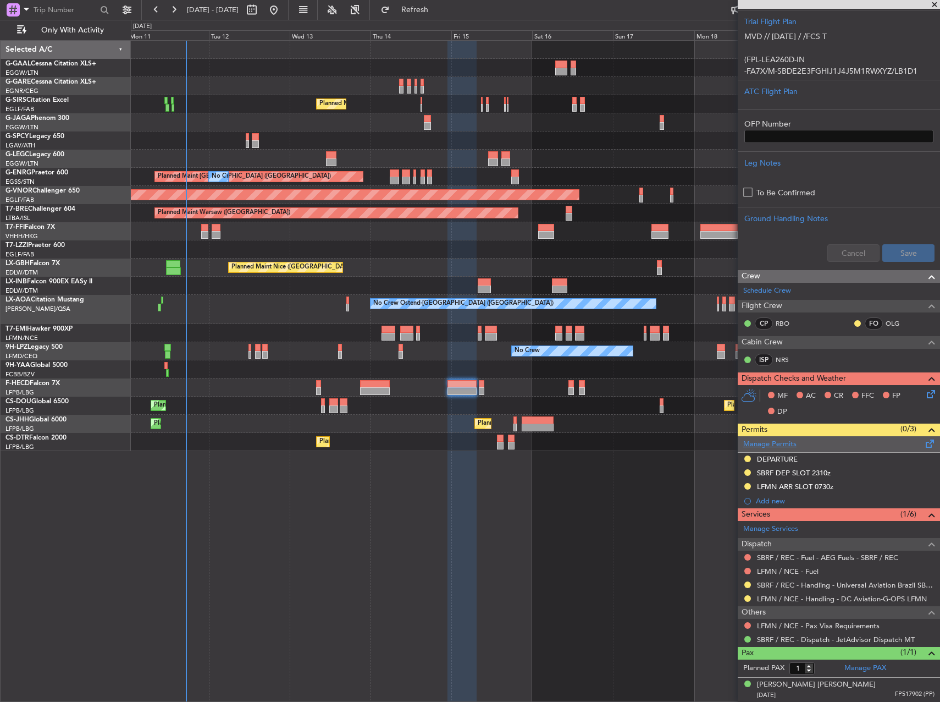
click at [790, 448] on link "Manage Permits" at bounding box center [769, 444] width 53 height 11
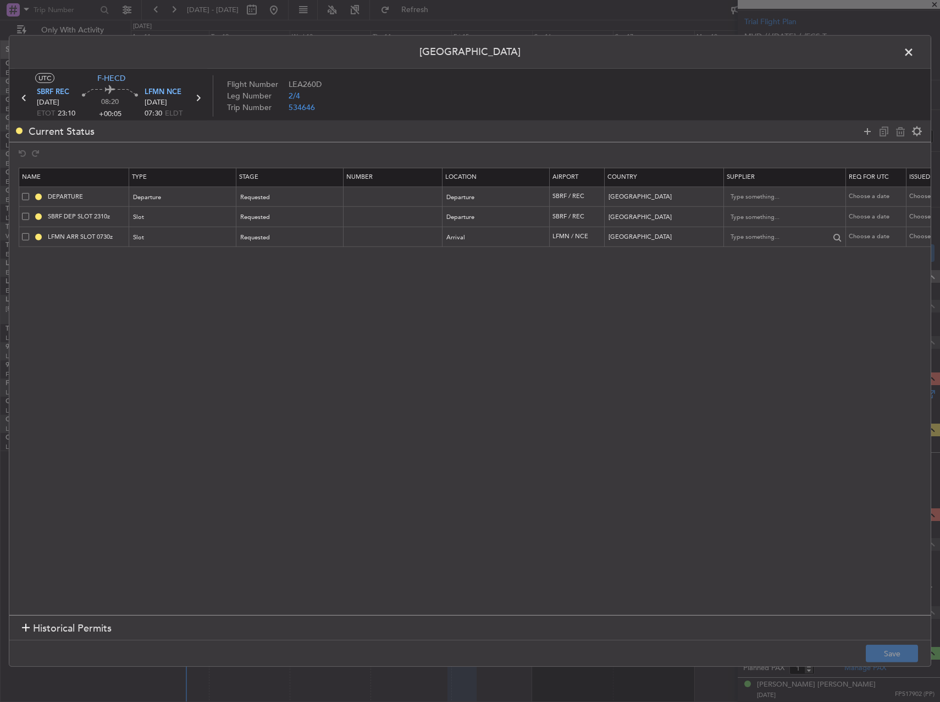
drag, startPoint x: 871, startPoint y: 133, endPoint x: 768, endPoint y: 232, distance: 143.1
click at [871, 133] on icon at bounding box center [867, 130] width 13 height 13
click at [203, 262] on div "Type" at bounding box center [179, 258] width 91 height 16
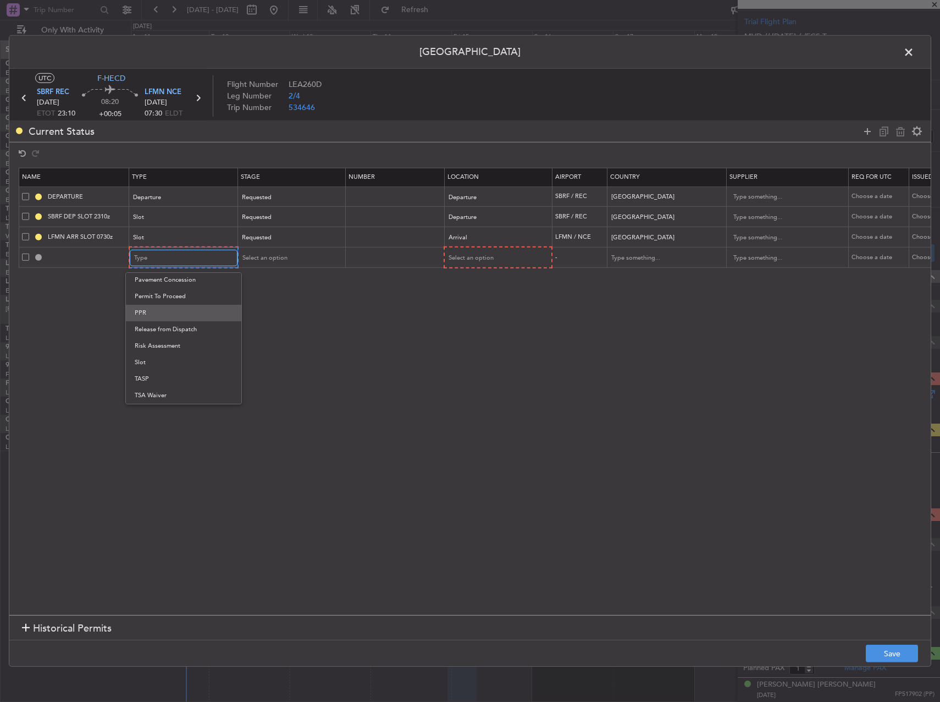
scroll to position [221, 0]
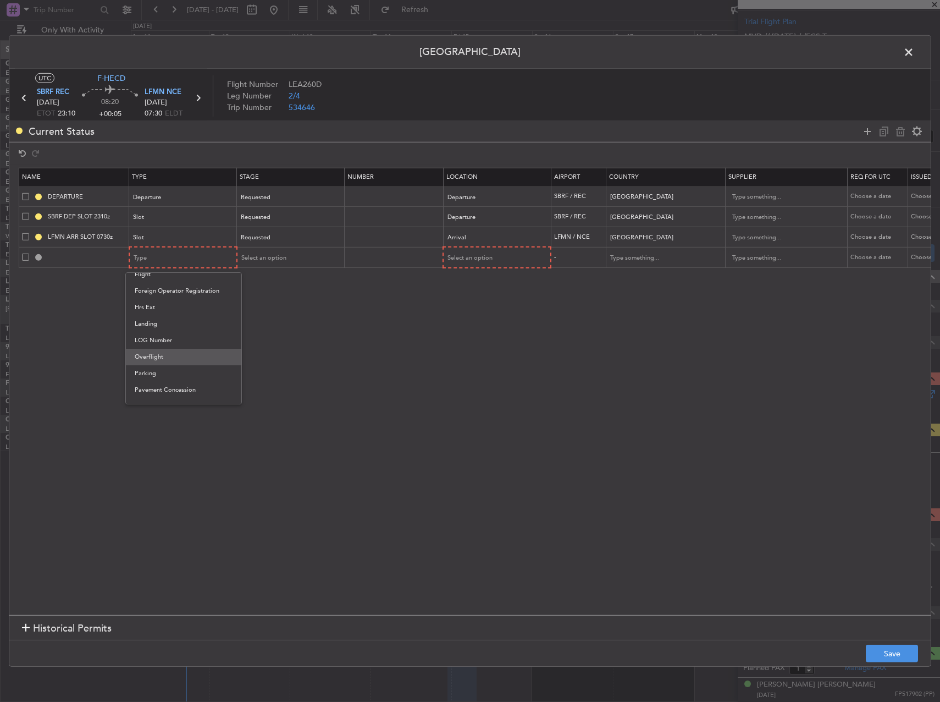
click at [177, 356] on span "Overflight" at bounding box center [184, 357] width 98 height 16
click at [280, 247] on mat-form-field "Select an option" at bounding box center [289, 257] width 107 height 20
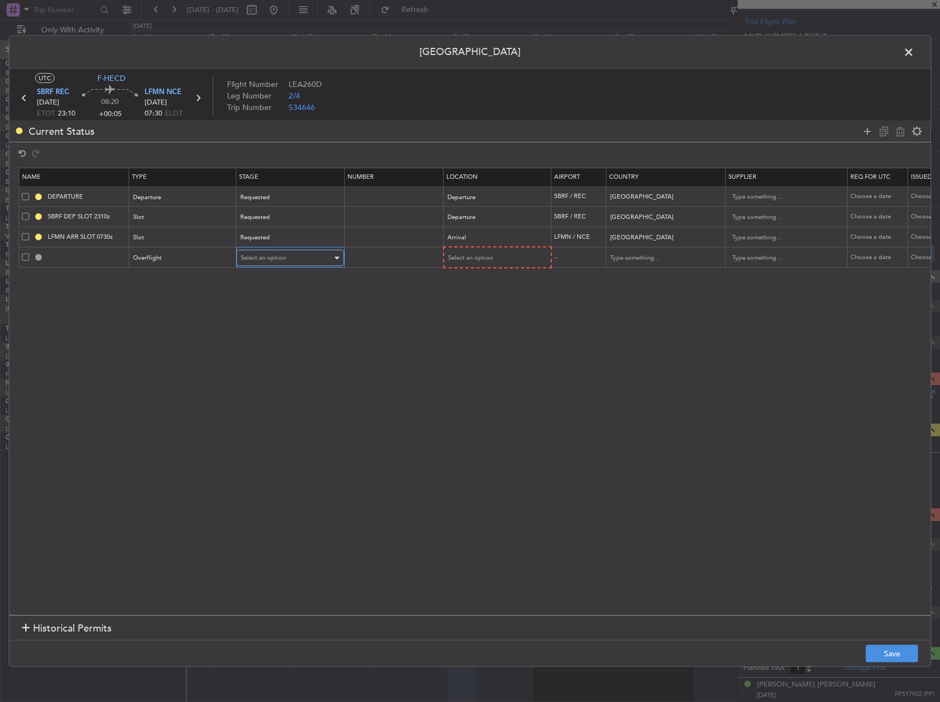
click at [280, 255] on span "Select an option" at bounding box center [263, 257] width 45 height 8
click at [282, 308] on span "Requested" at bounding box center [290, 313] width 98 height 16
click at [451, 256] on span "Select an option" at bounding box center [470, 257] width 45 height 8
drag, startPoint x: 468, startPoint y: 346, endPoint x: 584, endPoint y: 268, distance: 139.4
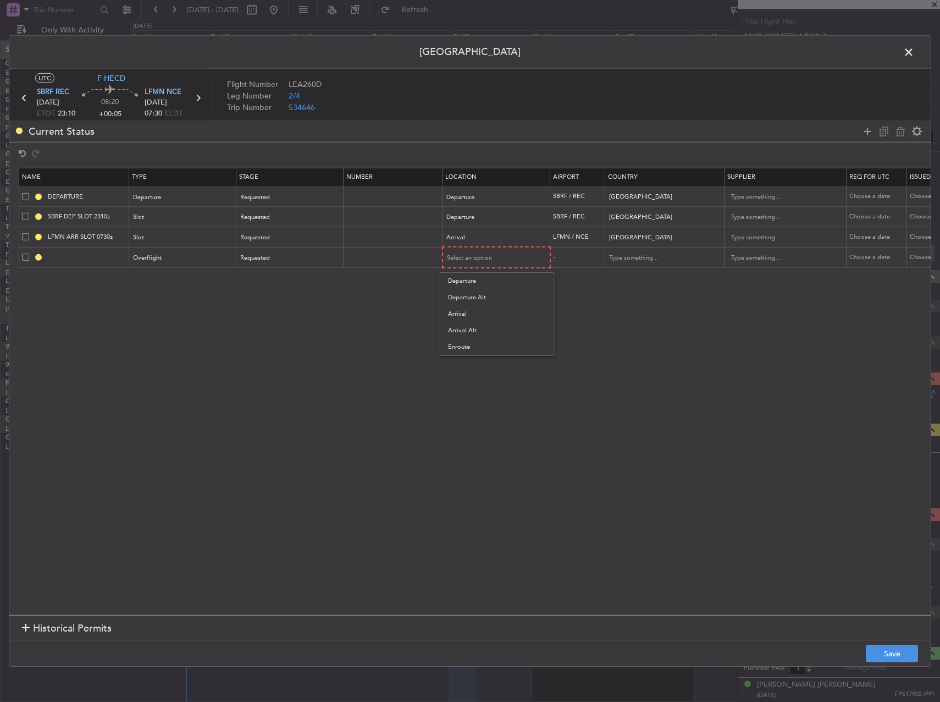
click at [472, 344] on span "Enroute" at bounding box center [497, 347] width 98 height 16
click at [635, 250] on input "text" at bounding box center [658, 257] width 99 height 16
click at [639, 283] on span "[GEOGRAPHIC_DATA]" at bounding box center [665, 275] width 102 height 16
type input "[GEOGRAPHIC_DATA]"
click at [878, 647] on button "Save" at bounding box center [892, 653] width 52 height 18
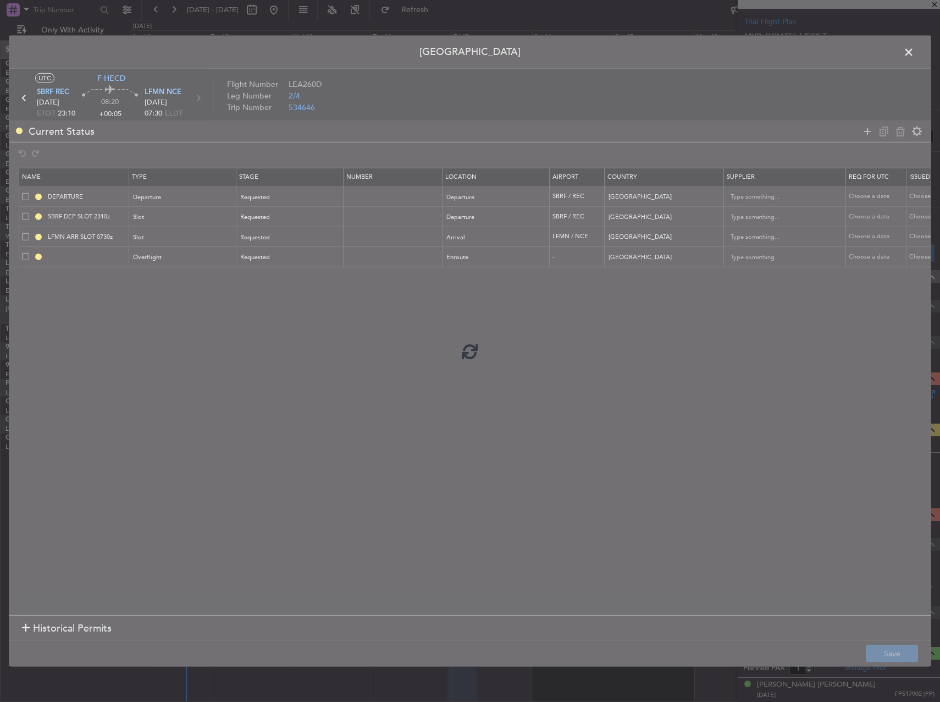
type input "MOROCCO OVF"
type input "NNN"
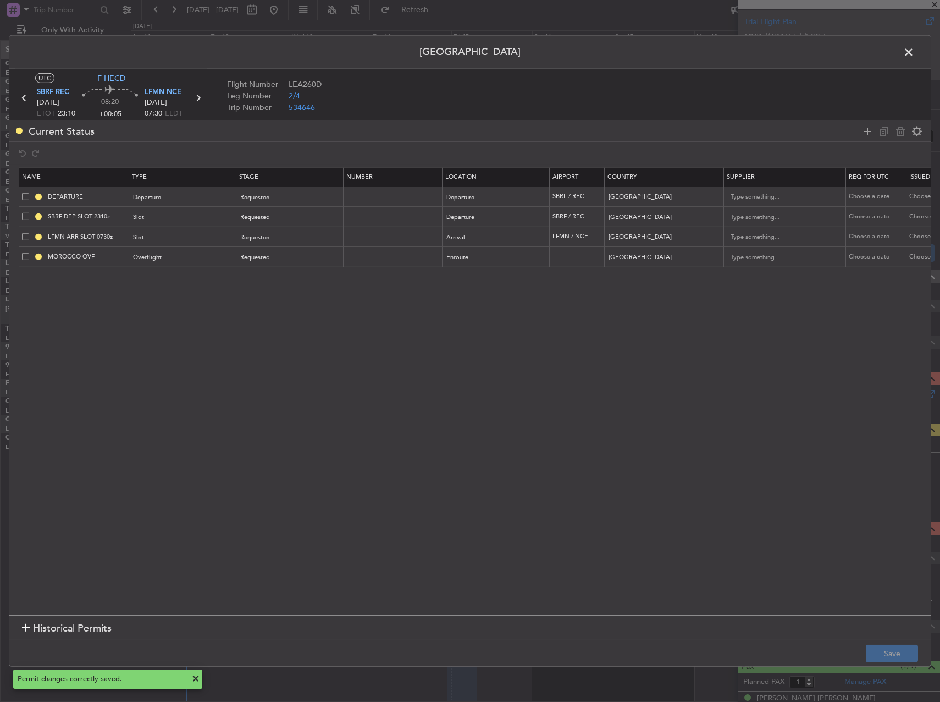
click at [914, 48] on span at bounding box center [914, 55] width 0 height 22
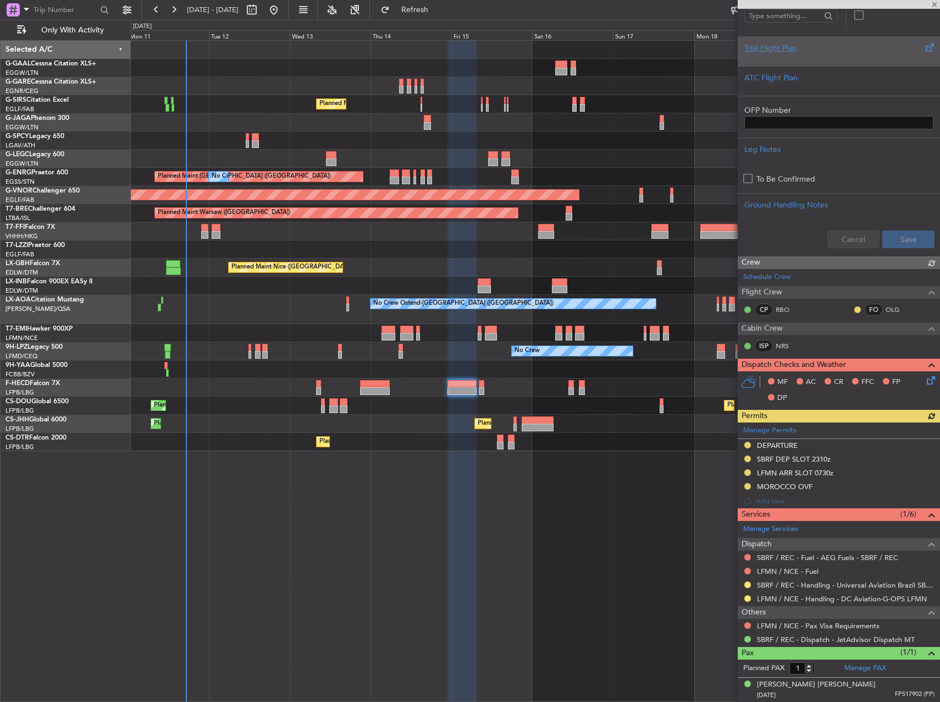
scroll to position [212, 0]
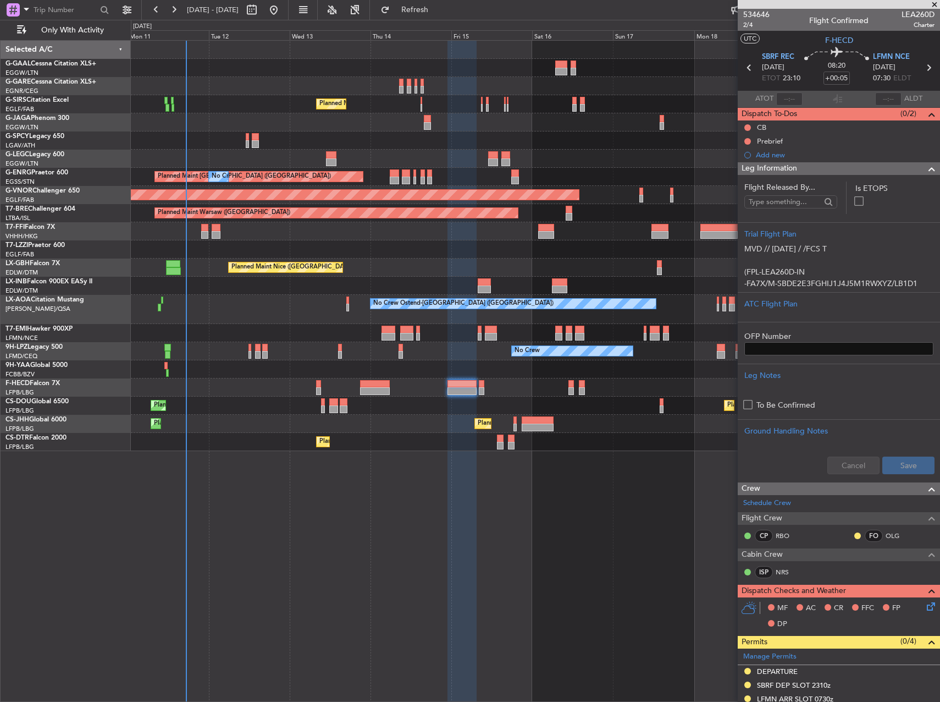
scroll to position [212, 0]
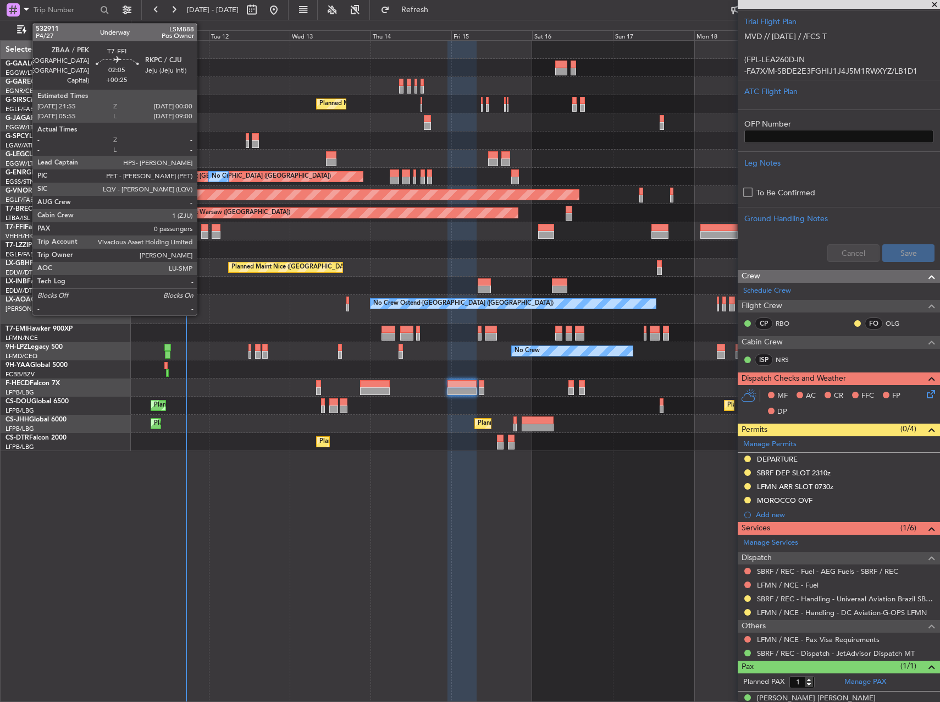
click at [202, 230] on div at bounding box center [204, 228] width 7 height 8
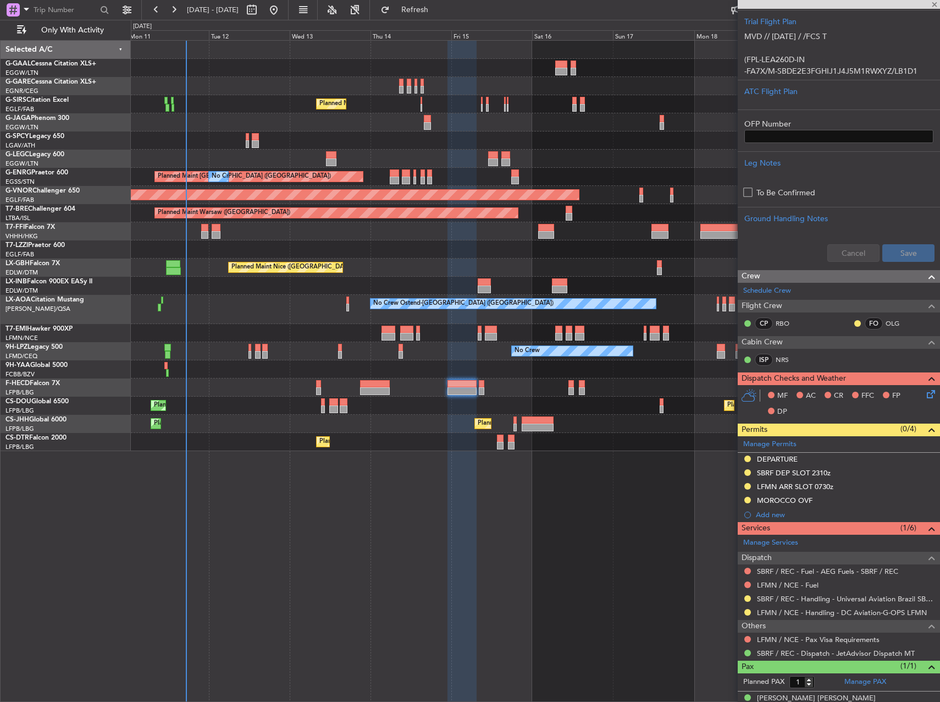
type input "+00:25"
type input "0"
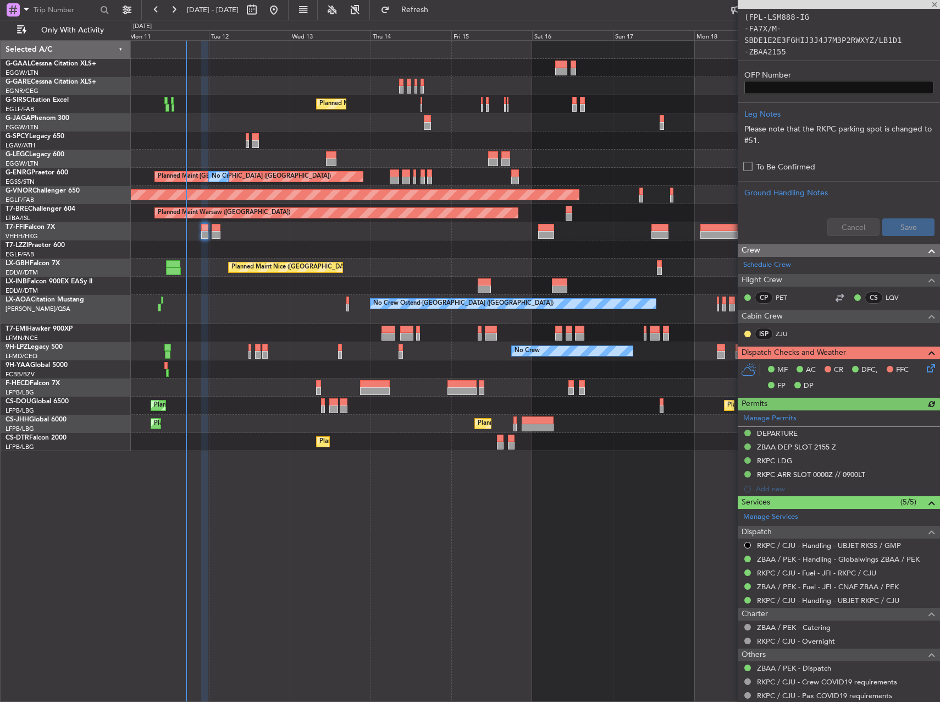
scroll to position [333, 0]
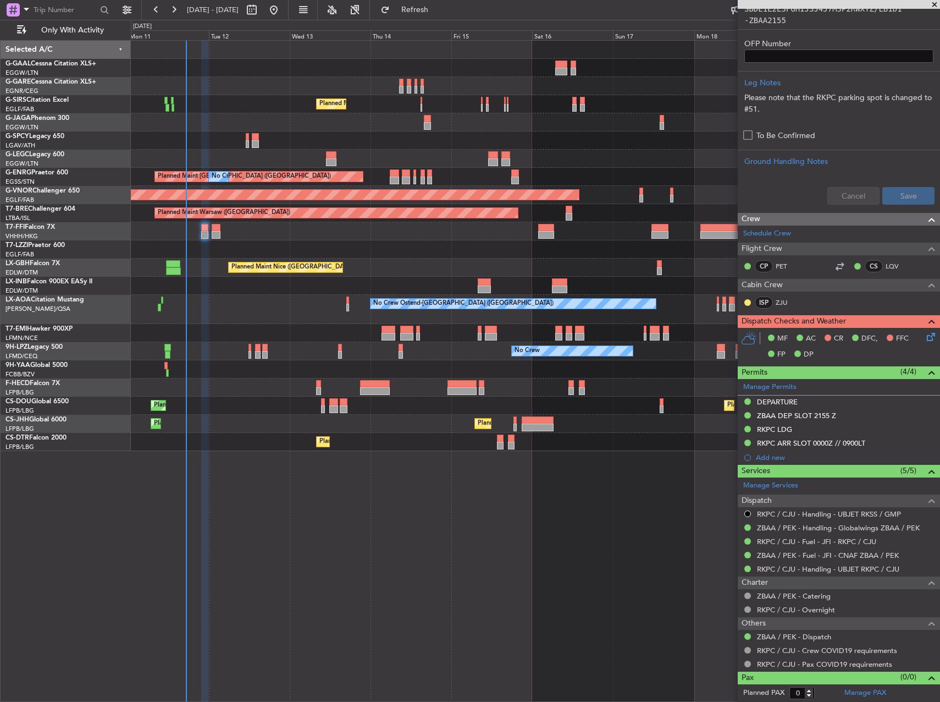
click at [925, 334] on icon at bounding box center [929, 334] width 9 height 9
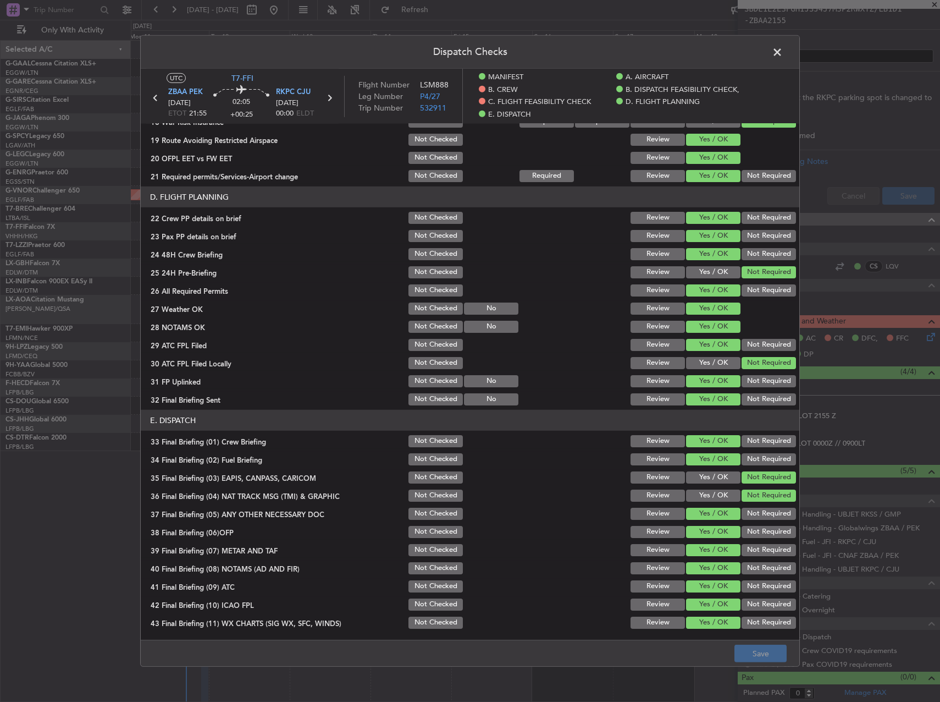
scroll to position [509, 0]
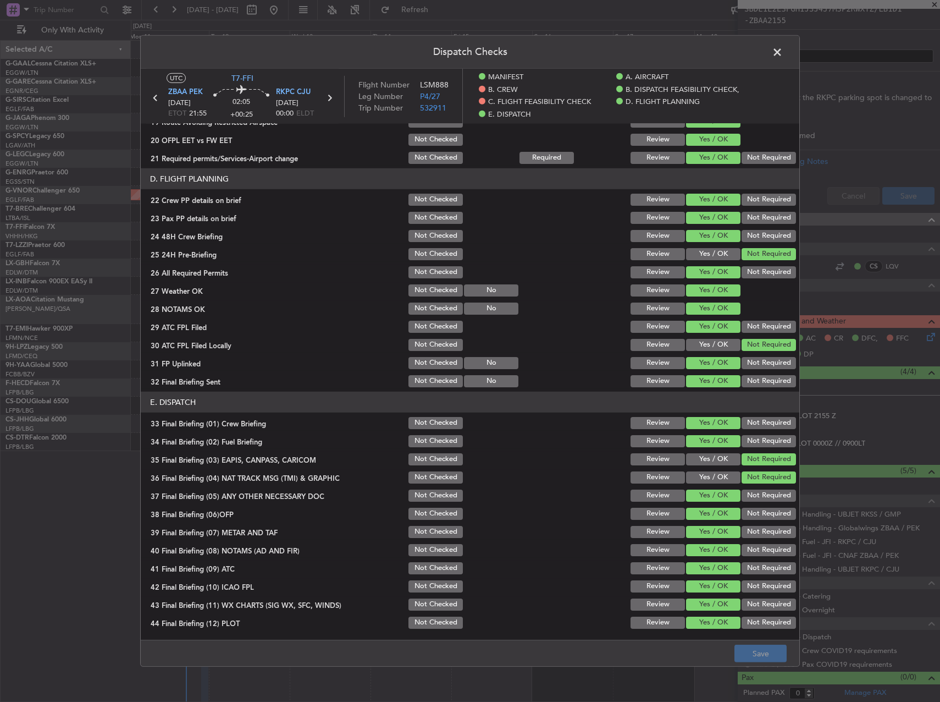
click at [783, 56] on span at bounding box center [783, 55] width 0 height 22
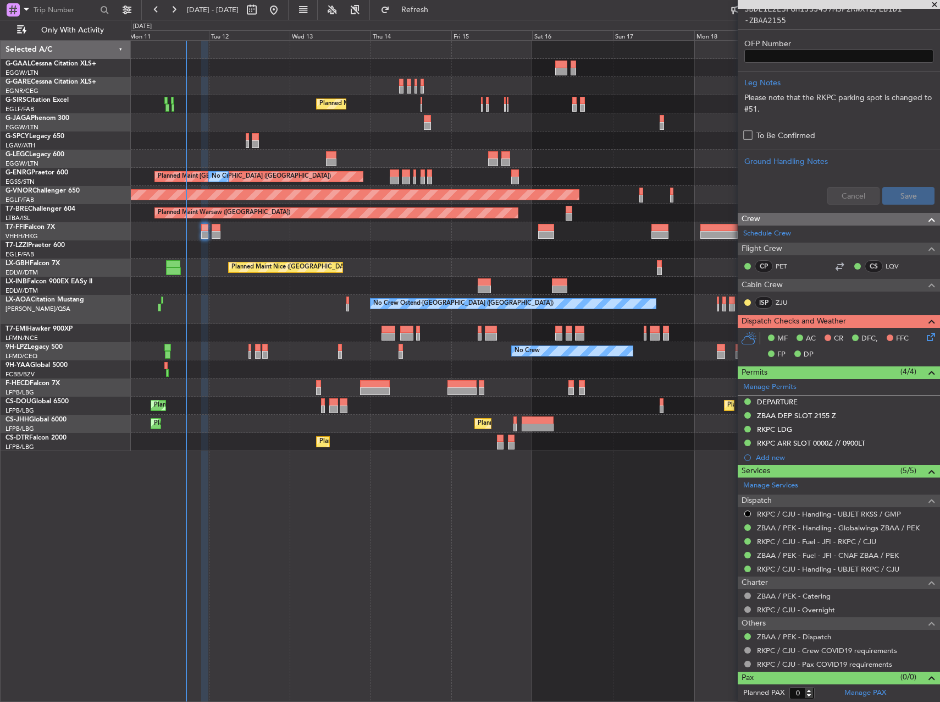
scroll to position [0, 0]
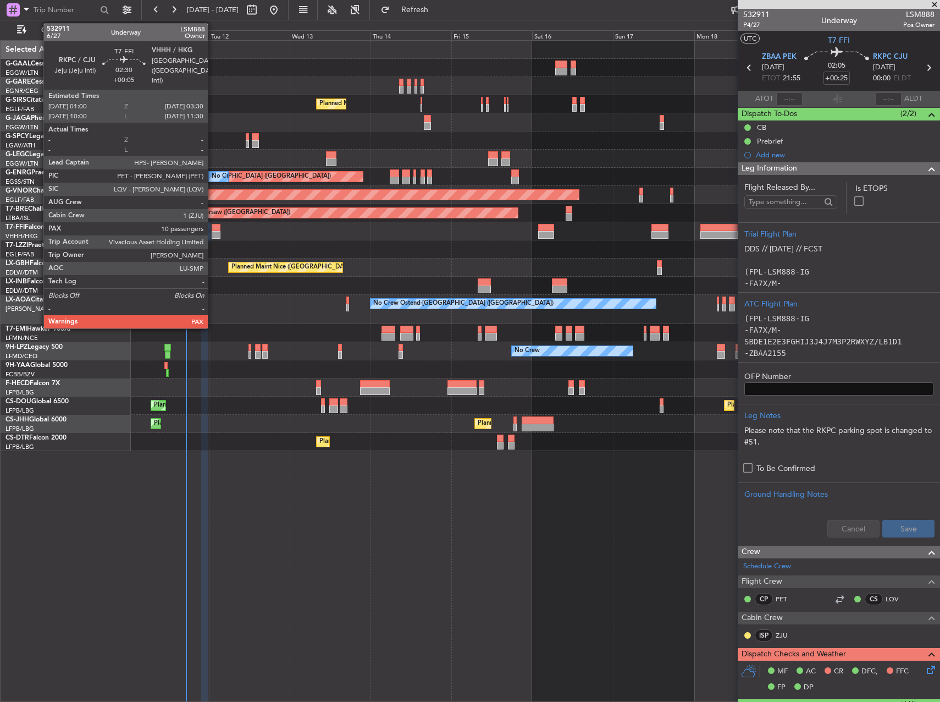
click at [213, 228] on div at bounding box center [216, 228] width 9 height 8
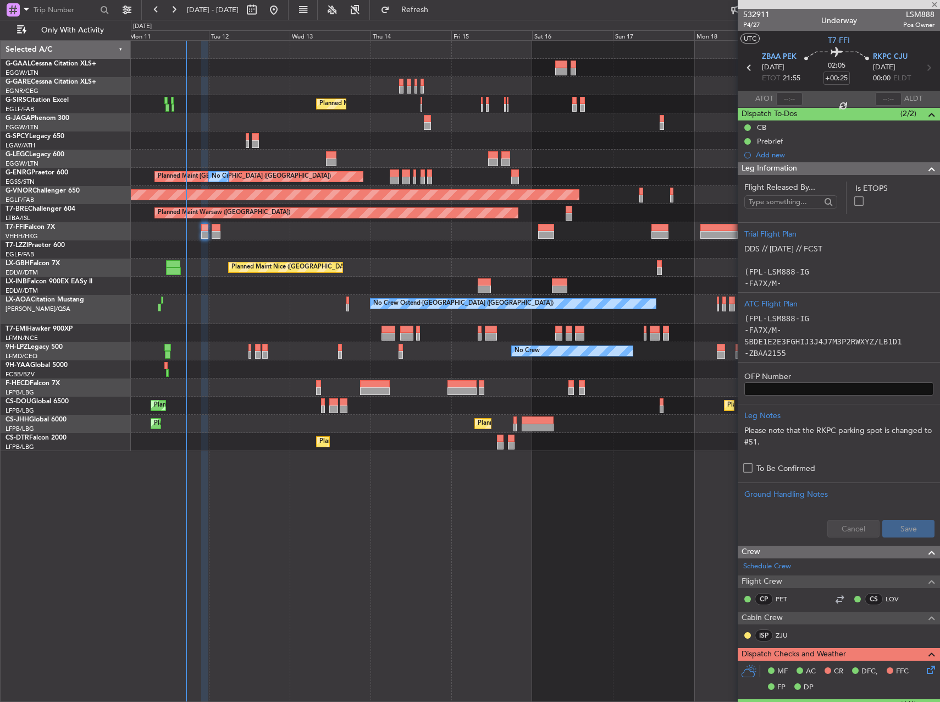
type input "+00:05"
type input "10"
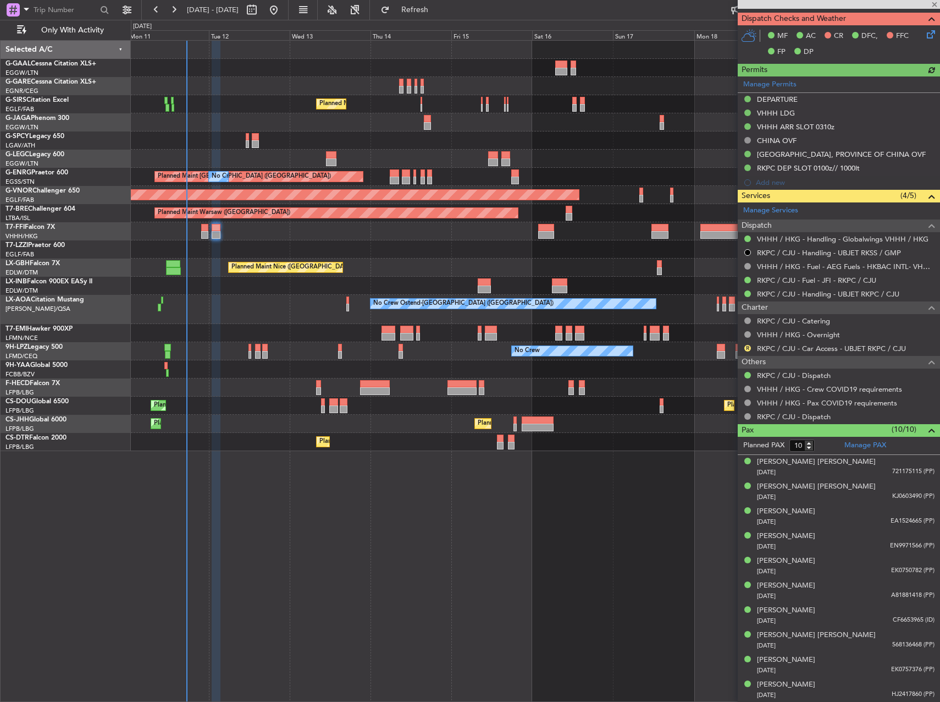
scroll to position [686, 0]
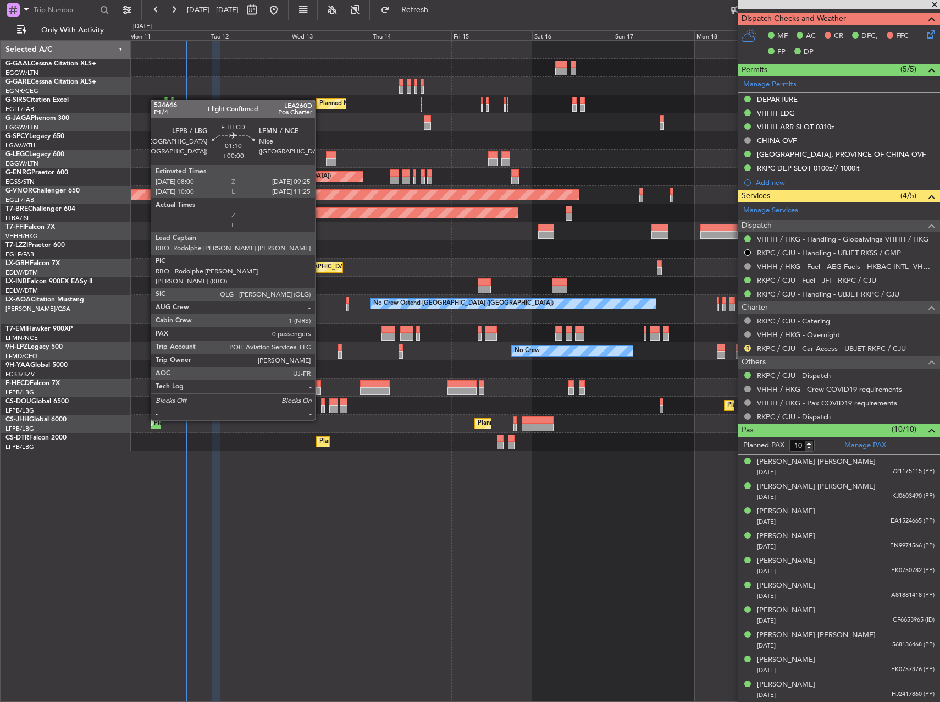
click at [320, 389] on div at bounding box center [318, 391] width 5 height 8
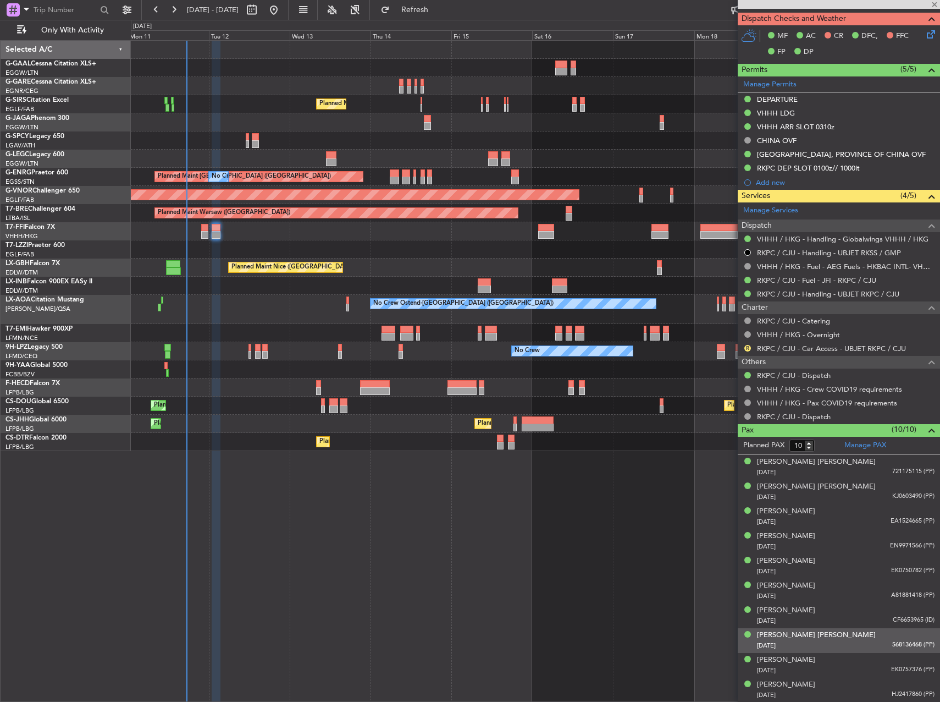
type input "0"
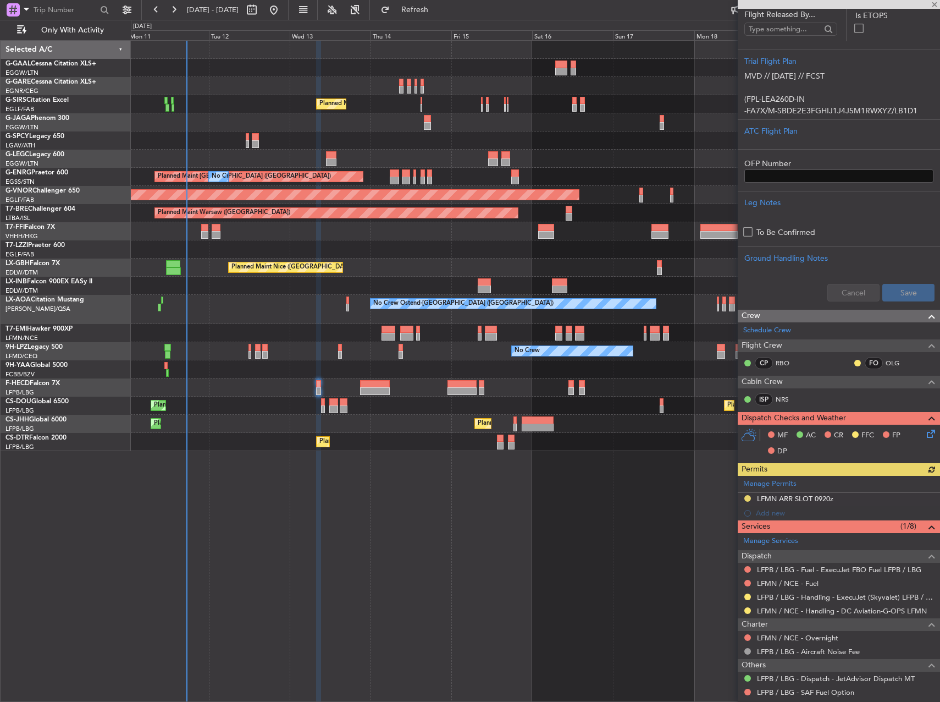
scroll to position [228, 0]
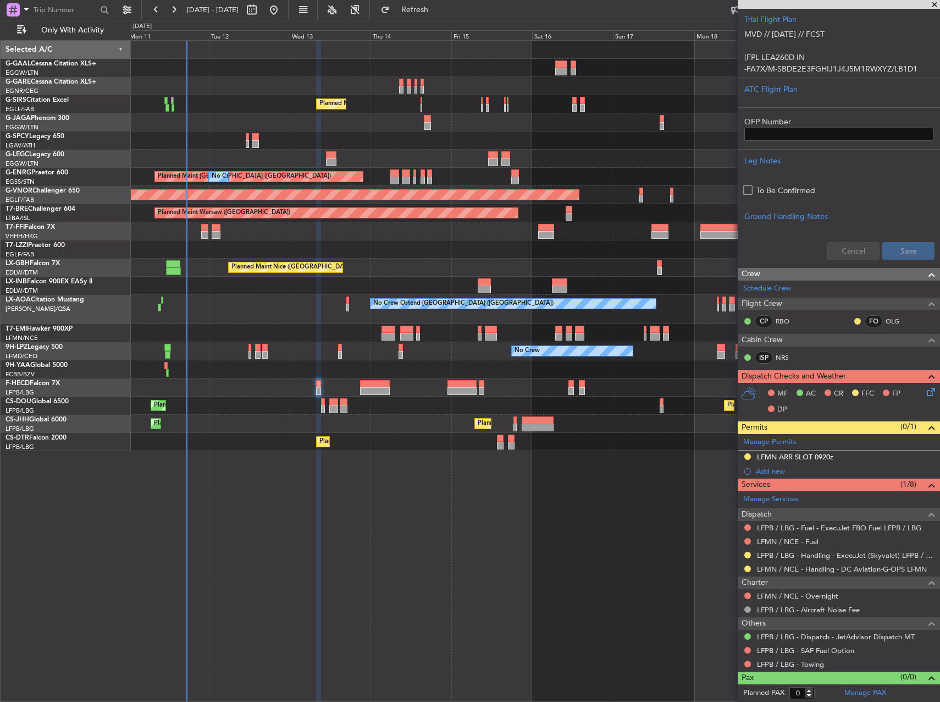
click at [851, 455] on div "LFMN ARR SLOT 0920z" at bounding box center [839, 457] width 202 height 14
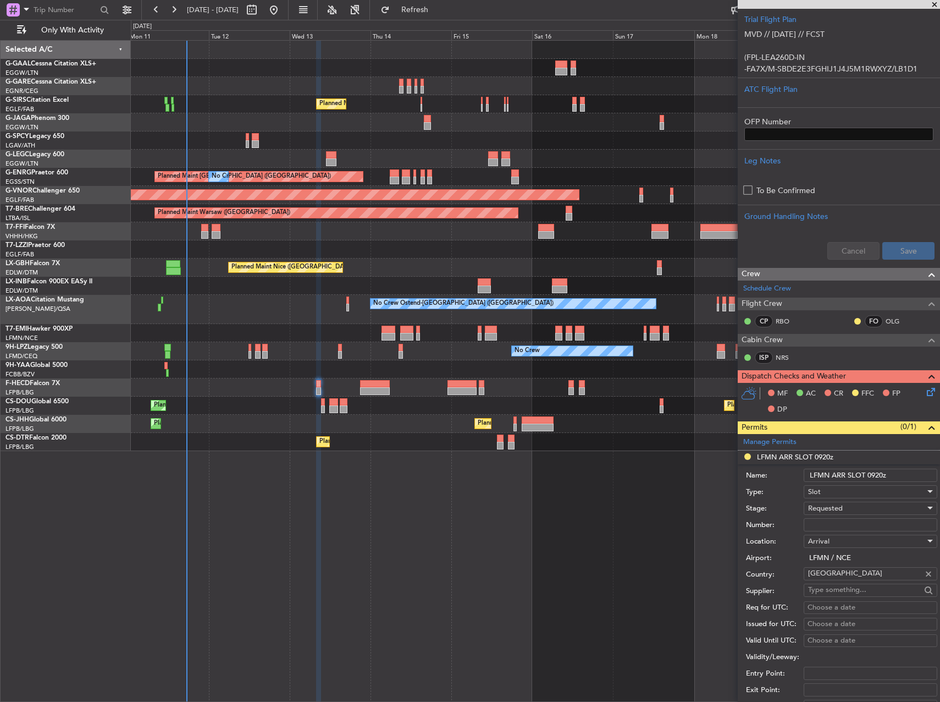
click at [851, 527] on input "Number:" at bounding box center [871, 524] width 134 height 13
paste input "LFMNA000075088"
type input "LFMNA000075088"
drag, startPoint x: 850, startPoint y: 523, endPoint x: 844, endPoint y: 509, distance: 16.2
click at [844, 509] on div "Requested" at bounding box center [866, 508] width 117 height 16
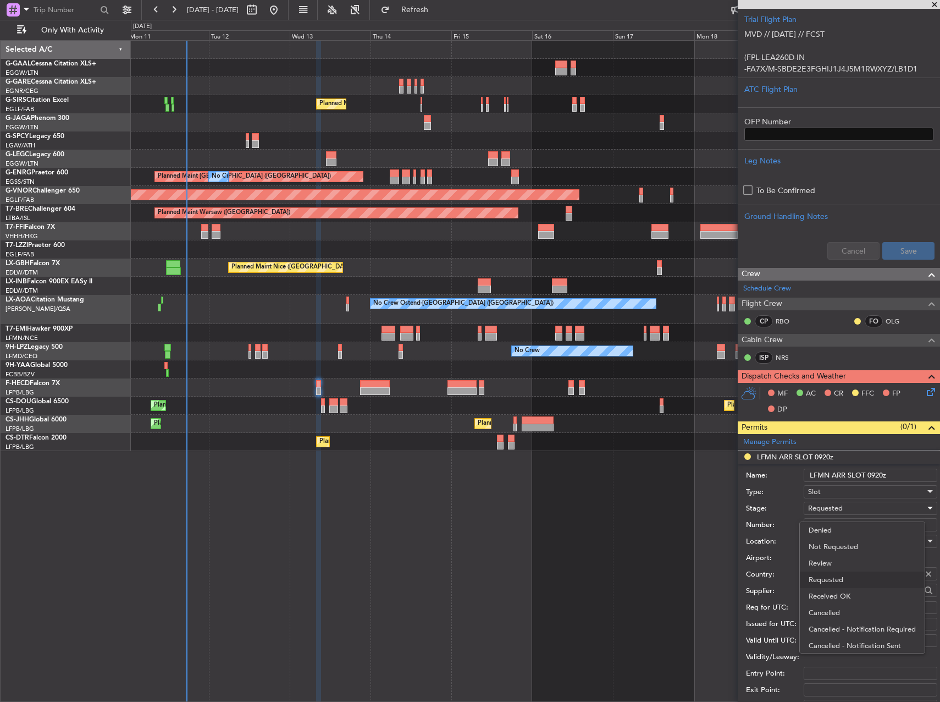
scroll to position [5, 0]
click at [850, 591] on span "Received OK" at bounding box center [866, 591] width 115 height 16
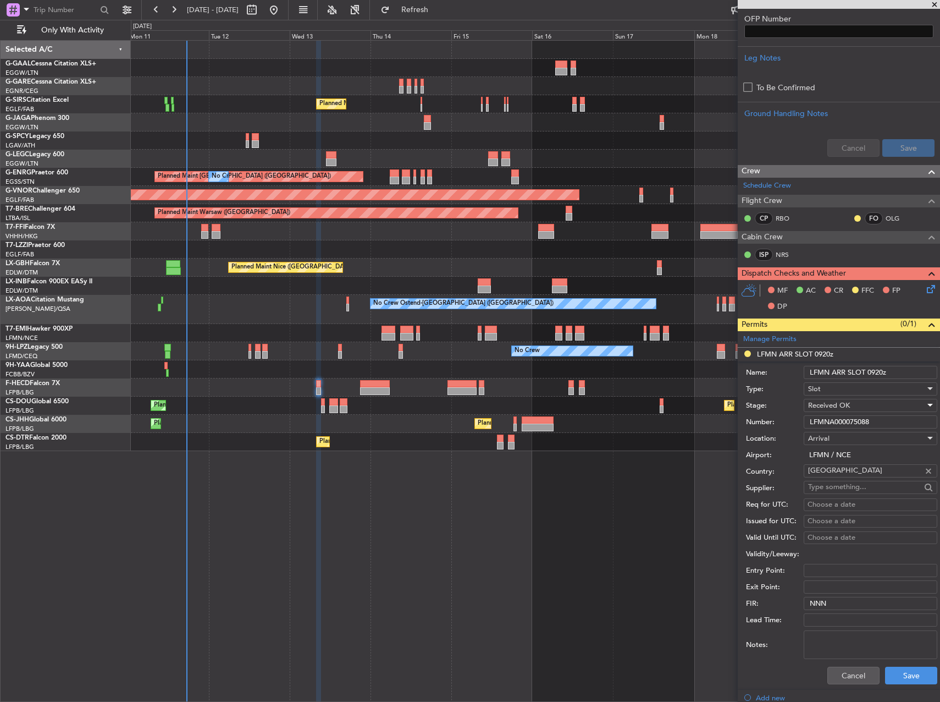
scroll to position [448, 0]
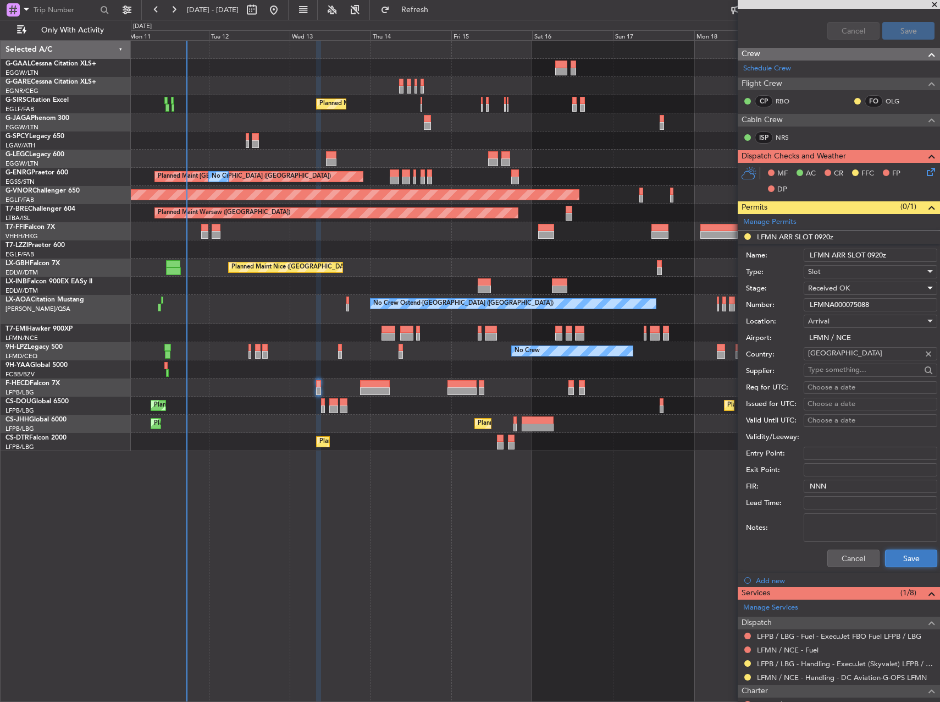
click at [907, 566] on button "Save" at bounding box center [911, 558] width 52 height 18
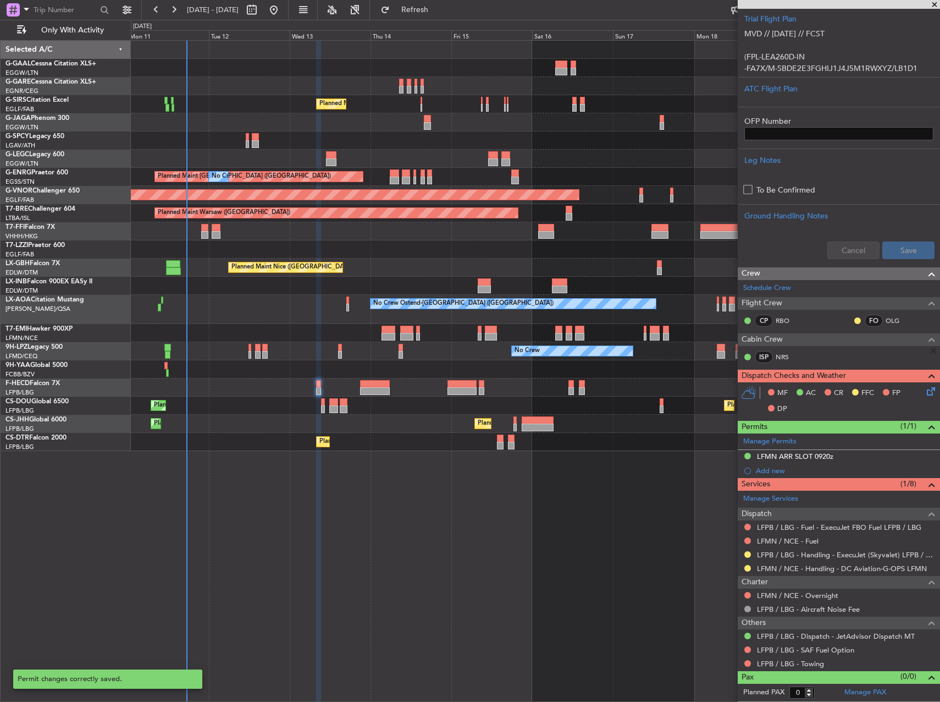
scroll to position [228, 0]
click at [746, 567] on button at bounding box center [748, 568] width 7 height 7
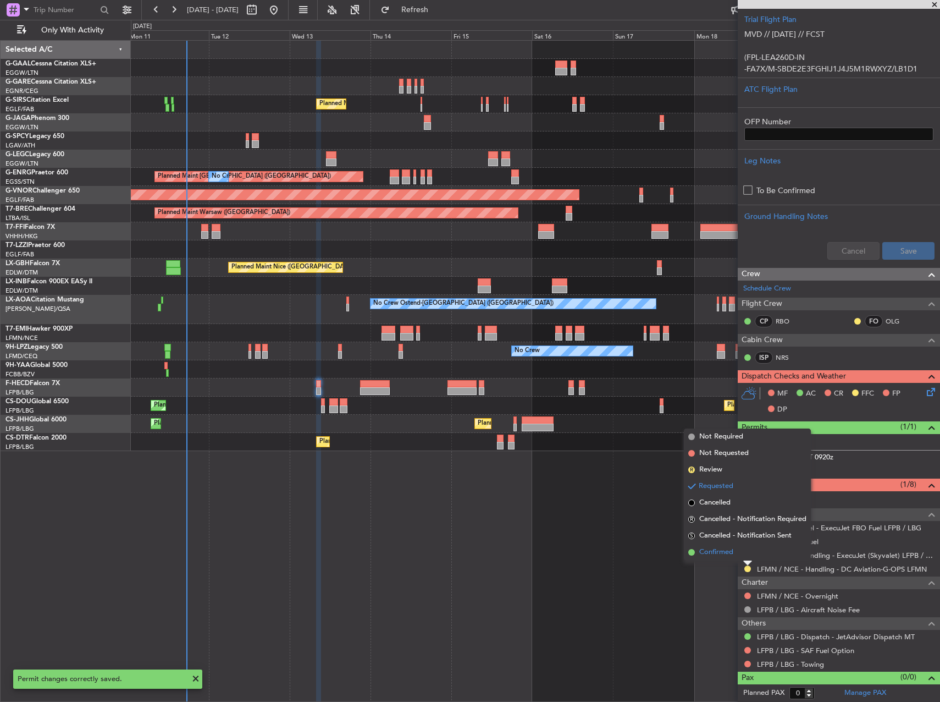
click at [741, 556] on li "Confirmed" at bounding box center [747, 552] width 127 height 16
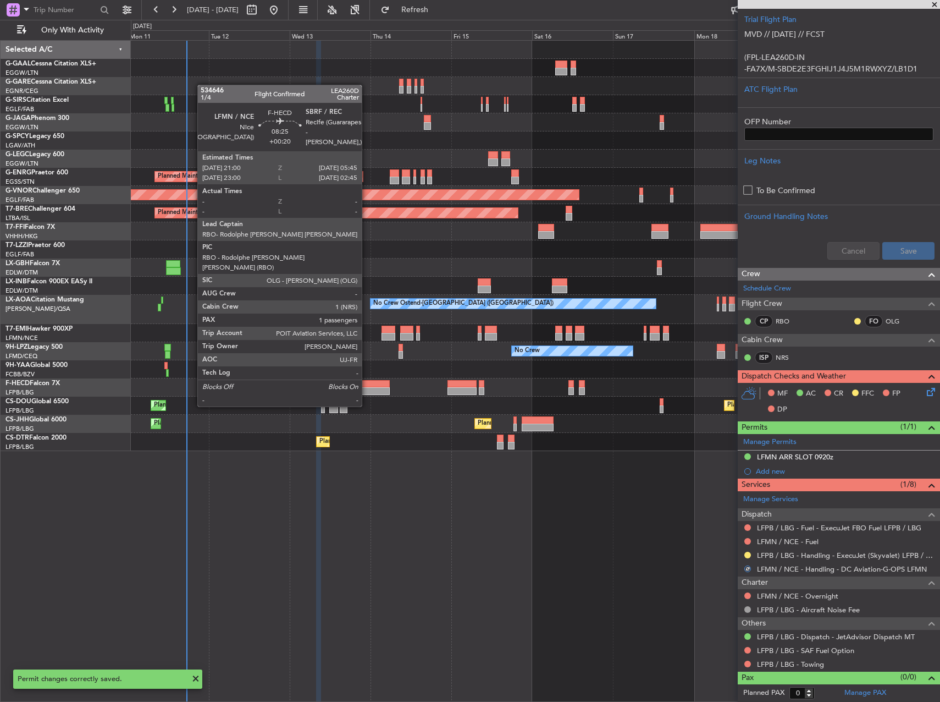
click at [367, 385] on div at bounding box center [375, 384] width 30 height 8
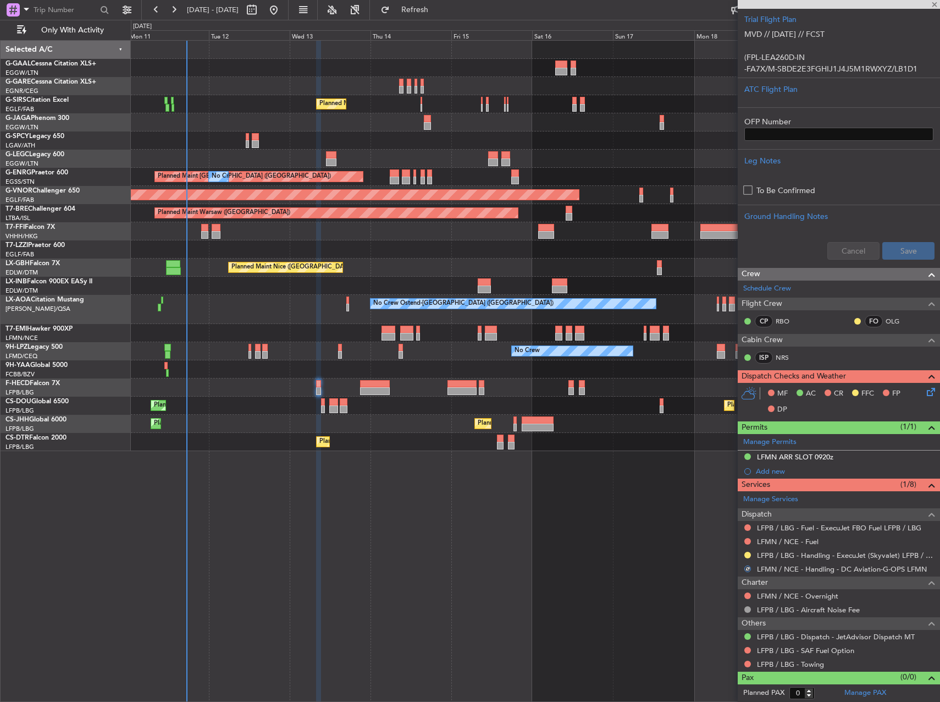
type input "+00:20"
type input "1"
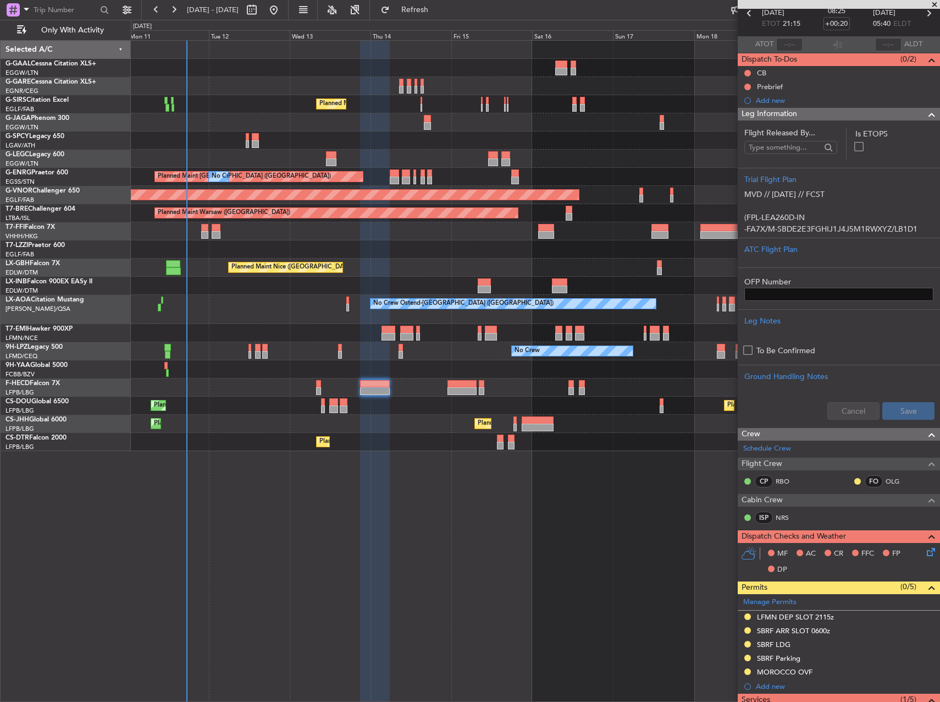
scroll to position [165, 0]
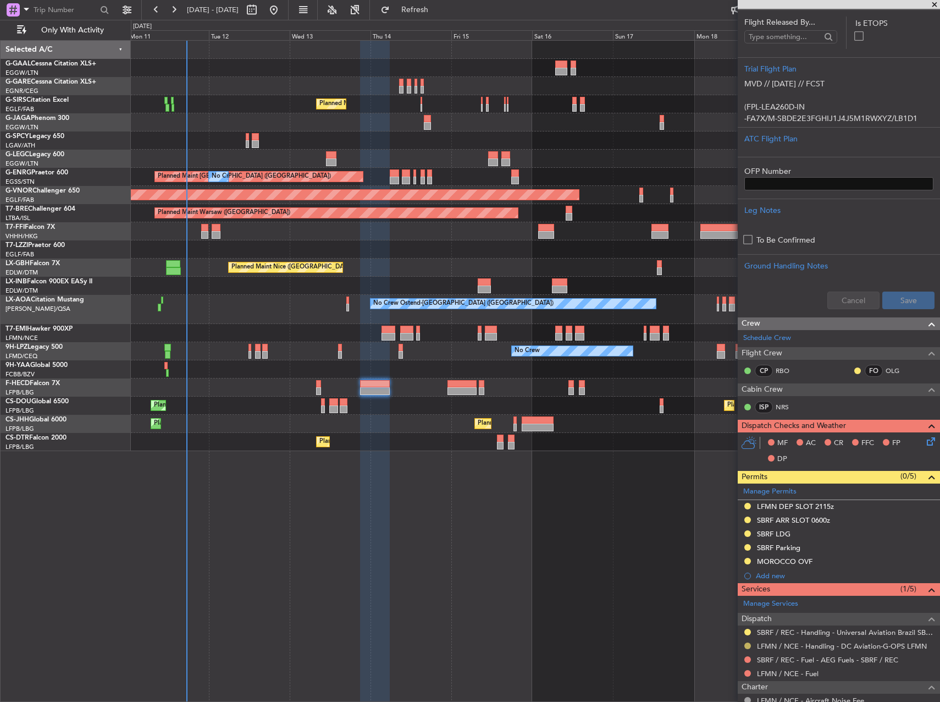
click at [746, 643] on button at bounding box center [748, 645] width 7 height 7
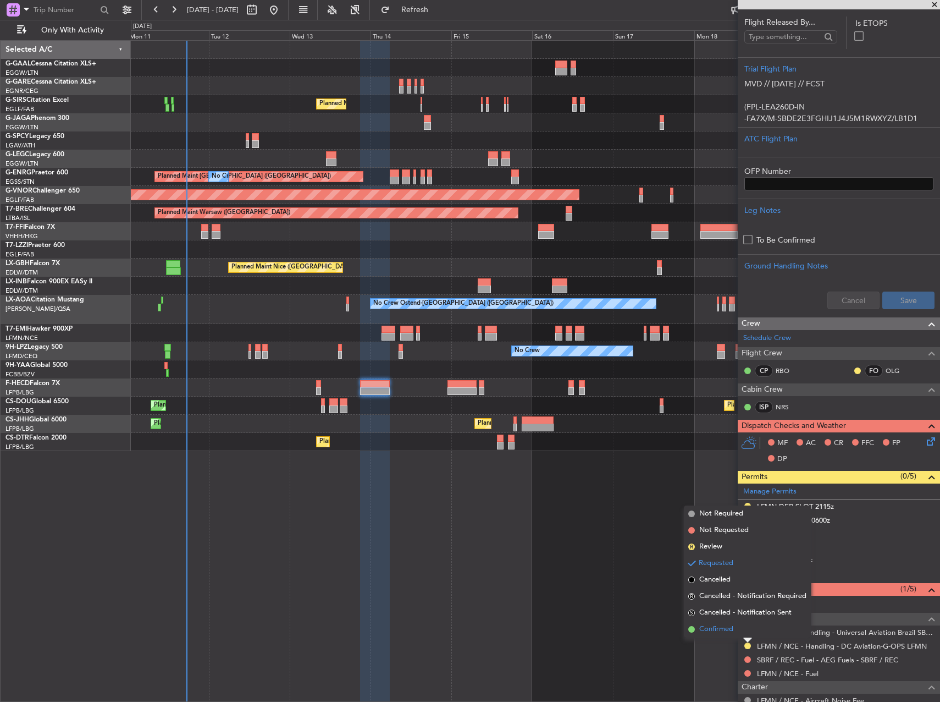
click at [740, 626] on li "Confirmed" at bounding box center [747, 629] width 127 height 16
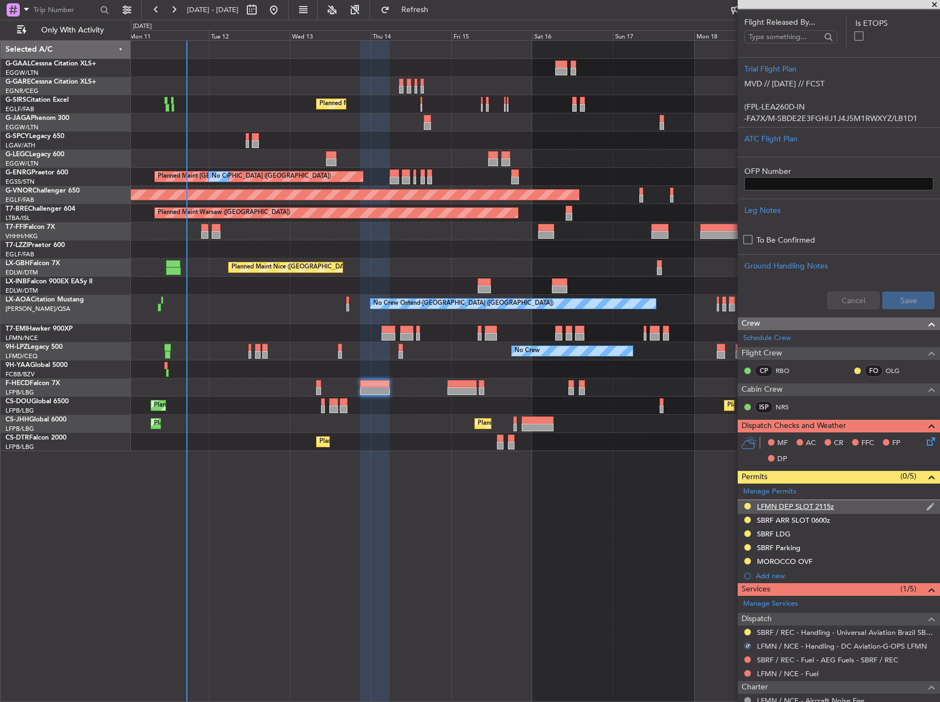
click at [840, 507] on div "LFMN DEP SLOT 2115z" at bounding box center [839, 507] width 202 height 14
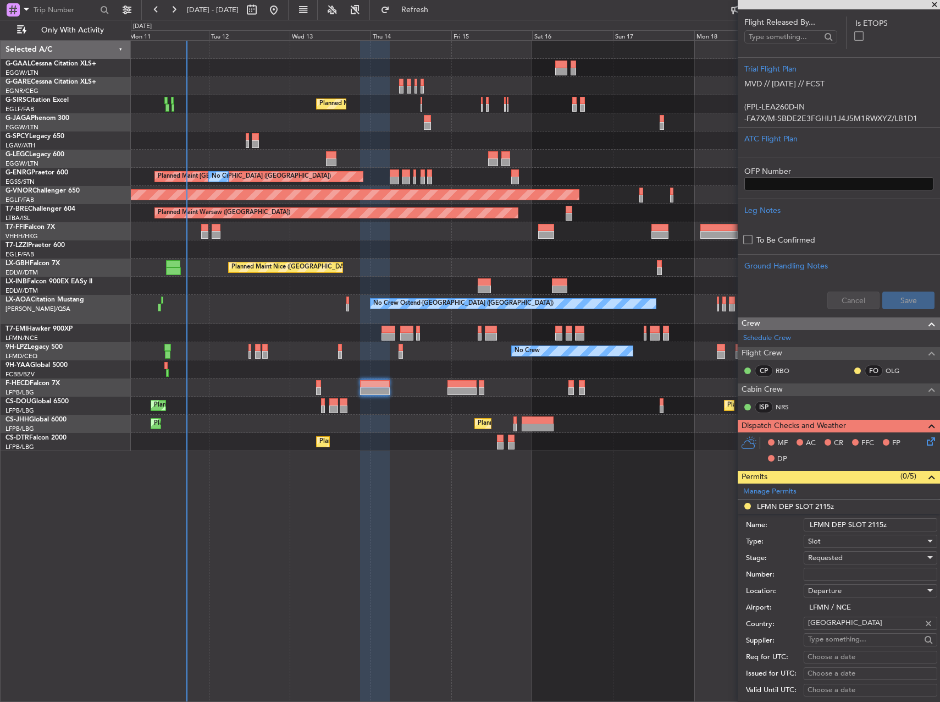
click at [844, 572] on input "Number:" at bounding box center [871, 573] width 134 height 13
paste input "LFMND000075089"
type input "LFMND000075089"
click at [846, 558] on div "Requested" at bounding box center [866, 557] width 117 height 16
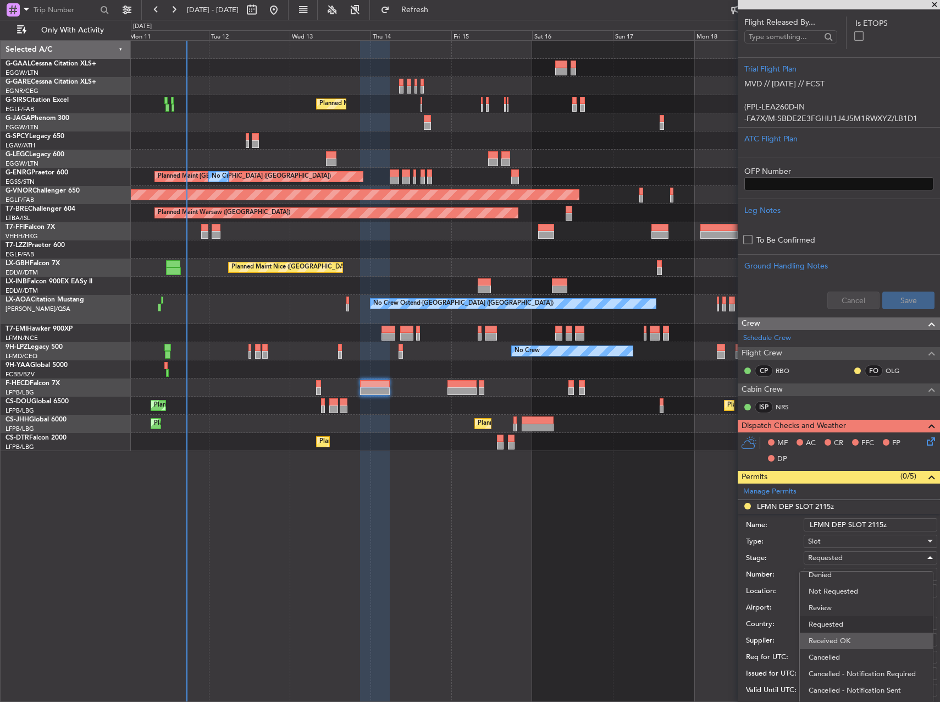
click at [854, 636] on span "Received OK" at bounding box center [866, 640] width 115 height 16
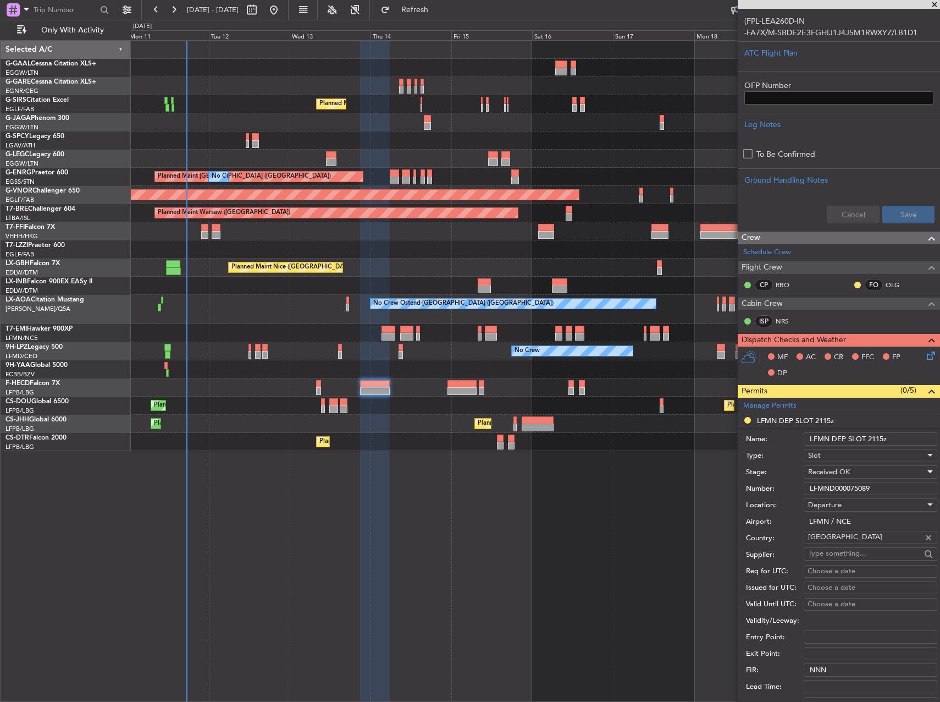
scroll to position [440, 0]
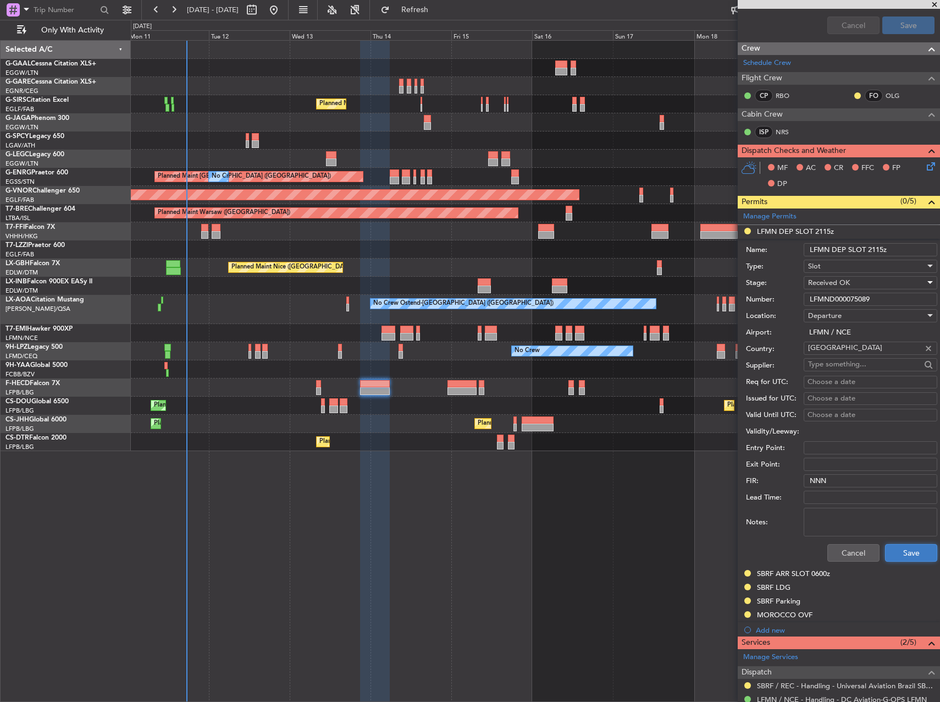
click at [901, 552] on button "Save" at bounding box center [911, 553] width 52 height 18
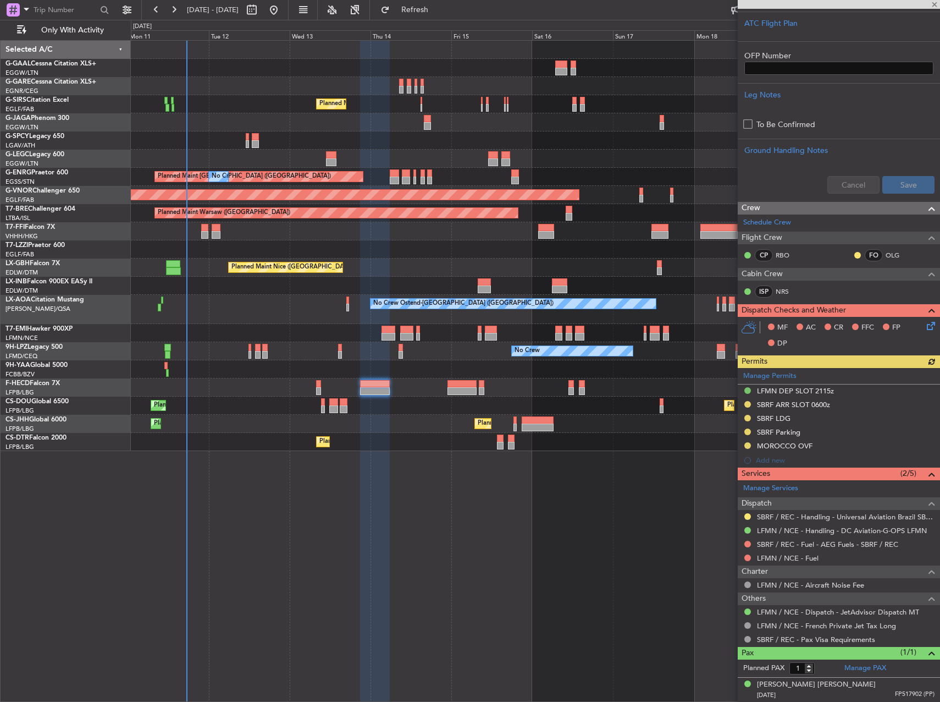
scroll to position [280, 0]
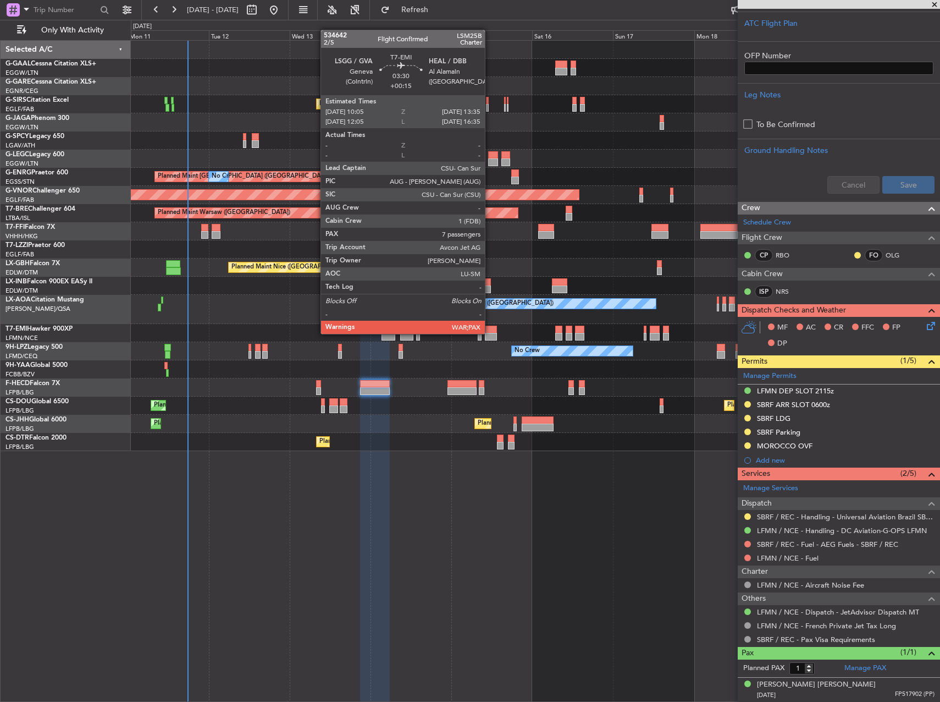
click at [490, 333] on div at bounding box center [491, 337] width 12 height 8
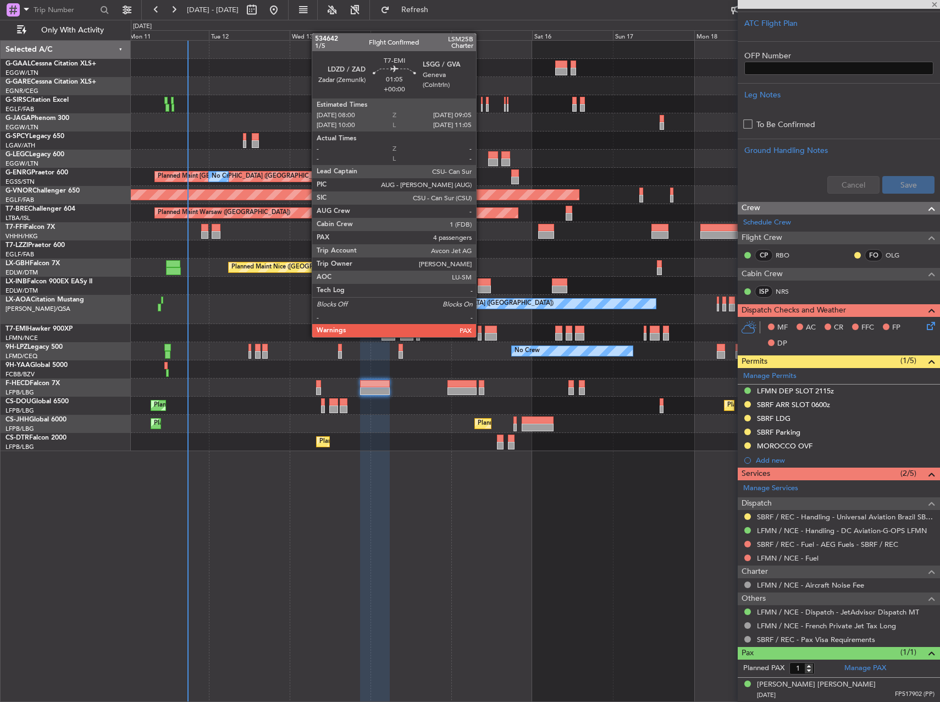
type input "+00:15"
type input "7"
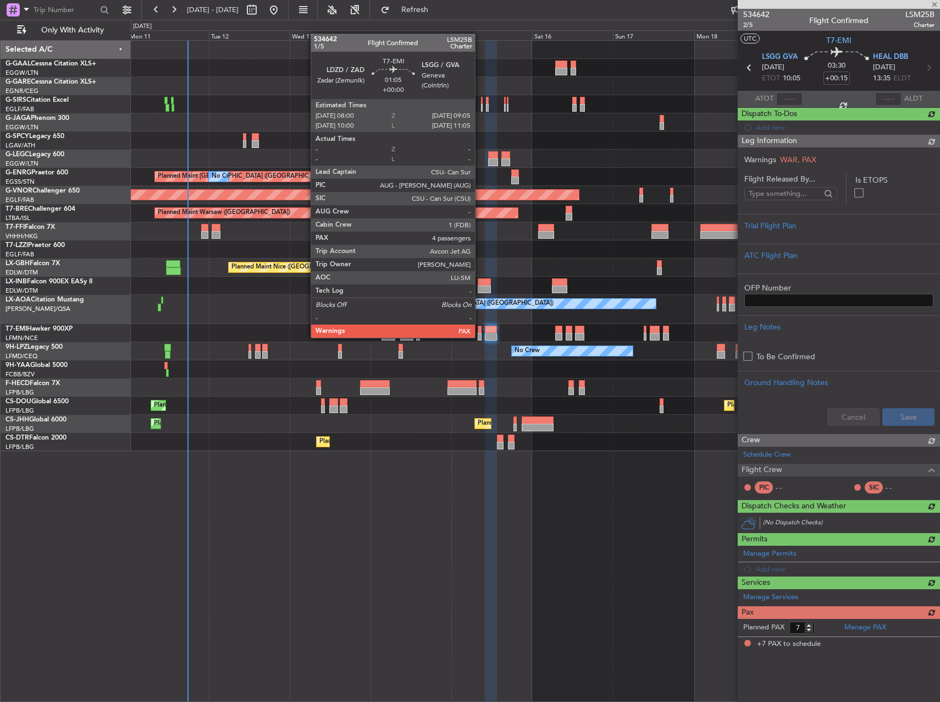
scroll to position [0, 0]
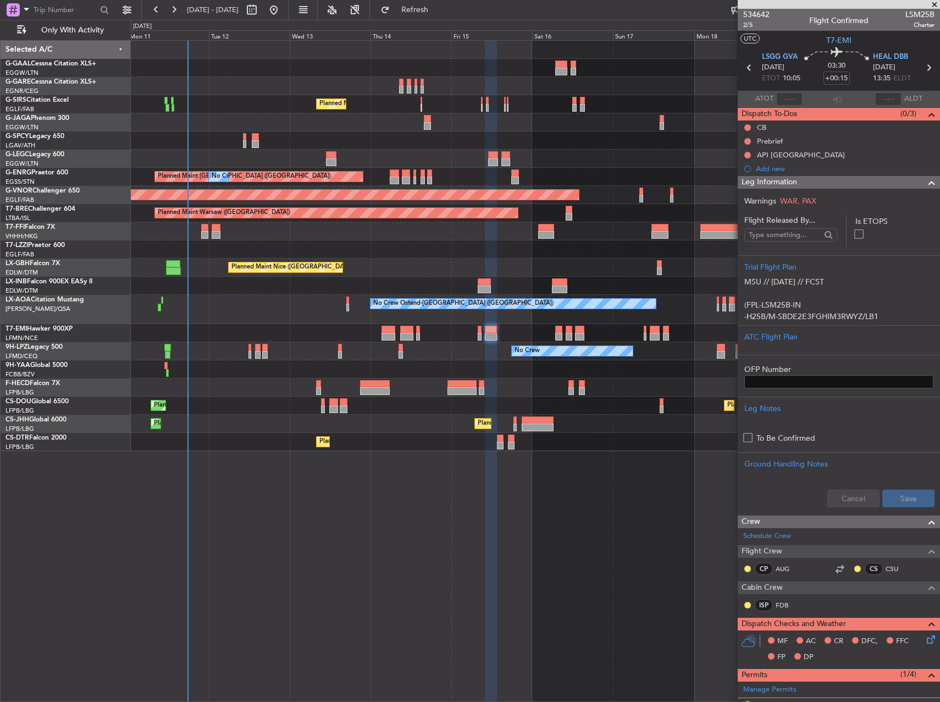
click at [372, 379] on div "Planned Maint Paris (Le Bourget) No Crew" at bounding box center [535, 387] width 809 height 18
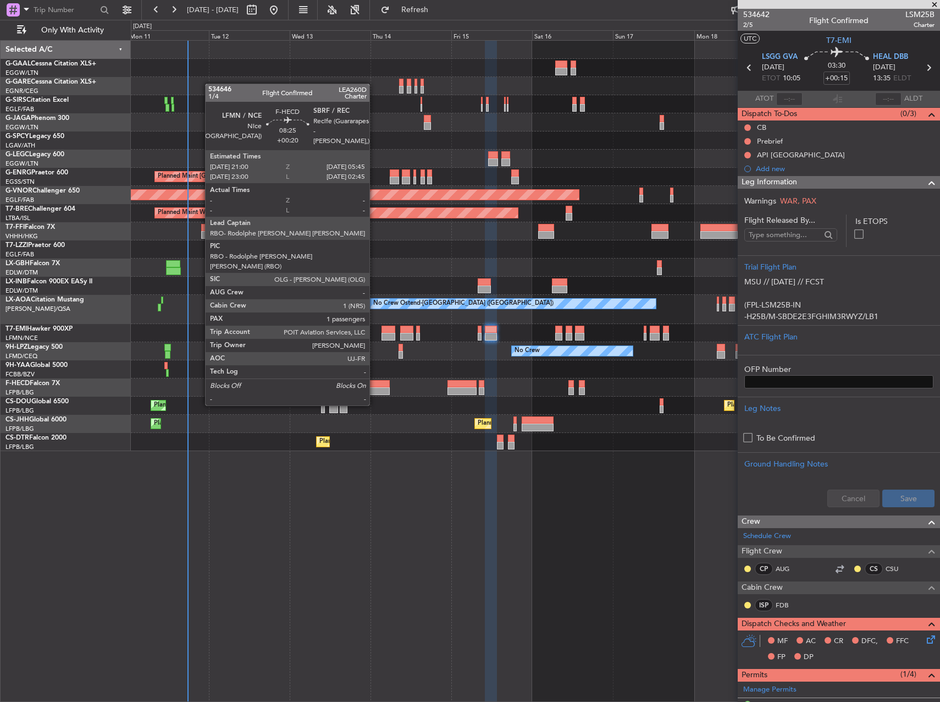
click at [375, 384] on div at bounding box center [375, 384] width 30 height 8
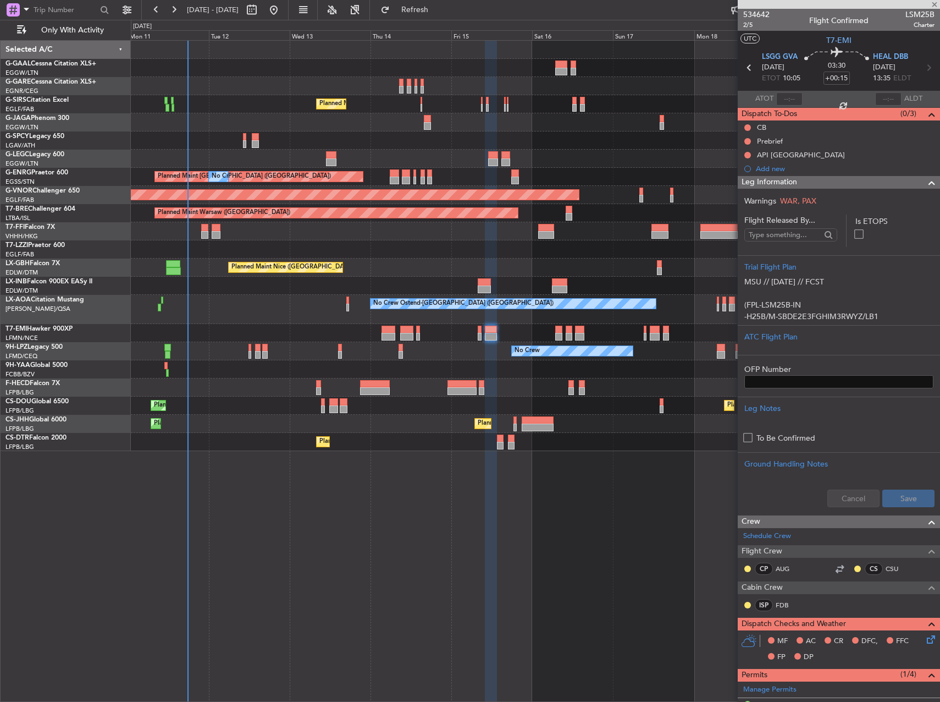
type input "+00:20"
type input "1"
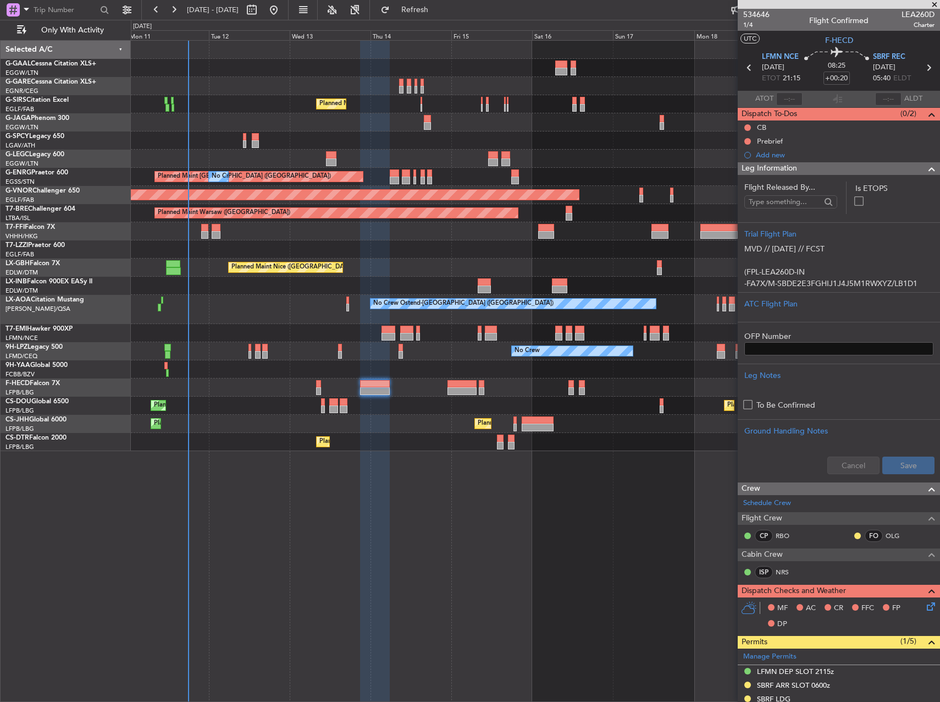
click at [912, 14] on span "LEA260D" at bounding box center [918, 15] width 33 height 12
click at [913, 14] on span "LEA260D" at bounding box center [918, 15] width 33 height 12
copy span "LEA260D"
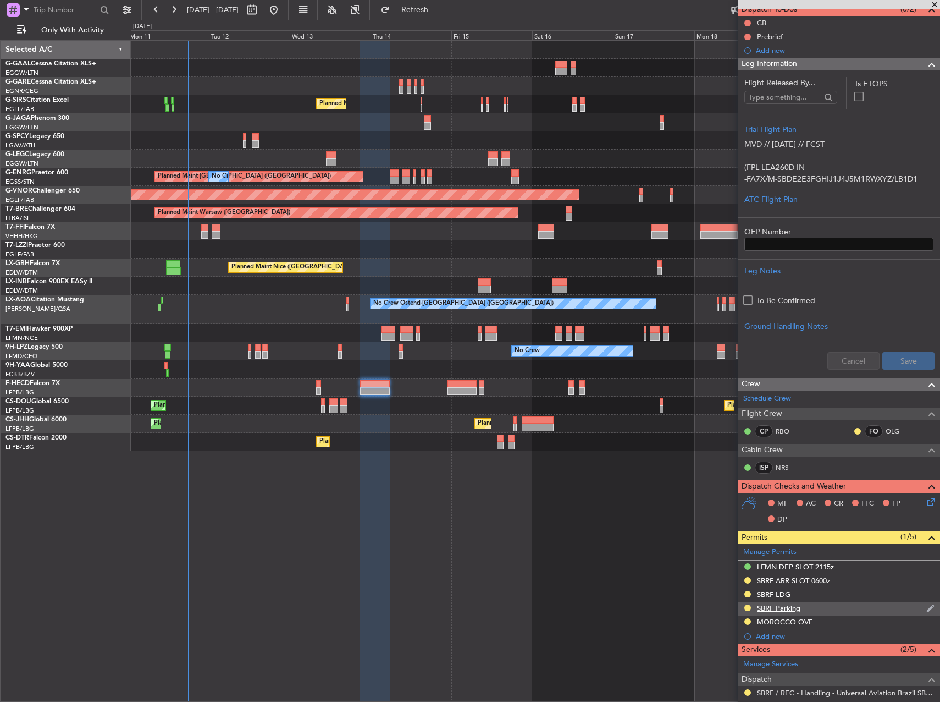
scroll to position [275, 0]
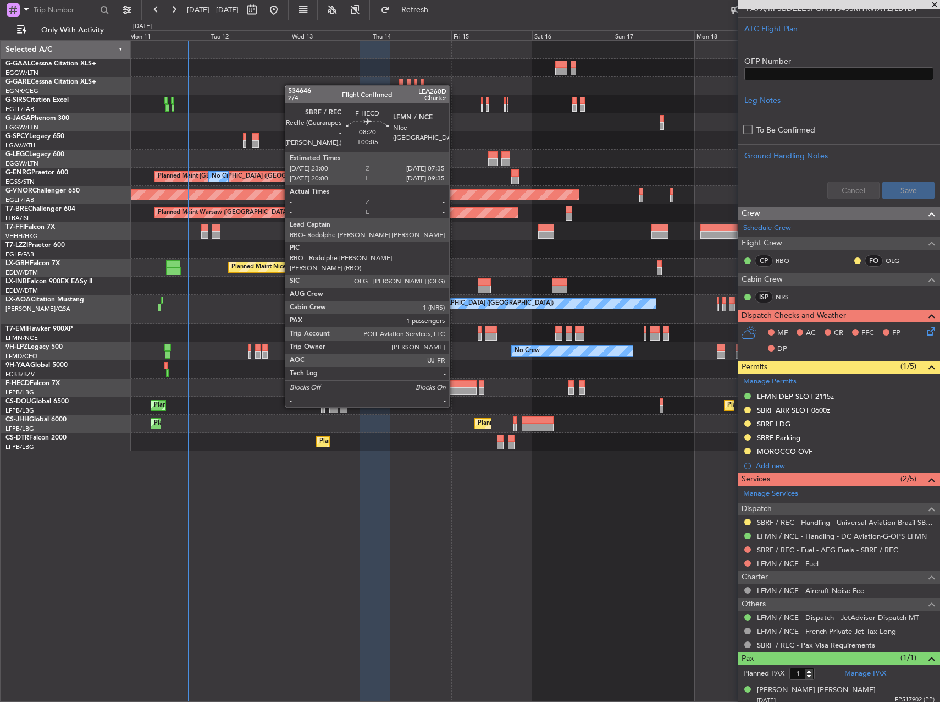
click at [454, 386] on div at bounding box center [462, 384] width 29 height 8
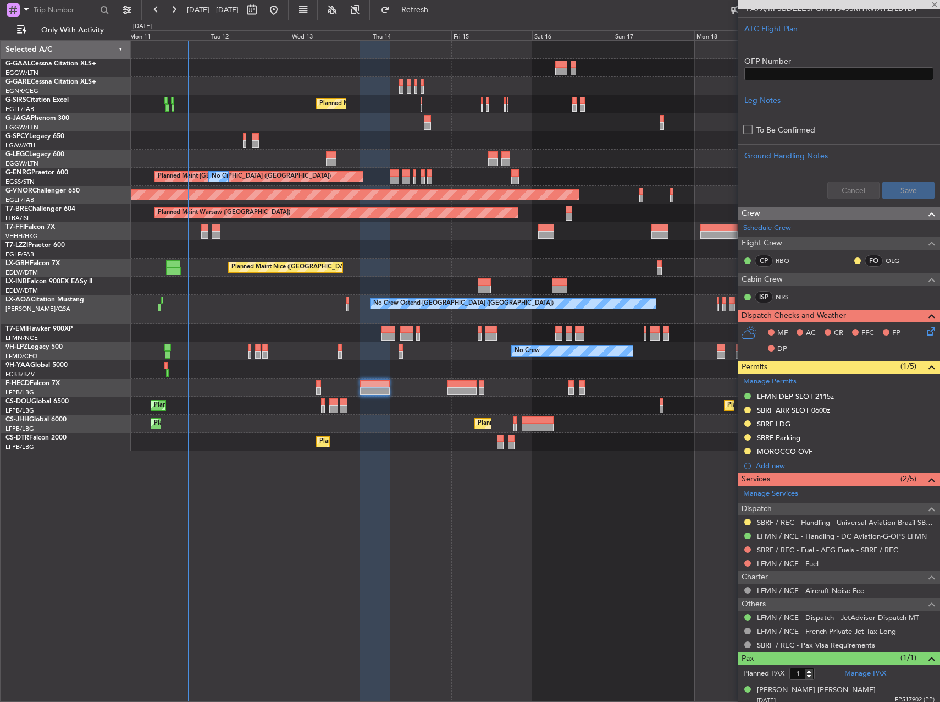
type input "+00:05"
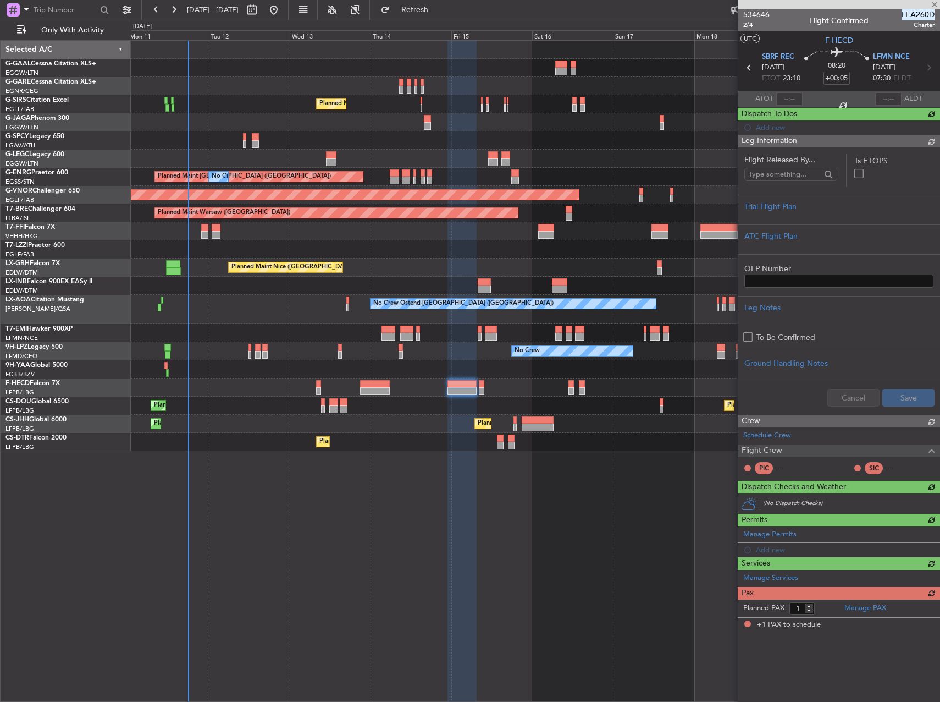
scroll to position [0, 0]
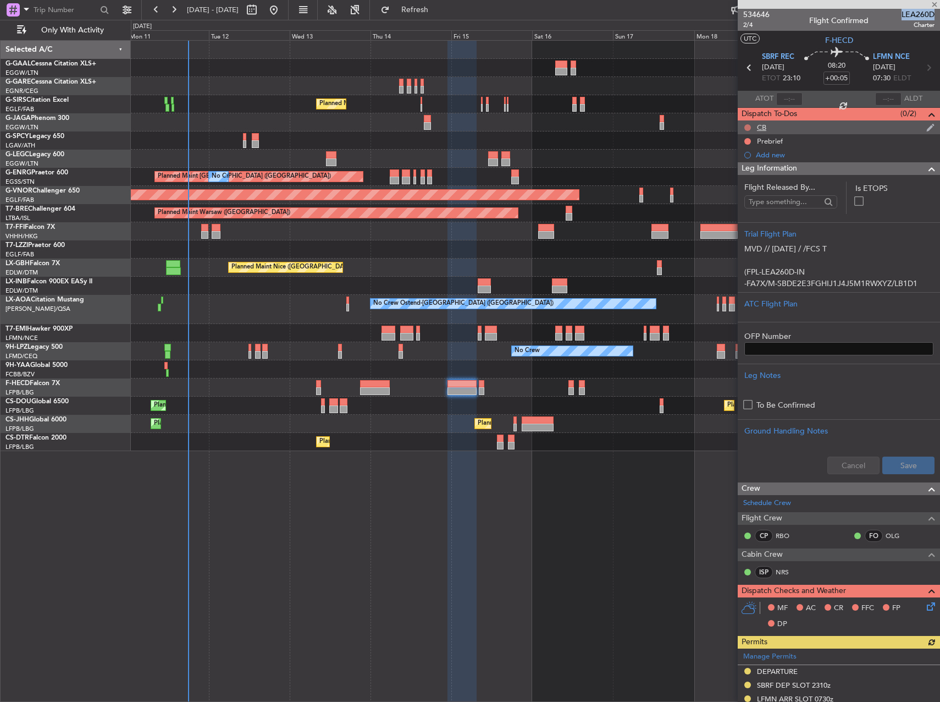
click at [748, 129] on button at bounding box center [748, 127] width 7 height 7
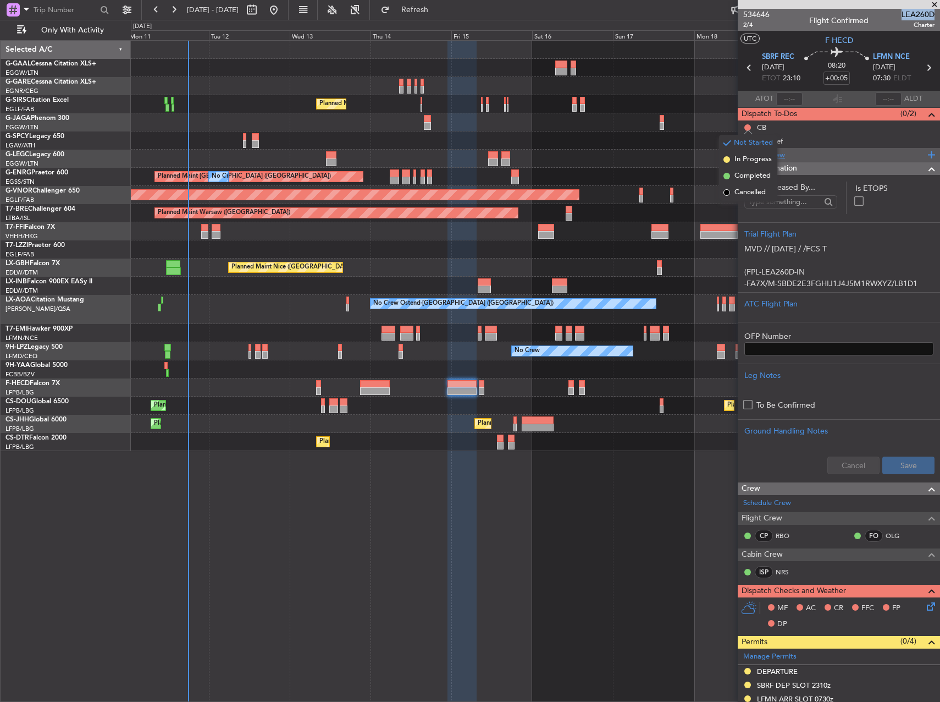
drag, startPoint x: 750, startPoint y: 179, endPoint x: 744, endPoint y: 149, distance: 30.3
click at [749, 176] on span "Completed" at bounding box center [753, 175] width 36 height 11
click at [746, 139] on button at bounding box center [748, 141] width 7 height 7
click at [743, 174] on span "In Progress" at bounding box center [753, 173] width 37 height 11
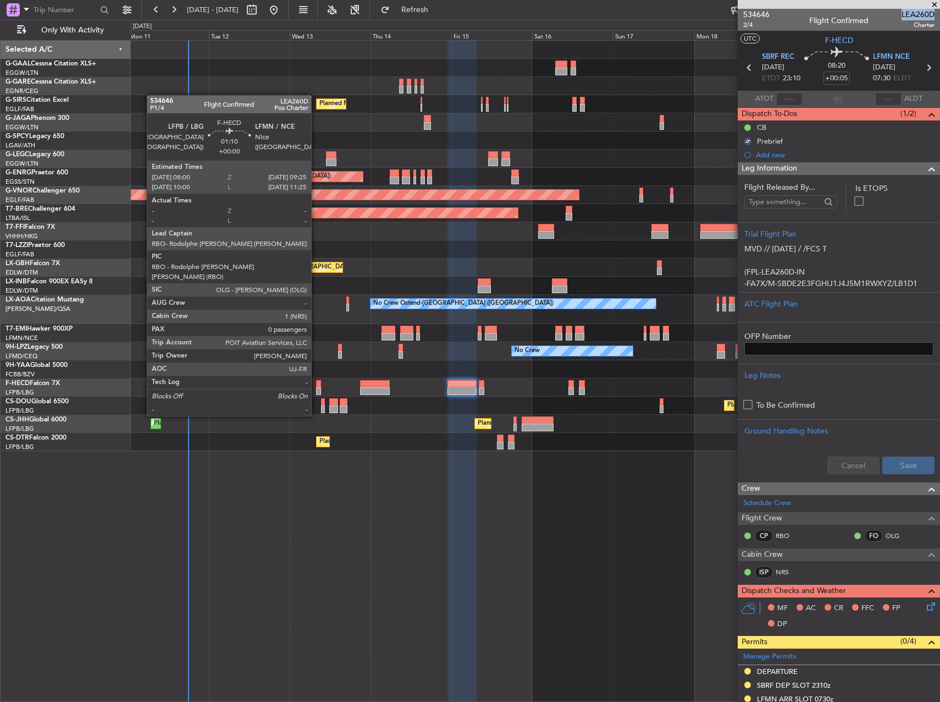
click at [318, 384] on div at bounding box center [318, 384] width 5 height 8
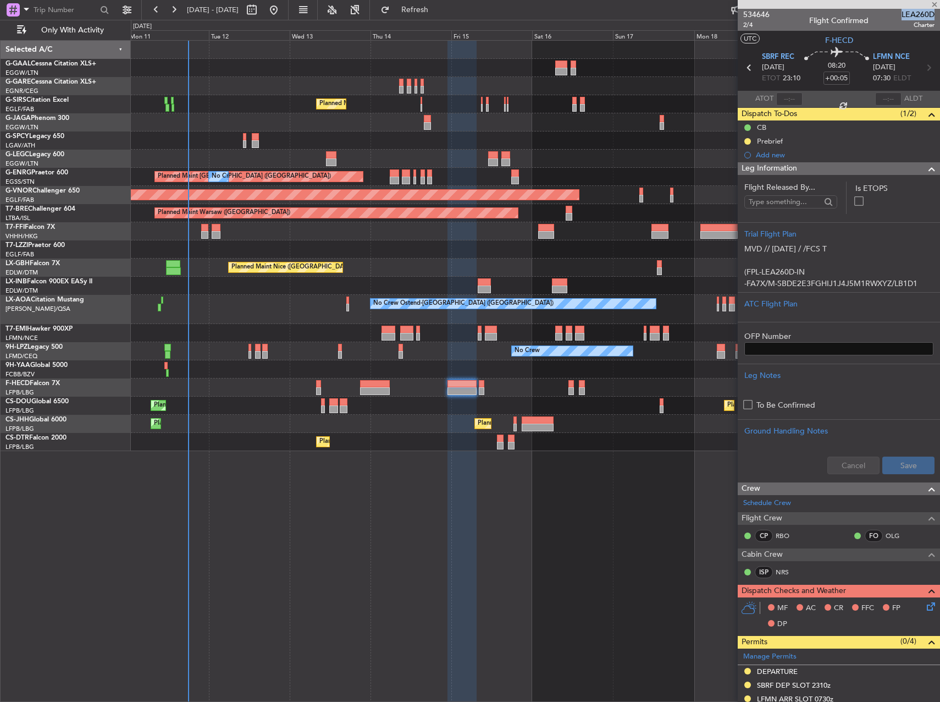
type input "0"
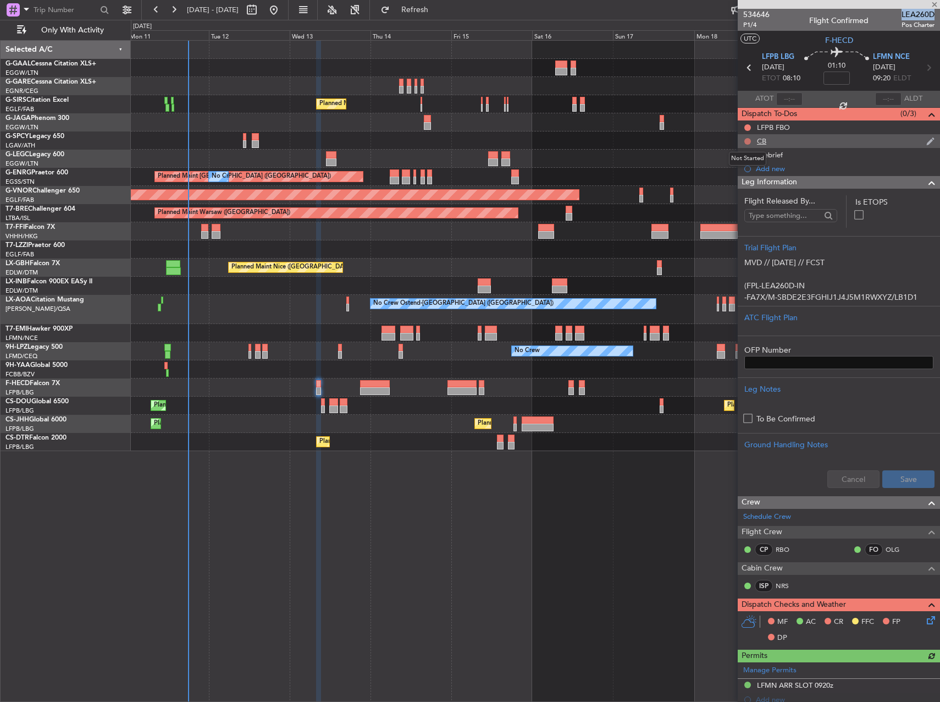
click at [749, 141] on button at bounding box center [748, 141] width 7 height 7
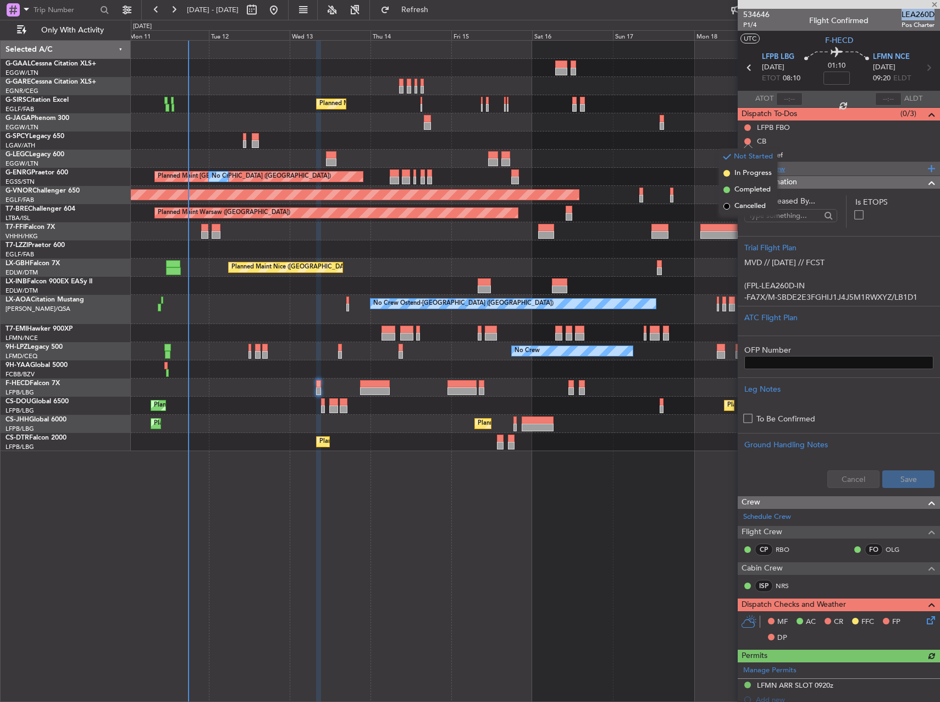
drag, startPoint x: 738, startPoint y: 185, endPoint x: 742, endPoint y: 169, distance: 16.9
click at [738, 184] on li "Completed" at bounding box center [748, 189] width 58 height 16
click at [747, 157] on button at bounding box center [748, 155] width 7 height 7
click at [743, 185] on span "In Progress" at bounding box center [753, 186] width 37 height 11
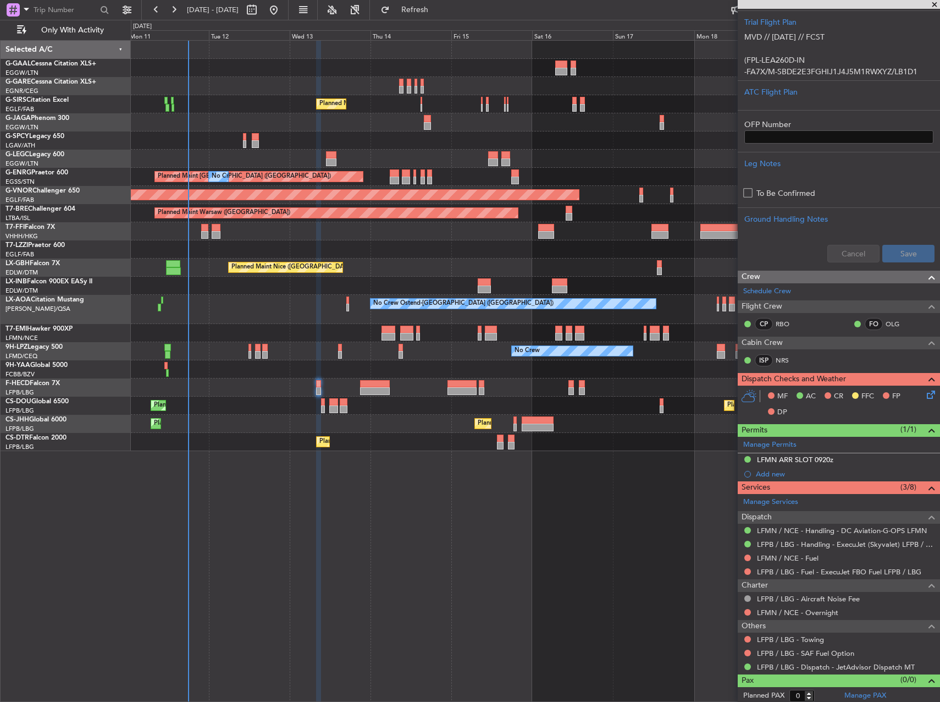
scroll to position [228, 0]
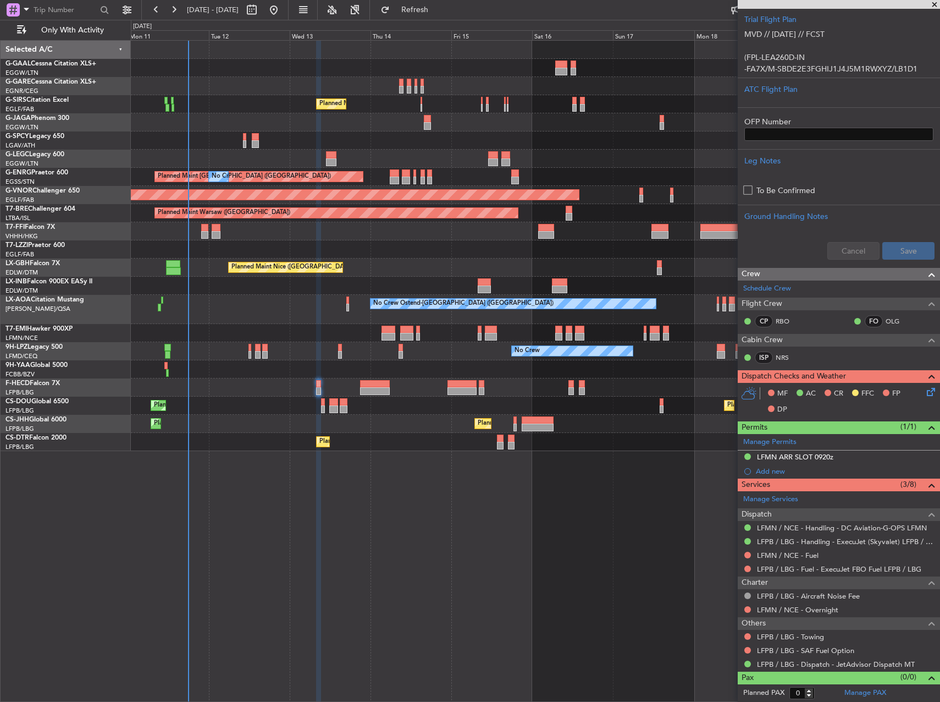
click at [925, 391] on icon at bounding box center [929, 389] width 9 height 9
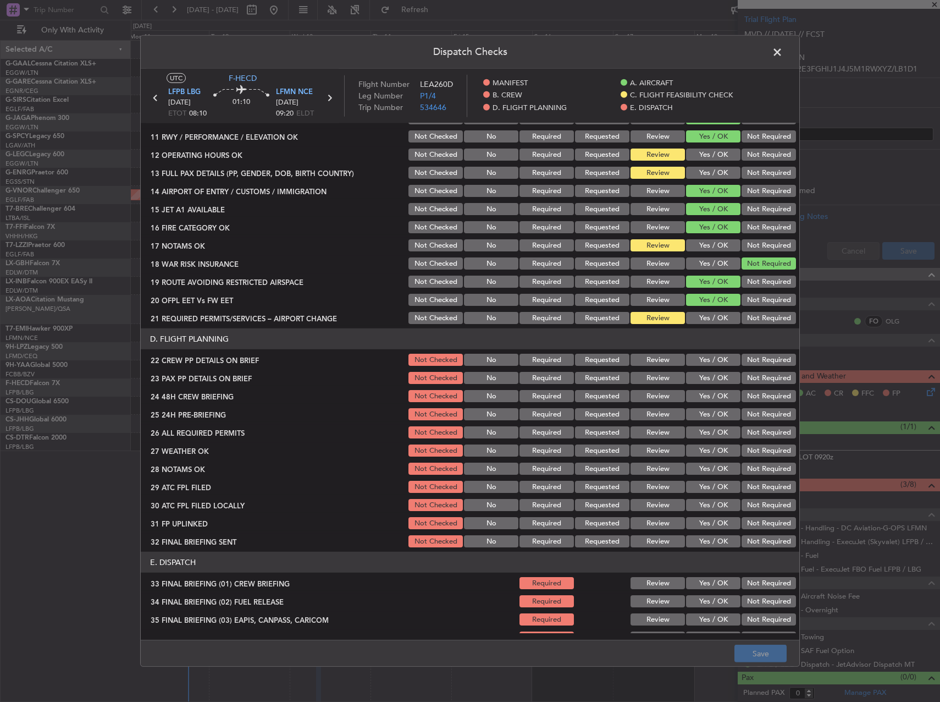
scroll to position [330, 0]
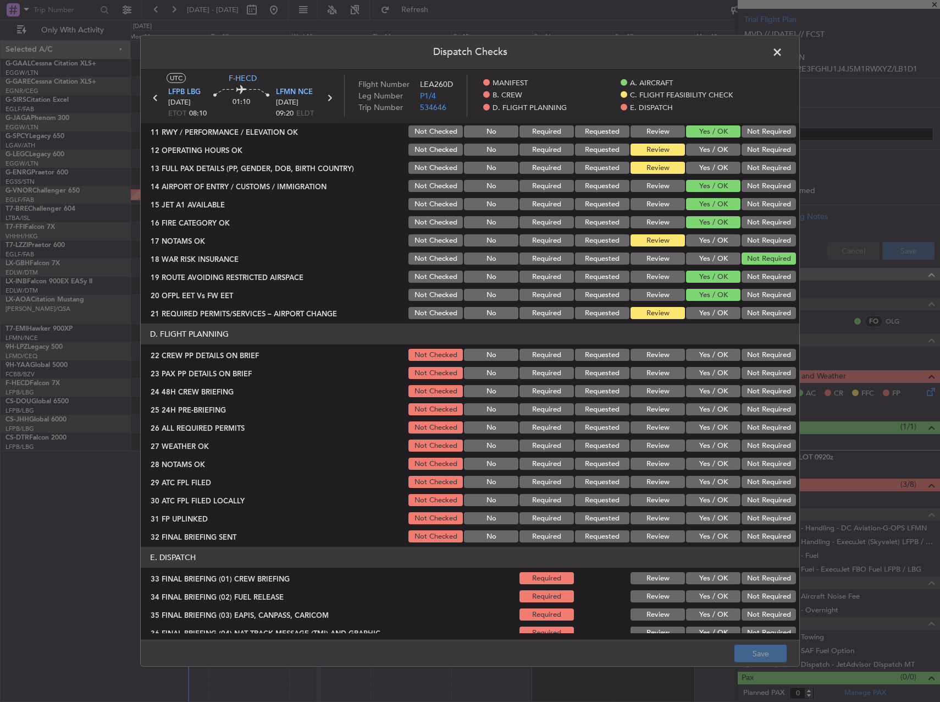
click at [700, 146] on button "Yes / OK" at bounding box center [713, 150] width 54 height 12
click at [700, 162] on button "Yes / OK" at bounding box center [713, 168] width 54 height 12
click at [699, 241] on button "Yes / OK" at bounding box center [713, 240] width 54 height 12
drag, startPoint x: 702, startPoint y: 307, endPoint x: 702, endPoint y: 317, distance: 9.3
click at [702, 309] on button "Yes / OK" at bounding box center [713, 313] width 54 height 12
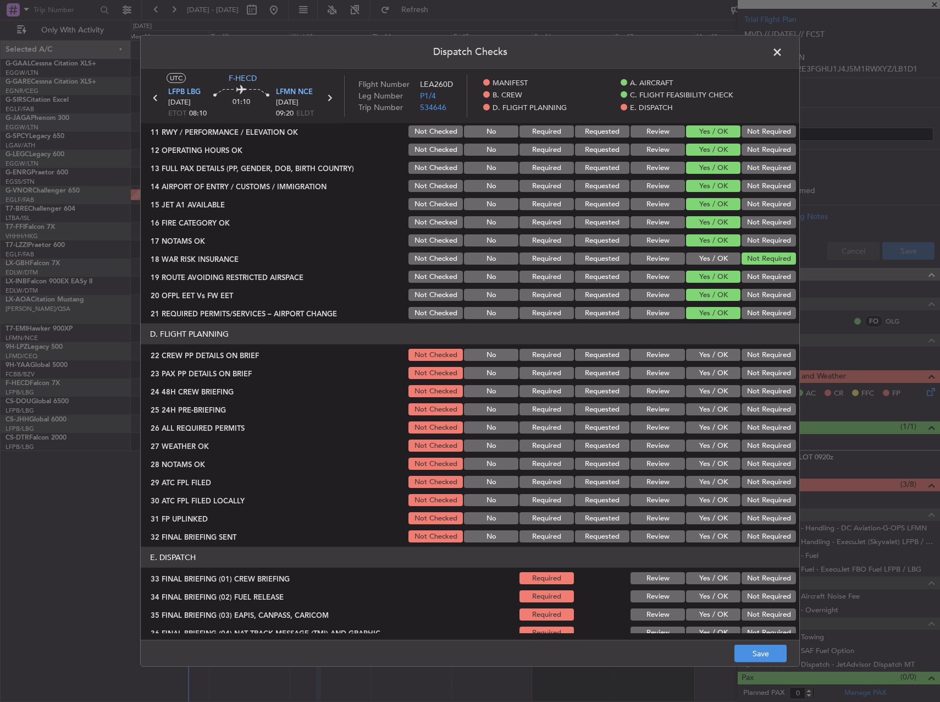
click at [702, 317] on button "Yes / OK" at bounding box center [713, 313] width 54 height 12
click at [702, 361] on div "Yes / OK" at bounding box center [713, 354] width 56 height 15
click at [703, 354] on button "Yes / OK" at bounding box center [713, 355] width 54 height 12
drag, startPoint x: 702, startPoint y: 366, endPoint x: 698, endPoint y: 384, distance: 18.0
click at [699, 370] on div "Yes / OK" at bounding box center [713, 372] width 56 height 15
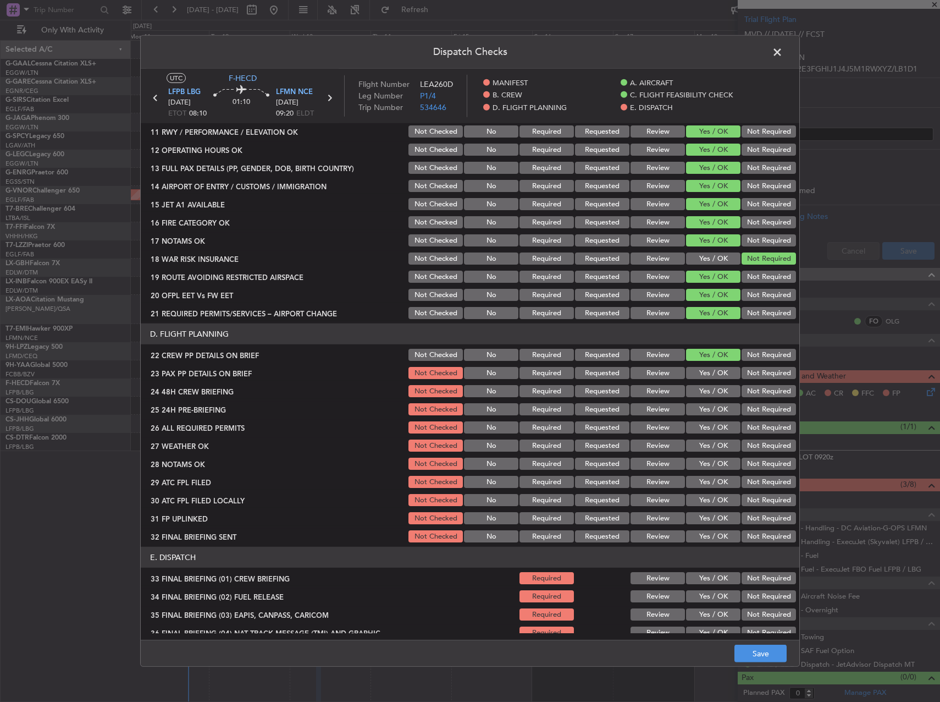
click at [699, 377] on button "Yes / OK" at bounding box center [713, 373] width 54 height 12
click at [696, 387] on button "Yes / OK" at bounding box center [713, 391] width 54 height 12
click at [752, 652] on button "Save" at bounding box center [761, 653] width 52 height 18
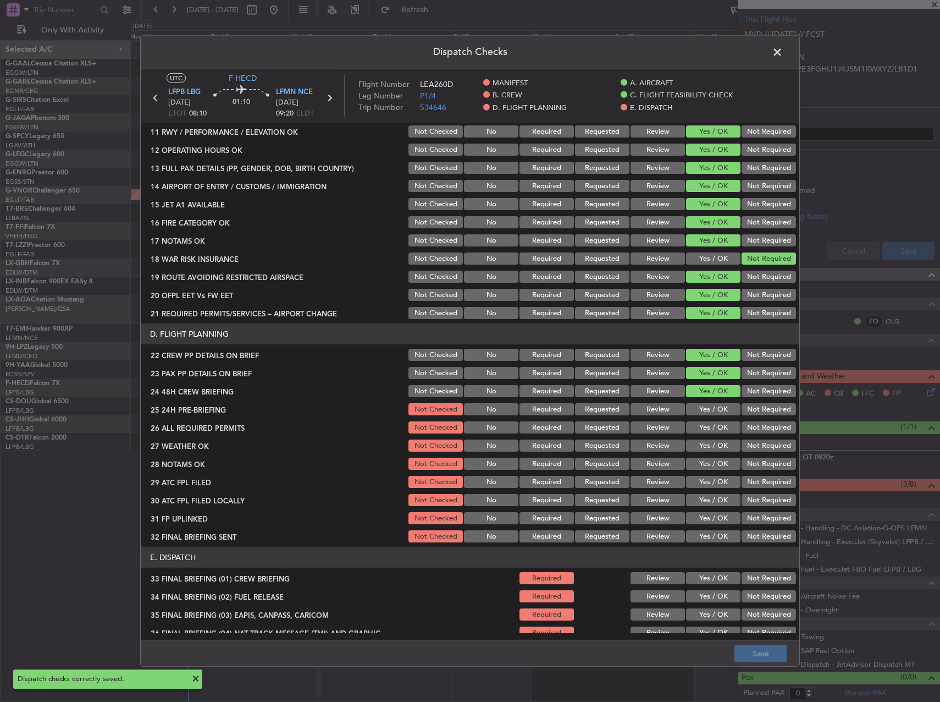
click at [783, 52] on span at bounding box center [783, 55] width 0 height 22
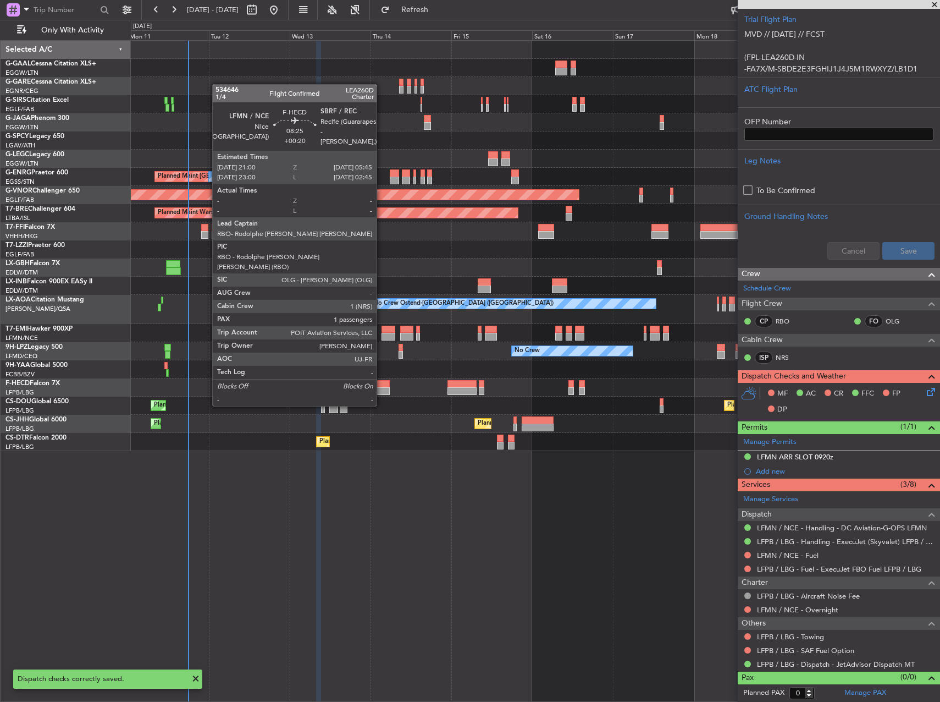
click at [382, 385] on div at bounding box center [375, 384] width 30 height 8
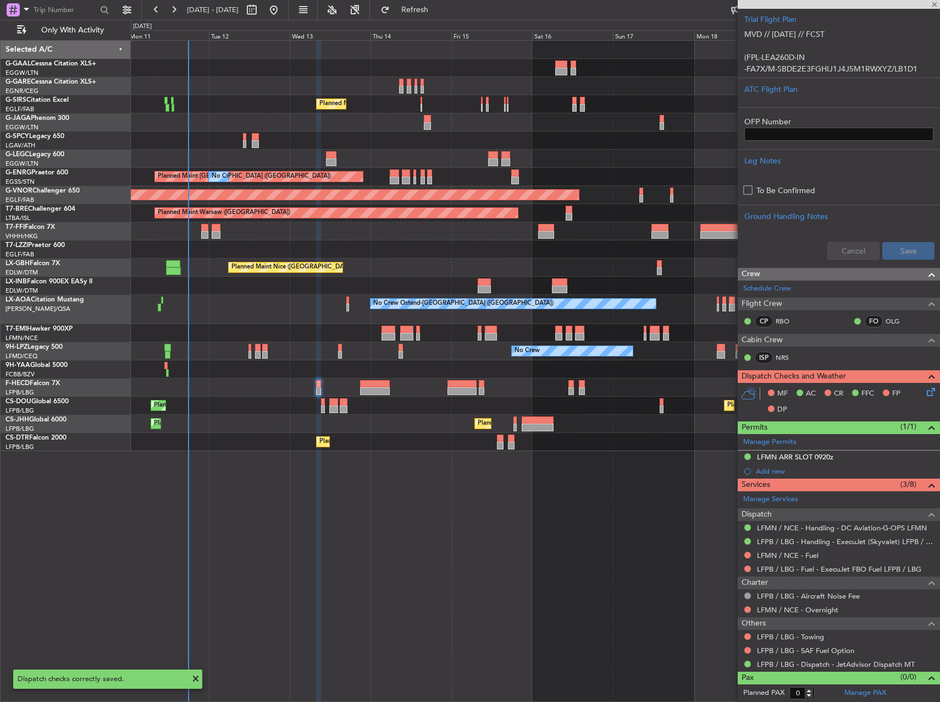
type input "+00:20"
type input "1"
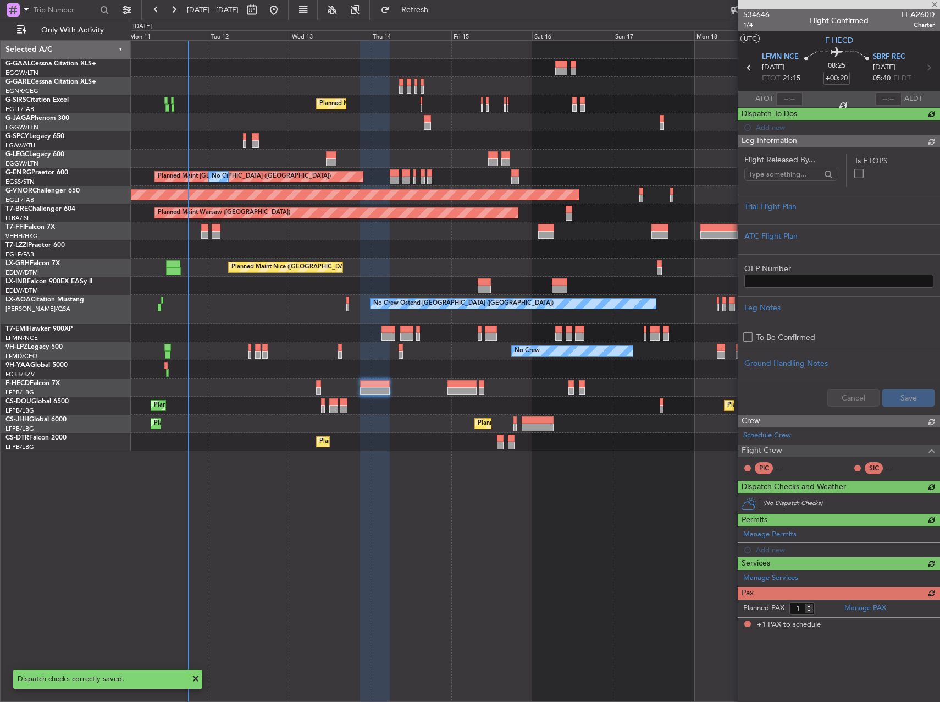
scroll to position [0, 0]
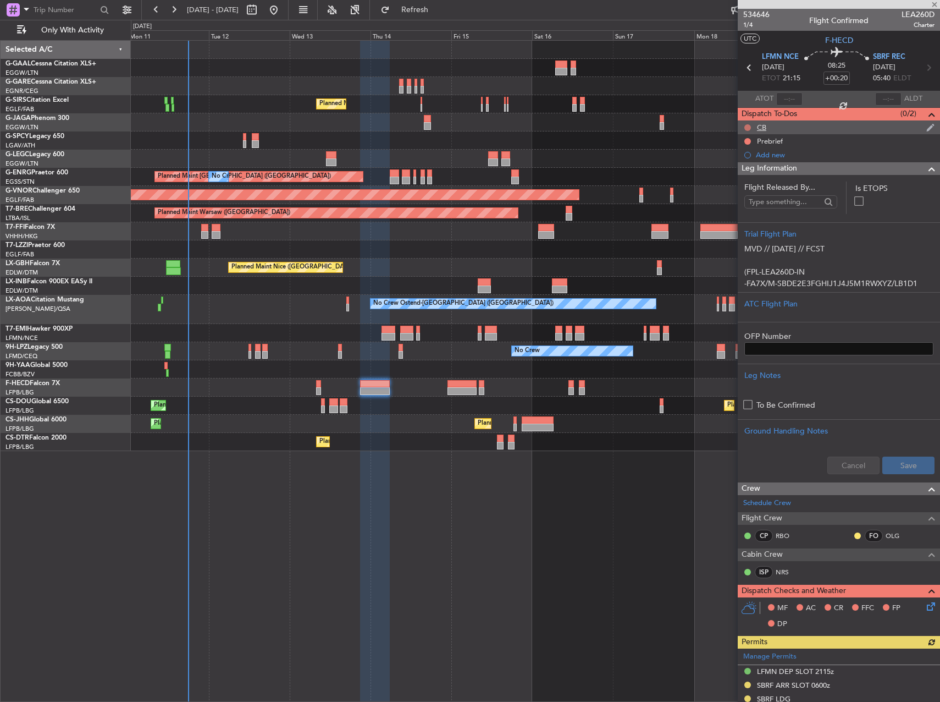
click at [748, 126] on button at bounding box center [748, 127] width 7 height 7
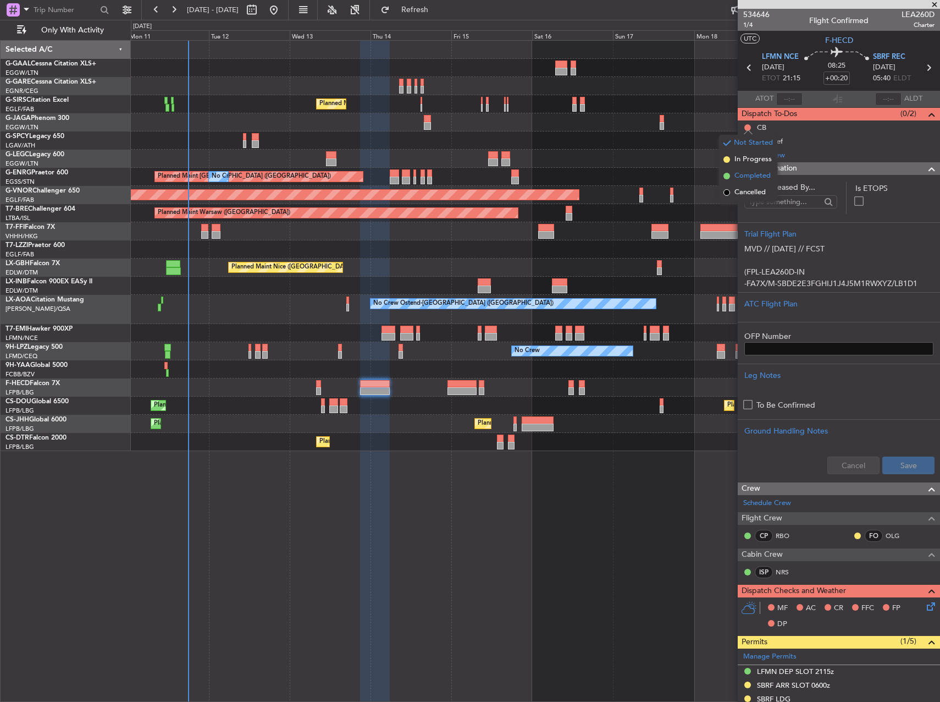
click at [742, 179] on span "Completed" at bounding box center [753, 175] width 36 height 11
click at [747, 139] on button at bounding box center [748, 141] width 7 height 7
click at [746, 180] on li "In Progress" at bounding box center [748, 173] width 58 height 16
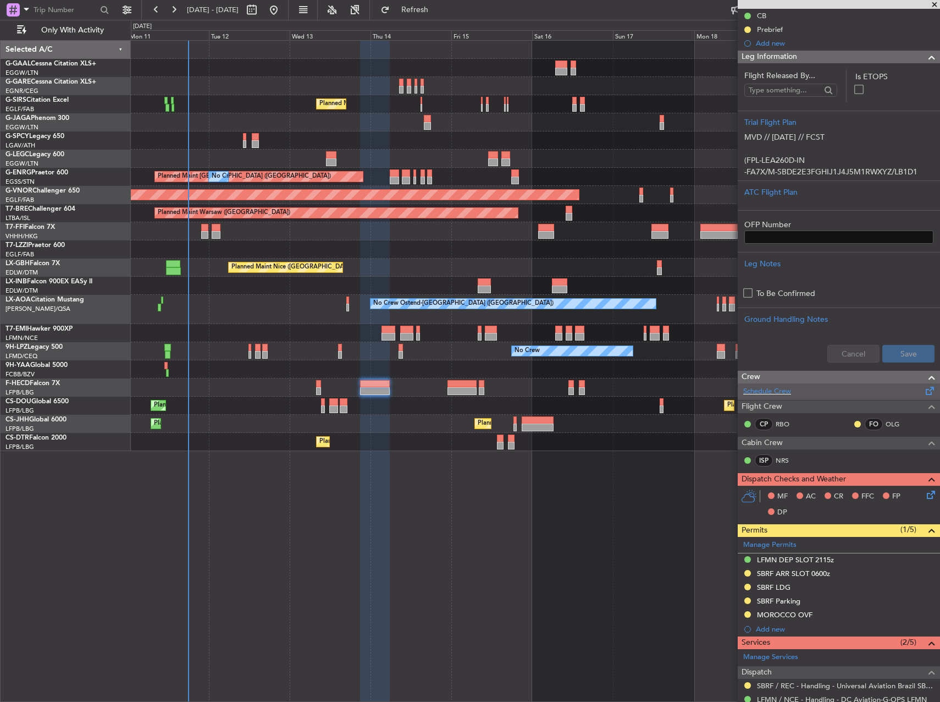
scroll to position [165, 0]
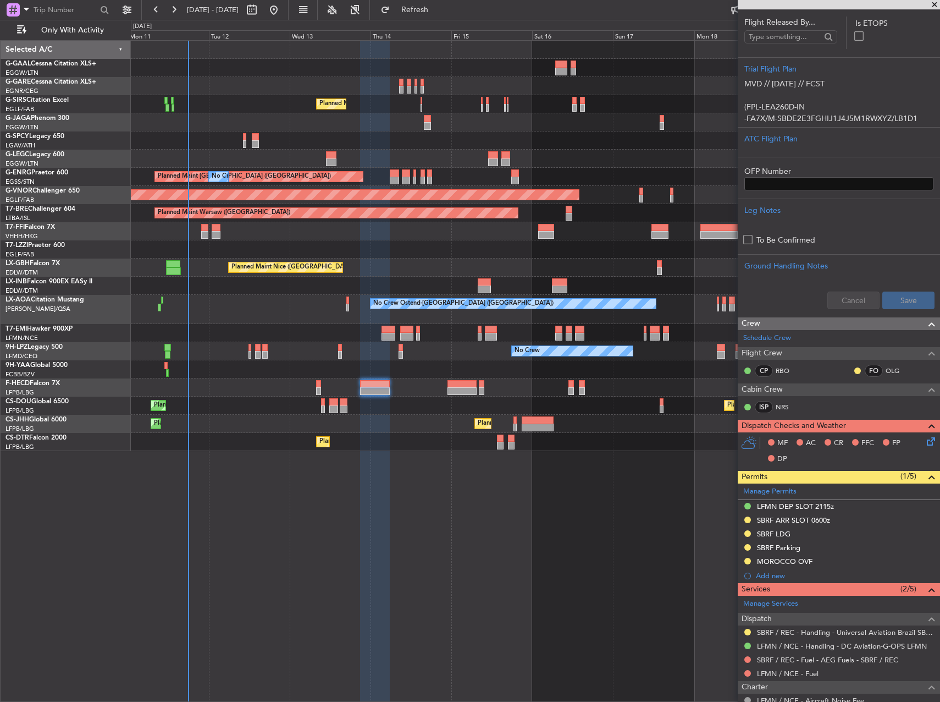
click at [925, 437] on icon at bounding box center [929, 439] width 9 height 9
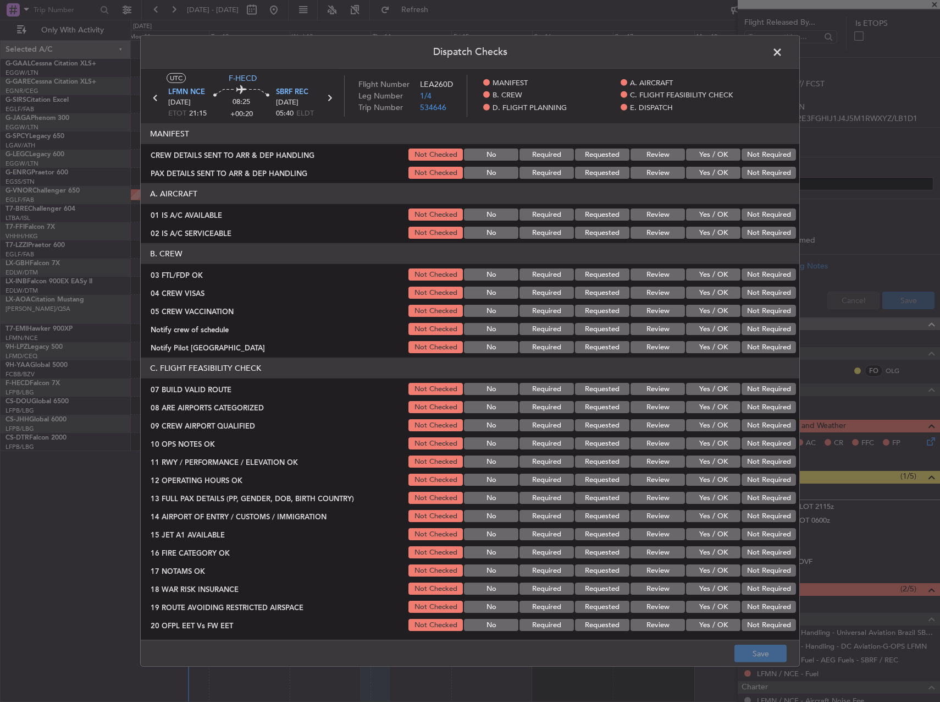
click at [713, 212] on button "Yes / OK" at bounding box center [713, 214] width 54 height 12
click at [711, 231] on button "Yes / OK" at bounding box center [713, 233] width 54 height 12
drag, startPoint x: 704, startPoint y: 272, endPoint x: 744, endPoint y: 293, distance: 44.5
click at [712, 276] on button "Yes / OK" at bounding box center [713, 274] width 54 height 12
drag, startPoint x: 744, startPoint y: 293, endPoint x: 749, endPoint y: 305, distance: 13.1
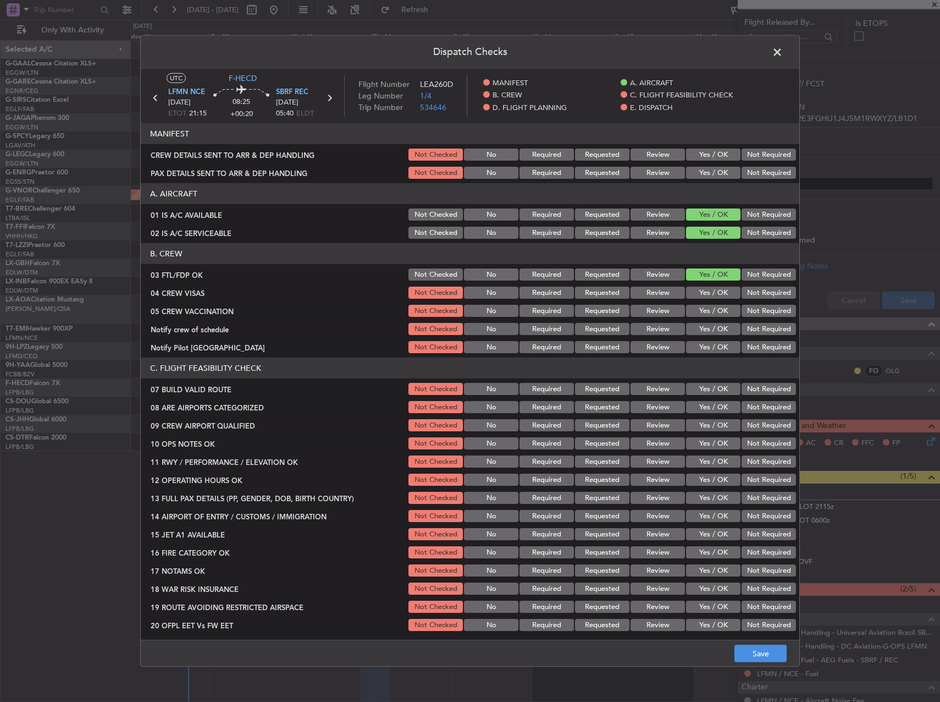
click at [746, 293] on button "Not Required" at bounding box center [769, 292] width 54 height 12
click at [749, 312] on button "Not Required" at bounding box center [769, 311] width 54 height 12
drag, startPoint x: 706, startPoint y: 329, endPoint x: 706, endPoint y: 337, distance: 7.7
click at [706, 330] on button "Yes / OK" at bounding box center [713, 329] width 54 height 12
click at [707, 340] on section "B. CREW 03 FTL/FDP OK Not Checked No Required Requested Review Yes / OK Not Req…" at bounding box center [470, 299] width 659 height 112
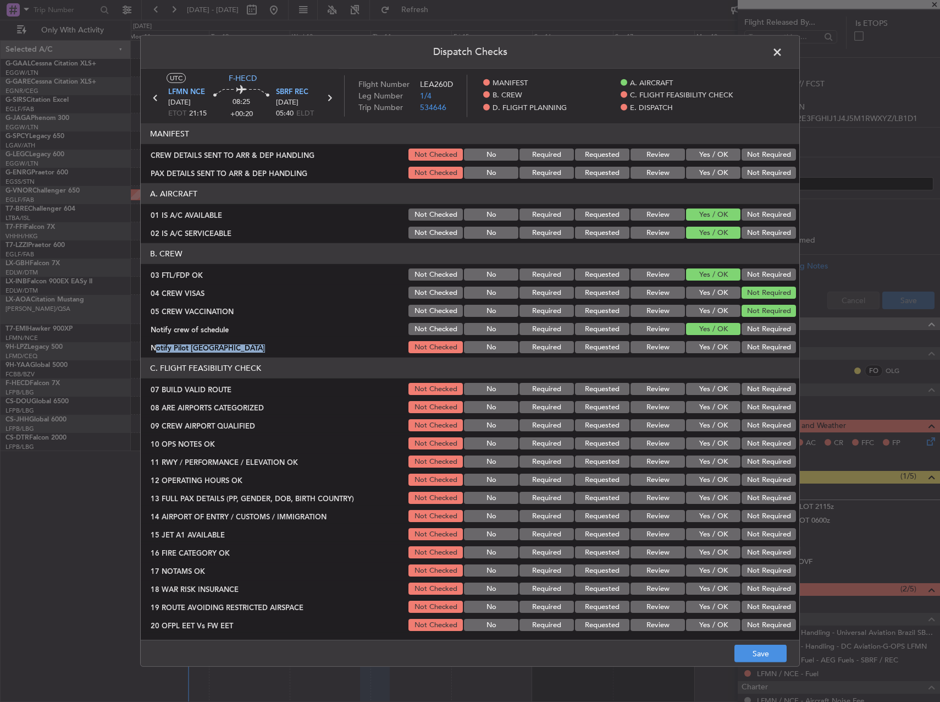
click at [710, 345] on button "Yes / OK" at bounding box center [713, 347] width 54 height 12
click at [699, 389] on button "Yes / OK" at bounding box center [713, 389] width 54 height 12
click at [699, 412] on button "Yes / OK" at bounding box center [713, 407] width 54 height 12
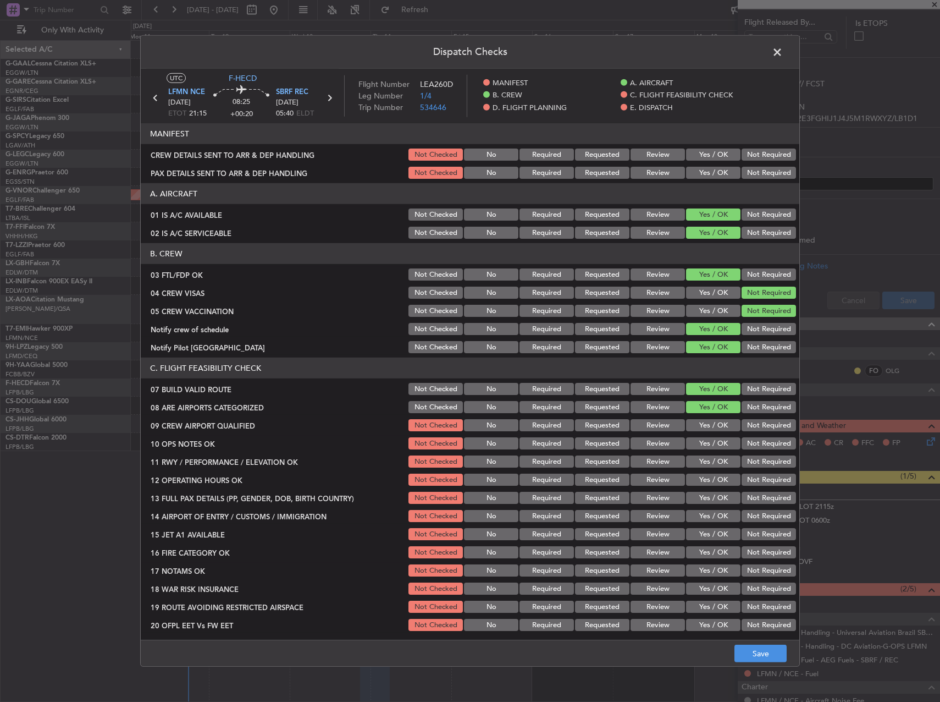
click at [702, 431] on div "Yes / OK" at bounding box center [713, 424] width 56 height 15
click at [700, 425] on button "Yes / OK" at bounding box center [713, 425] width 54 height 12
click at [757, 441] on button "Not Required" at bounding box center [769, 443] width 54 height 12
click at [718, 442] on button "Yes / OK" at bounding box center [713, 443] width 54 height 12
click at [710, 462] on button "Yes / OK" at bounding box center [713, 461] width 54 height 12
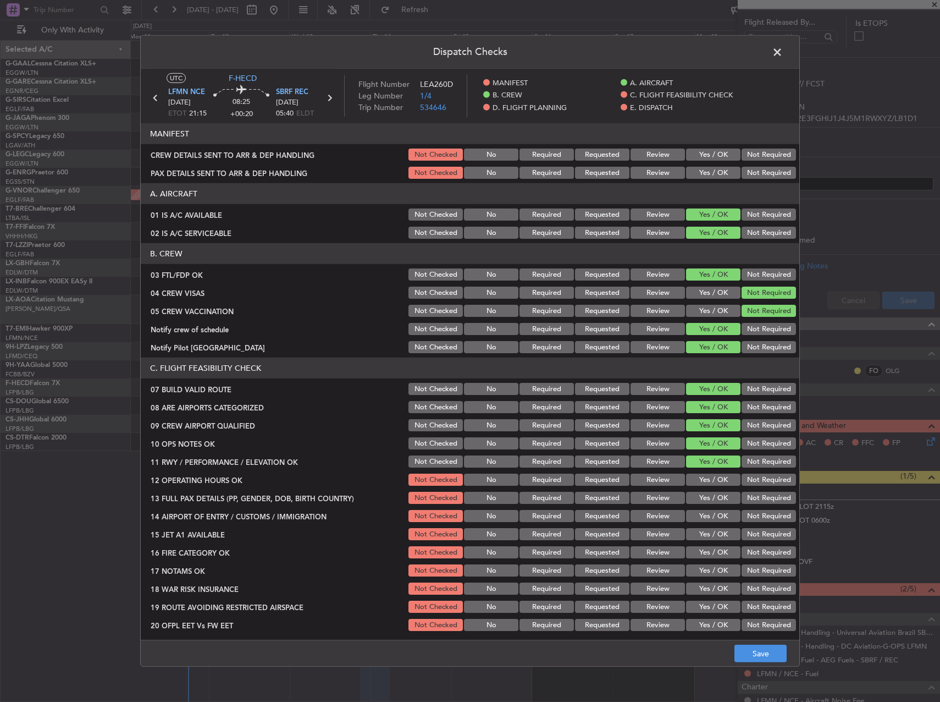
click at [704, 471] on section "C. FLIGHT FEASIBILITY CHECK 07 BUILD VALID ROUTE Not Checked No Required Reques…" at bounding box center [470, 503] width 659 height 293
click at [705, 483] on button "Yes / OK" at bounding box center [713, 479] width 54 height 12
click at [705, 509] on div "Yes / OK" at bounding box center [713, 515] width 56 height 15
click at [704, 504] on div "Yes / OK" at bounding box center [713, 497] width 56 height 15
drag, startPoint x: 698, startPoint y: 498, endPoint x: 701, endPoint y: 508, distance: 10.1
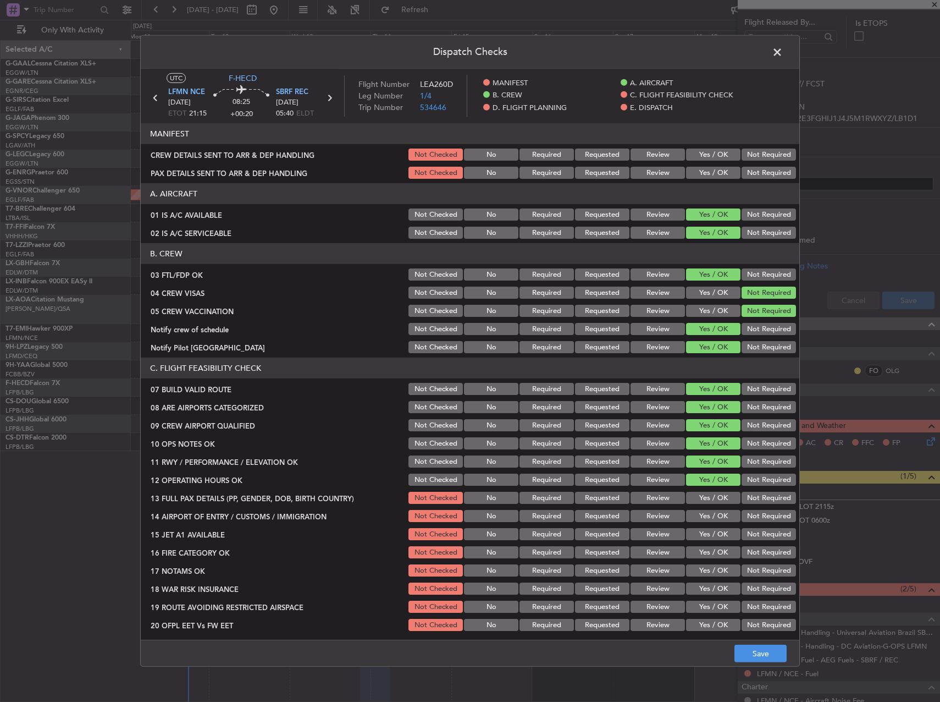
click at [697, 498] on button "Yes / OK" at bounding box center [713, 498] width 54 height 12
click at [701, 510] on button "Yes / OK" at bounding box center [713, 516] width 54 height 12
click at [701, 525] on section "C. FLIGHT FEASIBILITY CHECK 07 BUILD VALID ROUTE Not Checked No Required Reques…" at bounding box center [470, 503] width 659 height 293
click at [701, 534] on button "Yes / OK" at bounding box center [713, 534] width 54 height 12
click at [712, 547] on button "Yes / OK" at bounding box center [713, 552] width 54 height 12
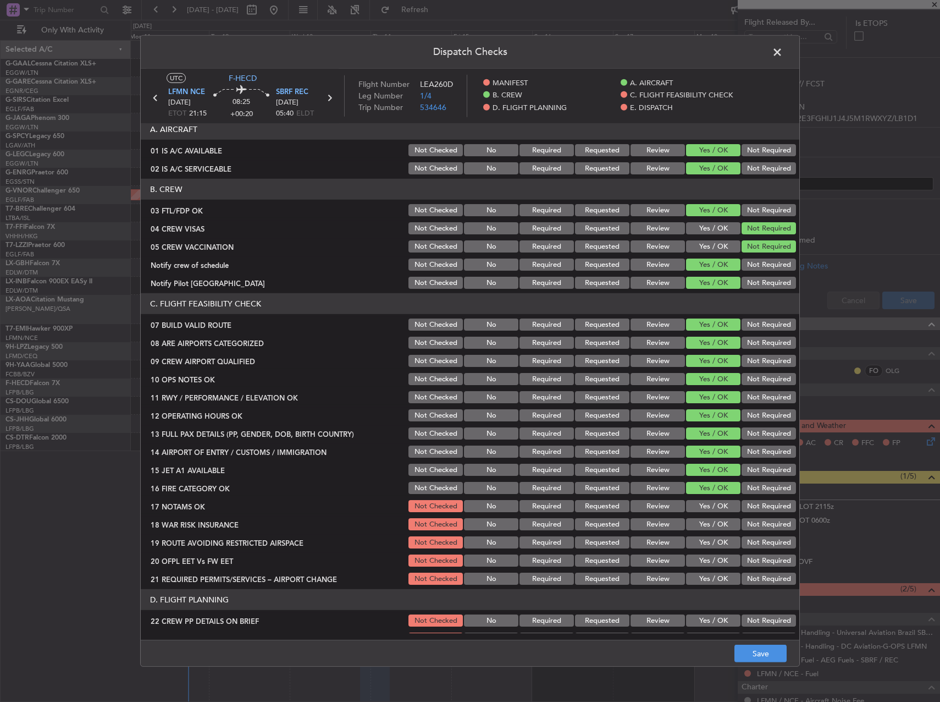
scroll to position [110, 0]
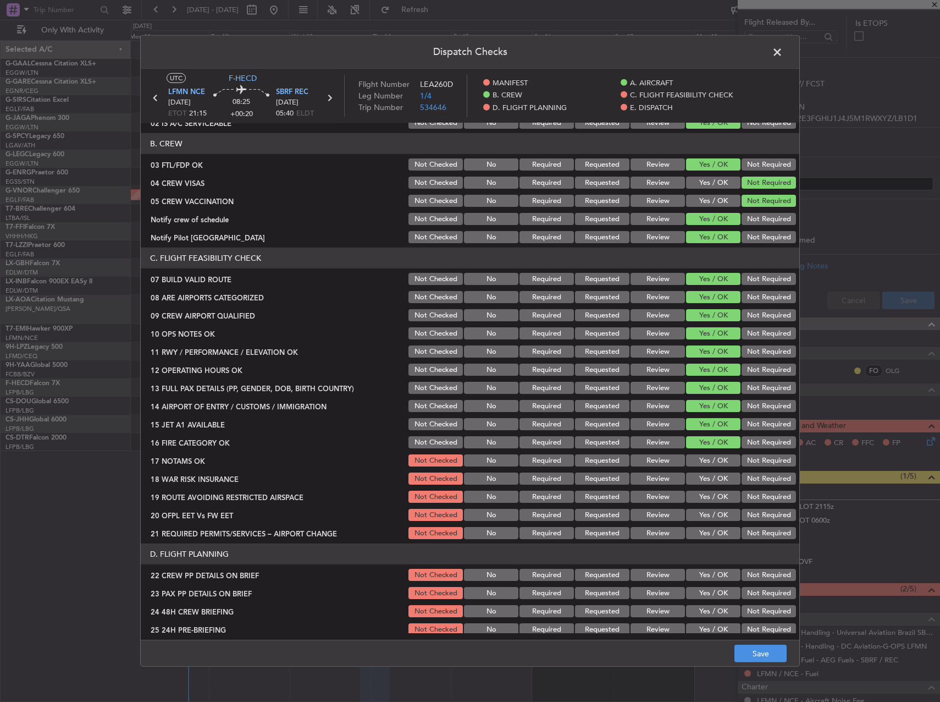
click at [686, 454] on button "Yes / OK" at bounding box center [713, 460] width 54 height 12
drag, startPoint x: 747, startPoint y: 478, endPoint x: 712, endPoint y: 500, distance: 40.7
click at [744, 478] on button "Not Required" at bounding box center [769, 478] width 54 height 12
click at [699, 498] on button "Yes / OK" at bounding box center [713, 496] width 54 height 12
drag, startPoint x: 696, startPoint y: 509, endPoint x: 699, endPoint y: 523, distance: 14.6
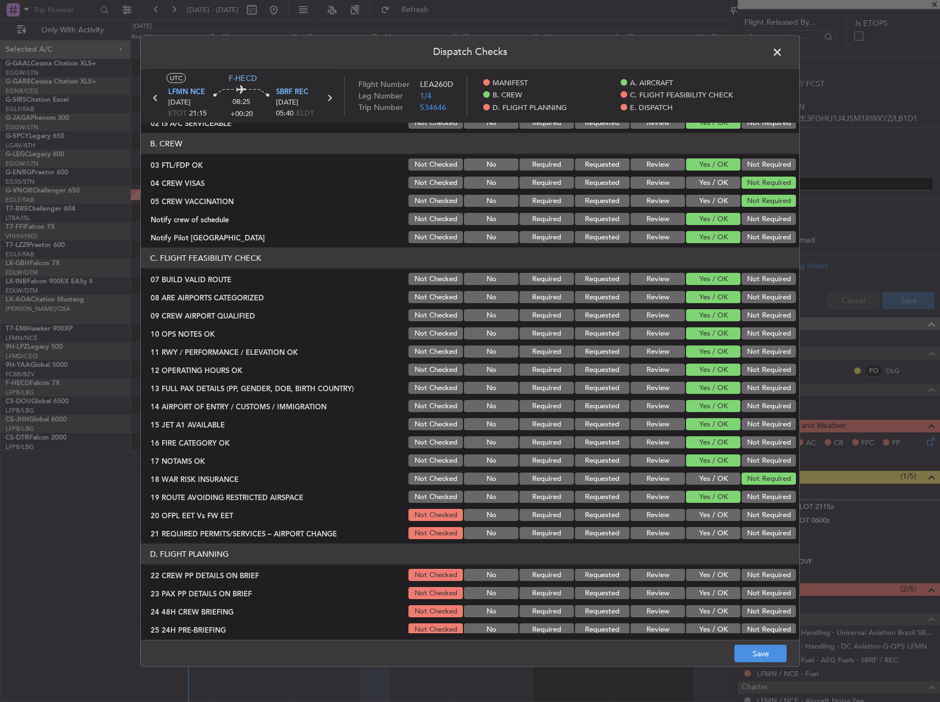
click at [696, 512] on button "Yes / OK" at bounding box center [713, 515] width 54 height 12
click at [698, 527] on section "C. FLIGHT FEASIBILITY CHECK 07 BUILD VALID ROUTE Not Checked No Required Reques…" at bounding box center [470, 393] width 659 height 293
click at [697, 538] on button "Yes / OK" at bounding box center [713, 533] width 54 height 12
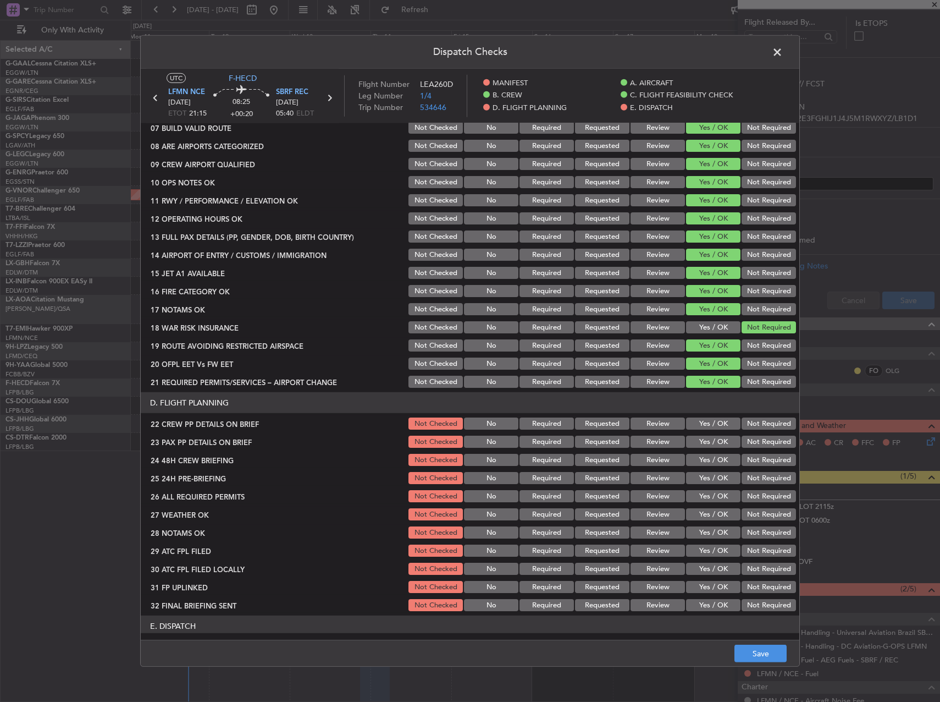
scroll to position [275, 0]
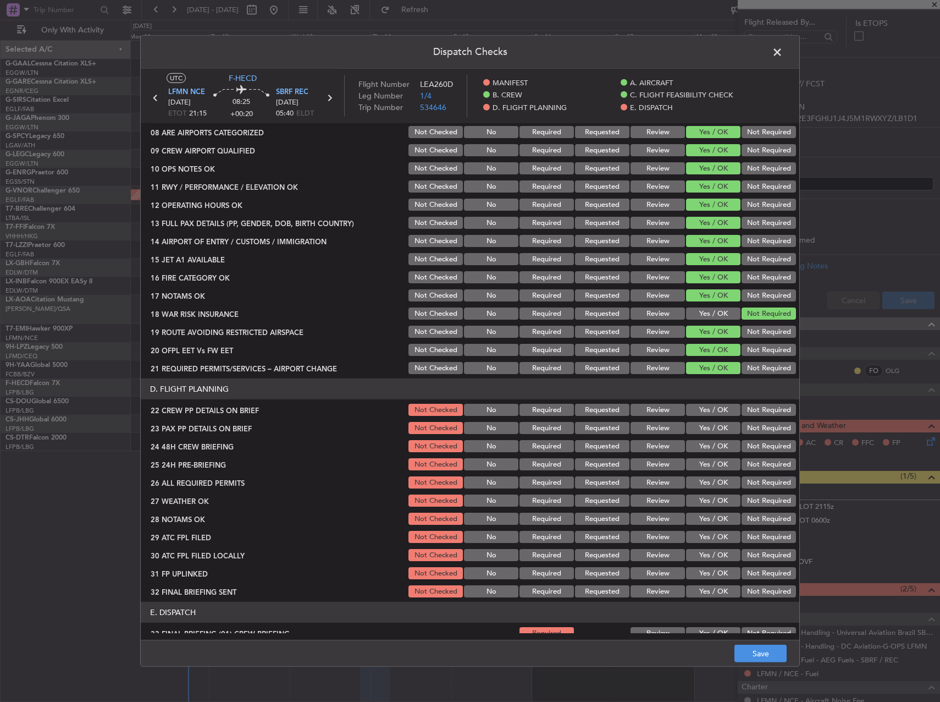
click at [707, 417] on div "Yes / OK" at bounding box center [713, 409] width 56 height 15
click at [701, 433] on button "Yes / OK" at bounding box center [713, 428] width 54 height 12
click at [702, 416] on div "Yes / OK" at bounding box center [713, 409] width 56 height 15
drag, startPoint x: 701, startPoint y: 411, endPoint x: 698, endPoint y: 436, distance: 24.8
click at [701, 411] on button "Yes / OK" at bounding box center [713, 410] width 54 height 12
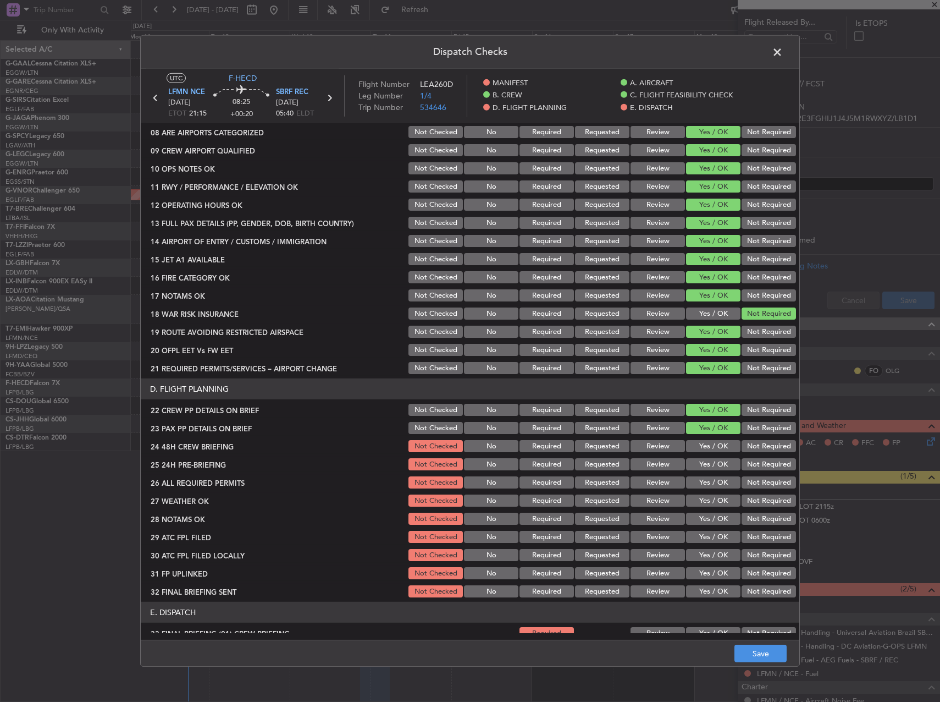
click at [697, 445] on button "Yes / OK" at bounding box center [713, 446] width 54 height 12
click at [758, 646] on button "Save" at bounding box center [761, 653] width 52 height 18
click at [783, 53] on span at bounding box center [783, 55] width 0 height 22
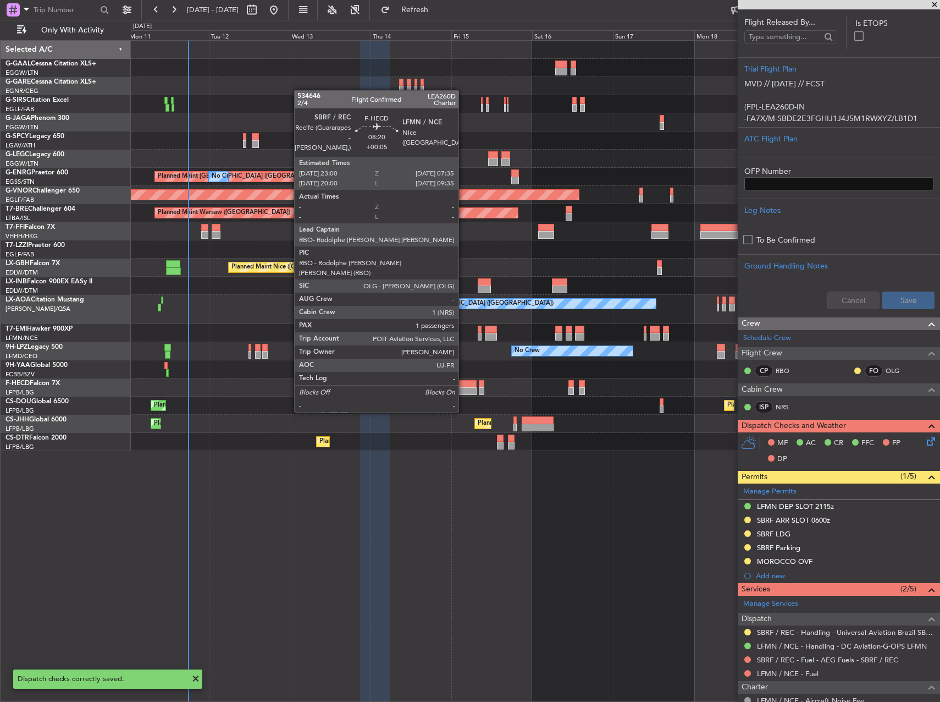
click at [460, 389] on div at bounding box center [462, 391] width 29 height 8
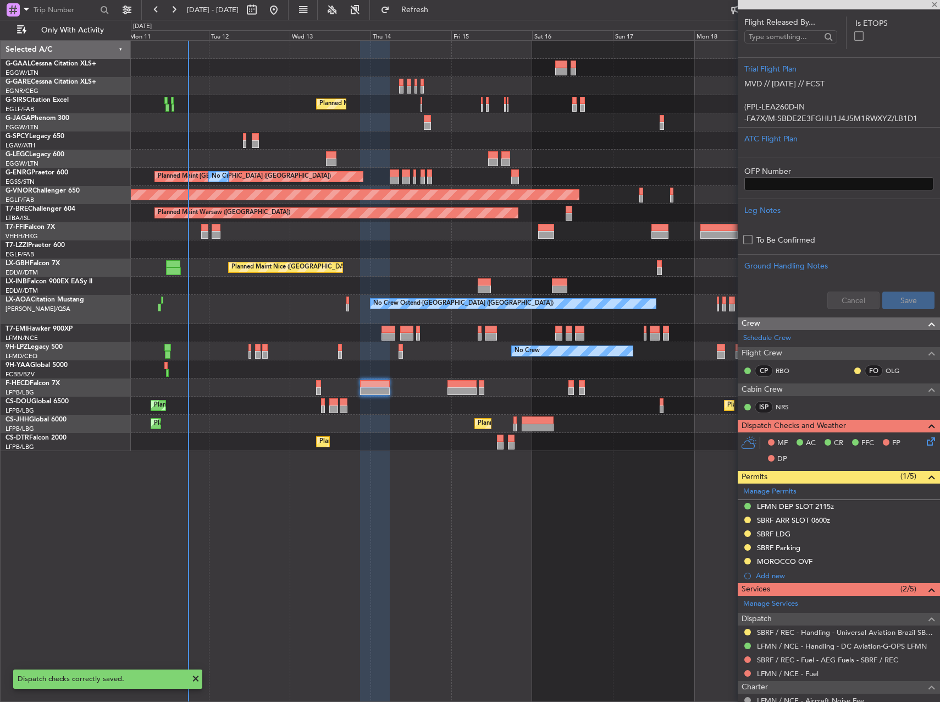
type input "+00:05"
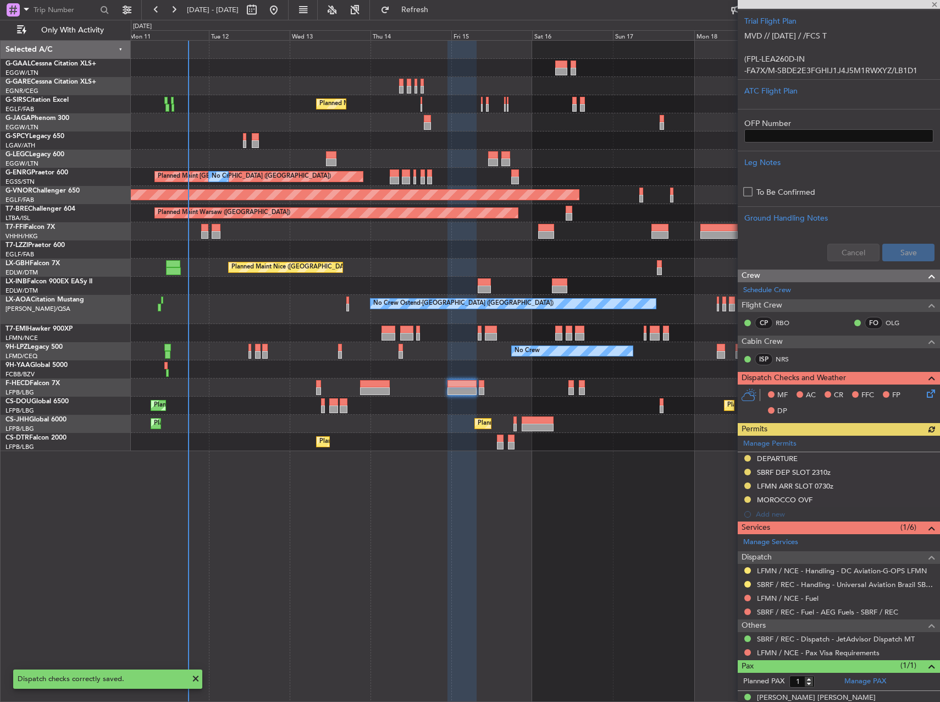
scroll to position [220, 0]
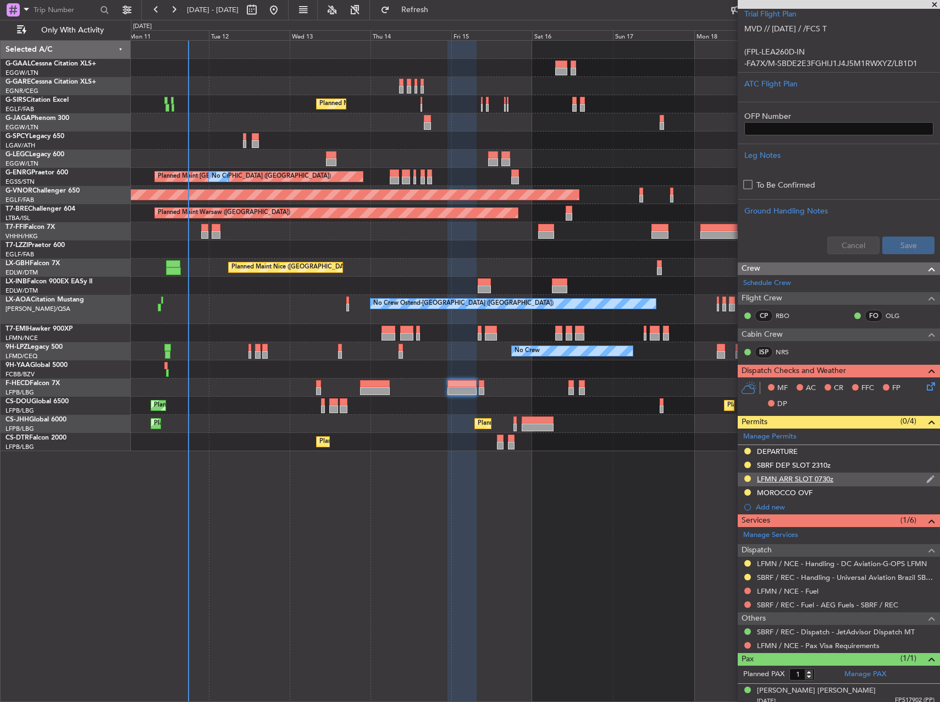
click at [859, 482] on div "LFMN ARR SLOT 0730z" at bounding box center [839, 479] width 202 height 14
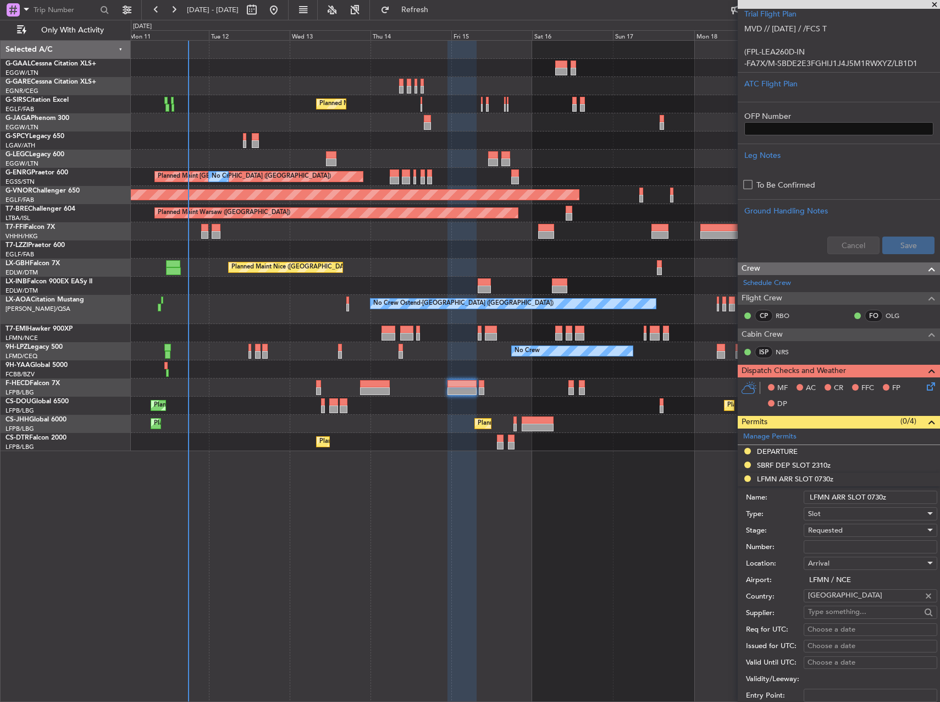
click at [855, 538] on div "Number:" at bounding box center [841, 546] width 191 height 16
click at [851, 547] on input "Number:" at bounding box center [871, 546] width 134 height 13
paste input "LFMNA000075092"
type input "LFMNA000075092"
drag, startPoint x: 851, startPoint y: 547, endPoint x: 841, endPoint y: 532, distance: 17.8
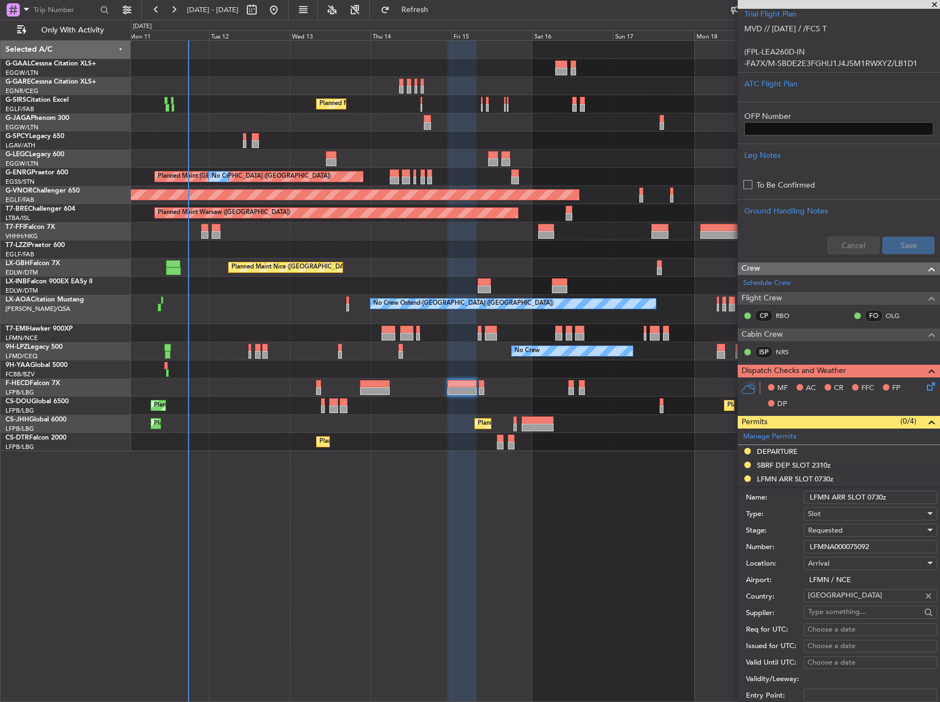
click at [842, 532] on span "Requested" at bounding box center [825, 530] width 35 height 10
click at [843, 618] on span "Received OK" at bounding box center [866, 613] width 115 height 16
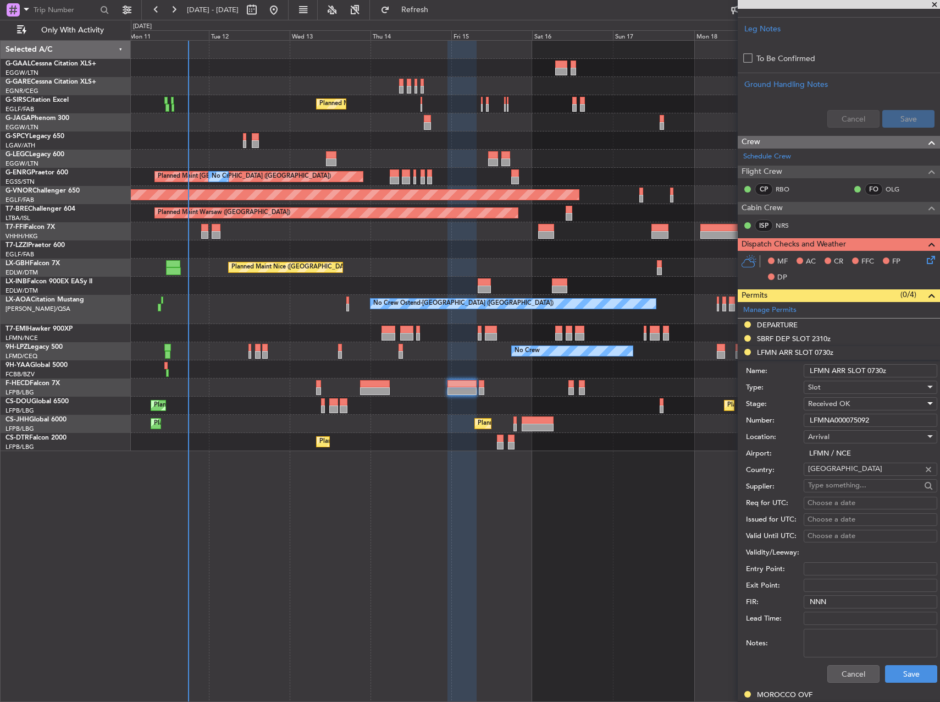
scroll to position [554, 0]
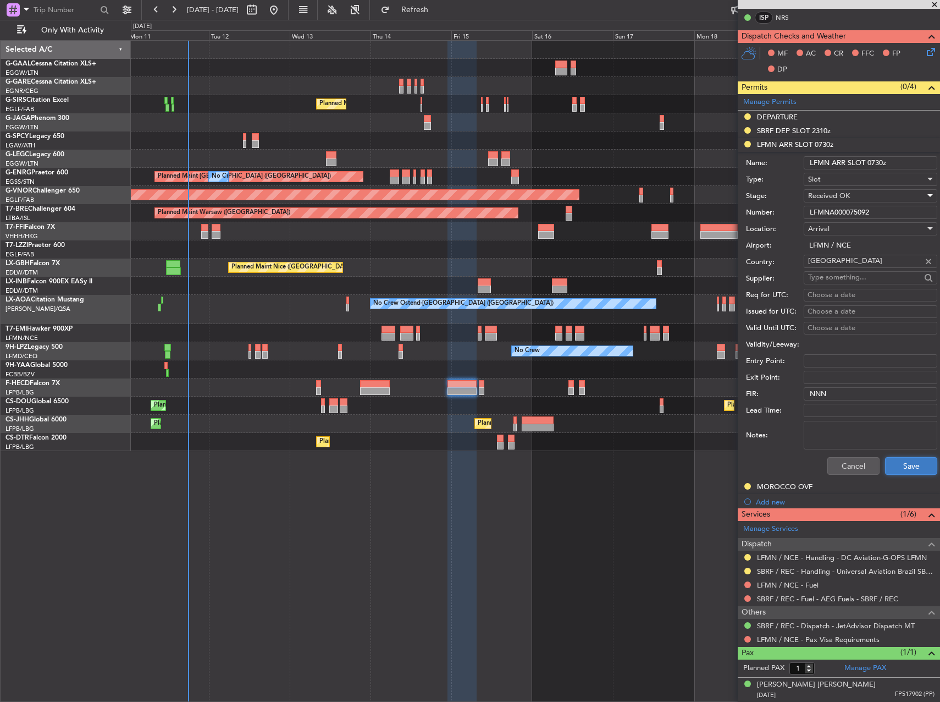
click at [895, 473] on button "Save" at bounding box center [911, 466] width 52 height 18
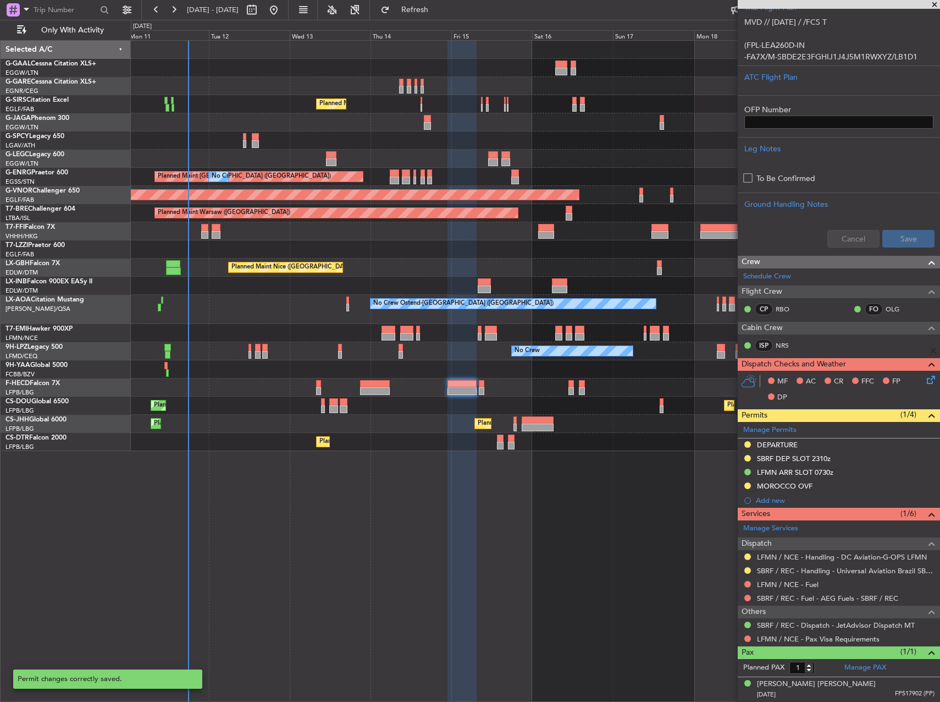
scroll to position [226, 0]
click at [749, 554] on button at bounding box center [748, 557] width 7 height 7
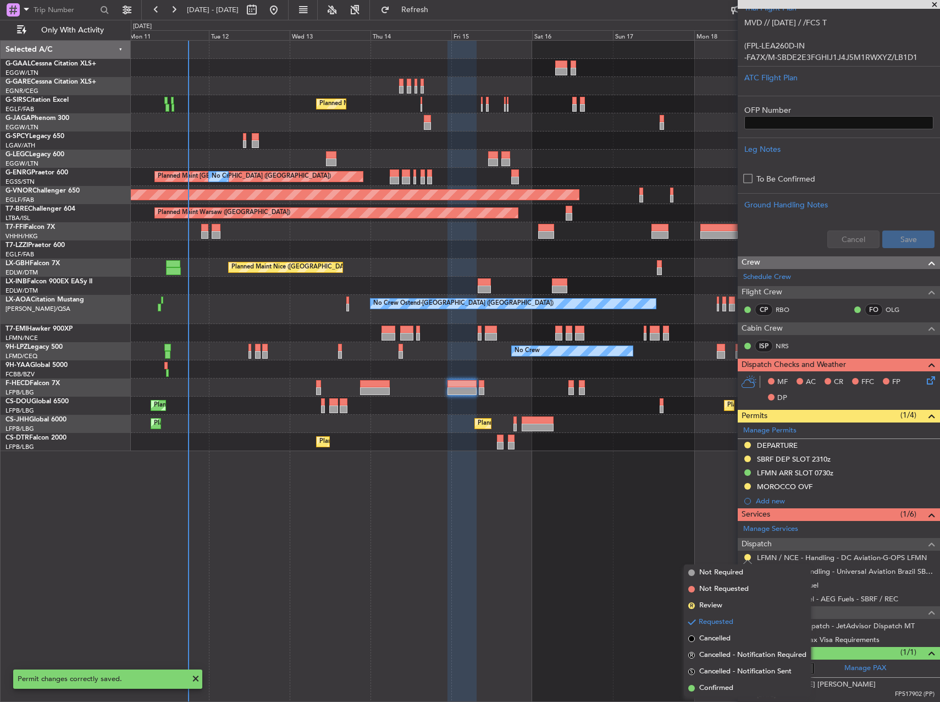
drag, startPoint x: 723, startPoint y: 688, endPoint x: 559, endPoint y: 425, distance: 311.0
click at [723, 687] on span "Confirmed" at bounding box center [716, 687] width 34 height 11
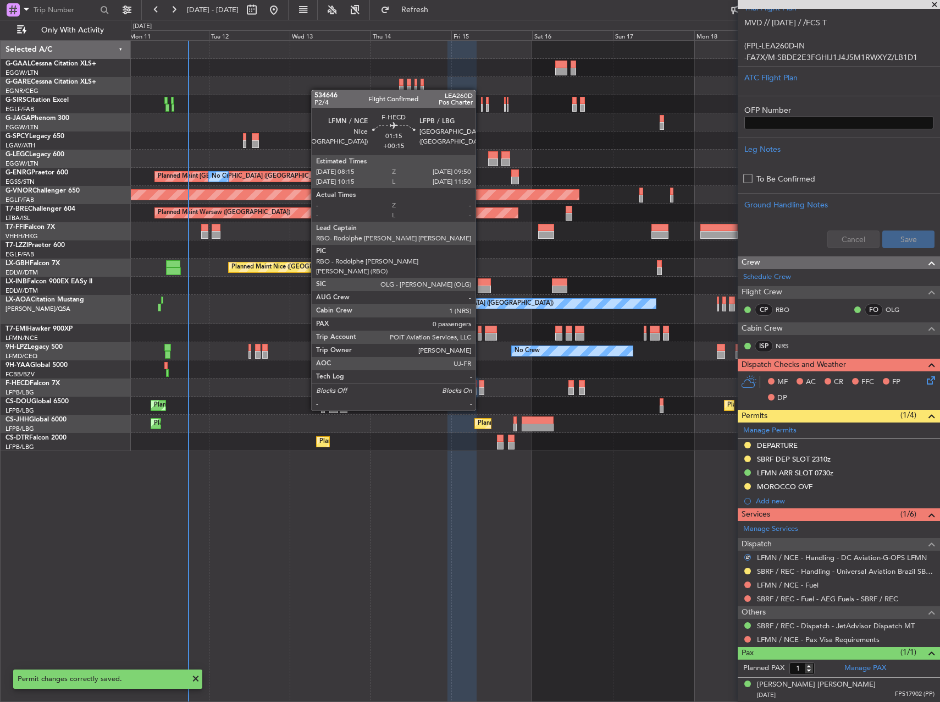
click at [481, 380] on div at bounding box center [481, 384] width 5 height 8
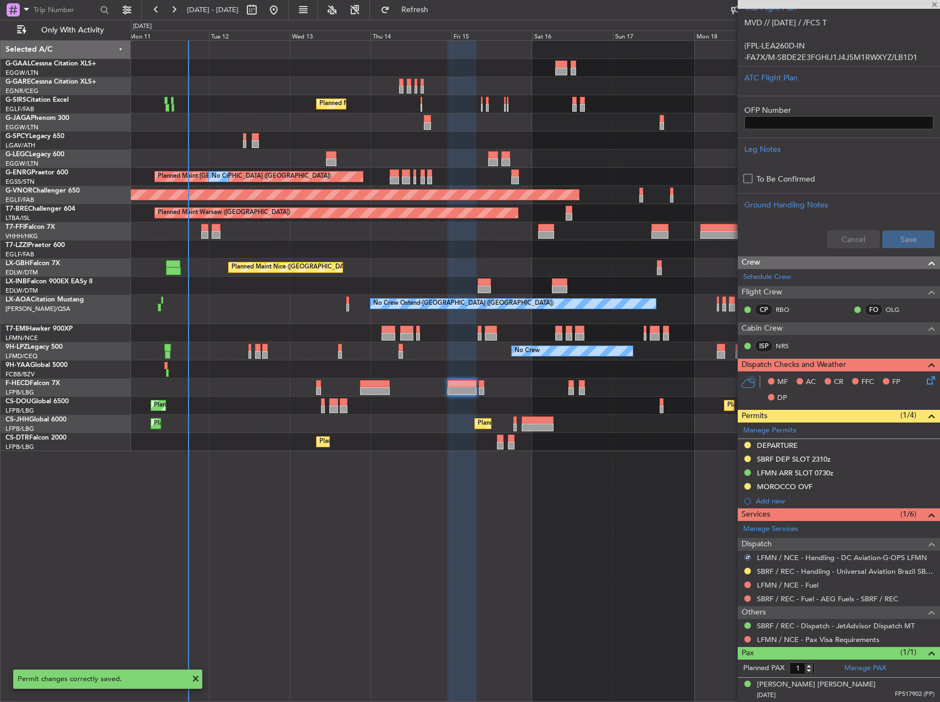
type input "+00:15"
type input "0"
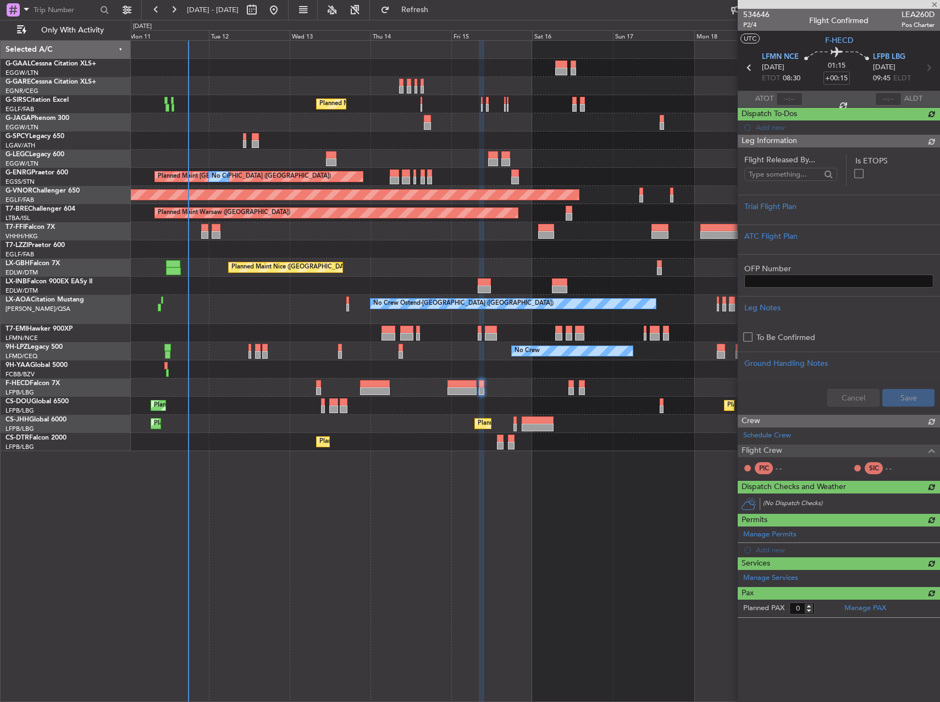
scroll to position [0, 0]
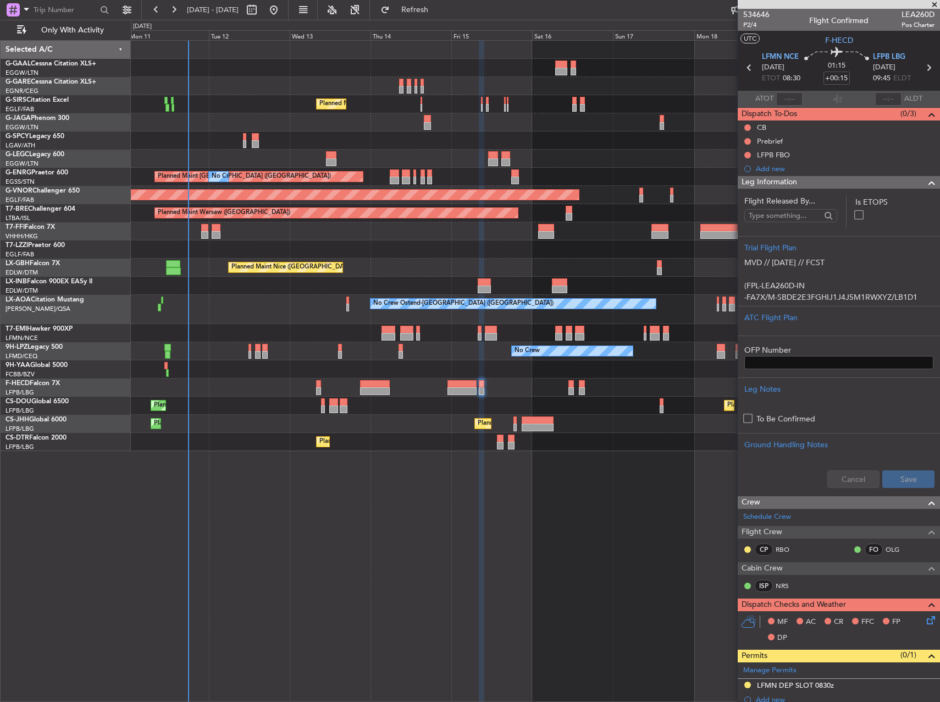
click at [745, 128] on button at bounding box center [748, 127] width 7 height 7
drag, startPoint x: 739, startPoint y: 174, endPoint x: 745, endPoint y: 145, distance: 29.7
click at [739, 169] on li "Completed" at bounding box center [748, 176] width 58 height 16
click at [748, 140] on button at bounding box center [748, 141] width 7 height 7
click at [740, 177] on span "In Progress" at bounding box center [753, 173] width 37 height 11
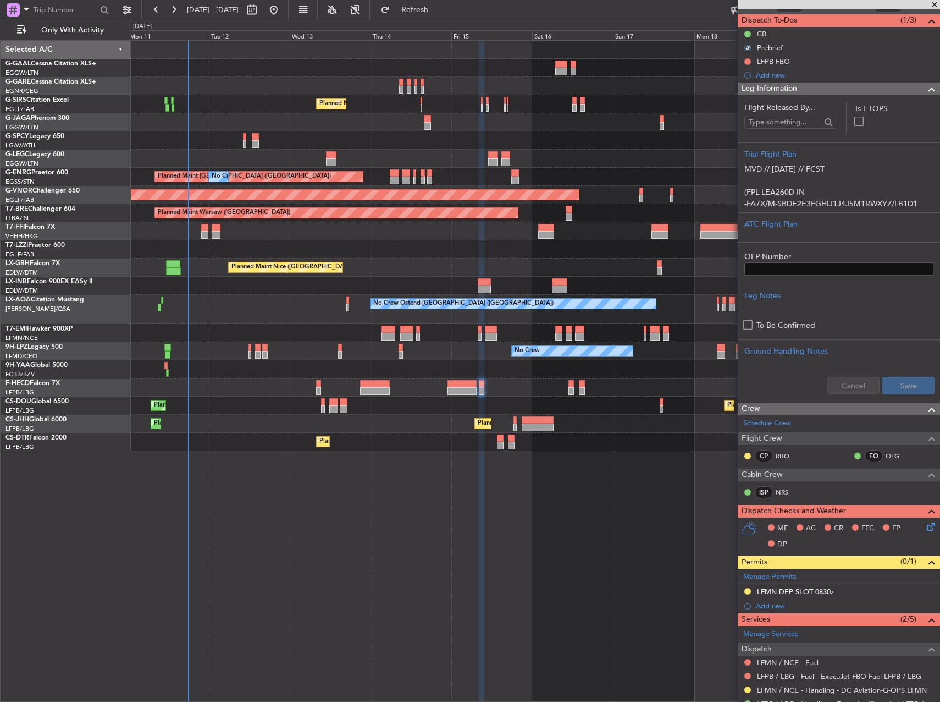
scroll to position [187, 0]
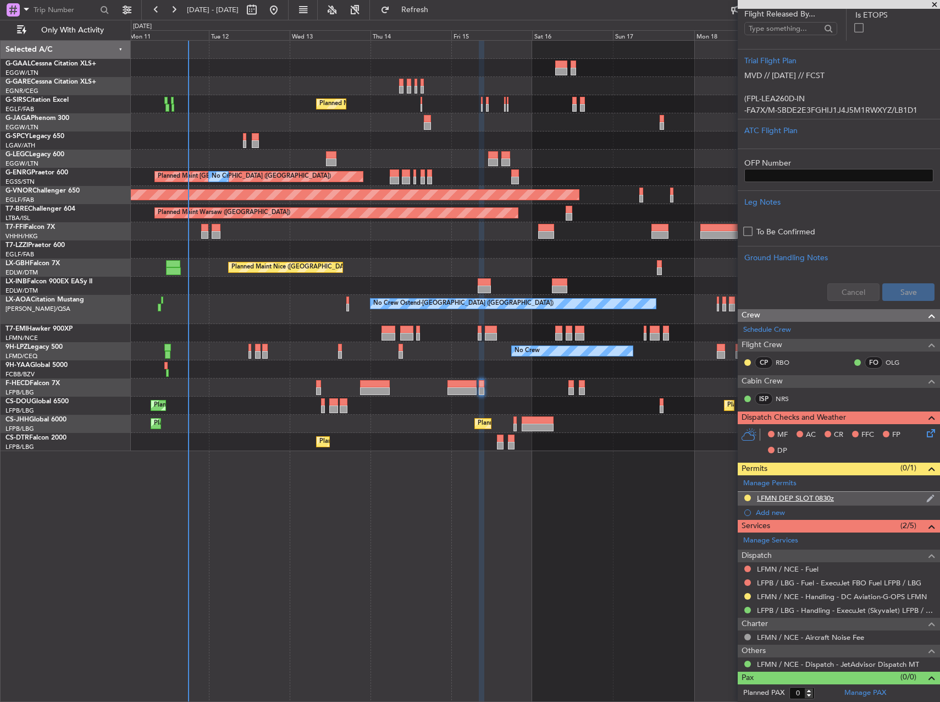
click at [868, 495] on div "LFMN DEP SLOT 0830z" at bounding box center [839, 499] width 202 height 14
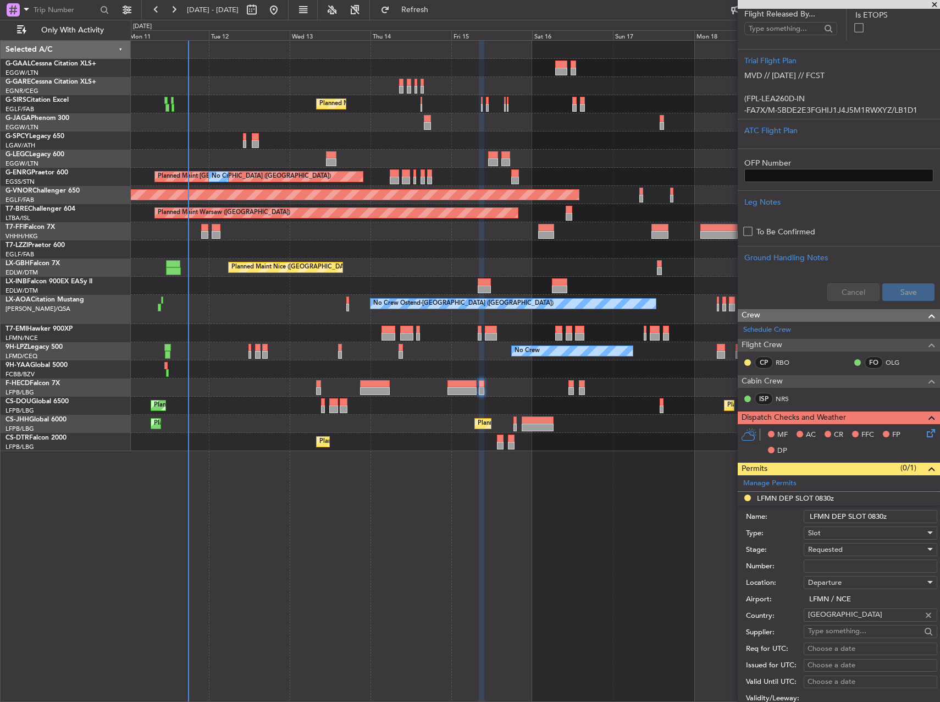
click at [864, 569] on input "Number:" at bounding box center [871, 565] width 134 height 13
paste input "LFMND000075093"
type input "LFMND000075093"
drag, startPoint x: 875, startPoint y: 518, endPoint x: 883, endPoint y: 516, distance: 7.3
click at [883, 516] on input "LFMN DEP SLOT 0830z" at bounding box center [871, 516] width 134 height 13
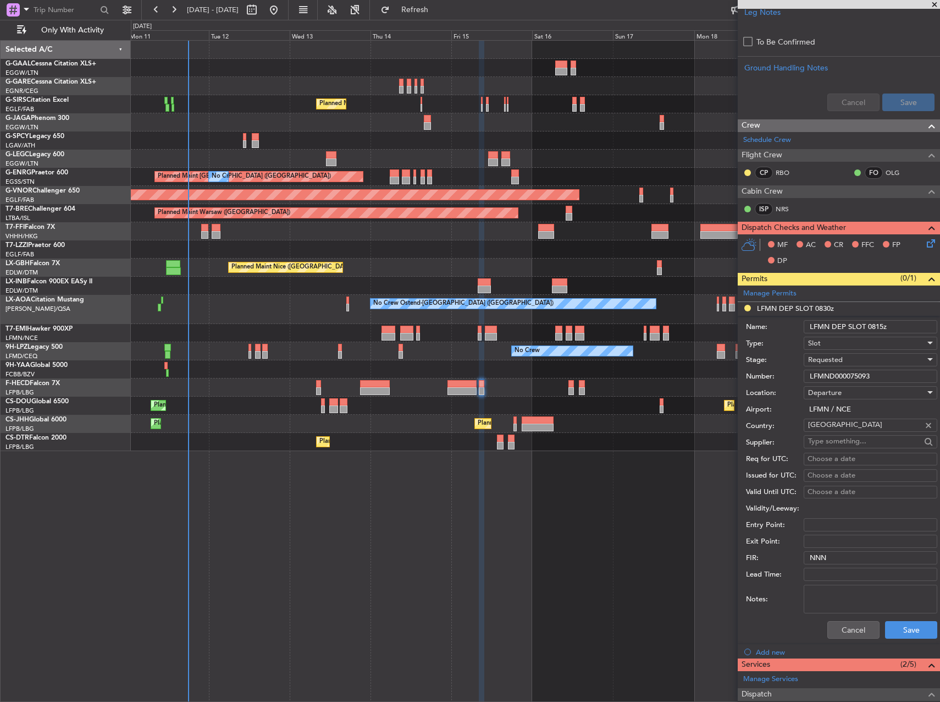
scroll to position [462, 0]
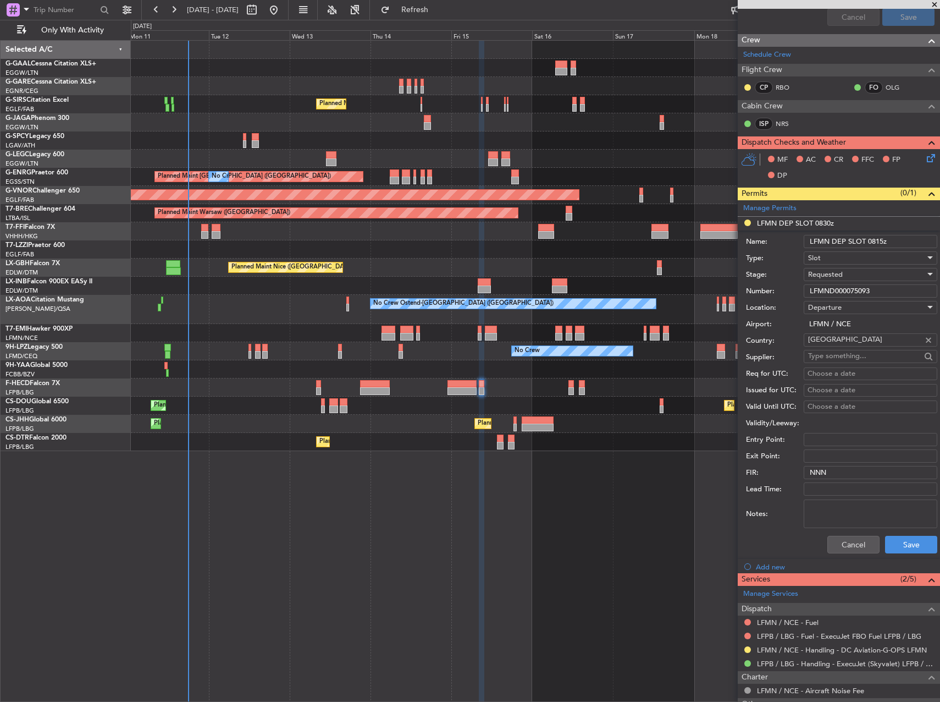
type input "LFMN DEP SLOT 0815z"
click at [830, 269] on span "Requested" at bounding box center [825, 274] width 35 height 10
click at [856, 356] on span "Received OK" at bounding box center [866, 357] width 115 height 16
click at [924, 542] on button "Save" at bounding box center [911, 545] width 52 height 18
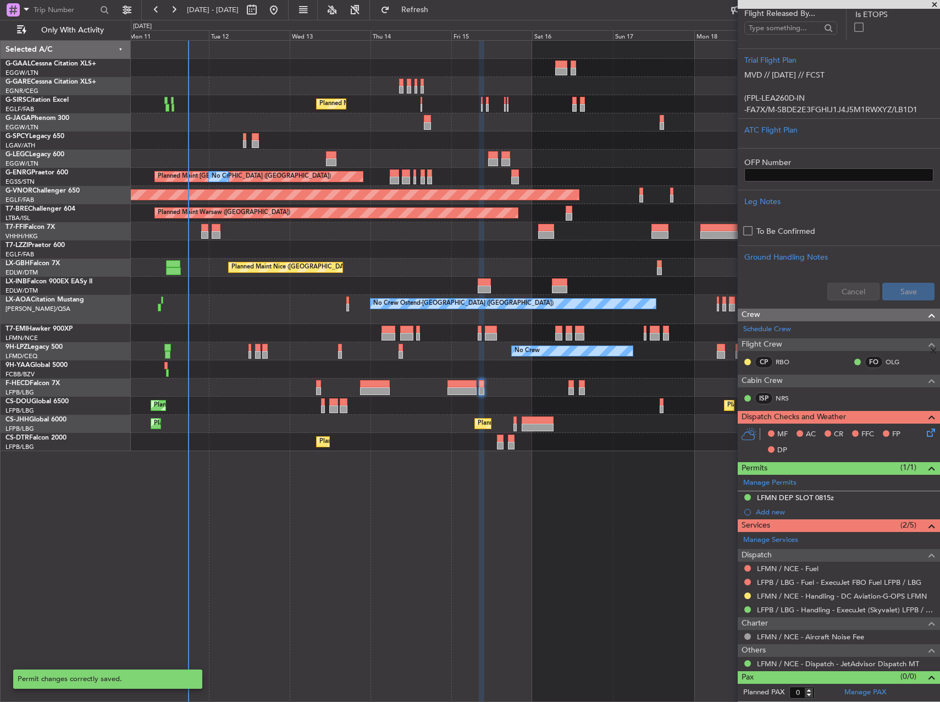
scroll to position [187, 0]
click at [748, 597] on button at bounding box center [748, 596] width 7 height 7
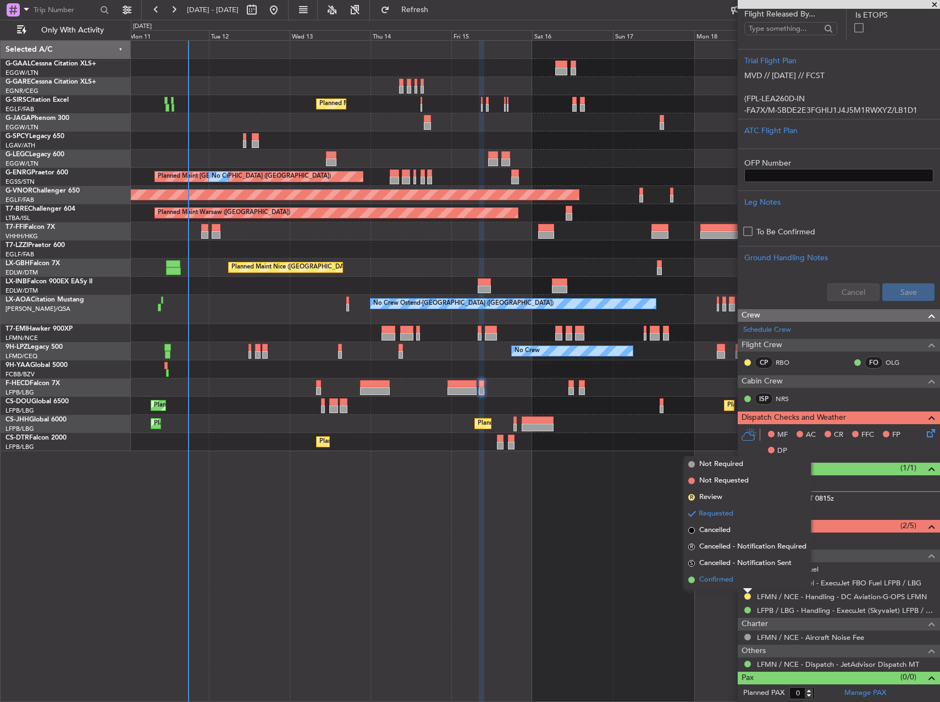
click at [731, 580] on span "Confirmed" at bounding box center [716, 579] width 34 height 11
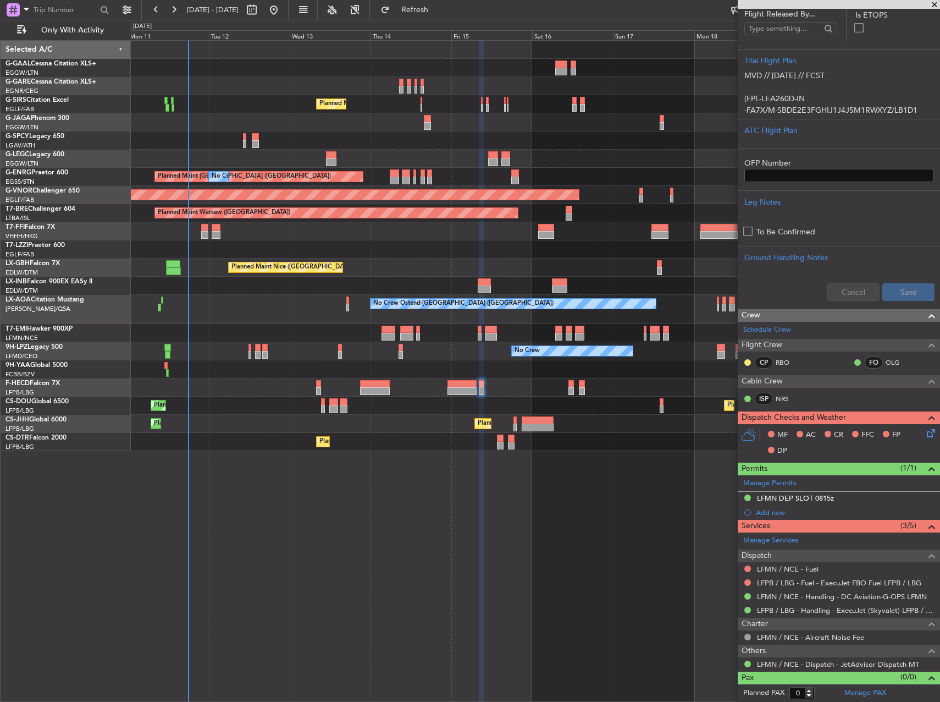
click at [247, 350] on div "No Crew No Crew" at bounding box center [535, 351] width 809 height 18
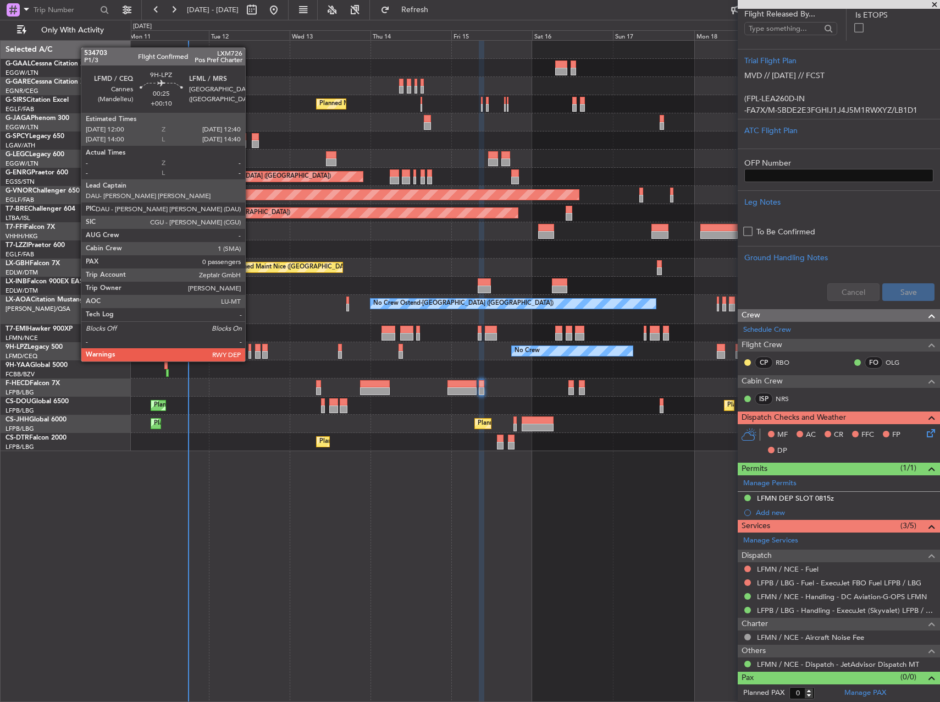
click at [250, 350] on div at bounding box center [250, 348] width 3 height 8
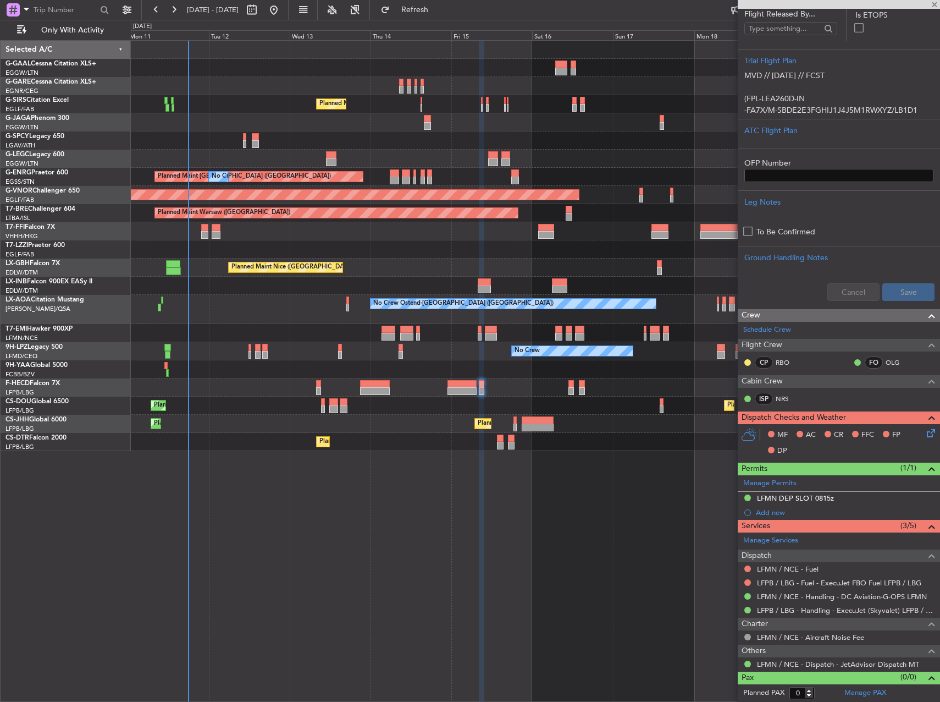
type input "+00:10"
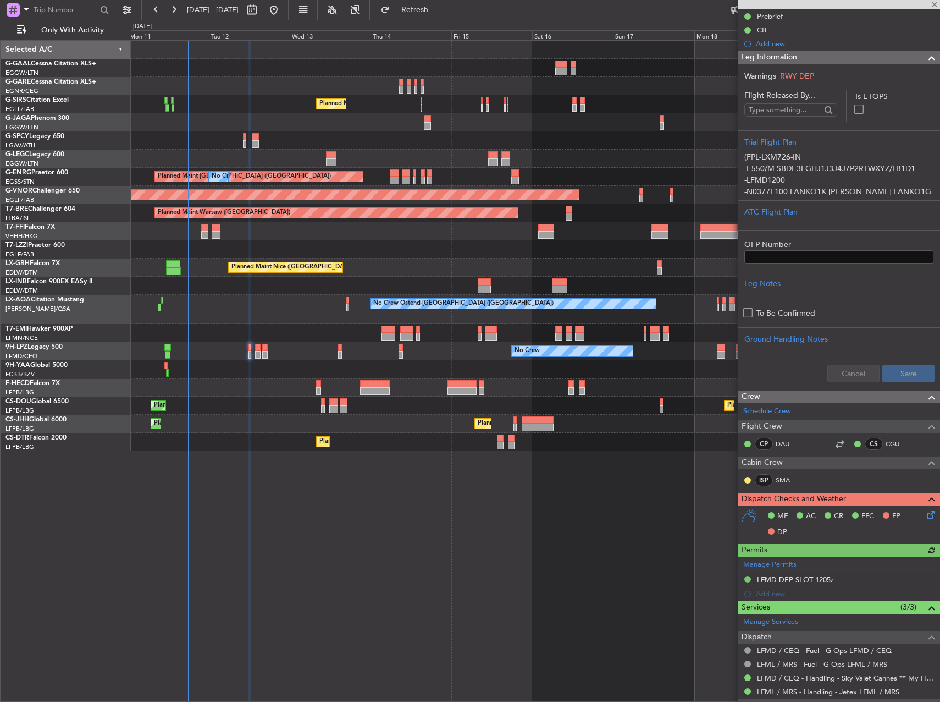
scroll to position [166, 0]
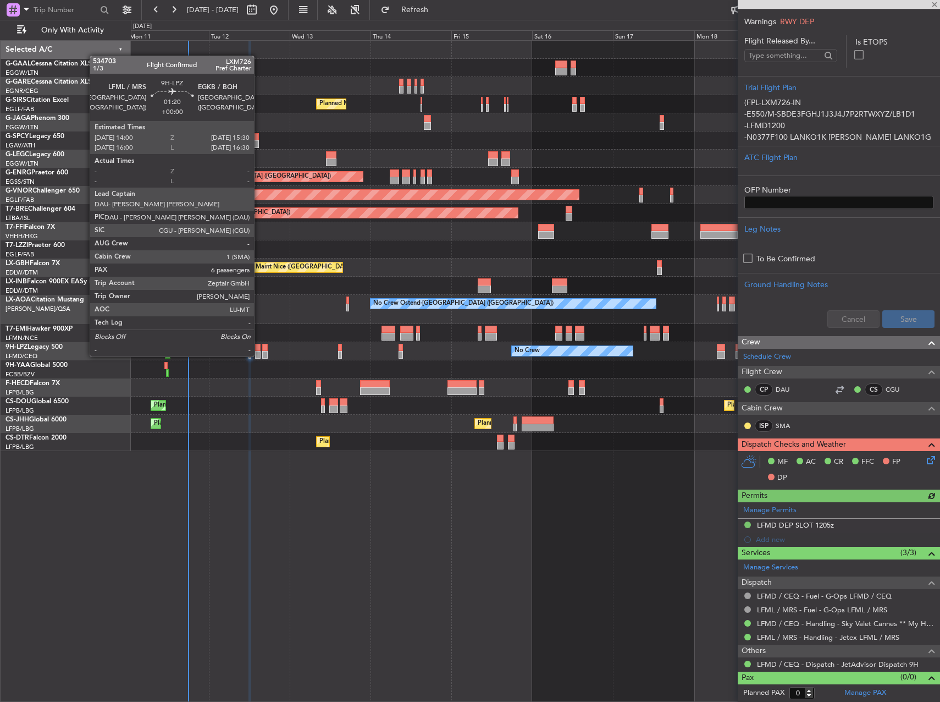
click at [259, 345] on div at bounding box center [257, 348] width 5 height 8
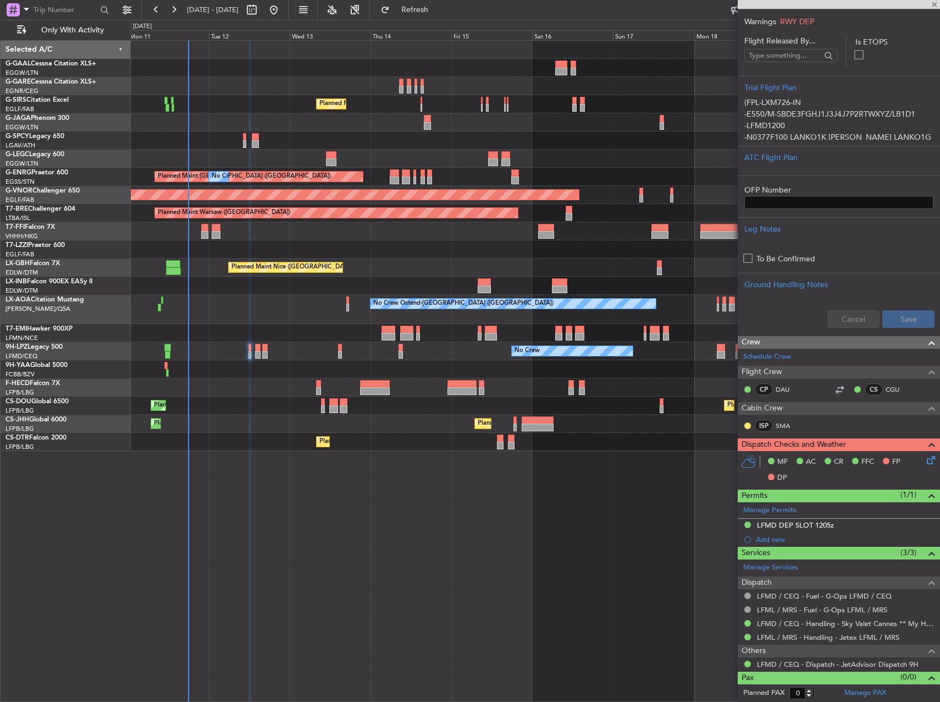
type input "6"
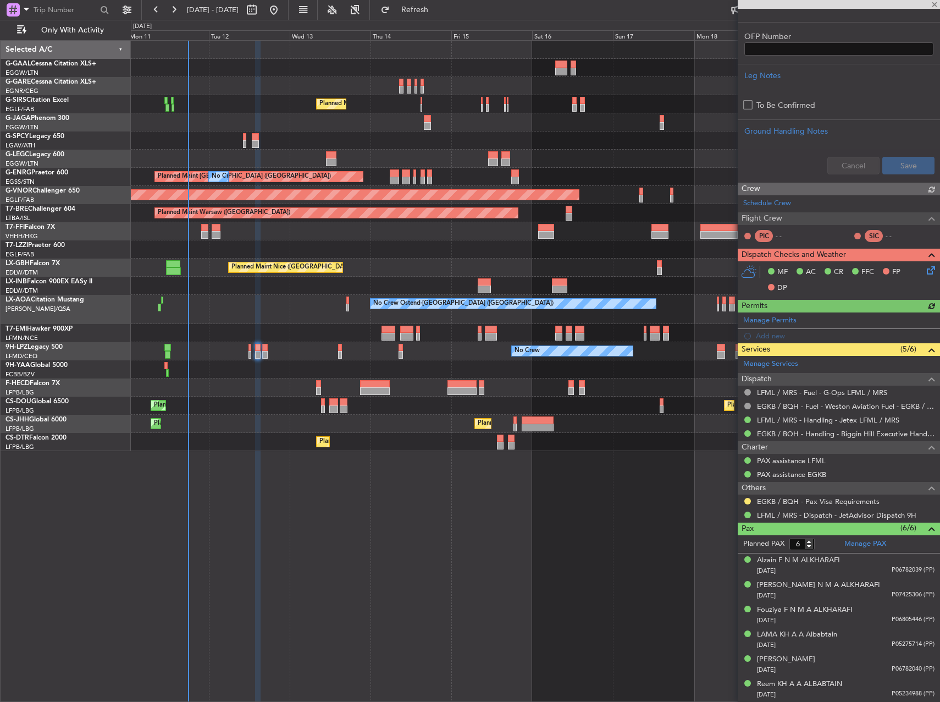
scroll to position [340, 0]
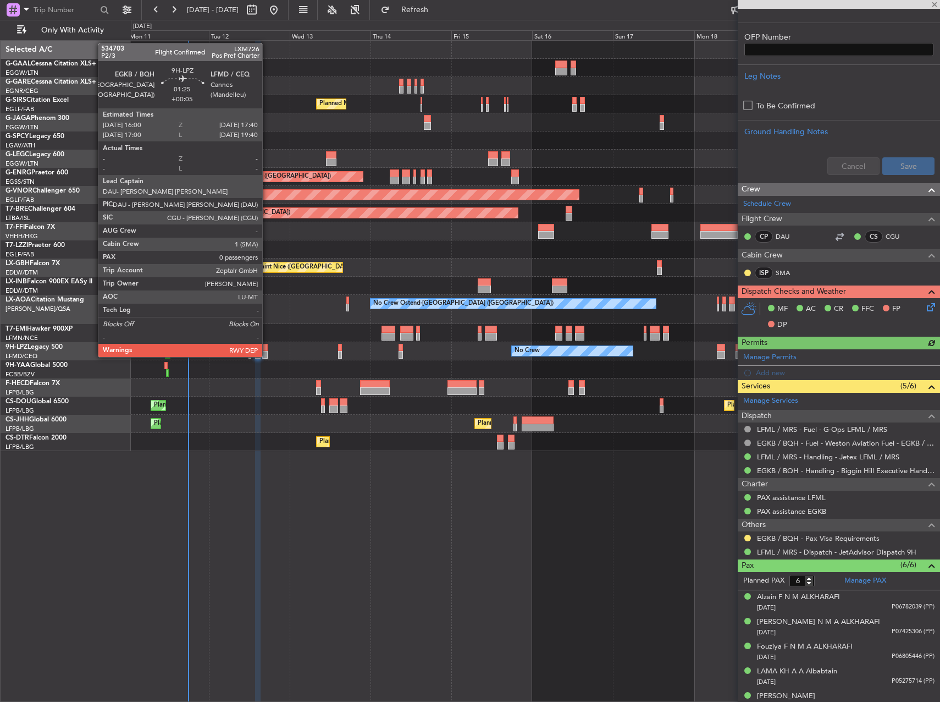
click at [267, 346] on div at bounding box center [265, 348] width 6 height 8
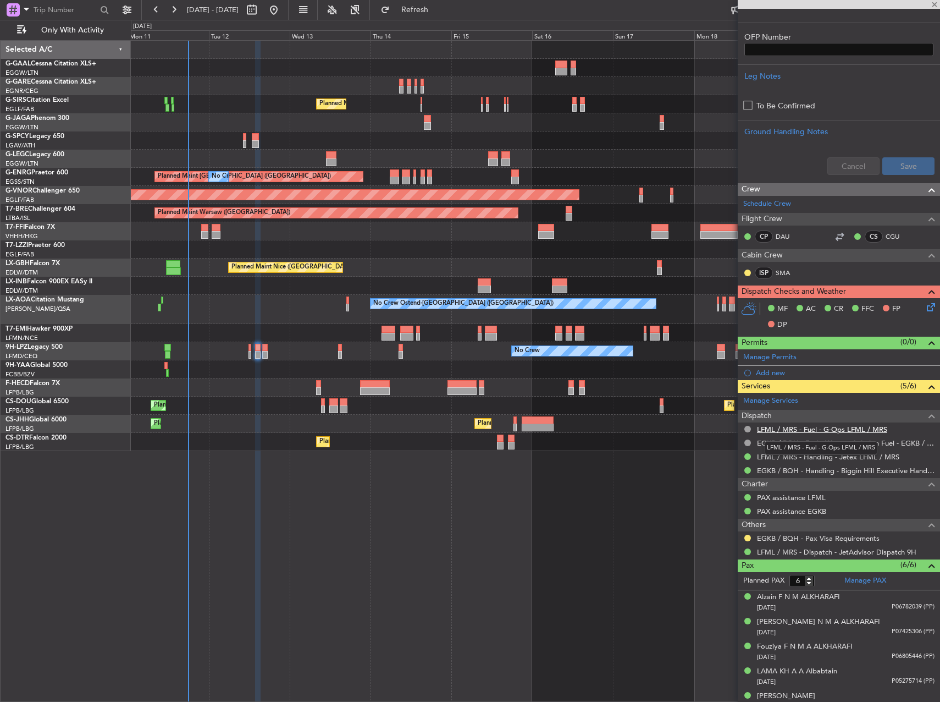
type input "+00:05"
type input "0"
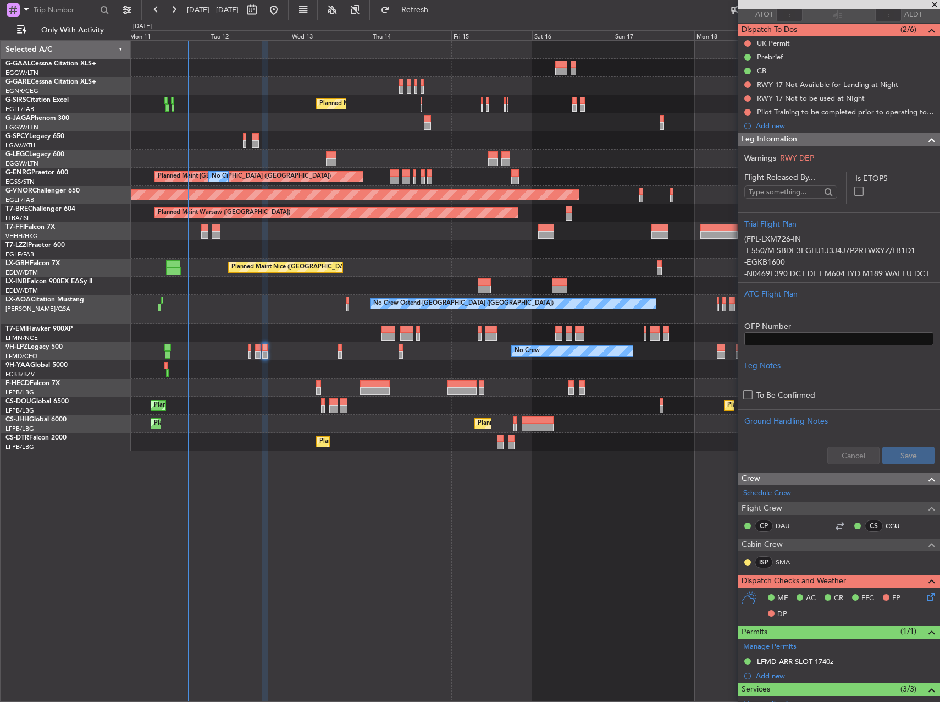
scroll to position [0, 0]
